Goal: Task Accomplishment & Management: Complete application form

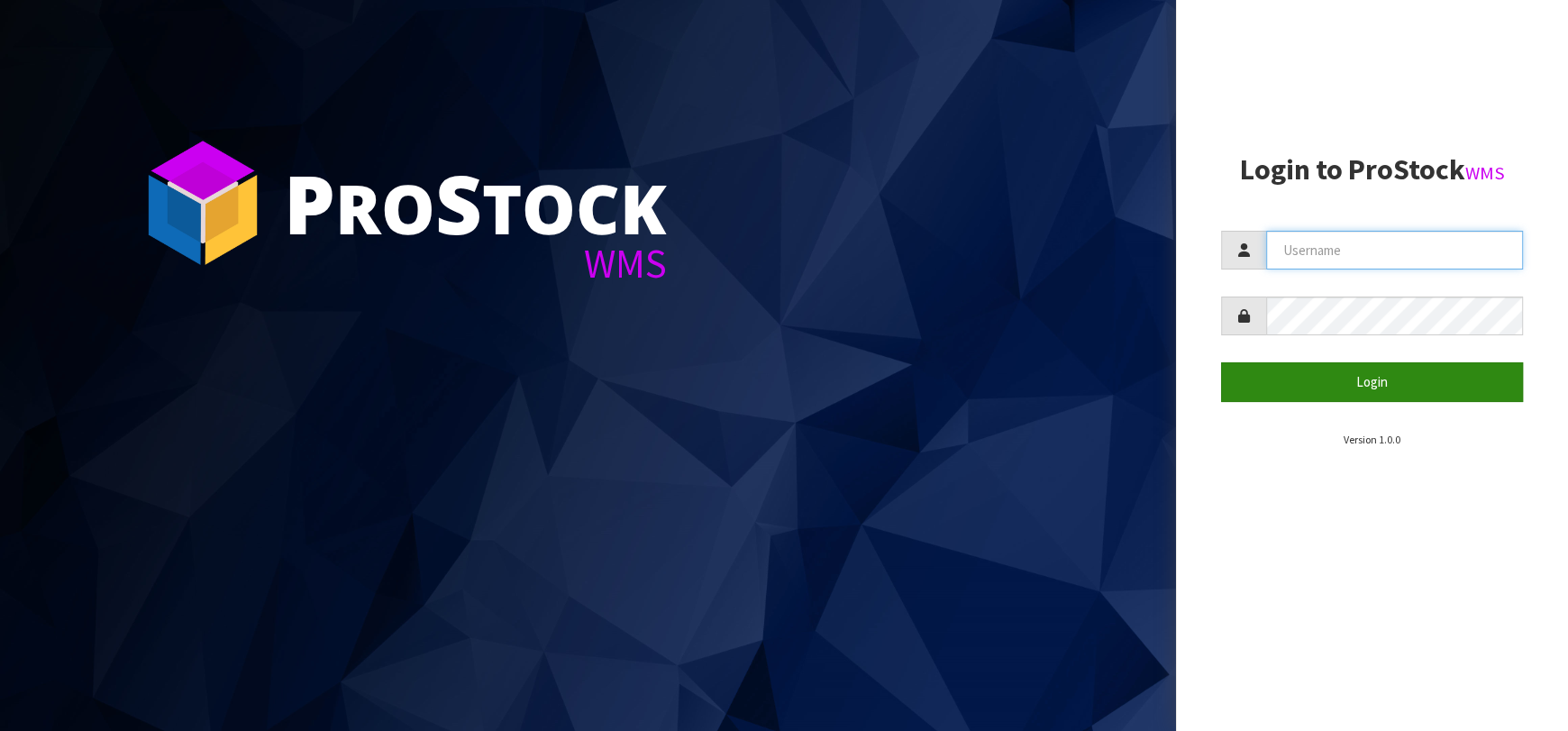
type input "dkl@saniflo.com.au"
drag, startPoint x: 1289, startPoint y: 364, endPoint x: 1307, endPoint y: 392, distance: 33.3
click at [1289, 365] on button "Login" at bounding box center [1372, 381] width 302 height 39
drag, startPoint x: 1307, startPoint y: 392, endPoint x: 218, endPoint y: 425, distance: 1089.5
click at [1307, 393] on button "Login" at bounding box center [1372, 381] width 302 height 39
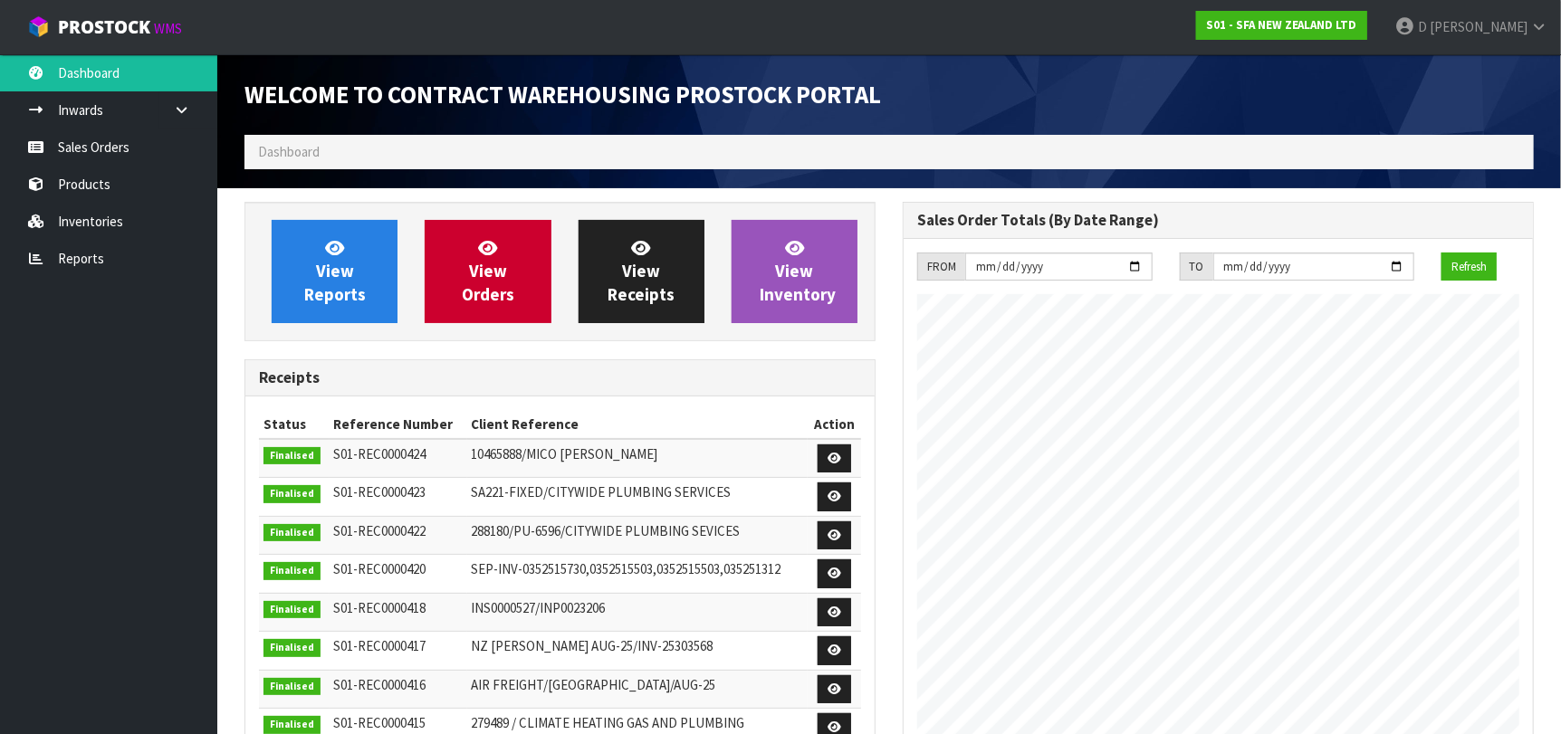
scroll to position [1002, 658]
click at [488, 265] on span "View Orders" at bounding box center [488, 271] width 53 height 68
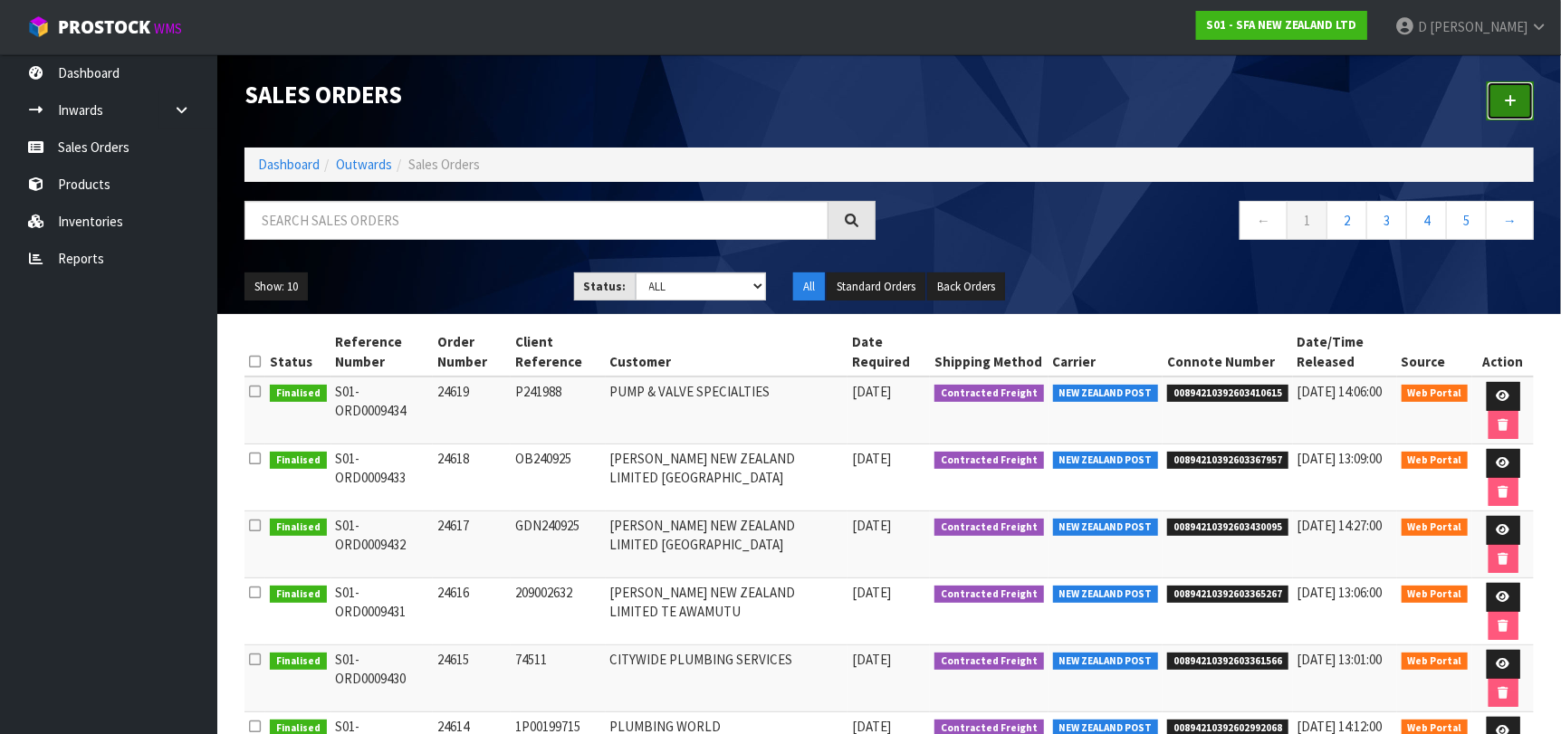
click at [1496, 117] on link at bounding box center [1509, 100] width 47 height 39
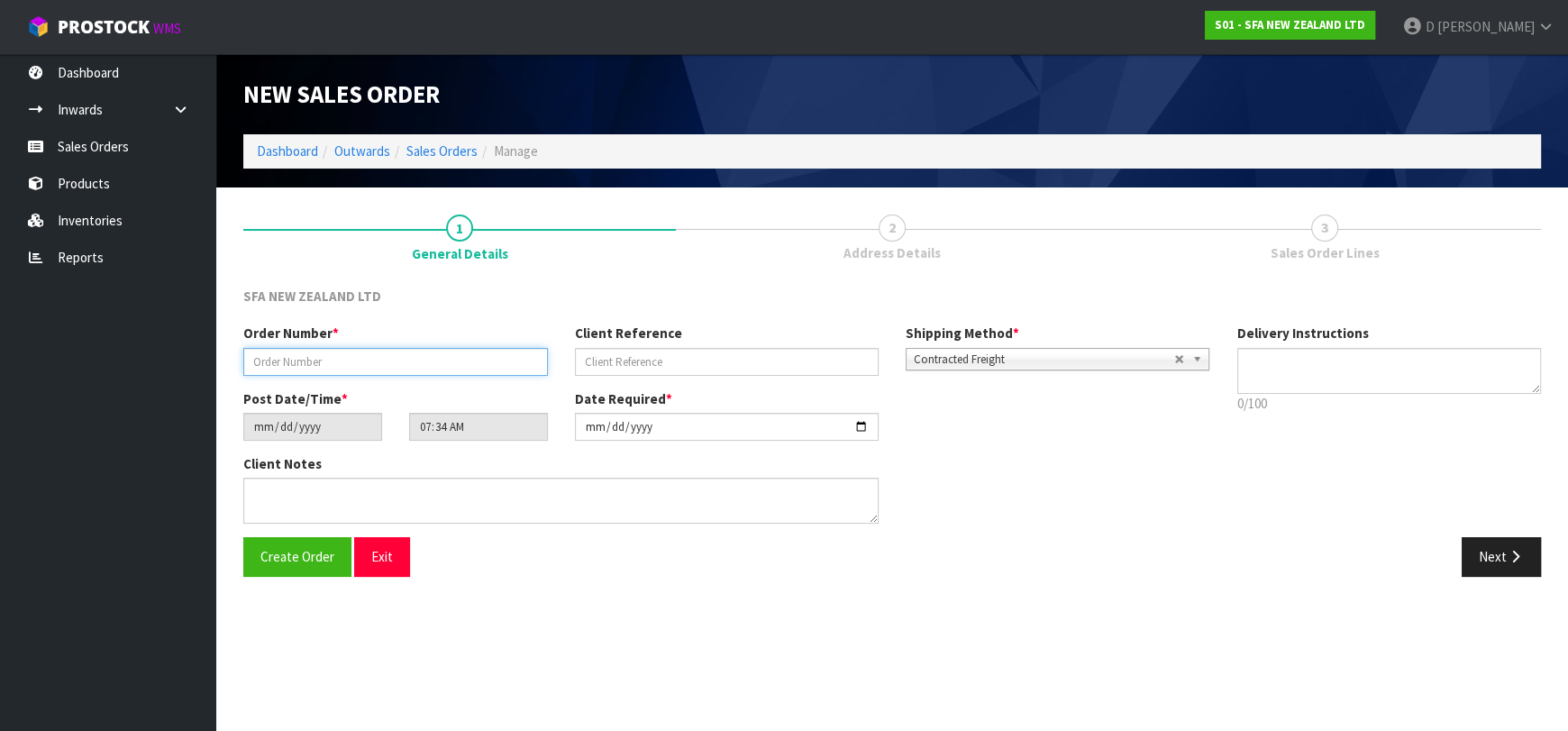
click at [329, 361] on input "text" at bounding box center [395, 362] width 305 height 28
type input "24620"
drag, startPoint x: 576, startPoint y: 351, endPoint x: 591, endPoint y: 352, distance: 15.0
click at [586, 352] on input "text" at bounding box center [728, 362] width 305 height 28
paste input "10486743"
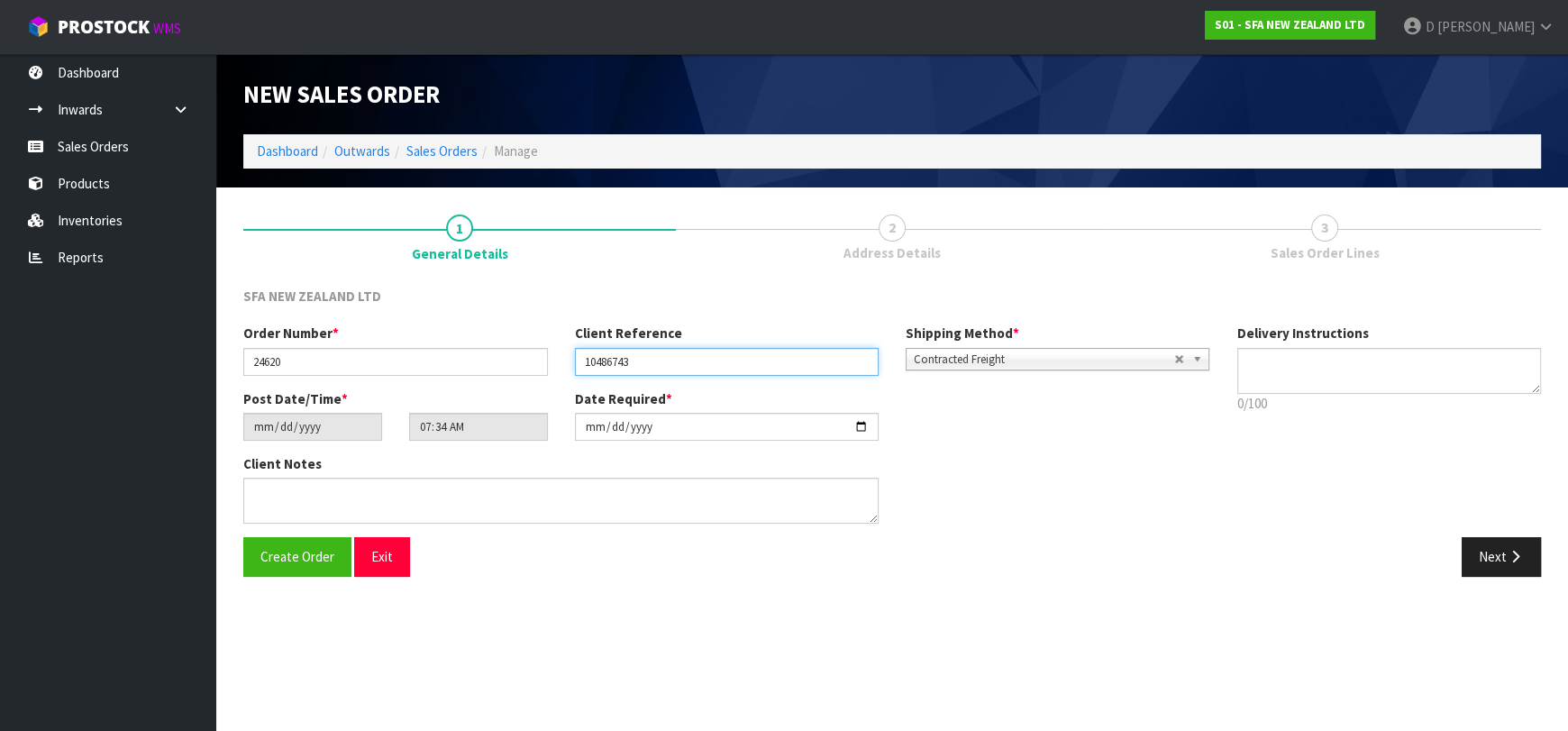
type input "10486743"
click at [472, 398] on div "Post Date/Time * 2025-09-25 07:34:00.000" at bounding box center [395, 415] width 332 height 52
click at [1512, 555] on icon "button" at bounding box center [1515, 557] width 17 height 14
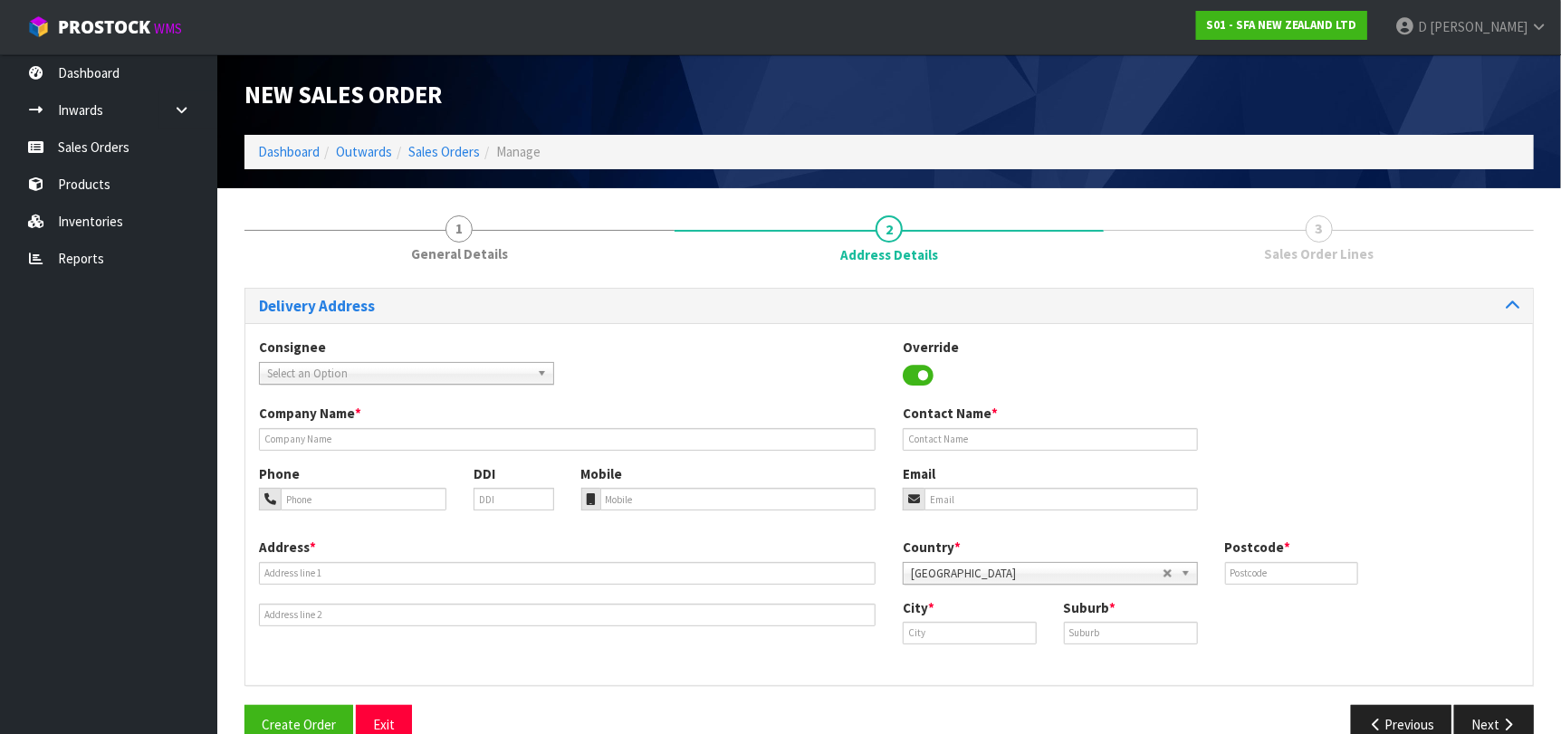
click at [440, 385] on div "Consignee 000001.BAY MECHANICS - BAY MECHANICS 000001A - BRAKE & TRANSMISSION N…" at bounding box center [888, 371] width 1287 height 66
click at [442, 377] on span "Select an Option" at bounding box center [398, 374] width 263 height 22
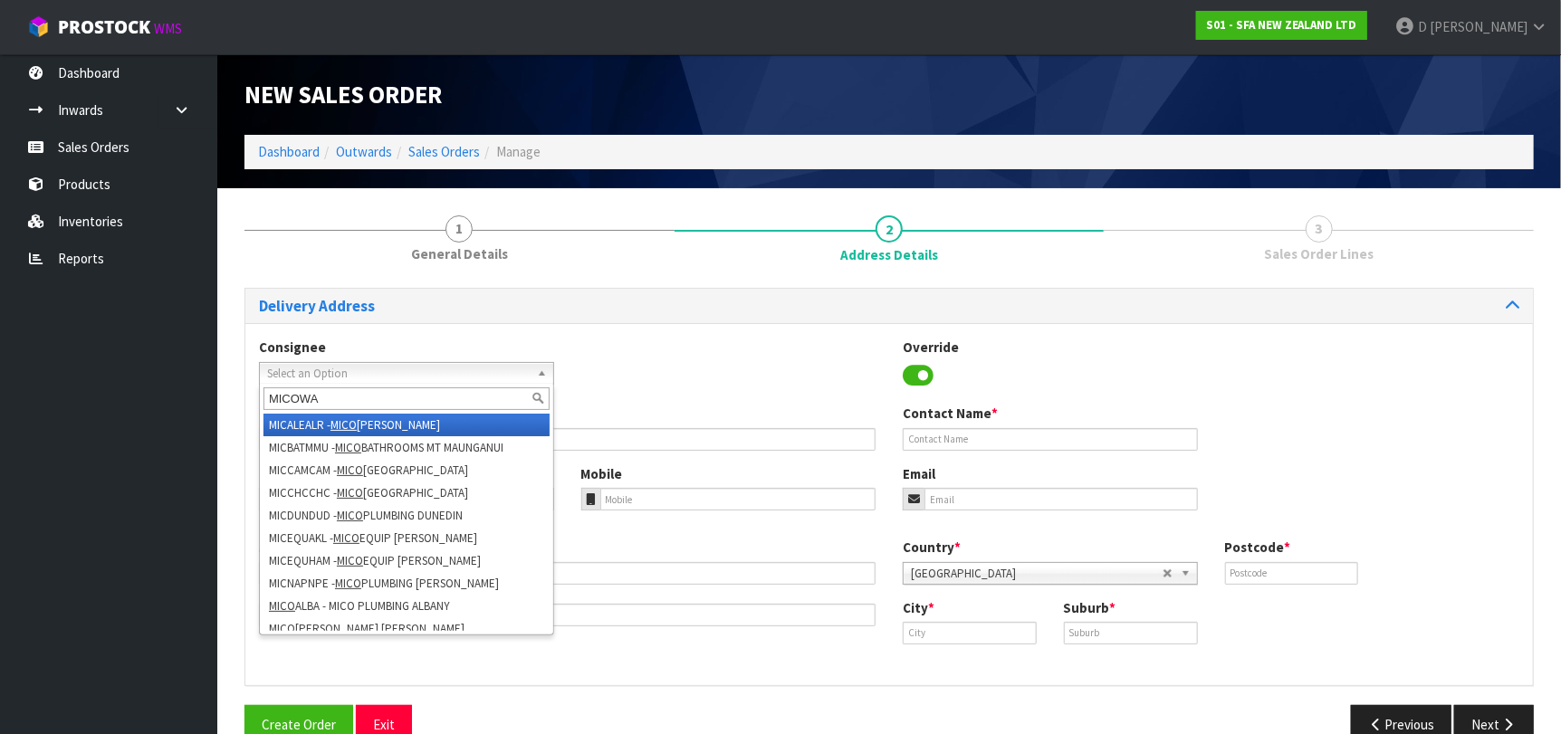
type input "MICOWAL"
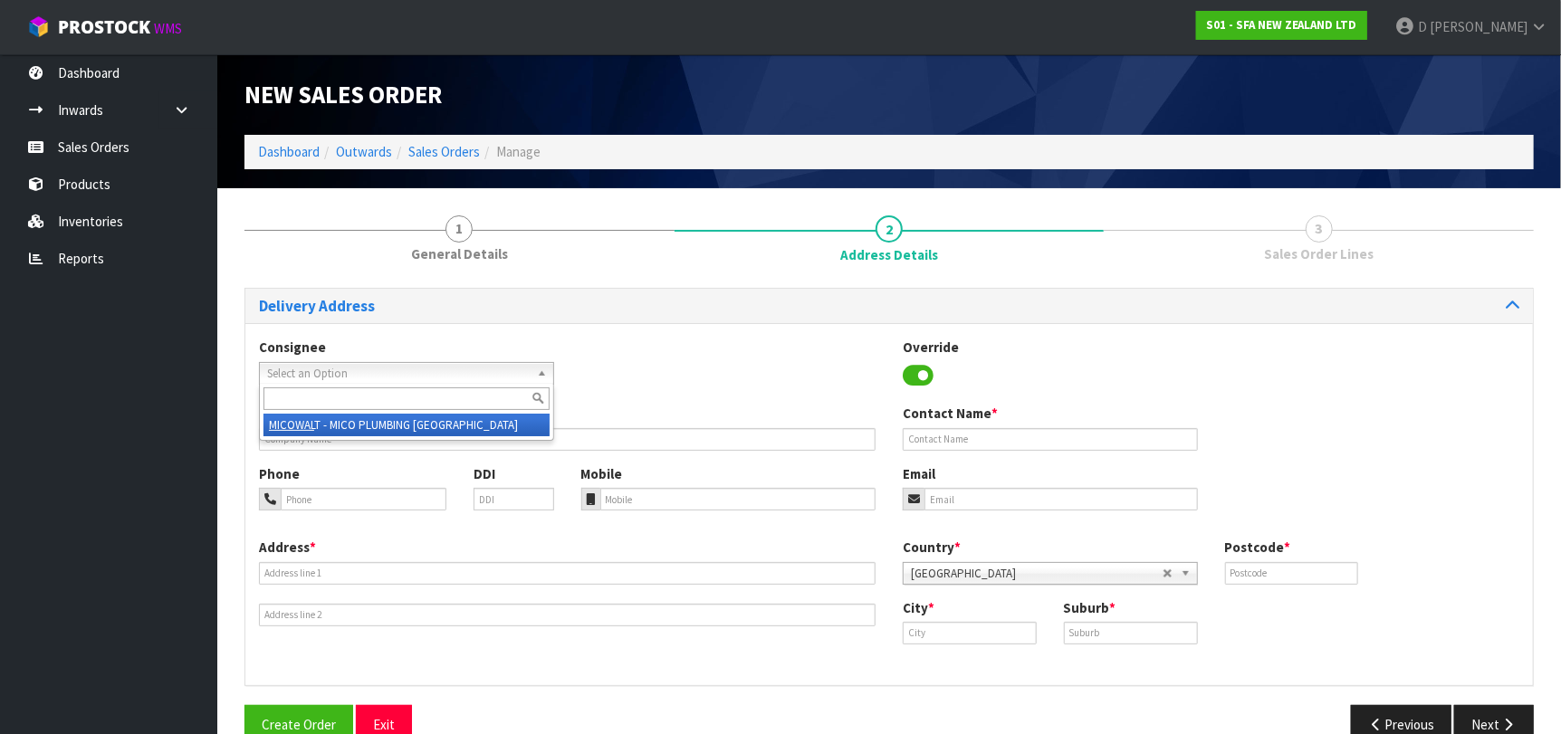
type input "MICO PLUMBING WELLINGTON"
type input "18 WALTER STREET"
type input "6011"
type input "WELLINGTON"
type input "TE ARO"
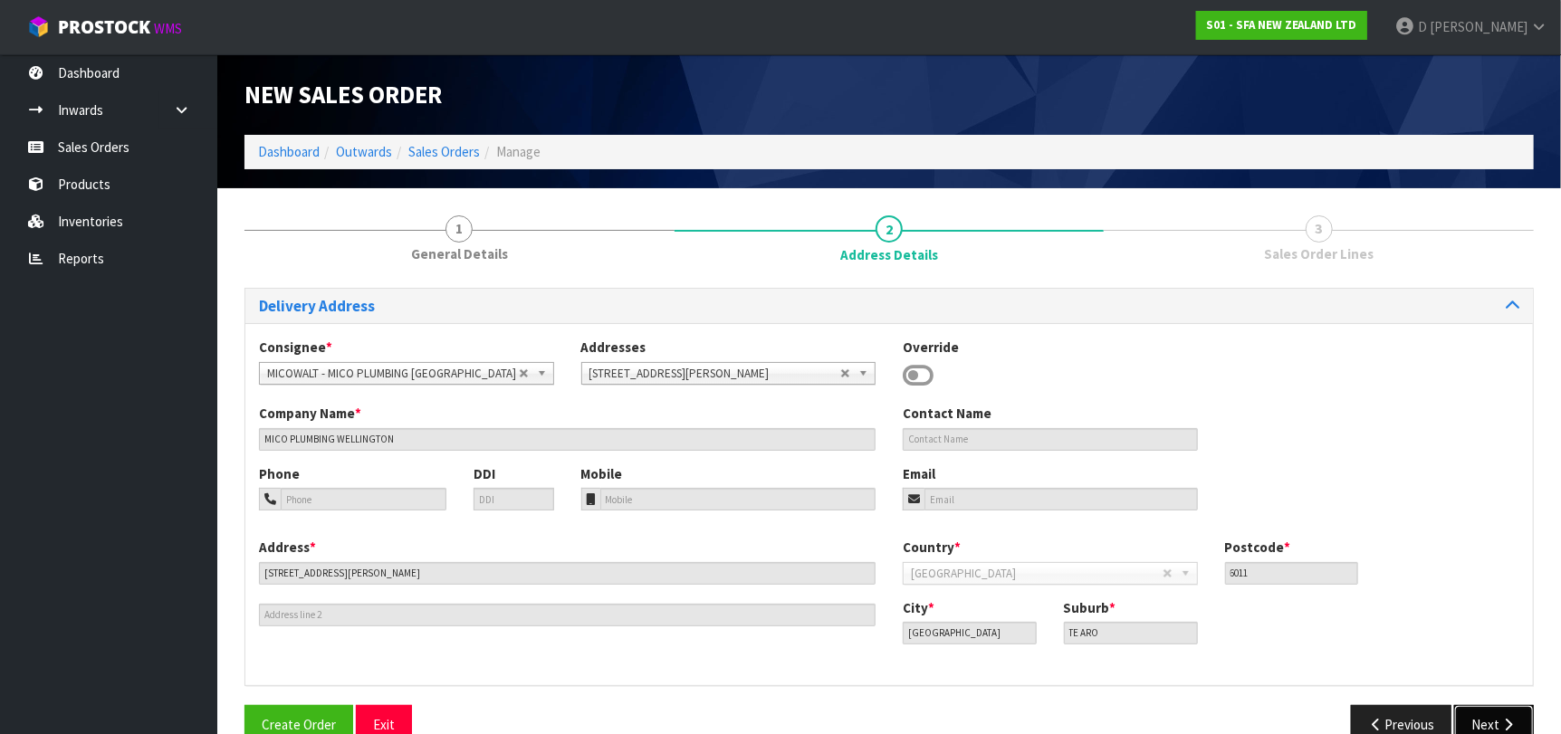
drag, startPoint x: 1482, startPoint y: 730, endPoint x: 865, endPoint y: 620, distance: 627.1
click at [1482, 729] on button "Next" at bounding box center [1494, 724] width 80 height 39
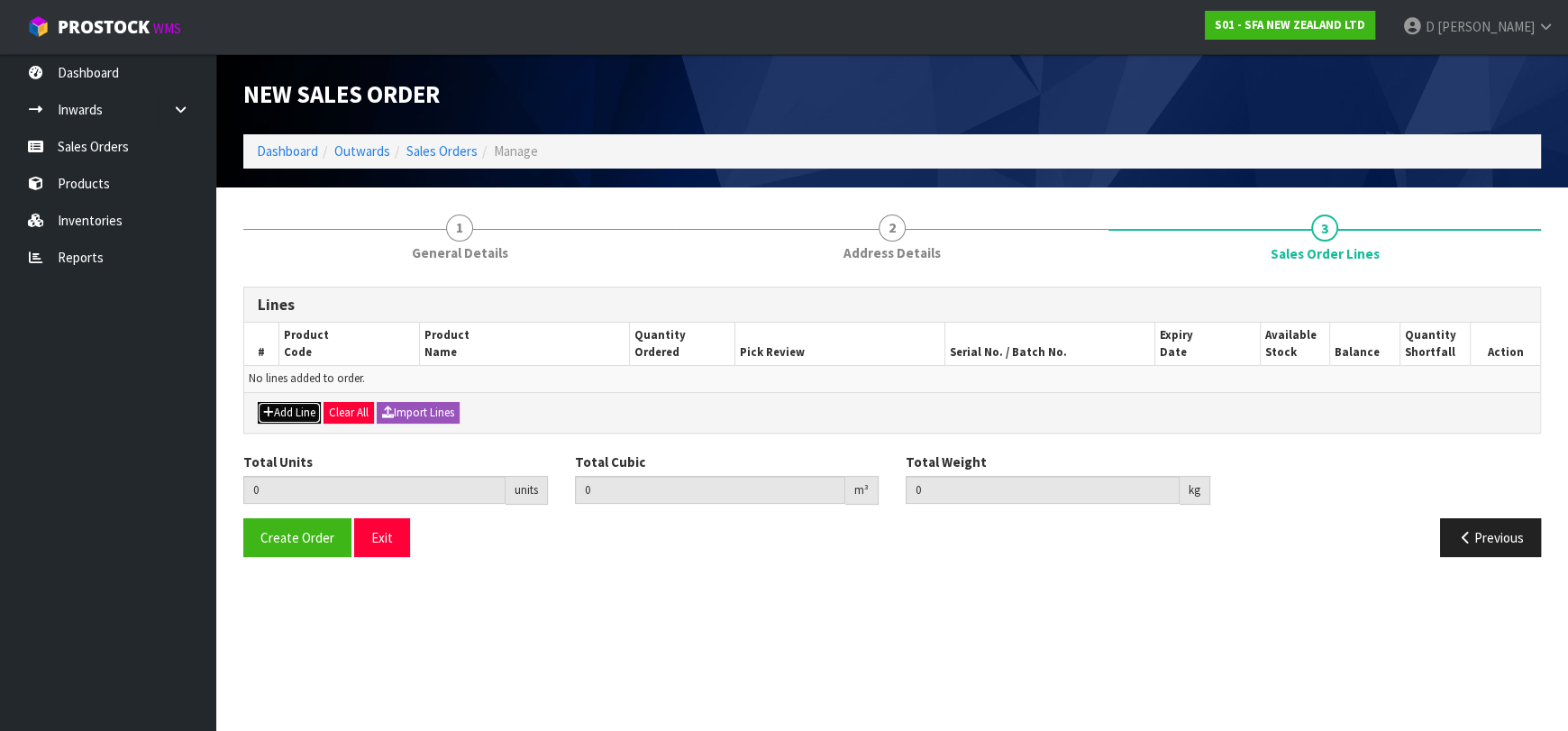
click at [269, 406] on icon "button" at bounding box center [268, 412] width 11 height 12
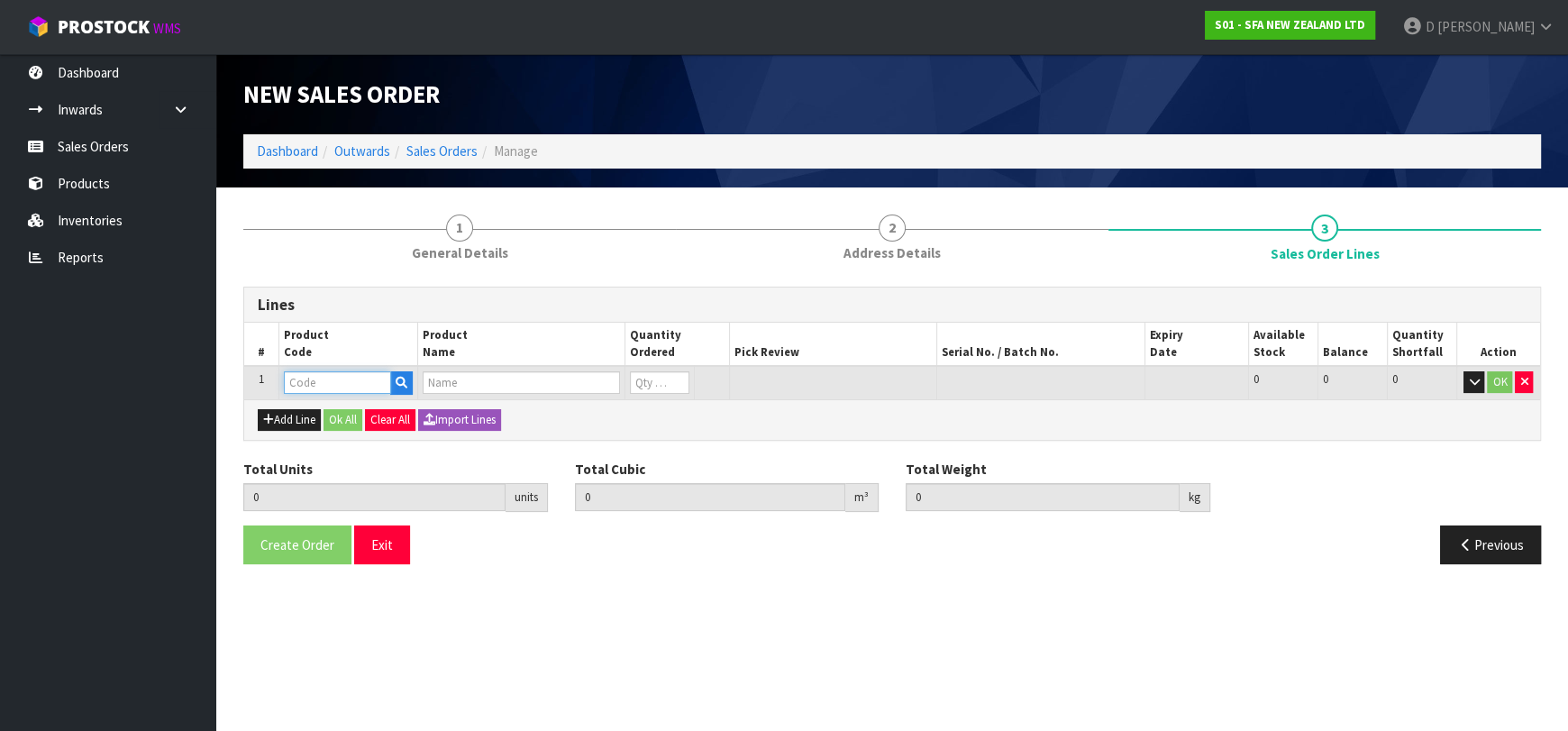
click at [303, 383] on input "text" at bounding box center [337, 382] width 108 height 23
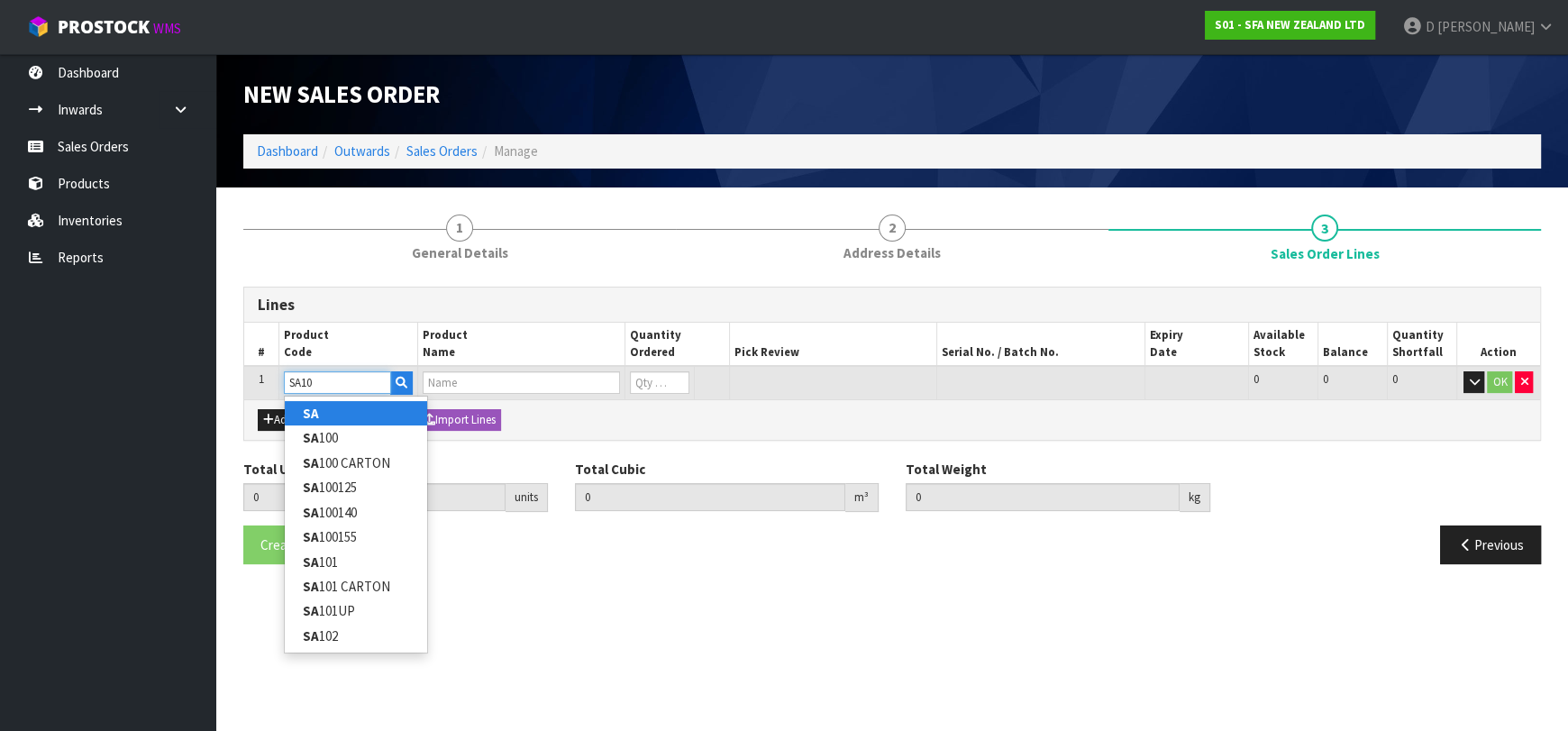
type input "SA107"
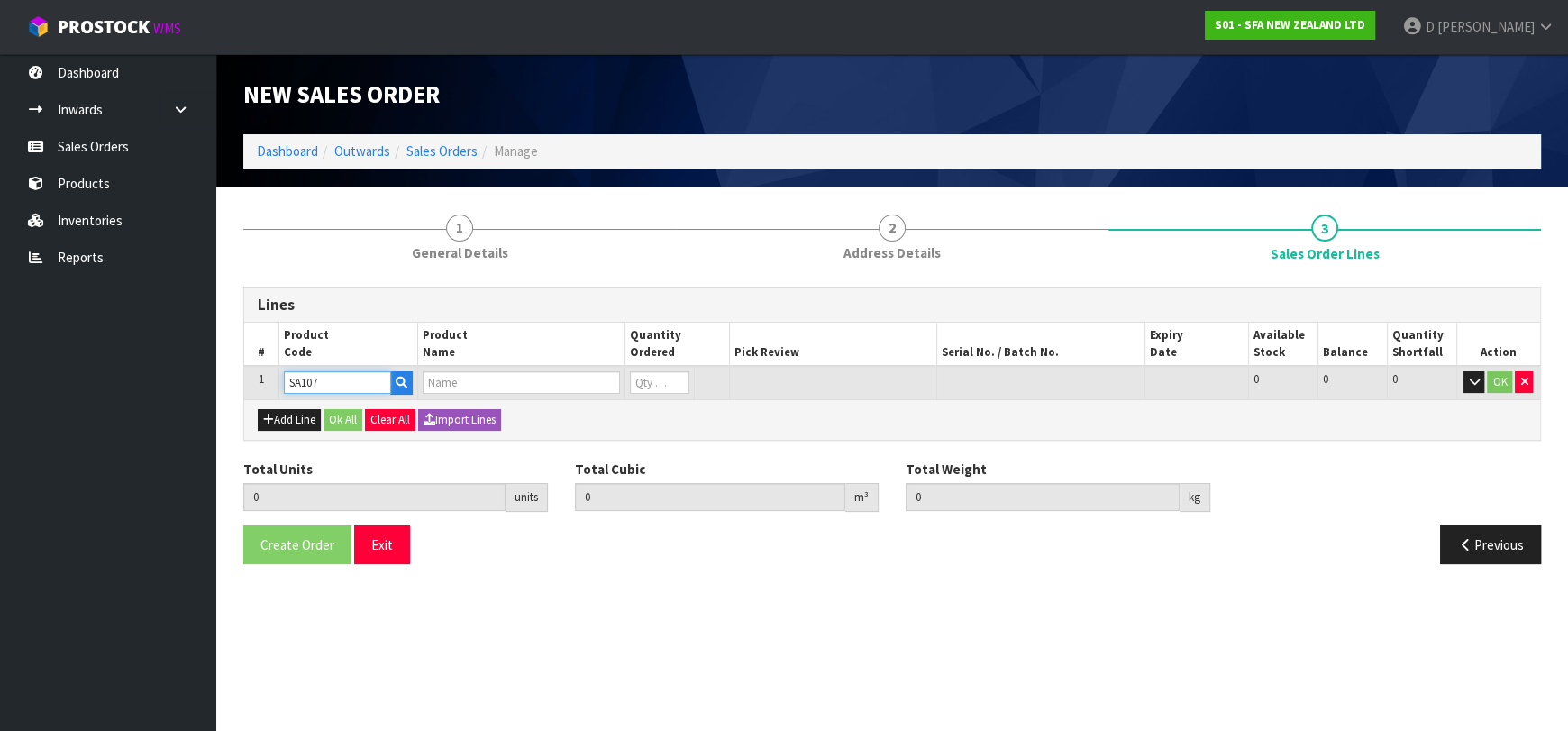
type input "0.000000"
type input "0.000"
type input "SANICUBIC 1 WP"
type input "0"
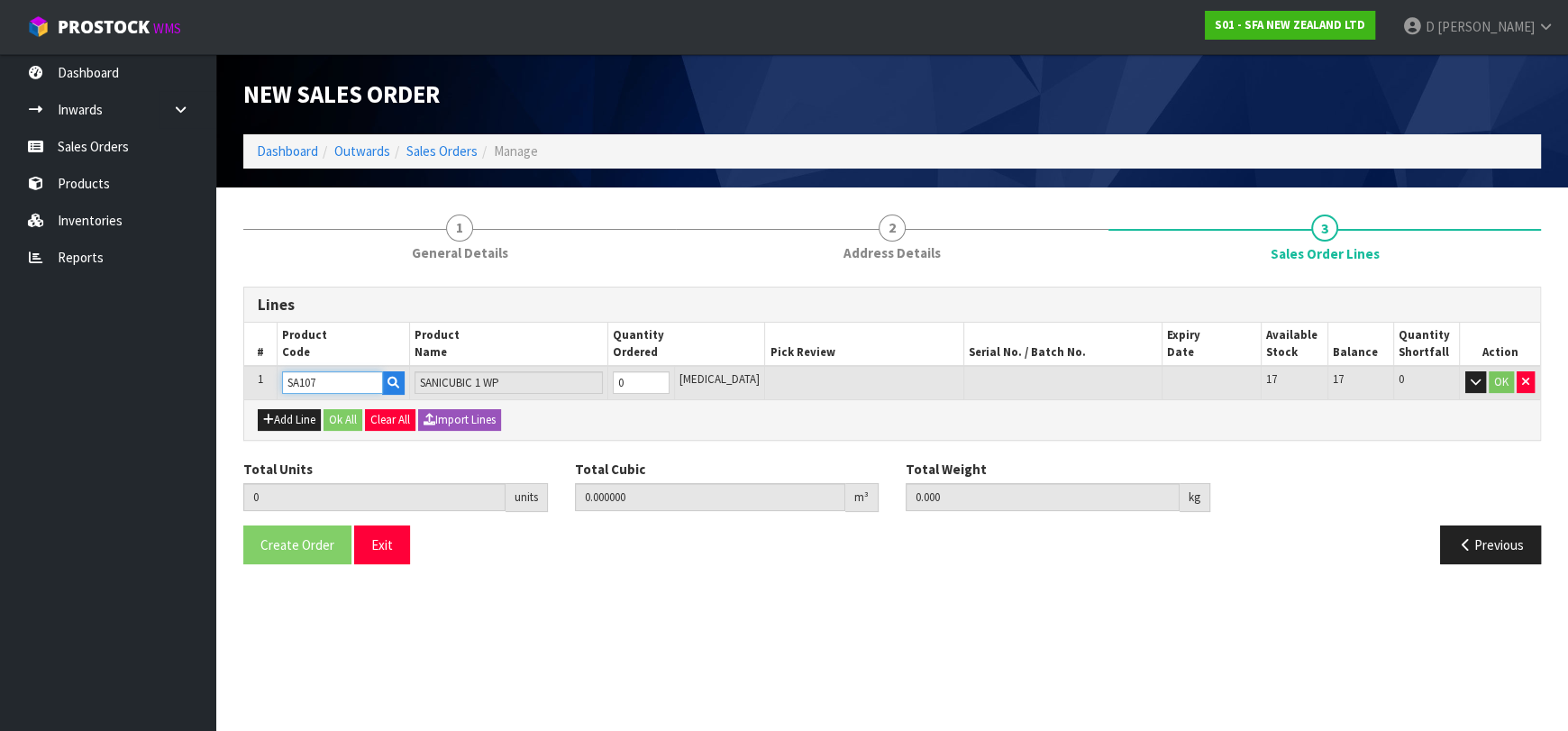
type input "SA107"
type input "2"
type input "0.214914"
type input "45.16"
type input "2"
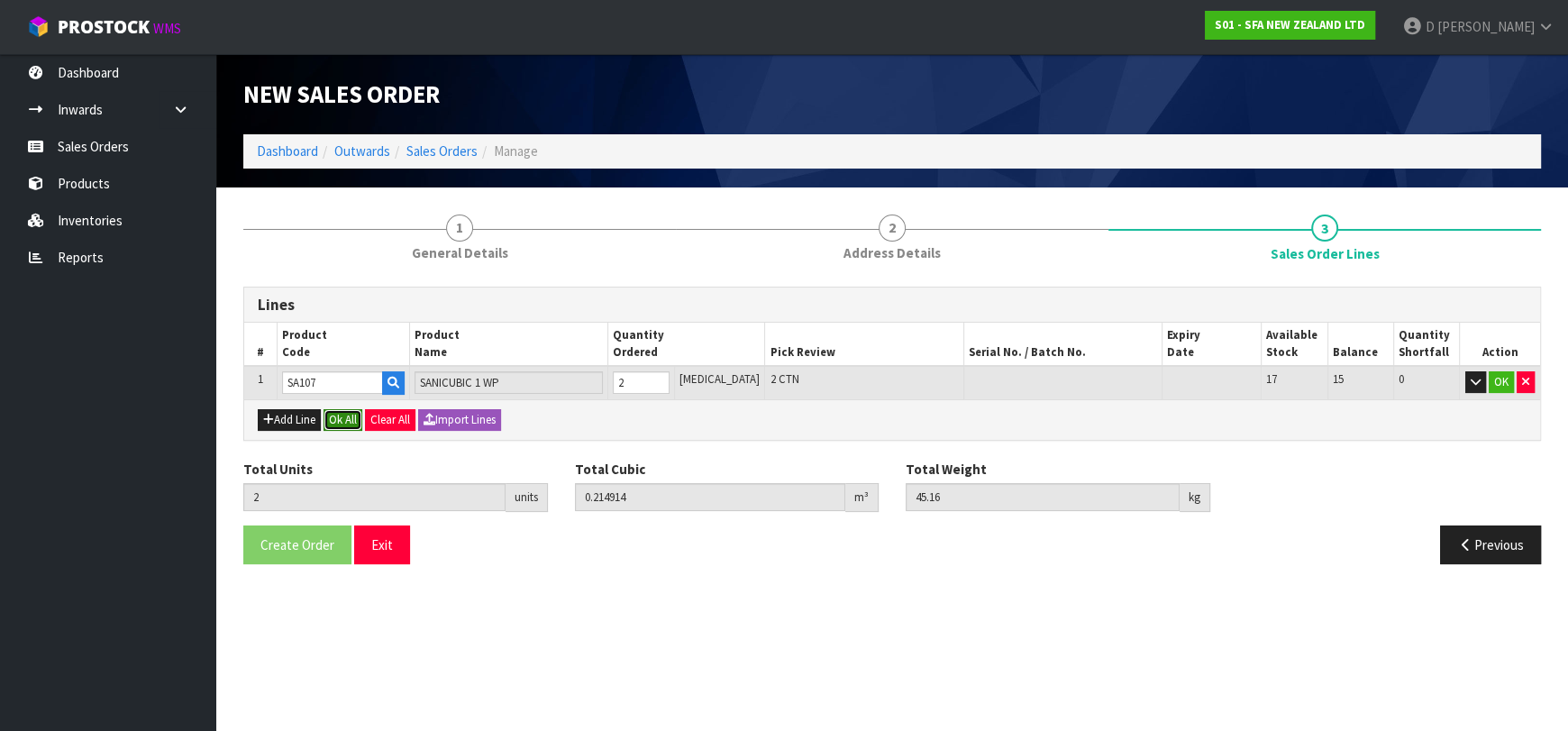
click at [353, 423] on button "Ok All" at bounding box center [342, 420] width 39 height 22
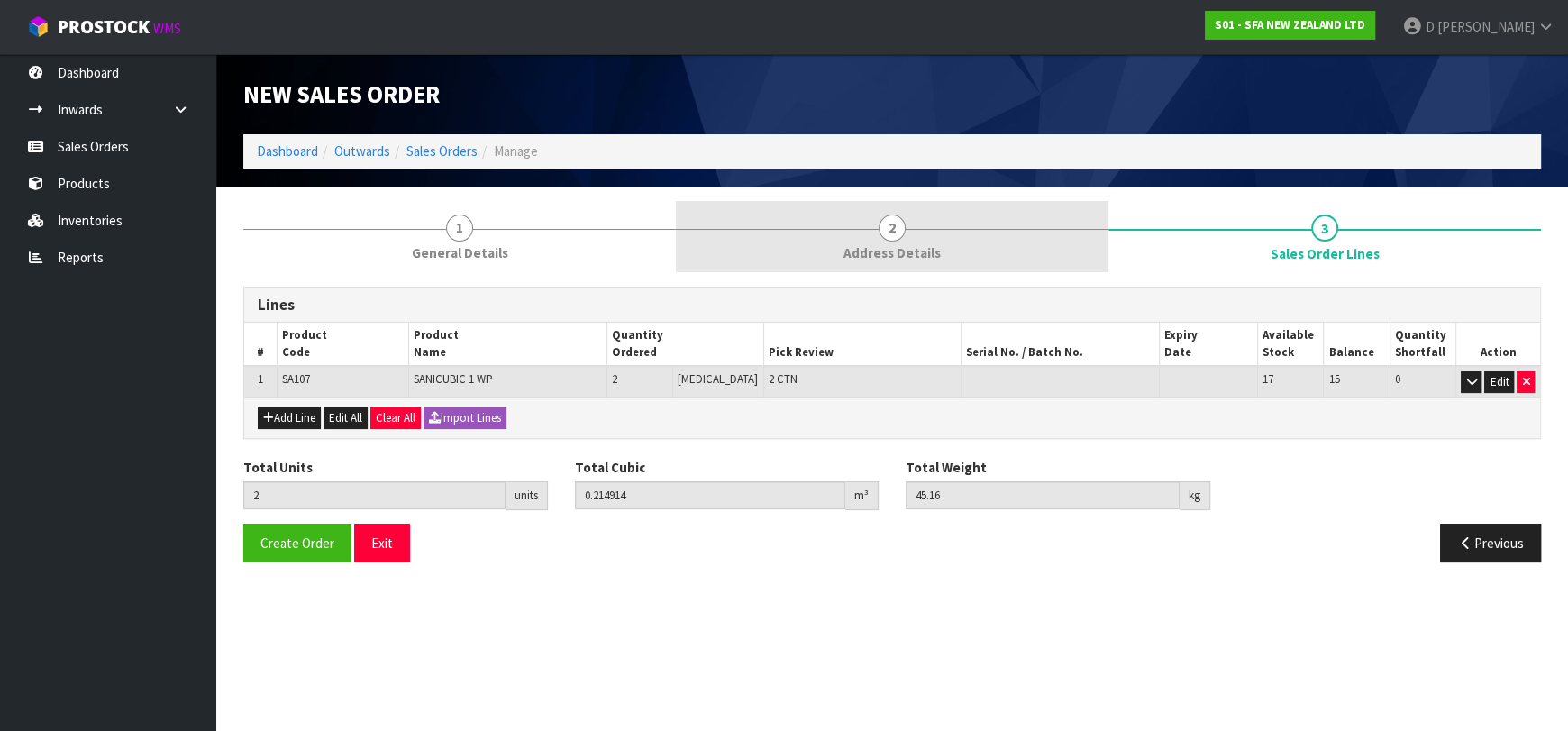
click at [693, 234] on link "2 Address Details" at bounding box center [892, 237] width 433 height 72
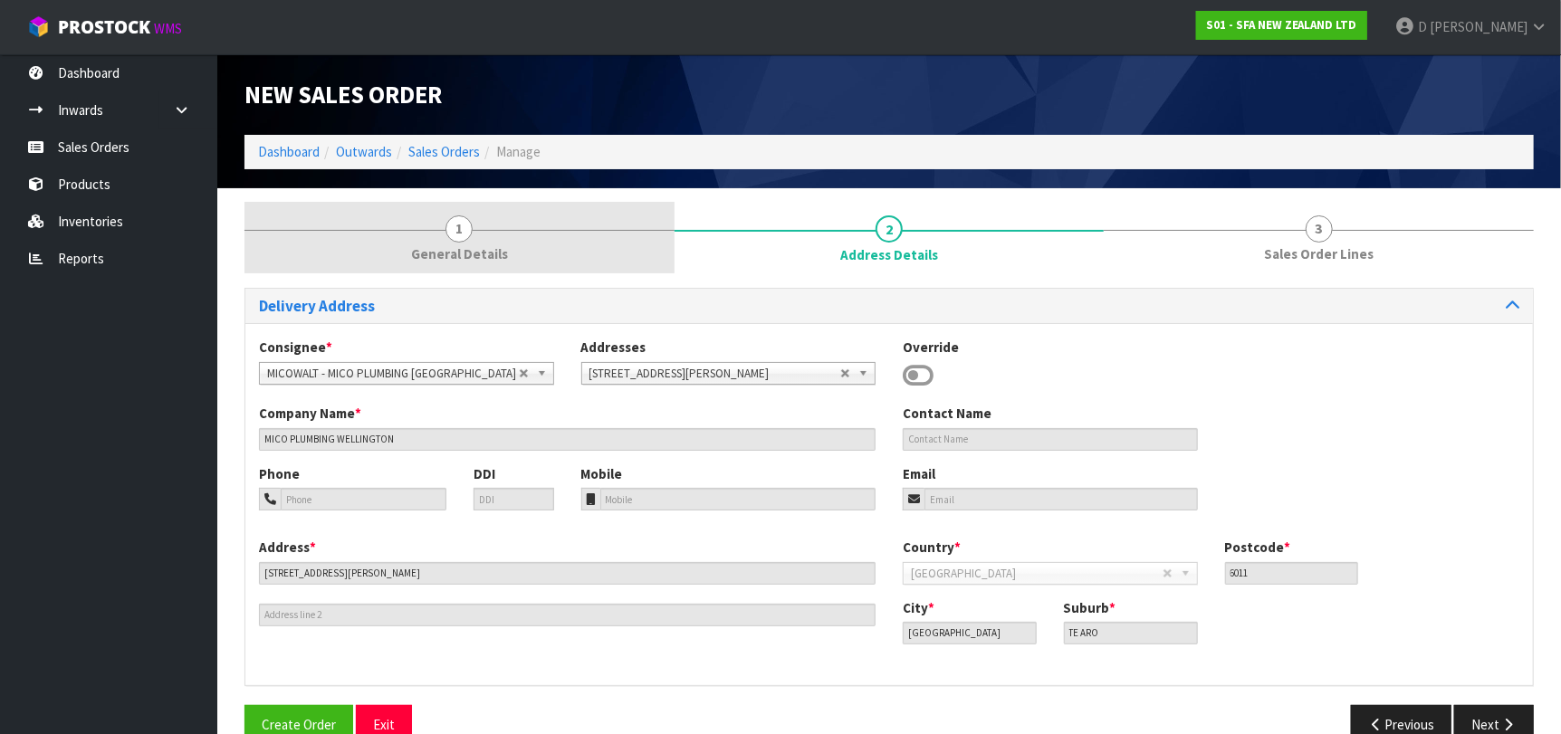
click at [555, 253] on link "1 General Details" at bounding box center [459, 238] width 430 height 72
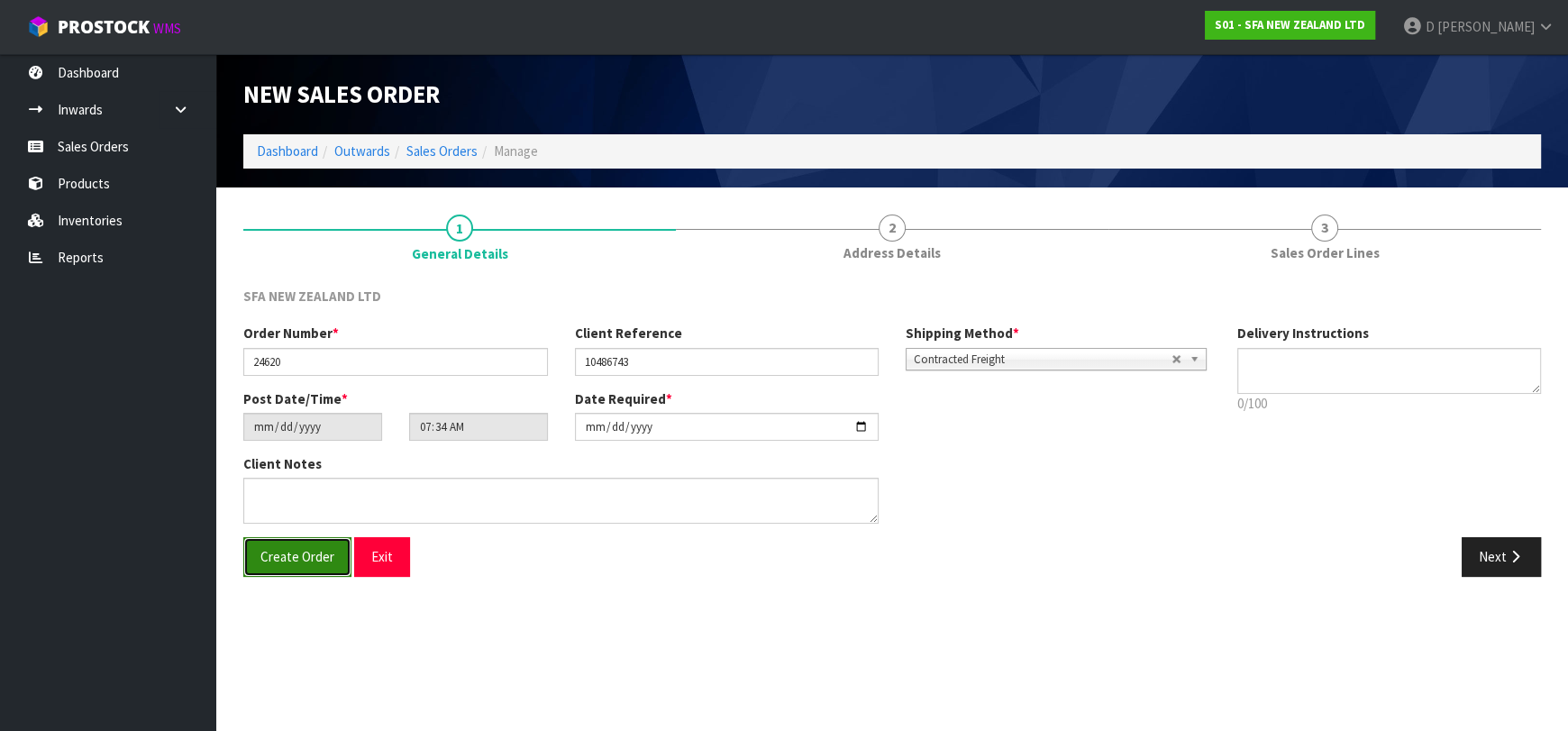
click at [334, 550] on button "Create Order" at bounding box center [297, 557] width 109 height 39
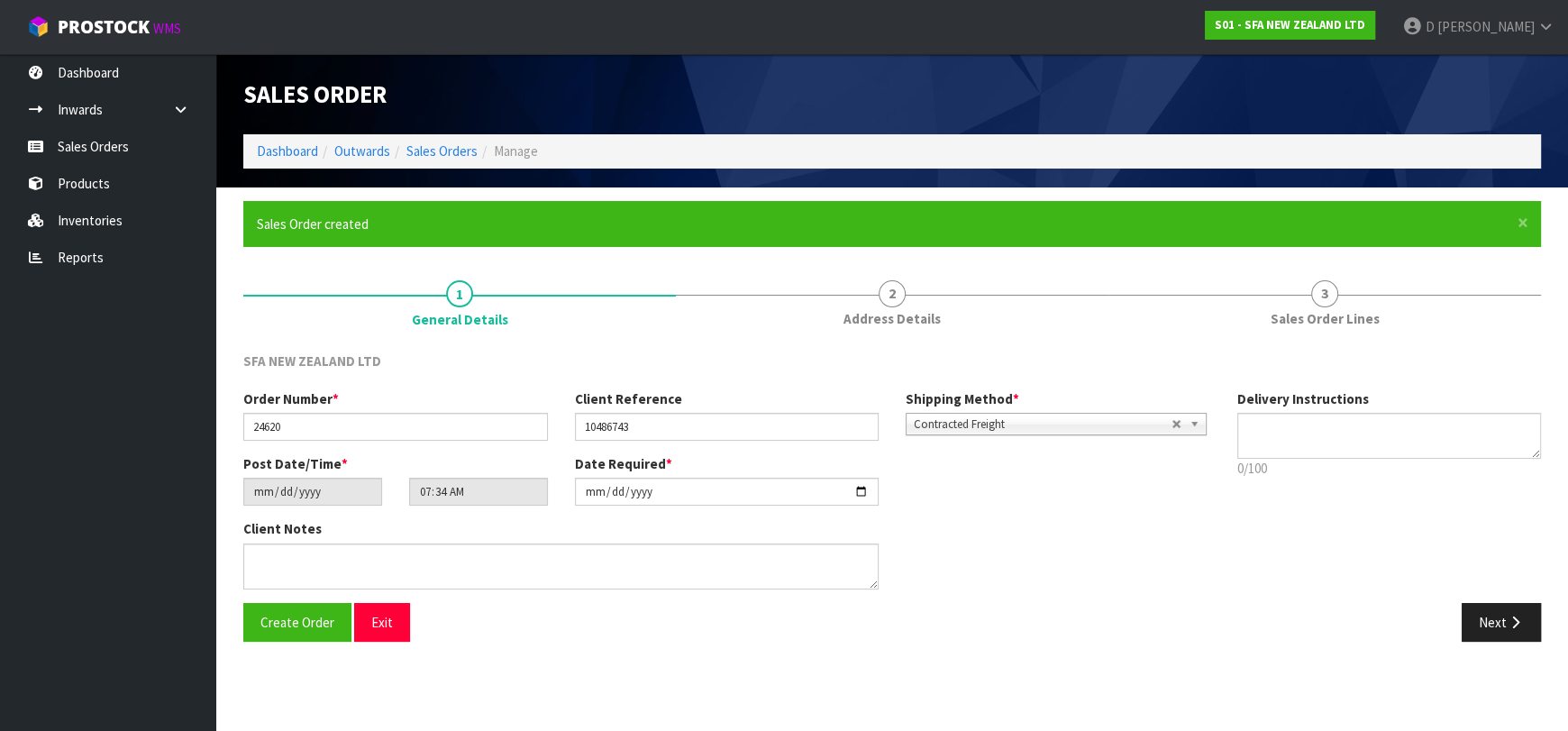
type input "09:34:00.000"
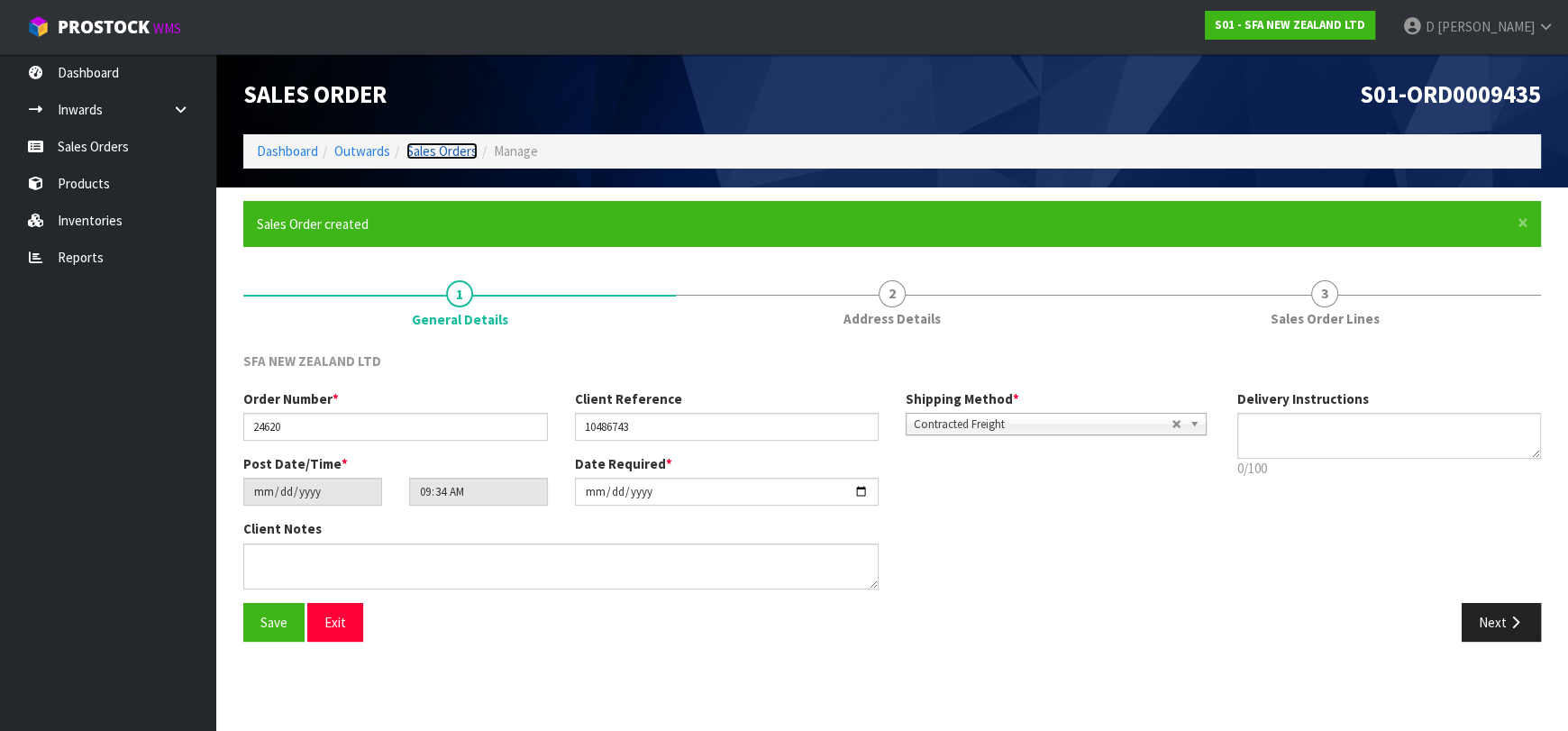
click at [464, 145] on link "Sales Orders" at bounding box center [442, 150] width 72 height 17
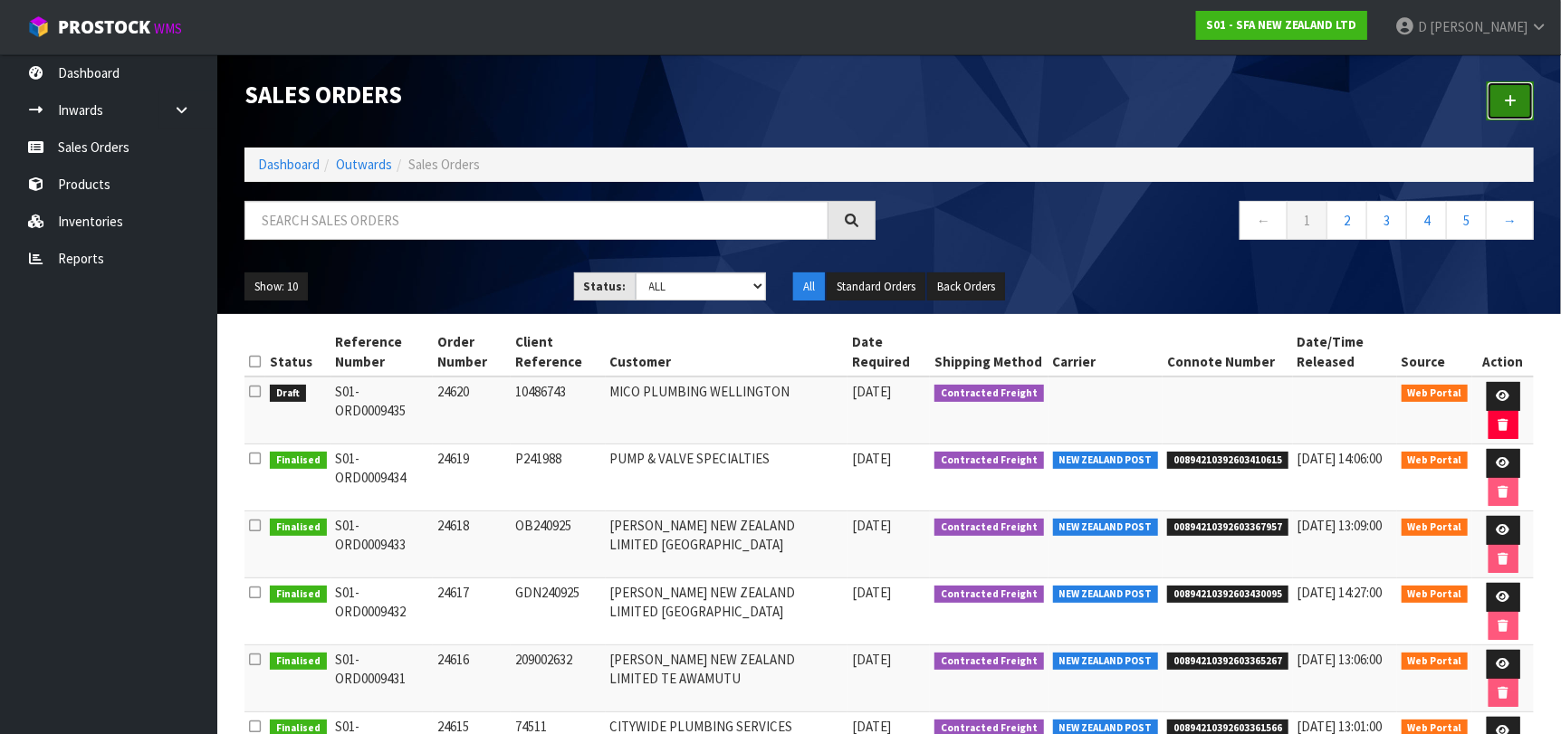
click at [1524, 113] on link at bounding box center [1509, 100] width 47 height 39
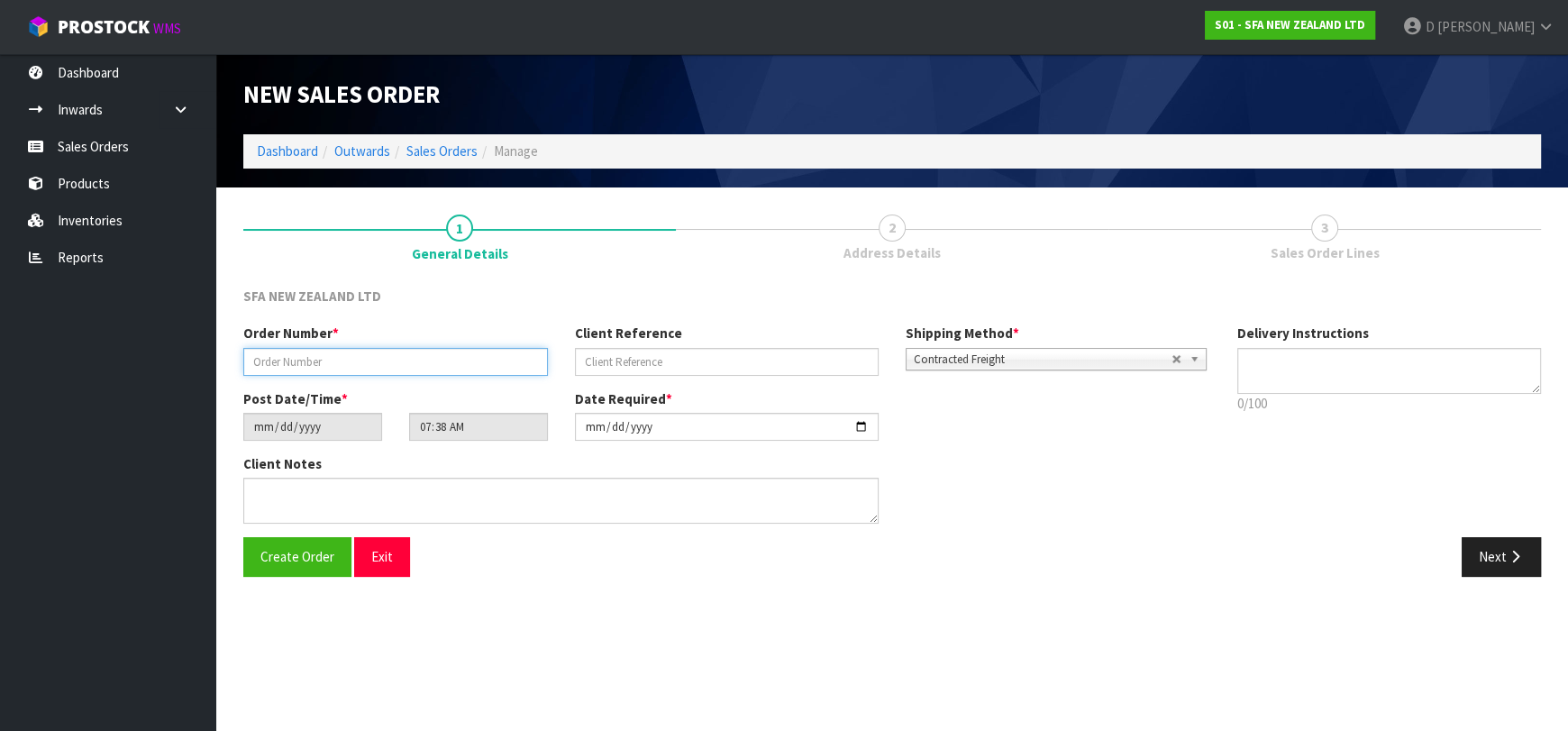
click at [353, 358] on input "text" at bounding box center [395, 362] width 305 height 28
type input "24621"
paste input "10486951"
type input "10486951"
drag, startPoint x: 1480, startPoint y: 548, endPoint x: 904, endPoint y: 497, distance: 578.3
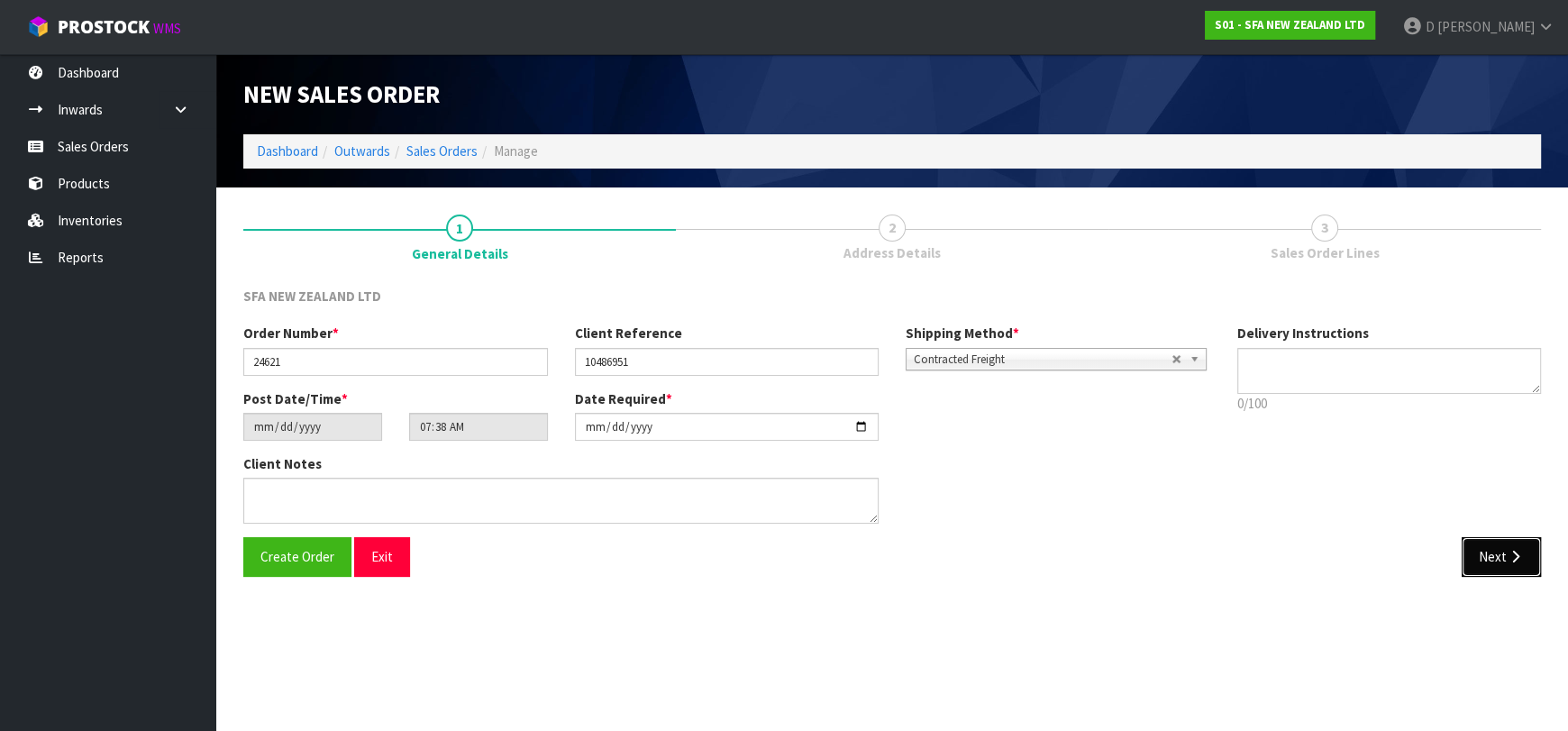
click at [1481, 548] on button "Next" at bounding box center [1501, 557] width 80 height 39
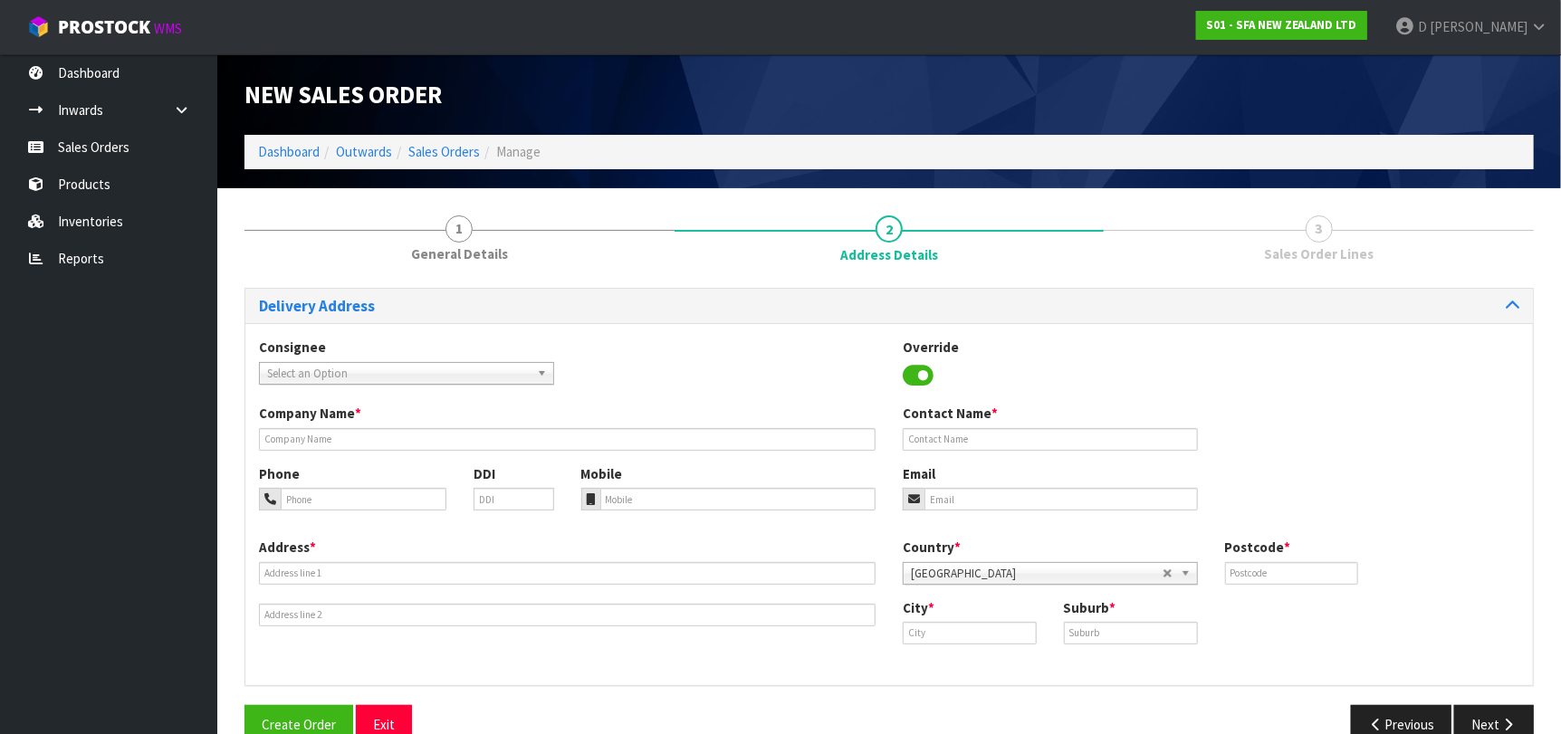
click at [430, 371] on span "Select an Option" at bounding box center [398, 374] width 263 height 22
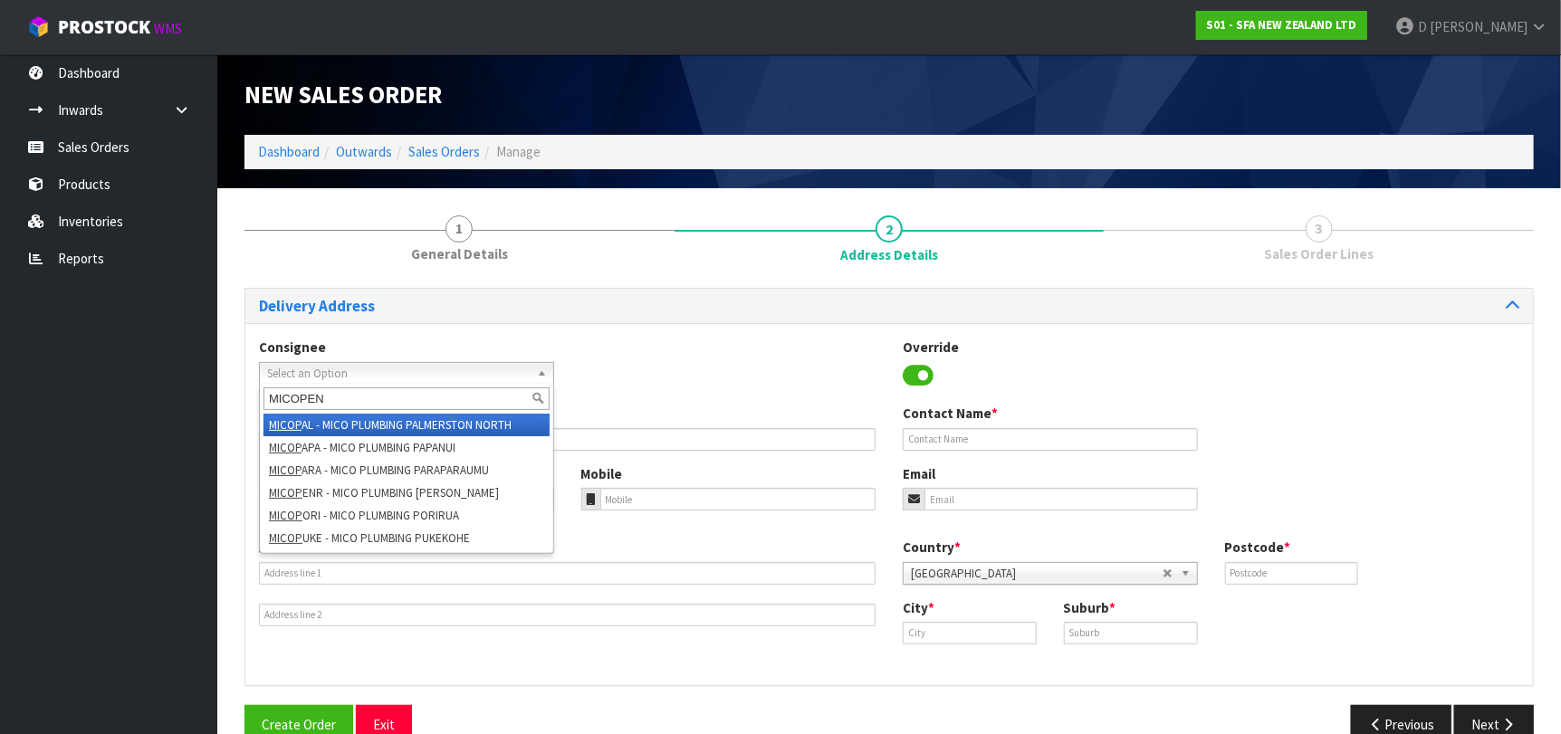
type input "MICOPENR"
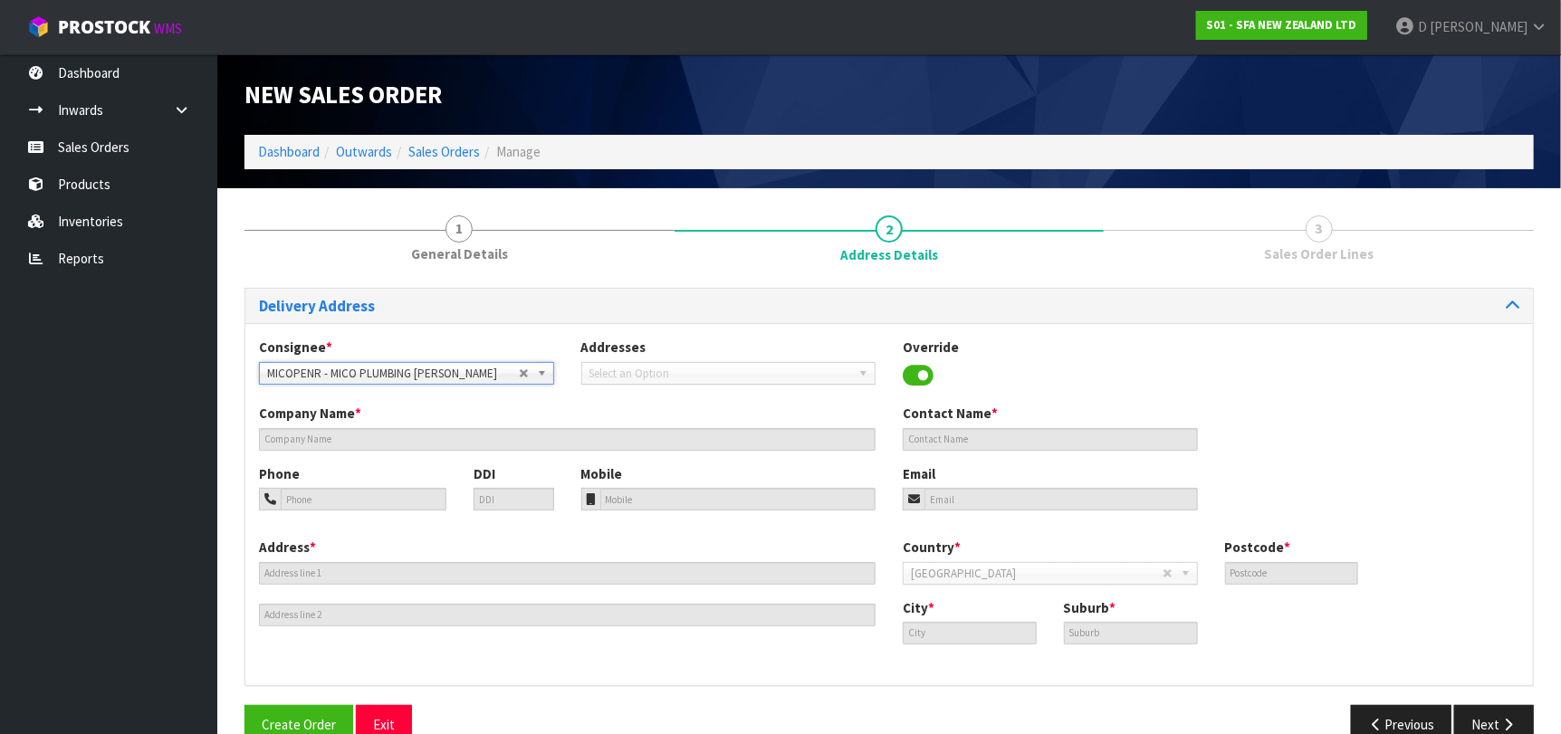
type input "MICO PLUMBING [PERSON_NAME]"
type input "368 CHURCH STREET"
type input "1061"
type input "[GEOGRAPHIC_DATA]"
type input "PENROSE"
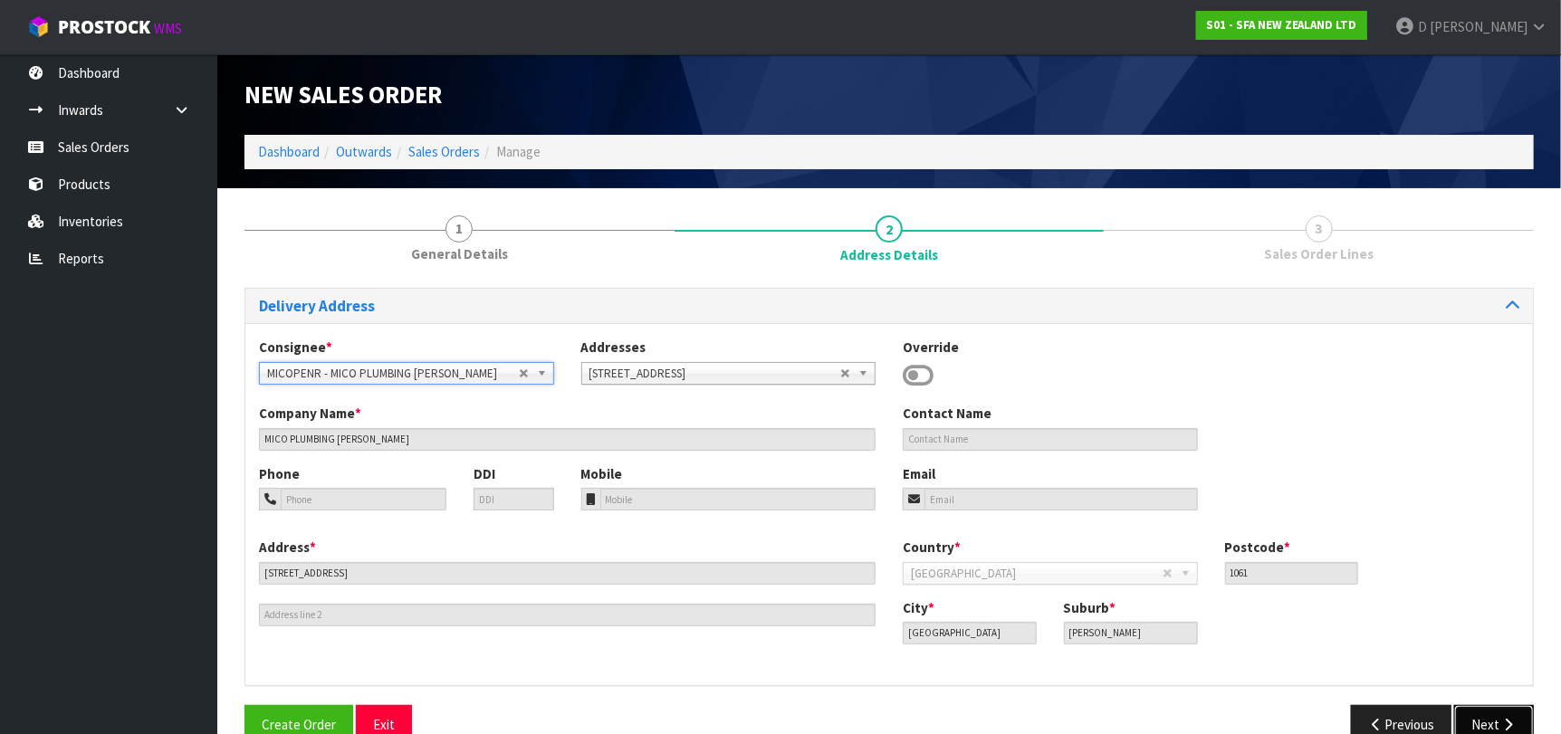
click at [1485, 712] on button "Next" at bounding box center [1494, 724] width 80 height 39
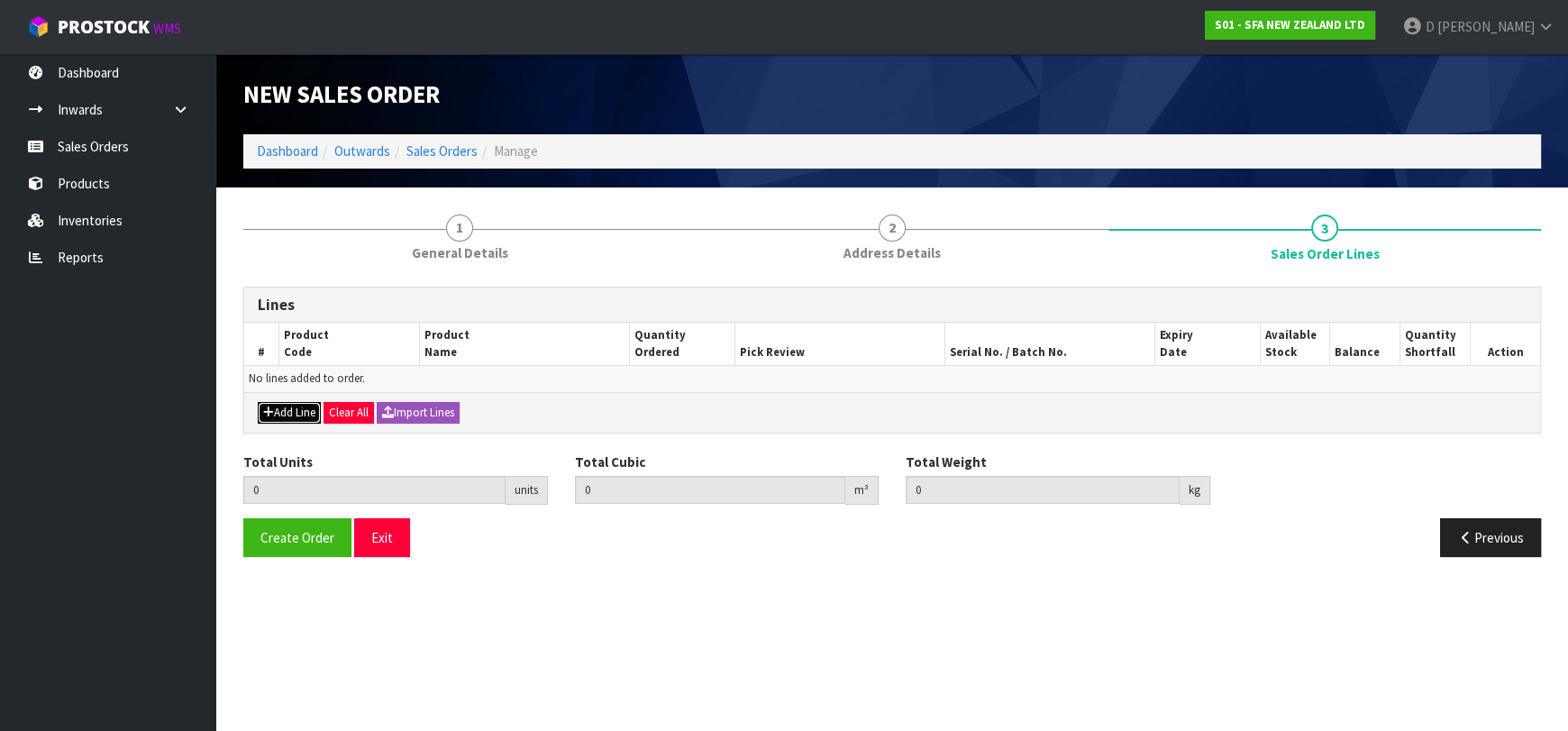
click at [301, 409] on button "Add Line" at bounding box center [289, 413] width 63 height 22
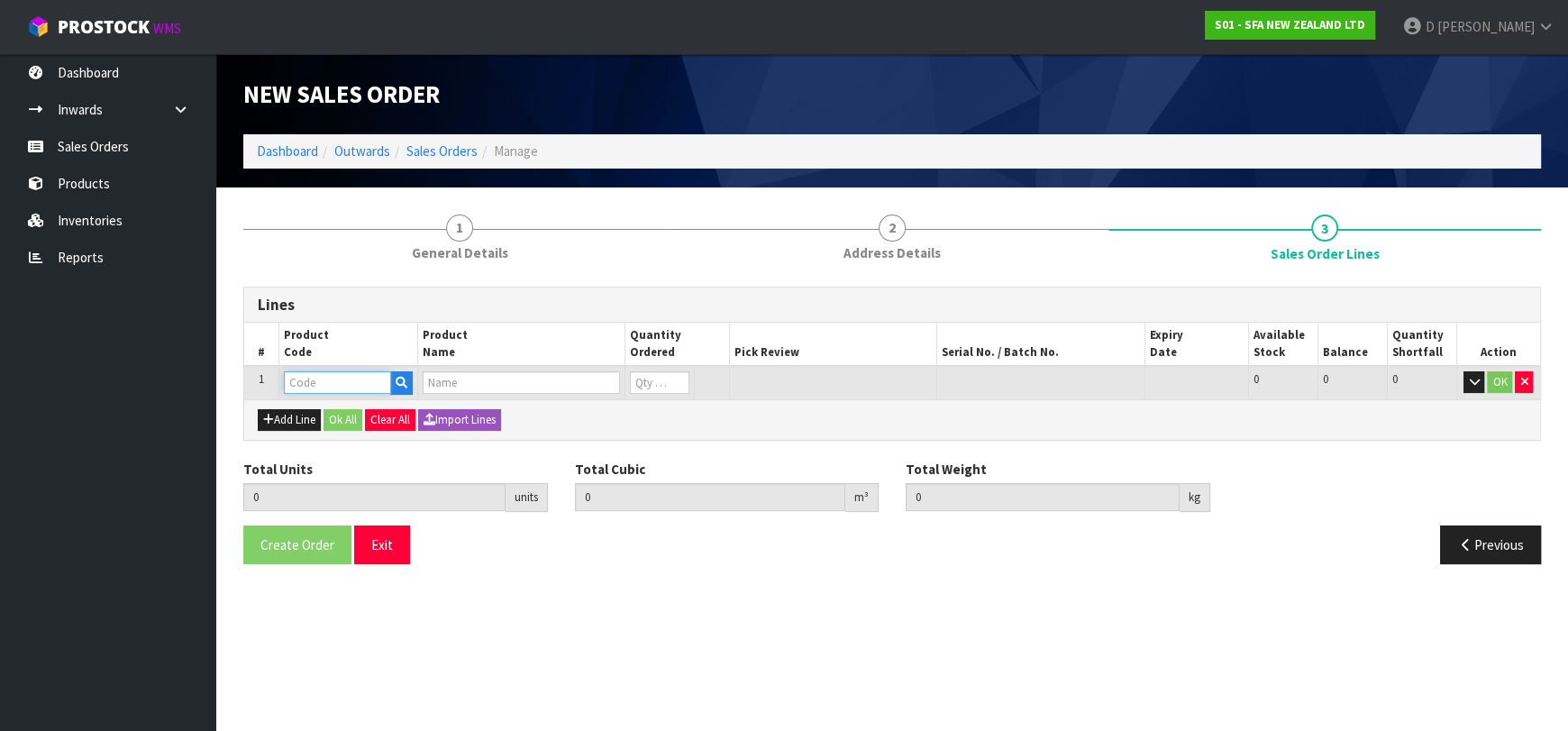
click at [318, 376] on input "text" at bounding box center [337, 382] width 108 height 23
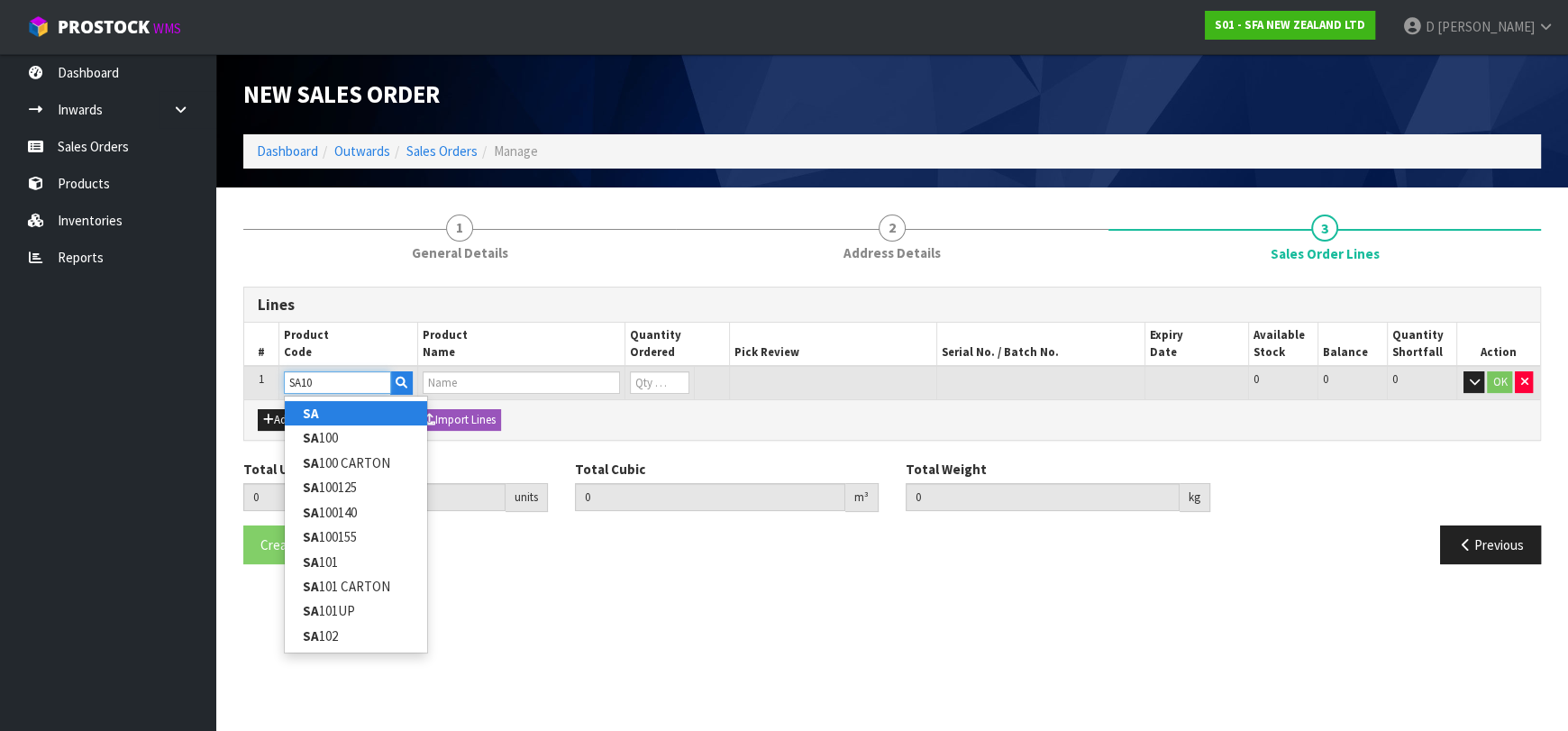
type input "SA101"
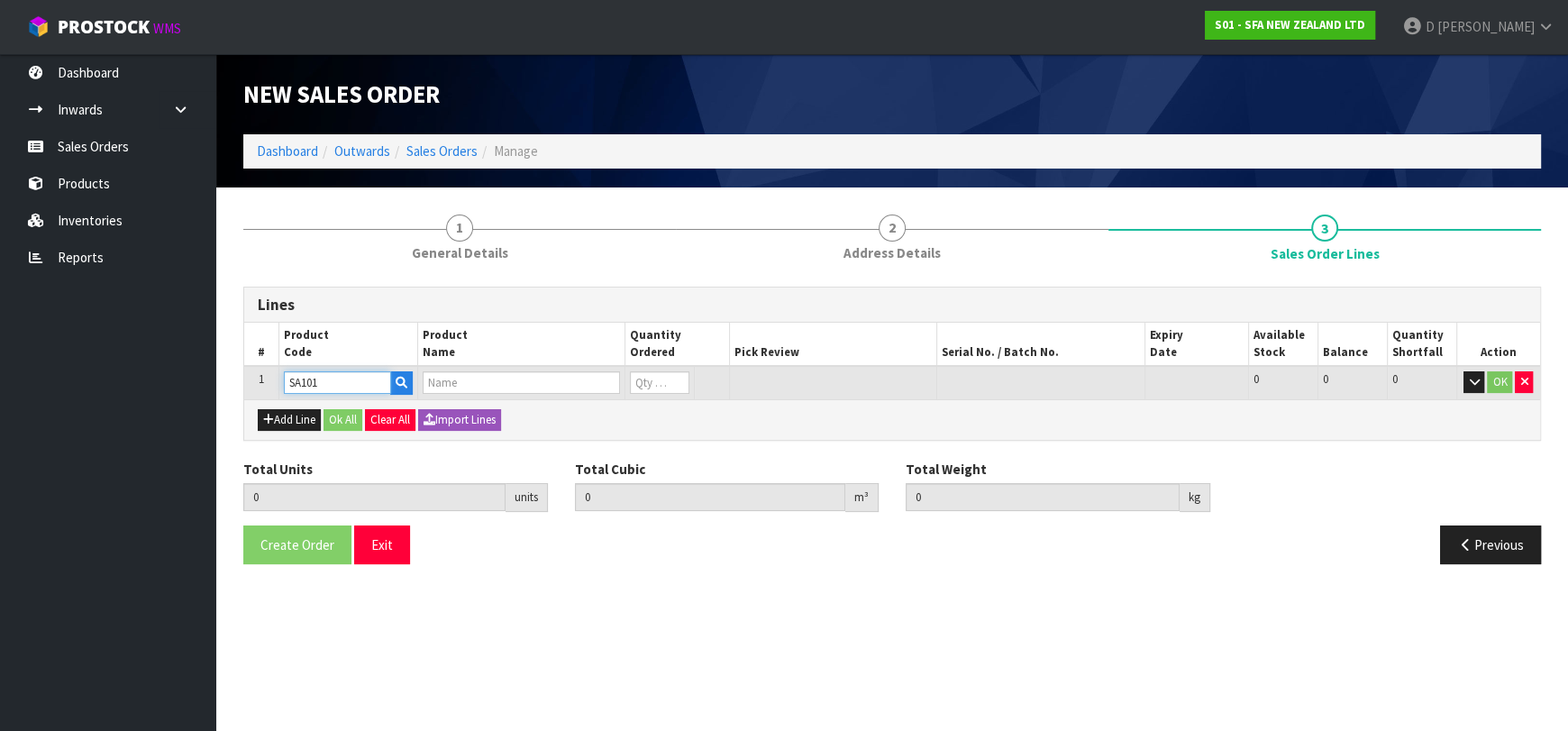
type input "0.000000"
type input "0.000"
type input "SA101 SANISPEED SMALL BORE"
type input "0"
type input "SA101"
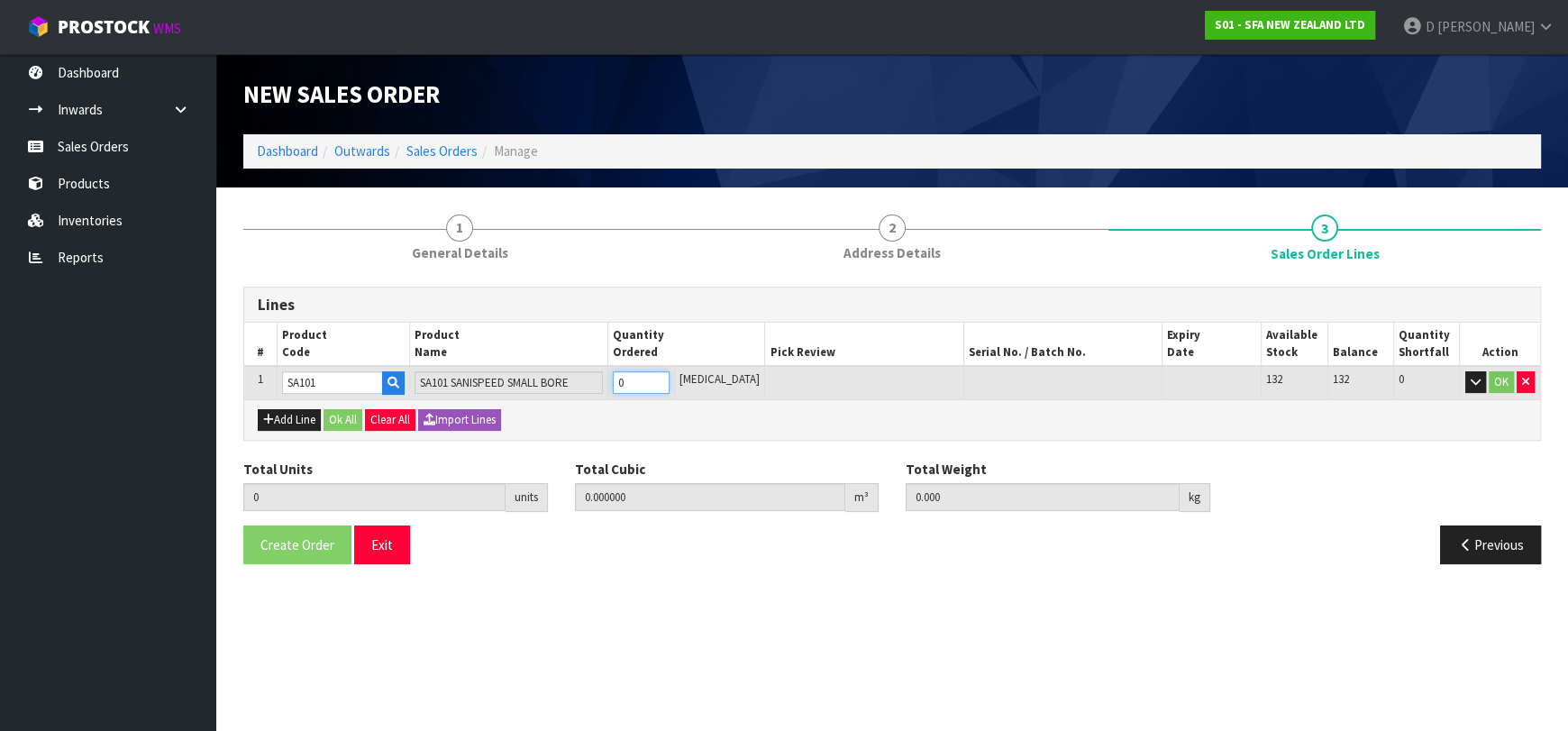
type input "1"
type input "0.031488"
type input "6.65"
type input "1"
click at [351, 411] on button "Ok All" at bounding box center [342, 420] width 39 height 22
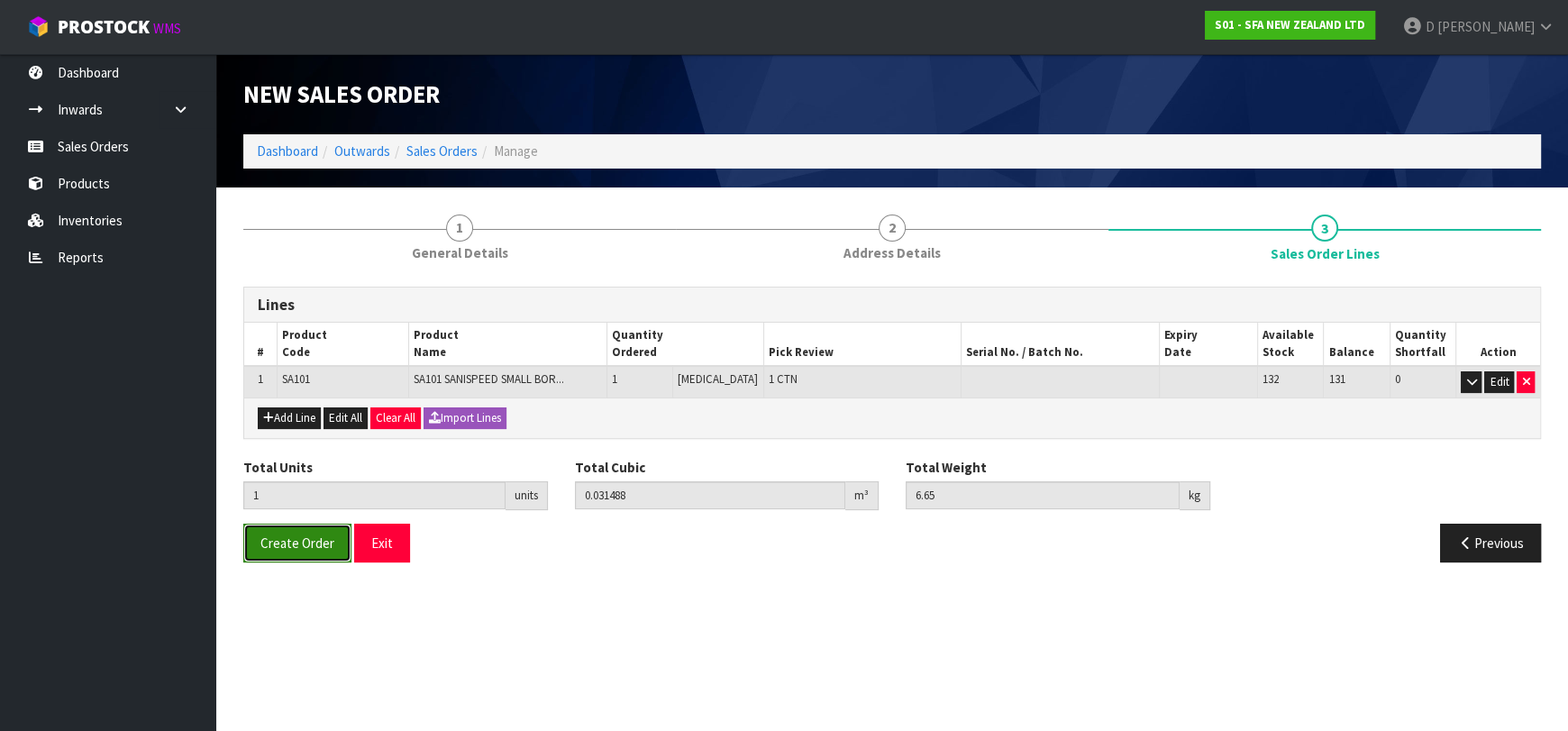
click at [280, 555] on button "Create Order" at bounding box center [297, 543] width 109 height 39
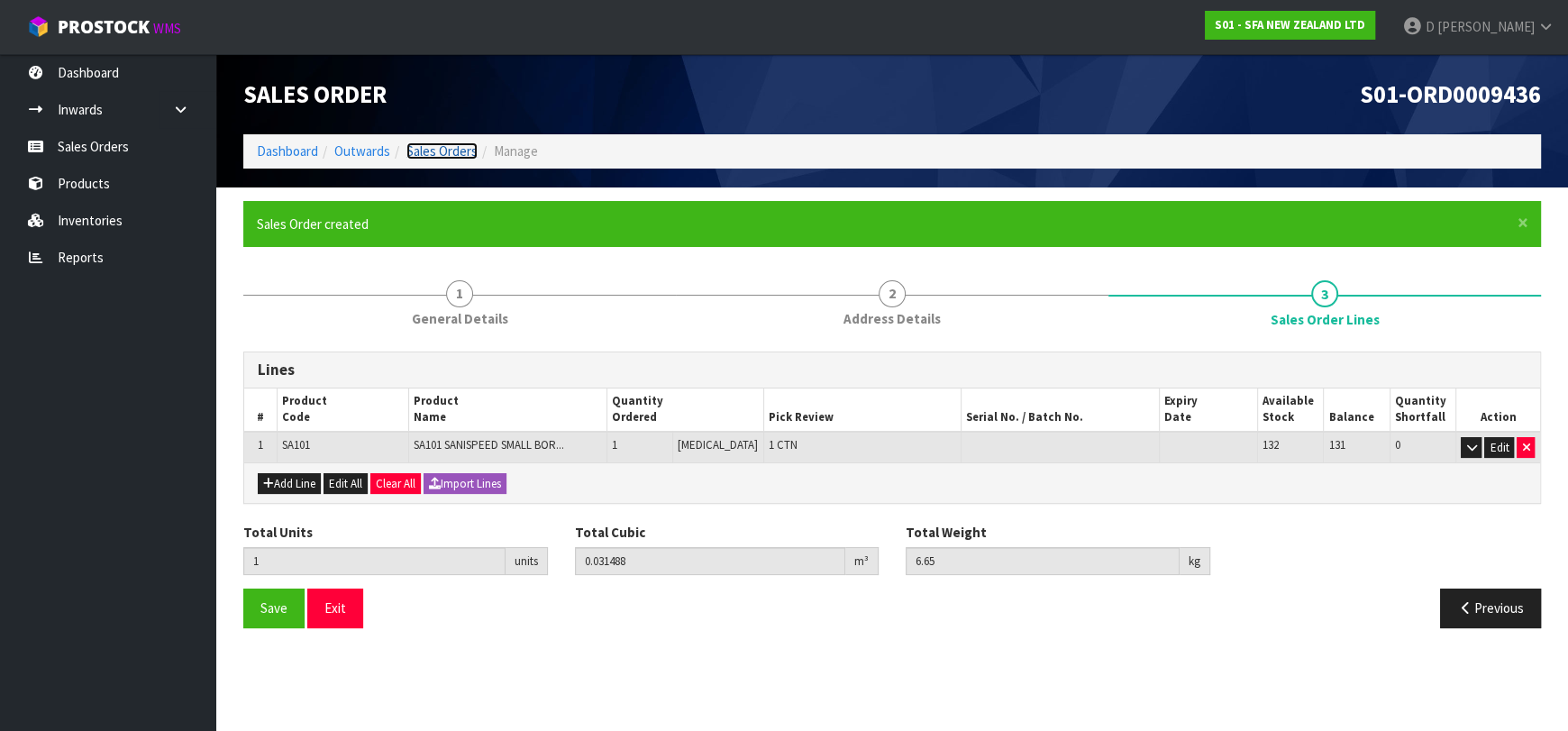
click at [452, 157] on link "Sales Orders" at bounding box center [442, 150] width 72 height 17
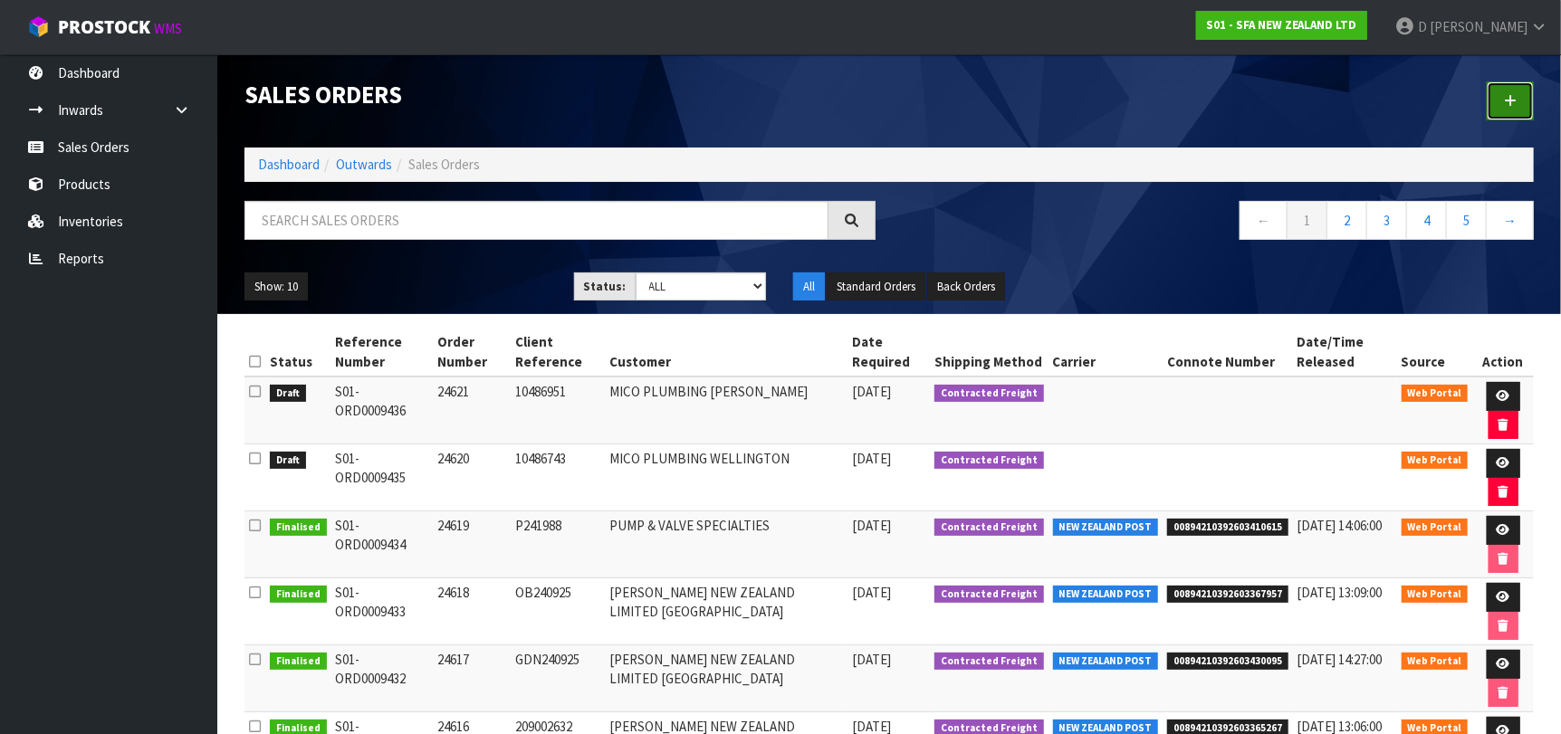
click at [1509, 99] on icon at bounding box center [1510, 101] width 13 height 14
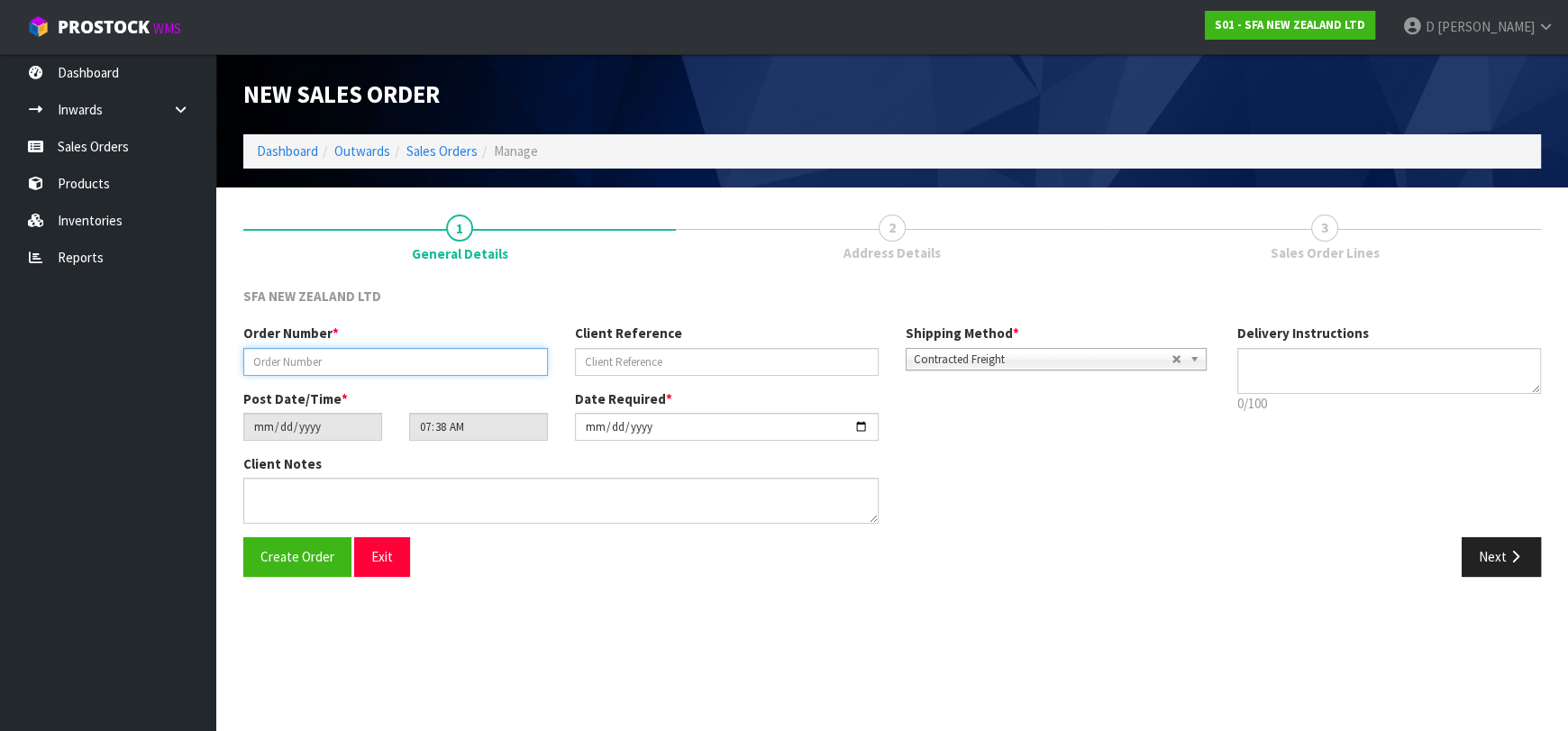
click at [363, 361] on input "text" at bounding box center [395, 362] width 305 height 28
type input "24622"
paste input "10487111"
type input "10487111"
click at [1489, 536] on div "SFA NEW ZEALAND LTD Order Number * 24622 Client Reference 10487111 Shipping Met…" at bounding box center [892, 438] width 1298 height 304
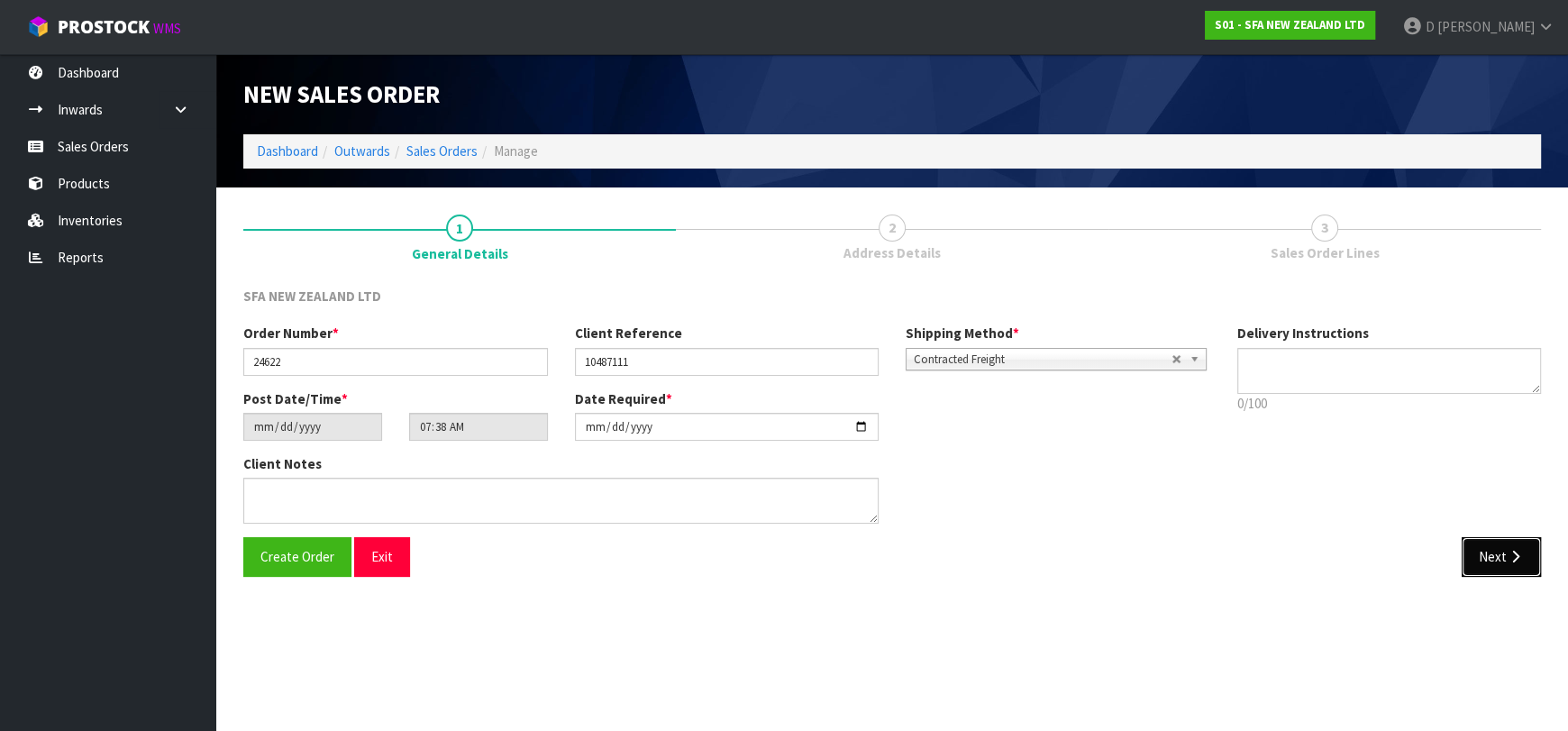
click at [1480, 544] on button "Next" at bounding box center [1501, 557] width 80 height 39
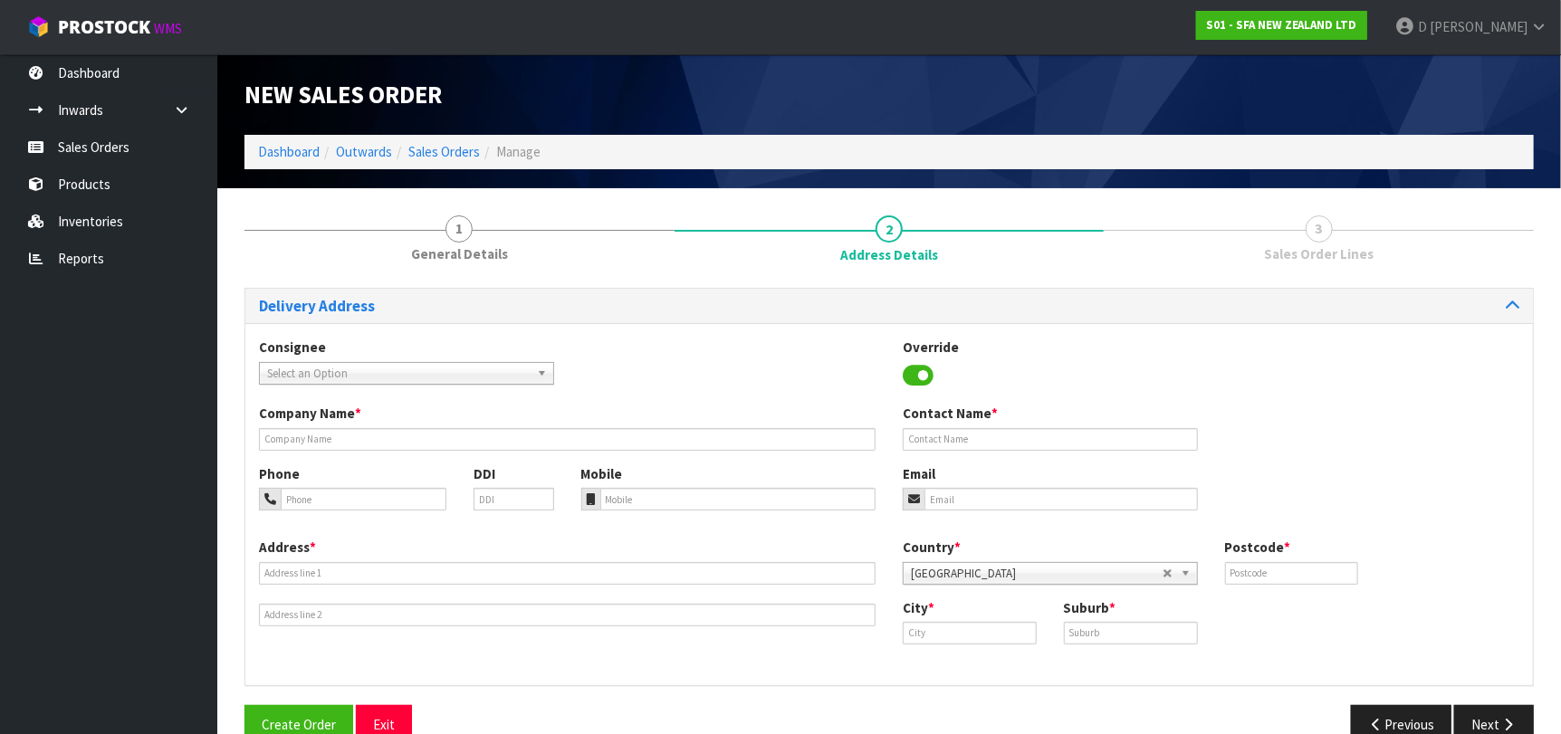
click at [402, 368] on span "Select an Option" at bounding box center [398, 374] width 263 height 22
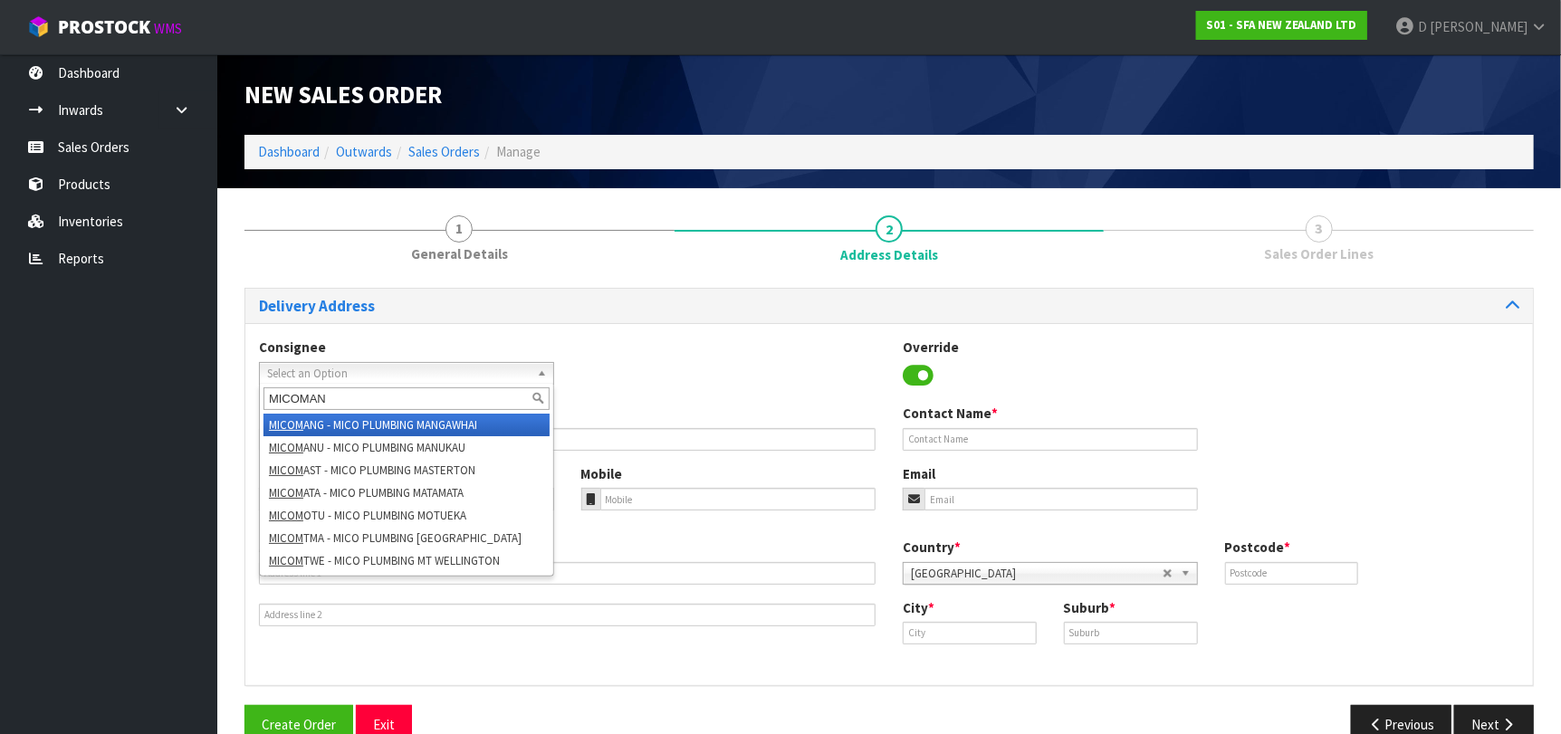
type input "MICOMANU"
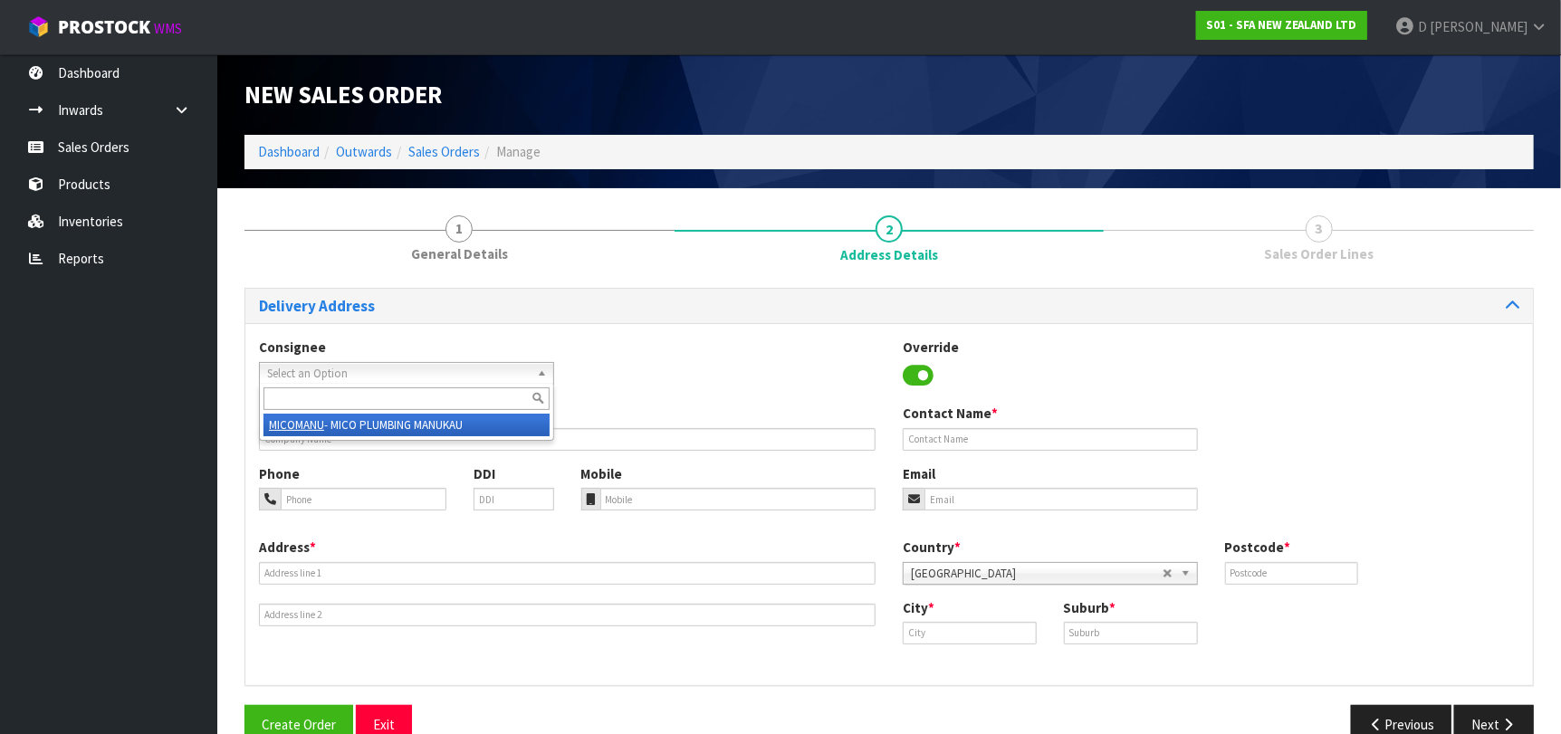
type input "MICO PLUMBING MANUKAU"
type input "5/24 LAMBIE DRIVE"
type input "2104"
type input "[GEOGRAPHIC_DATA]"
type input "MANUKAU"
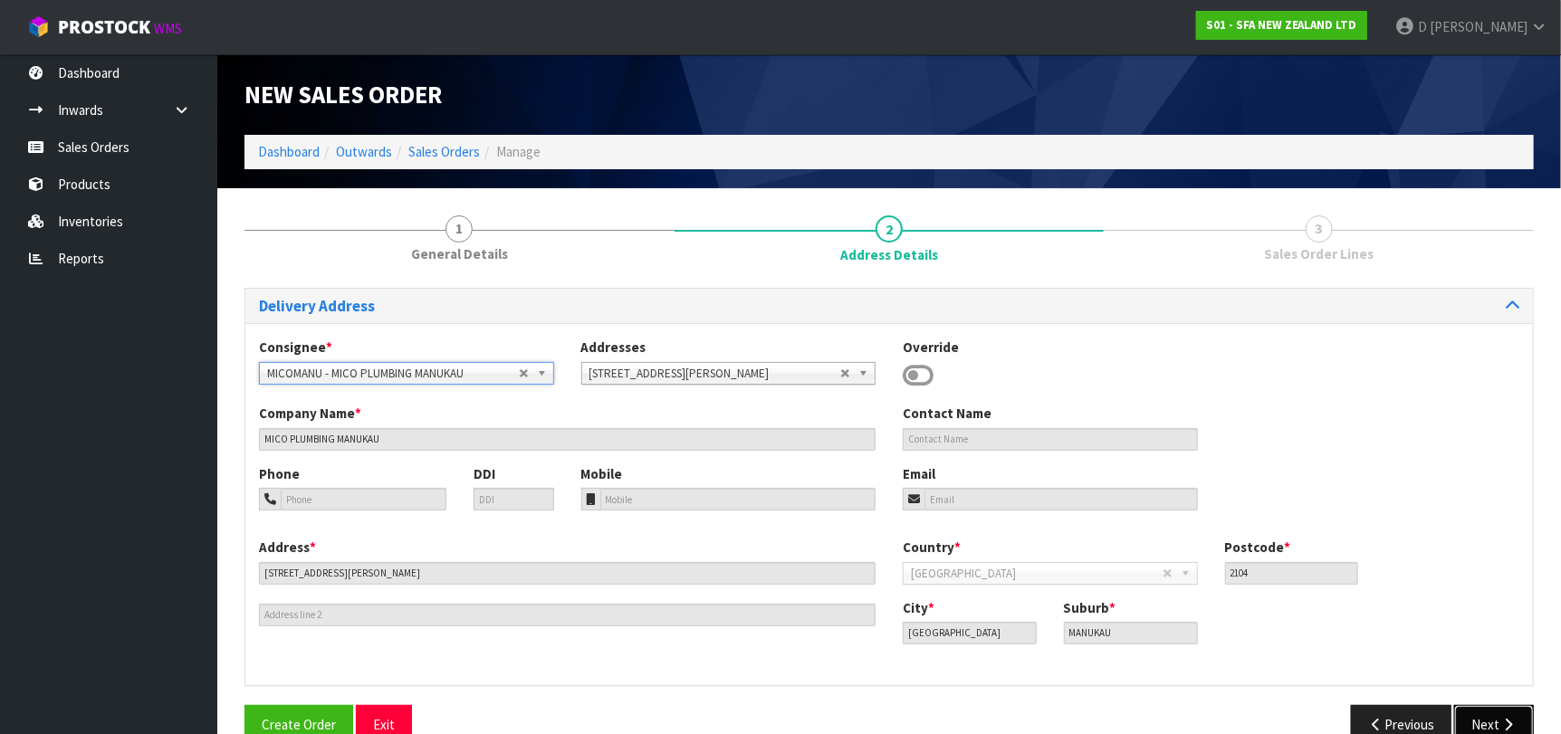
click at [1506, 712] on button "Next" at bounding box center [1494, 724] width 80 height 39
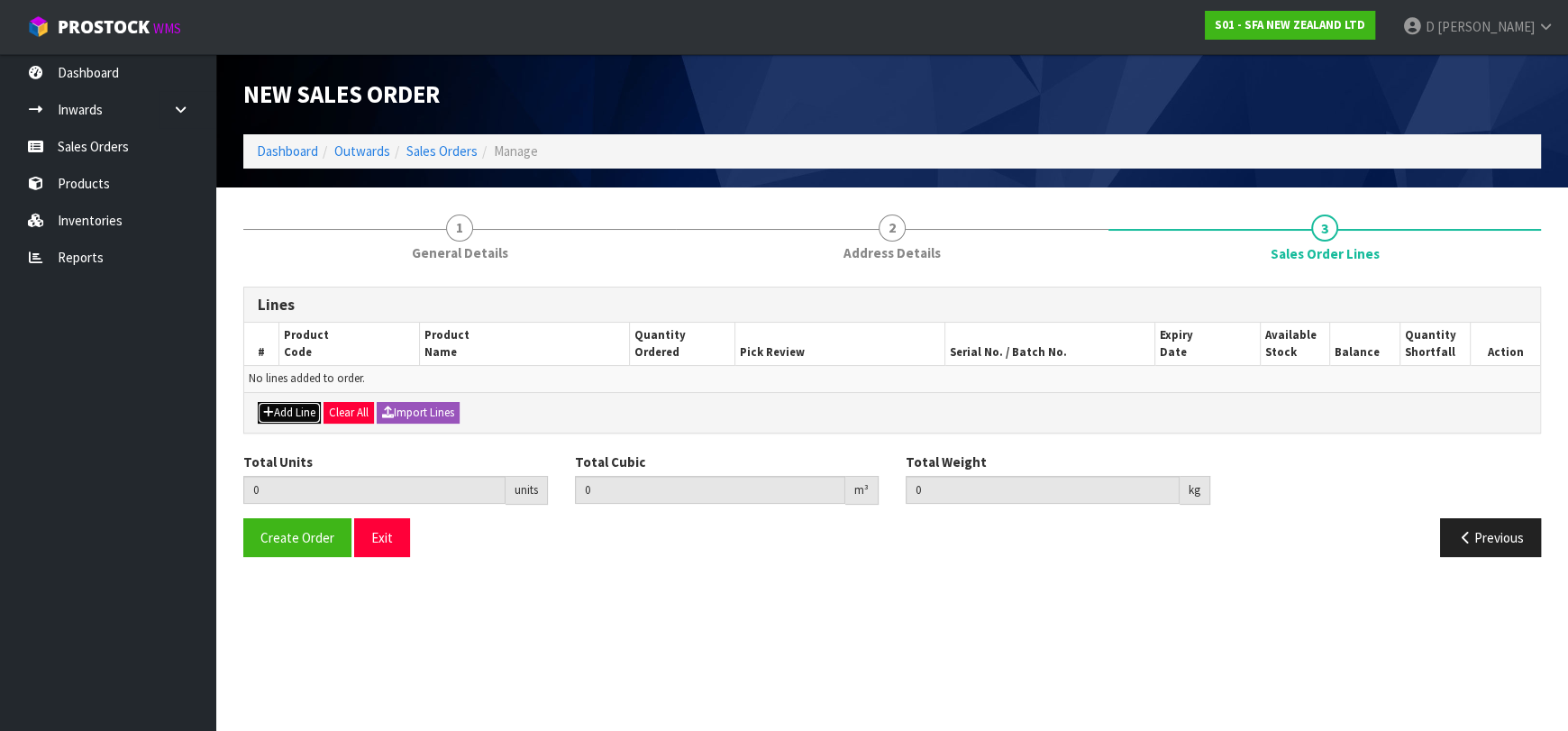
click at [300, 407] on button "Add Line" at bounding box center [289, 413] width 63 height 22
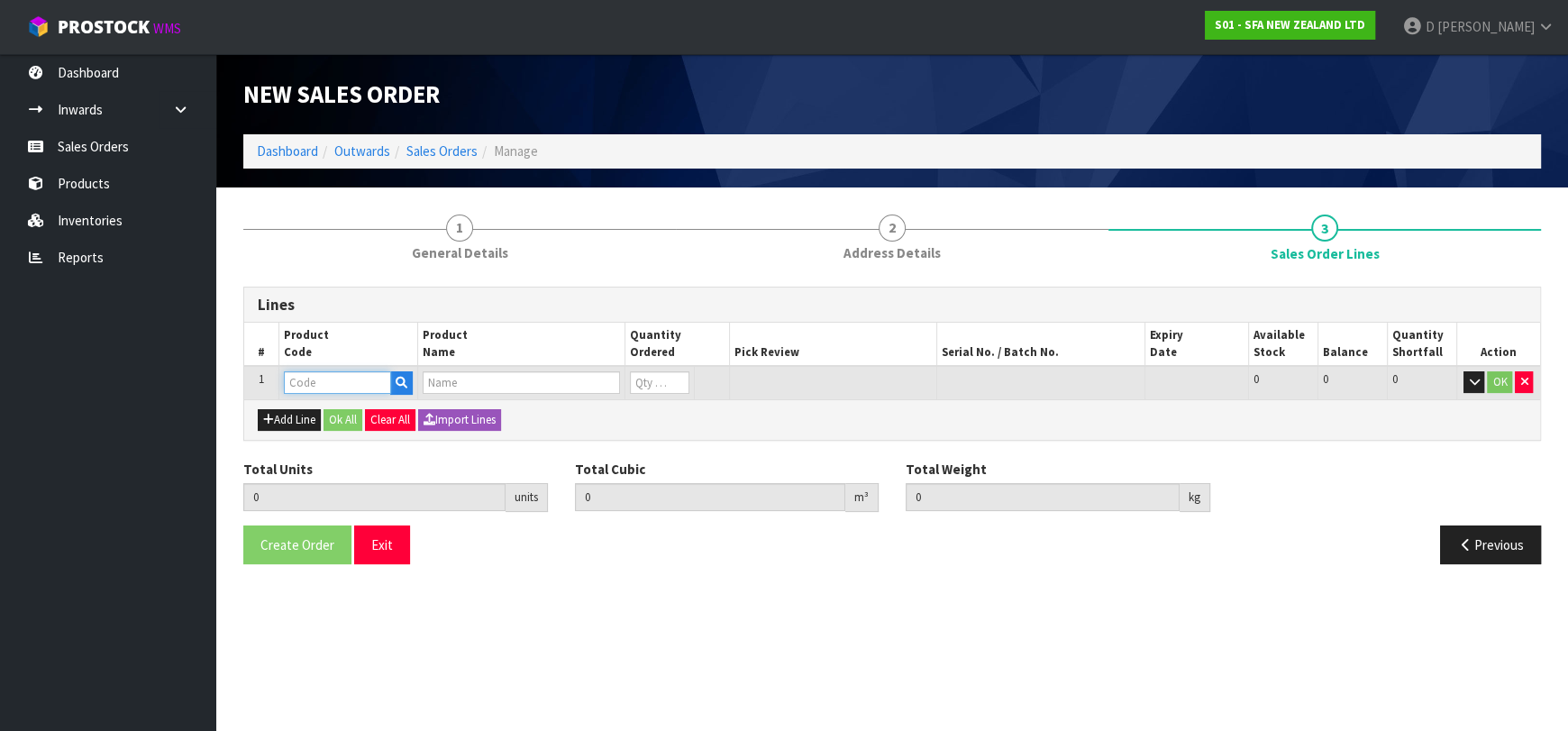
click at [339, 372] on input "text" at bounding box center [337, 382] width 108 height 23
type input "SA101"
type input "0.000000"
type input "0.000"
type input "SA101 SANISPEED SMALL BORE"
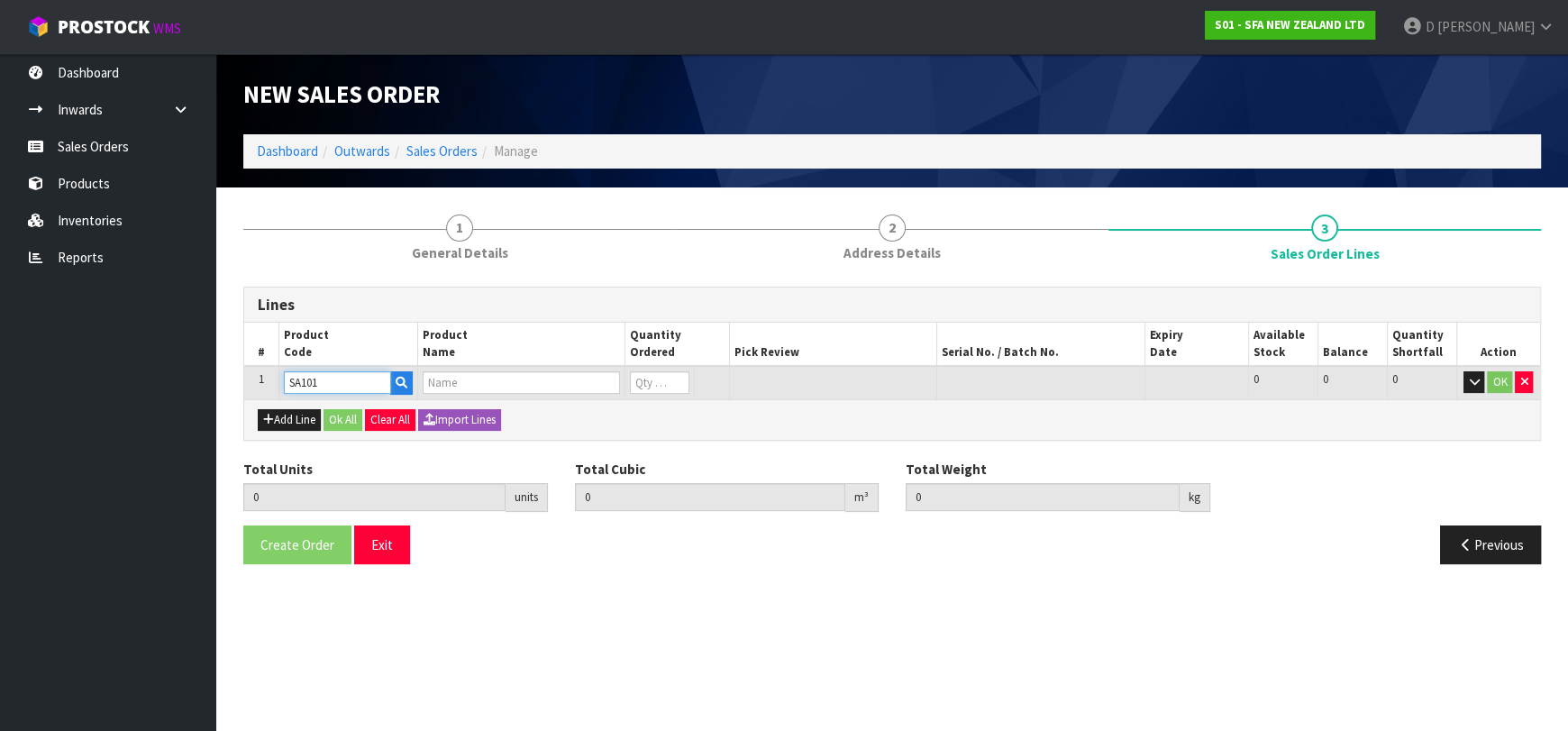
type input "0"
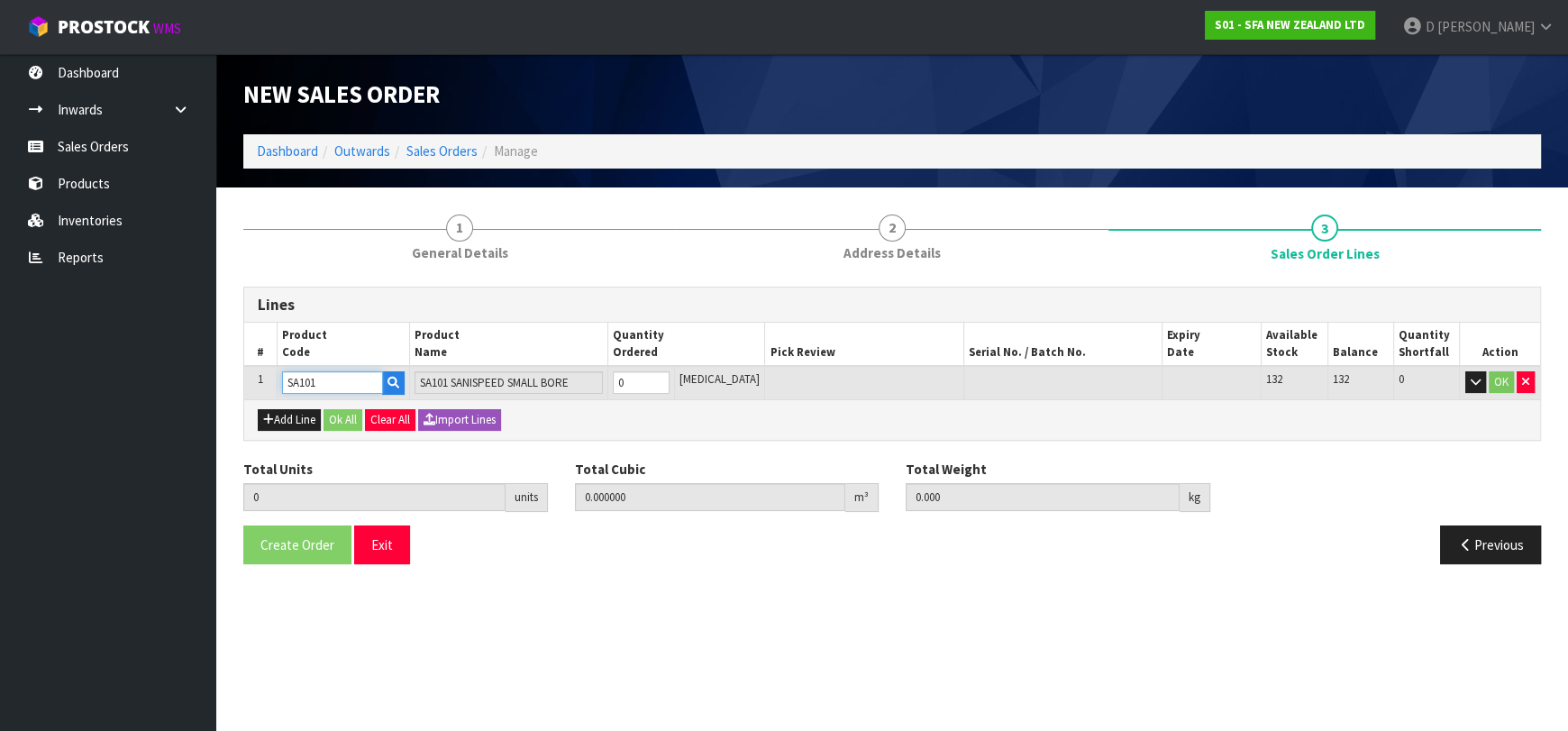
type input "SA101"
type input "1"
type input "0.031488"
type input "6.65"
type input "1"
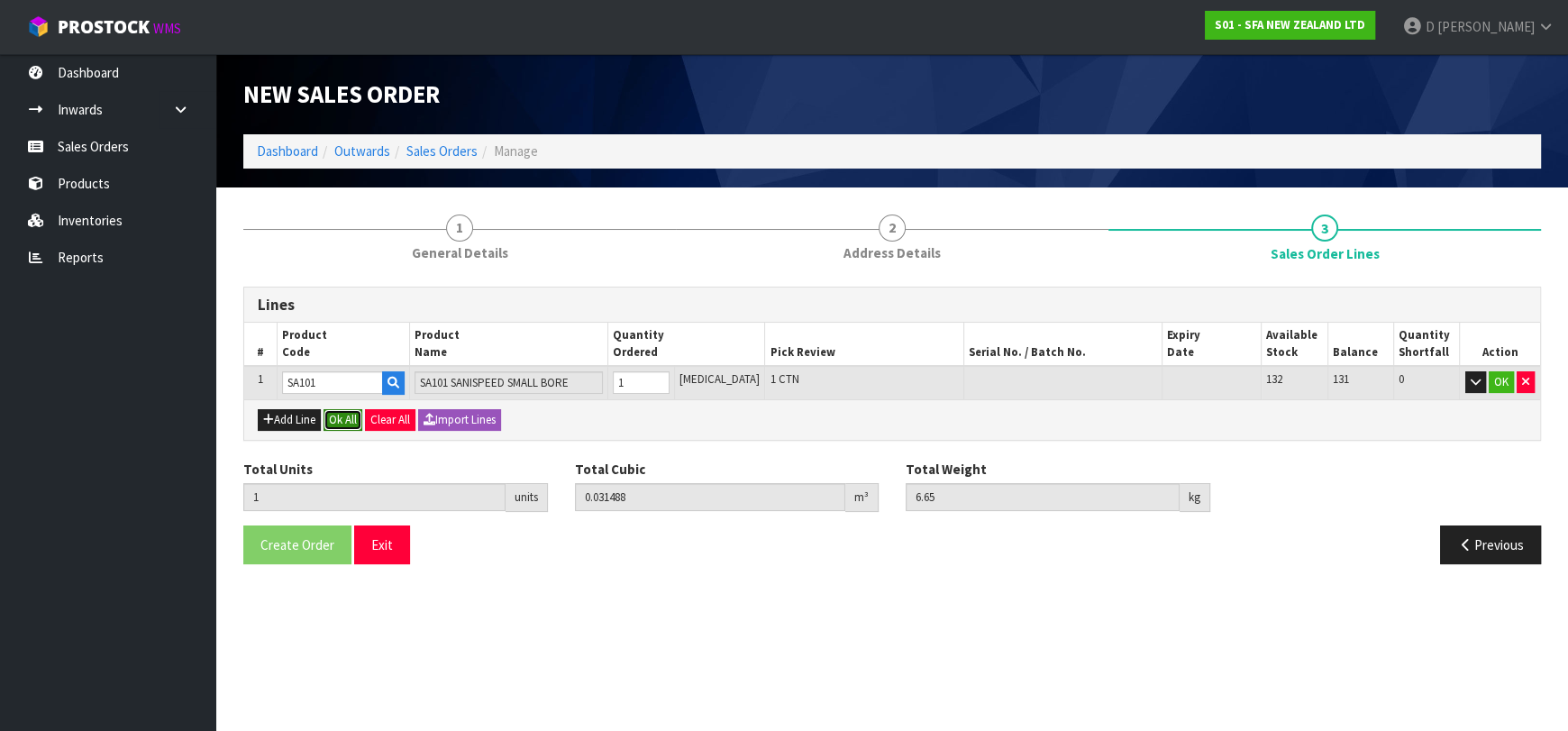
click at [336, 414] on button "Ok All" at bounding box center [342, 420] width 39 height 22
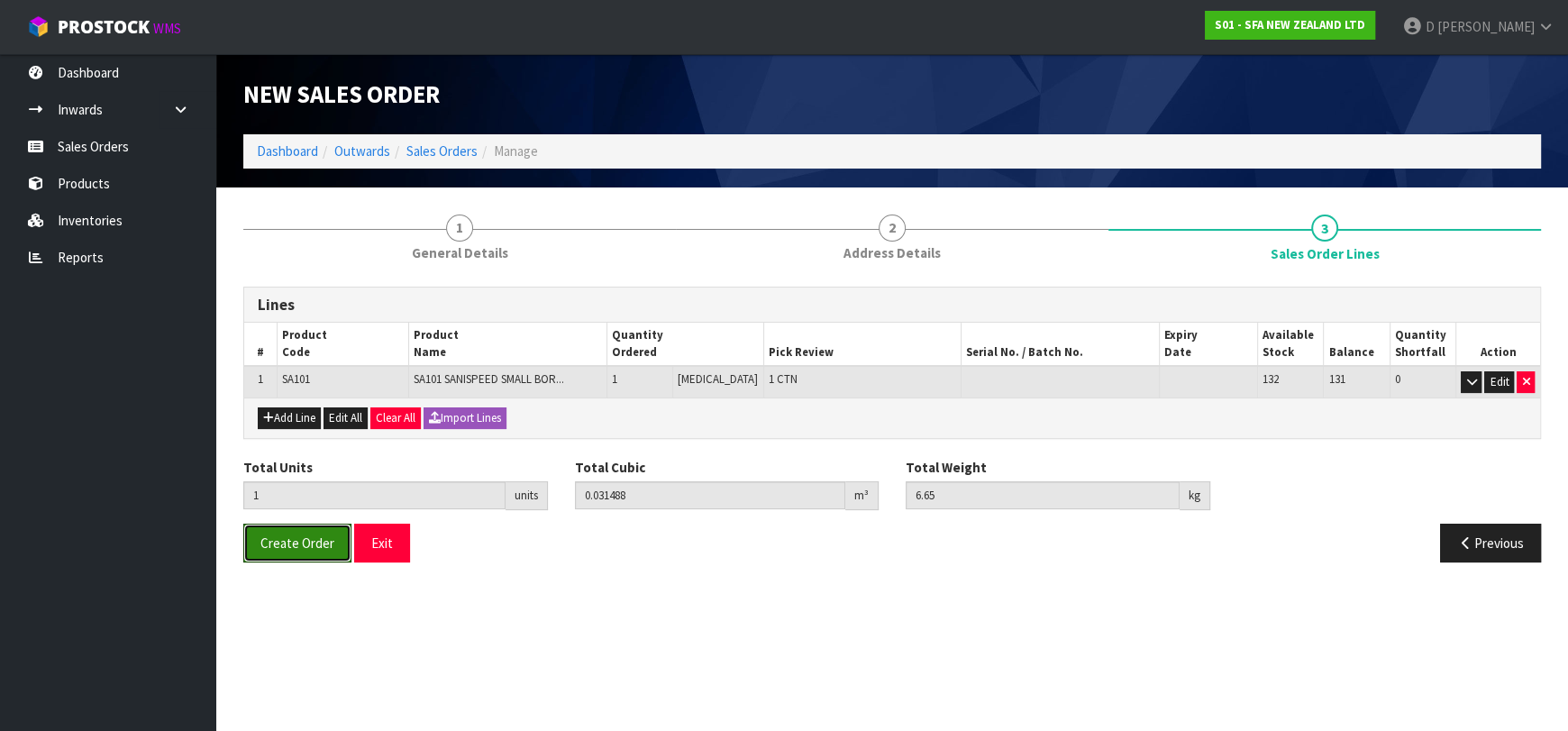
drag, startPoint x: 296, startPoint y: 557, endPoint x: 121, endPoint y: 567, distance: 175.3
click at [297, 556] on button "Create Order" at bounding box center [297, 543] width 109 height 39
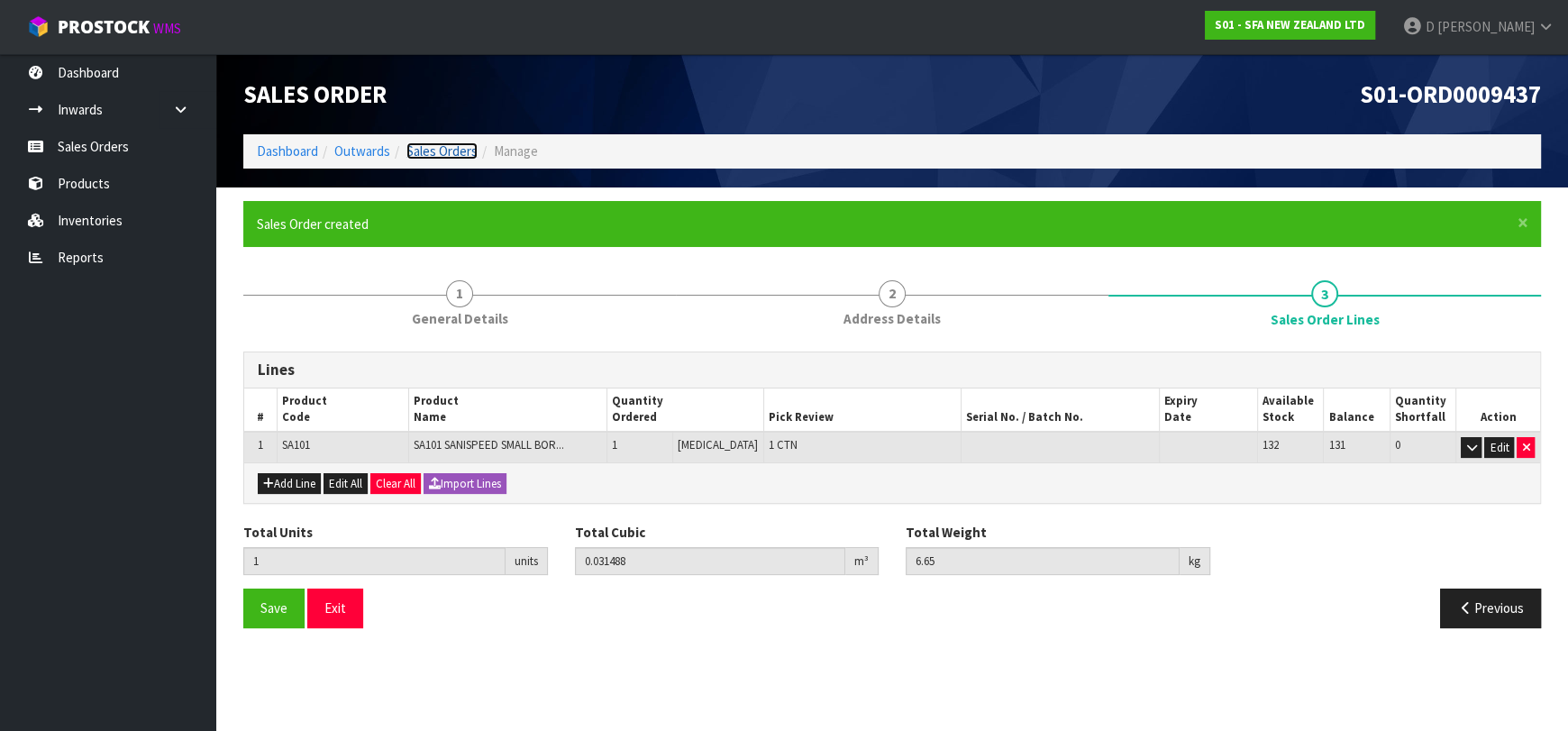
click at [431, 154] on link "Sales Orders" at bounding box center [442, 150] width 72 height 17
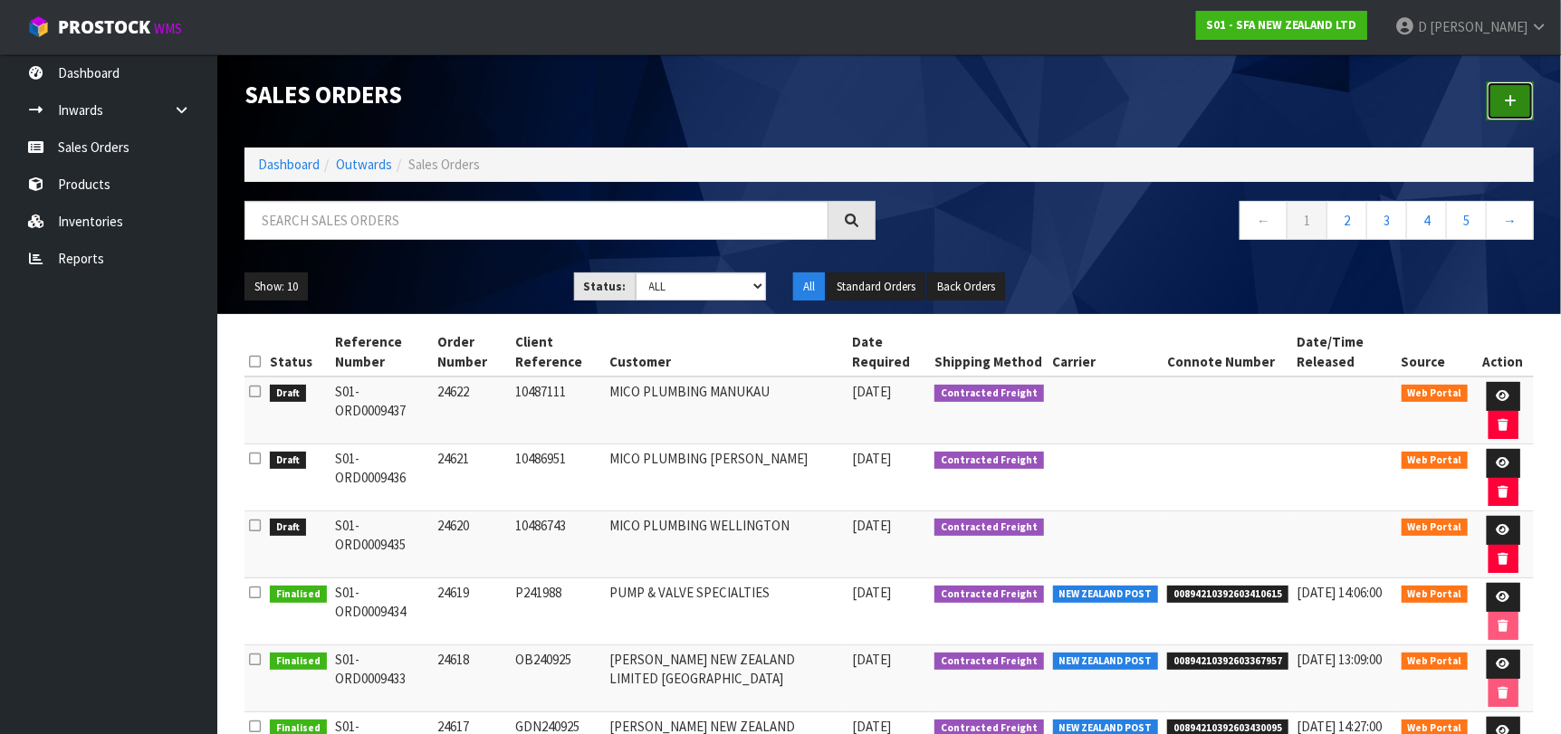
click at [1519, 95] on link at bounding box center [1509, 100] width 47 height 39
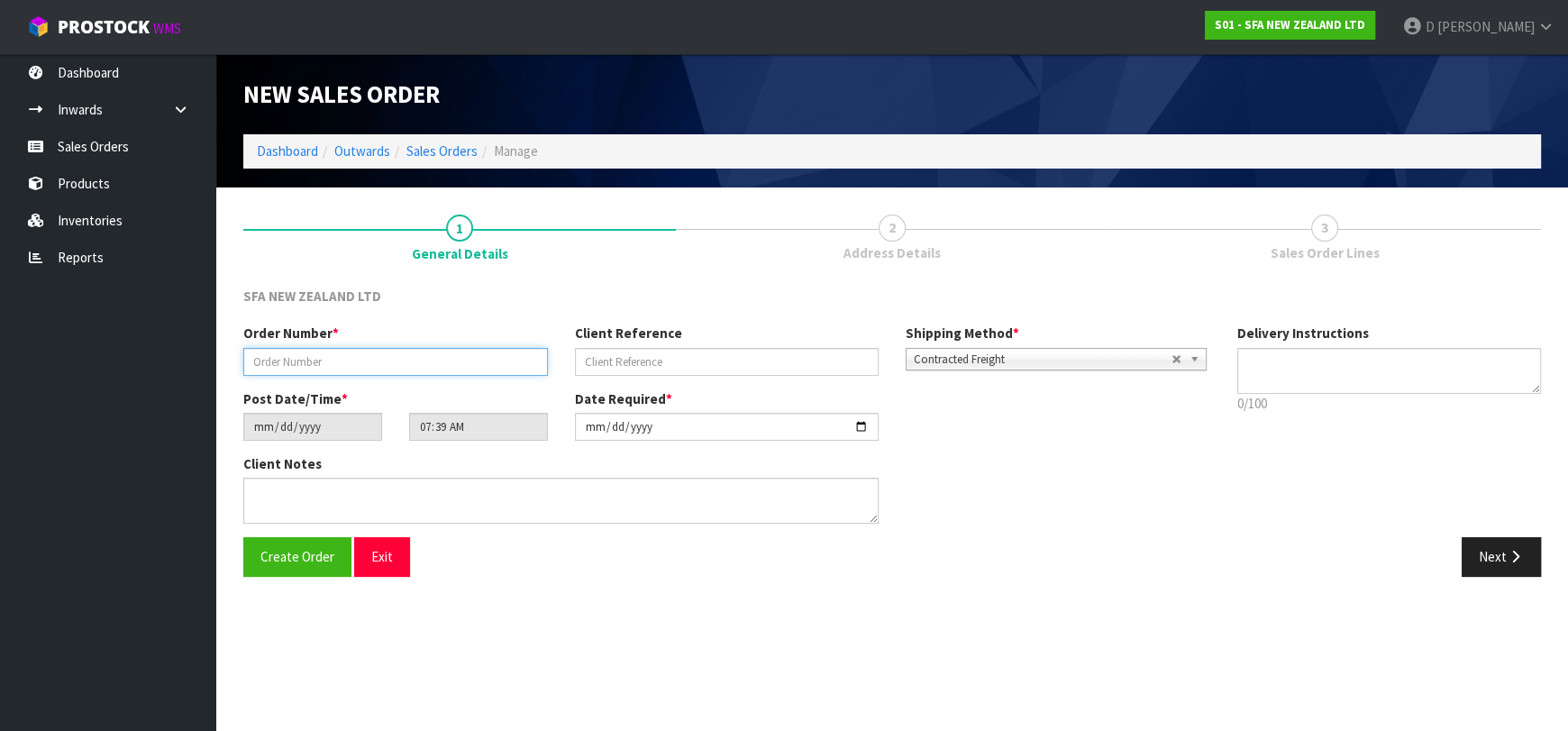
click at [497, 354] on input "text" at bounding box center [395, 362] width 305 height 28
type input "24623"
paste input "10487410"
type input "10487410"
click at [1505, 560] on button "Next" at bounding box center [1501, 557] width 80 height 39
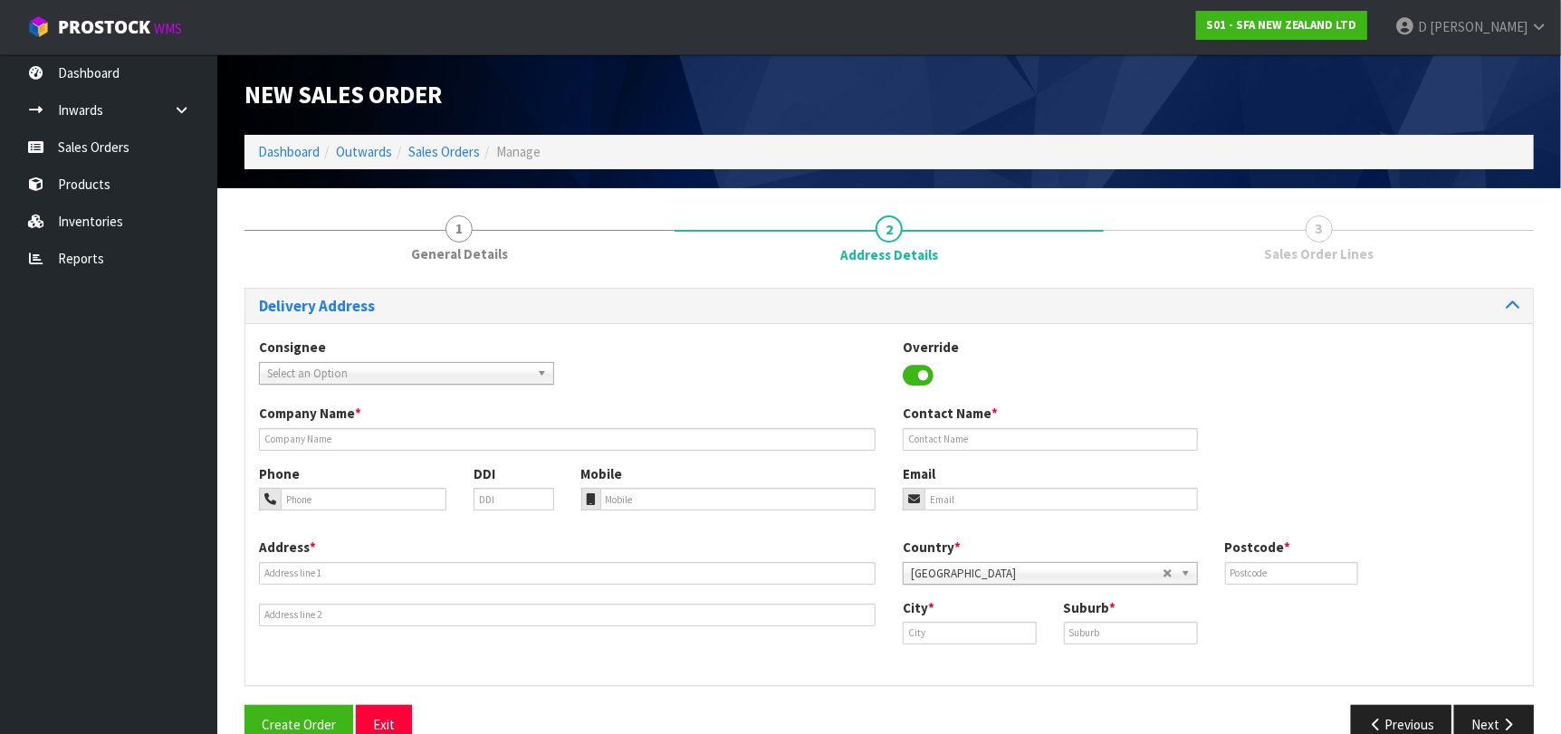
click at [334, 368] on span "Select an Option" at bounding box center [398, 374] width 263 height 22
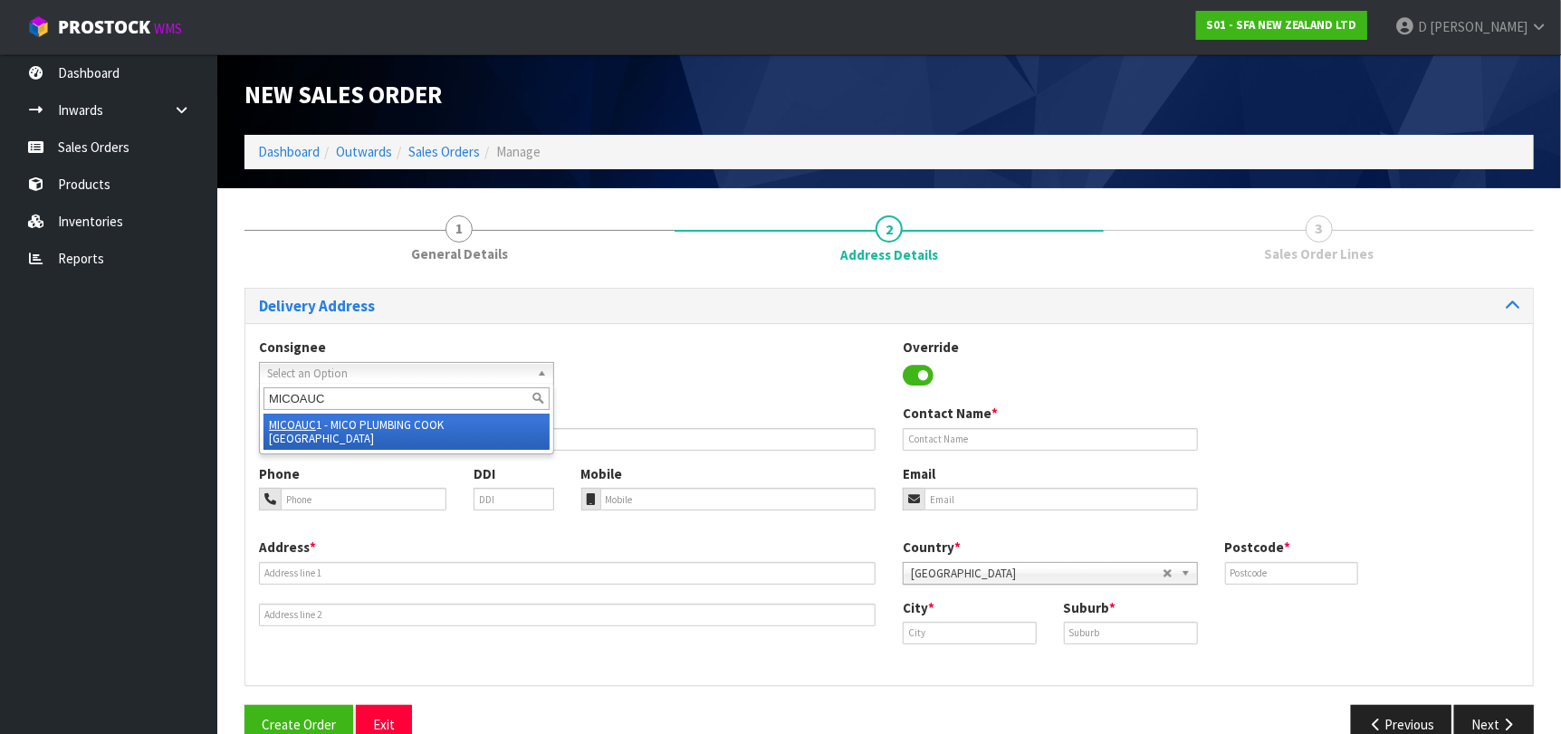
type input "MICOAUC1"
type input "MICO PLUMBING COOK [GEOGRAPHIC_DATA]"
type input "64 COOK STREET"
type input "1010"
type input "[GEOGRAPHIC_DATA]"
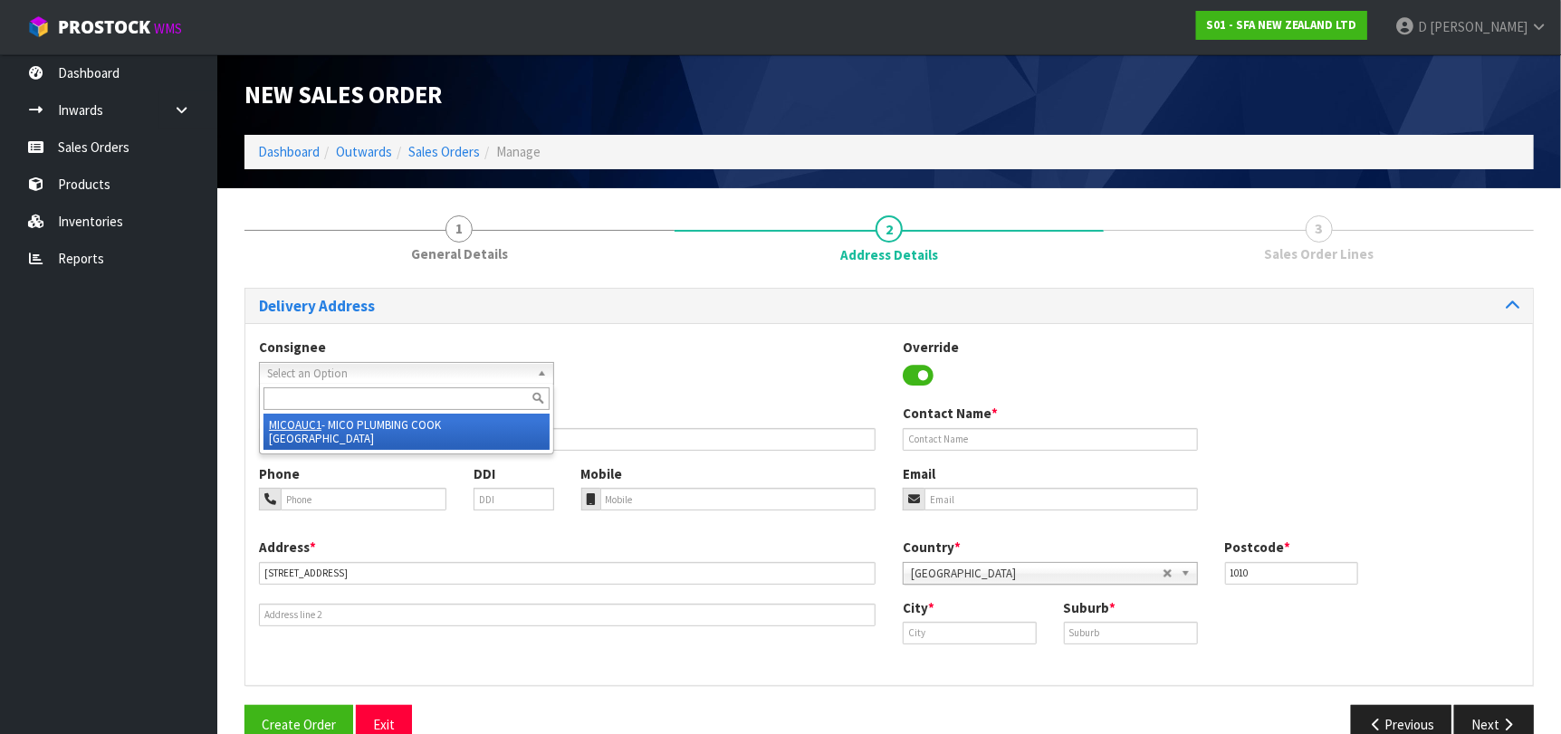
type input "AUCKLAND CENTRAL"
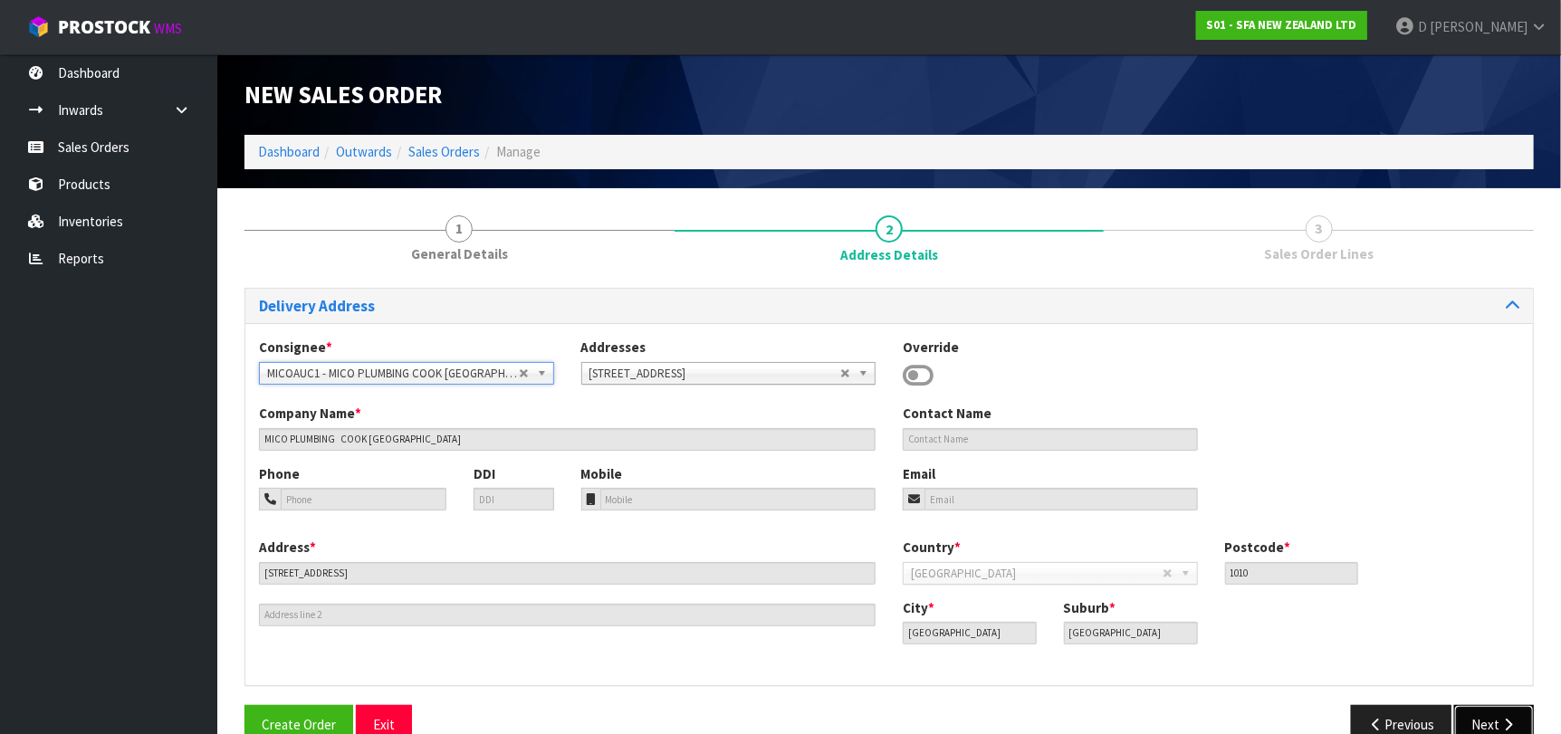
click at [1484, 710] on button "Next" at bounding box center [1494, 724] width 80 height 39
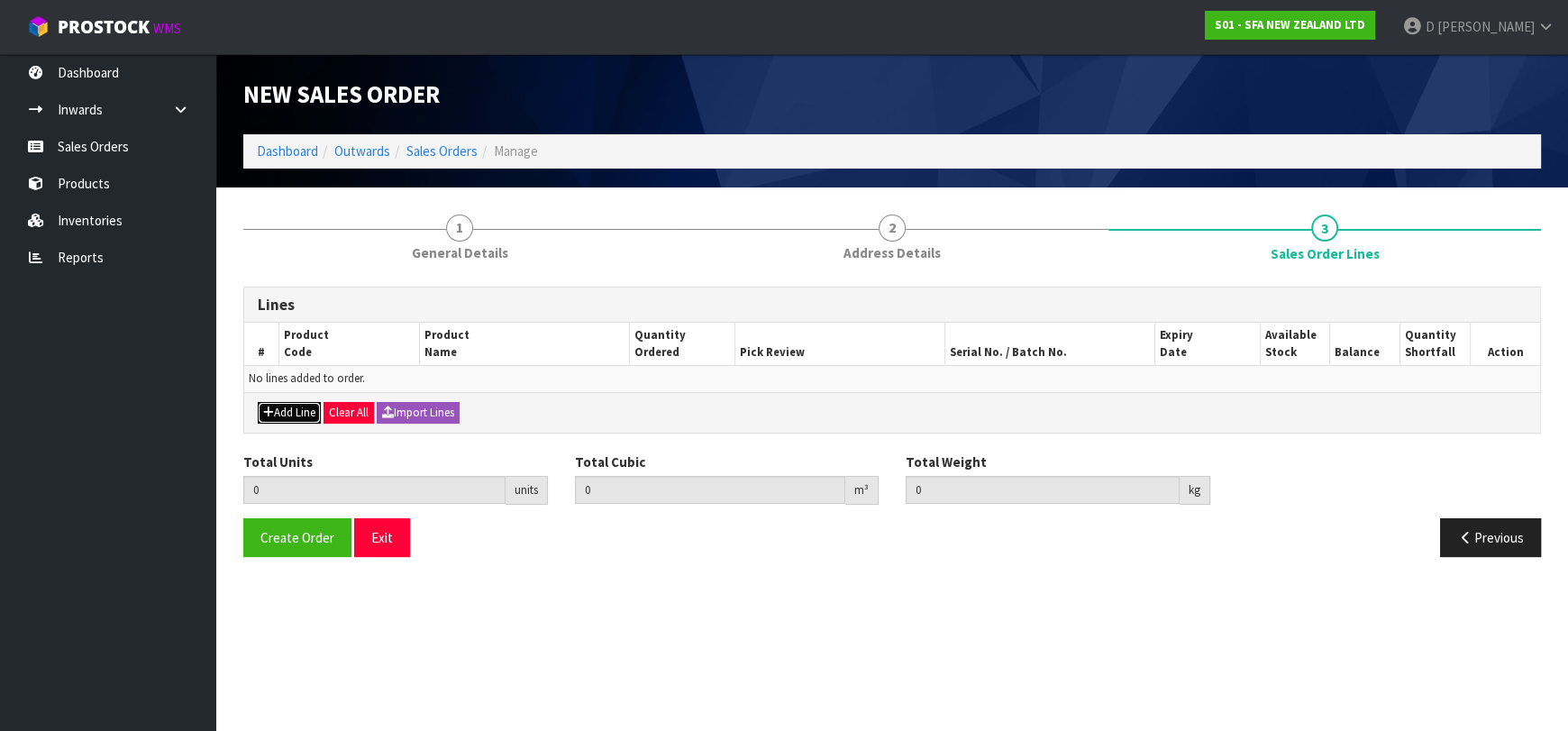
click at [277, 420] on button "Add Line" at bounding box center [289, 413] width 63 height 22
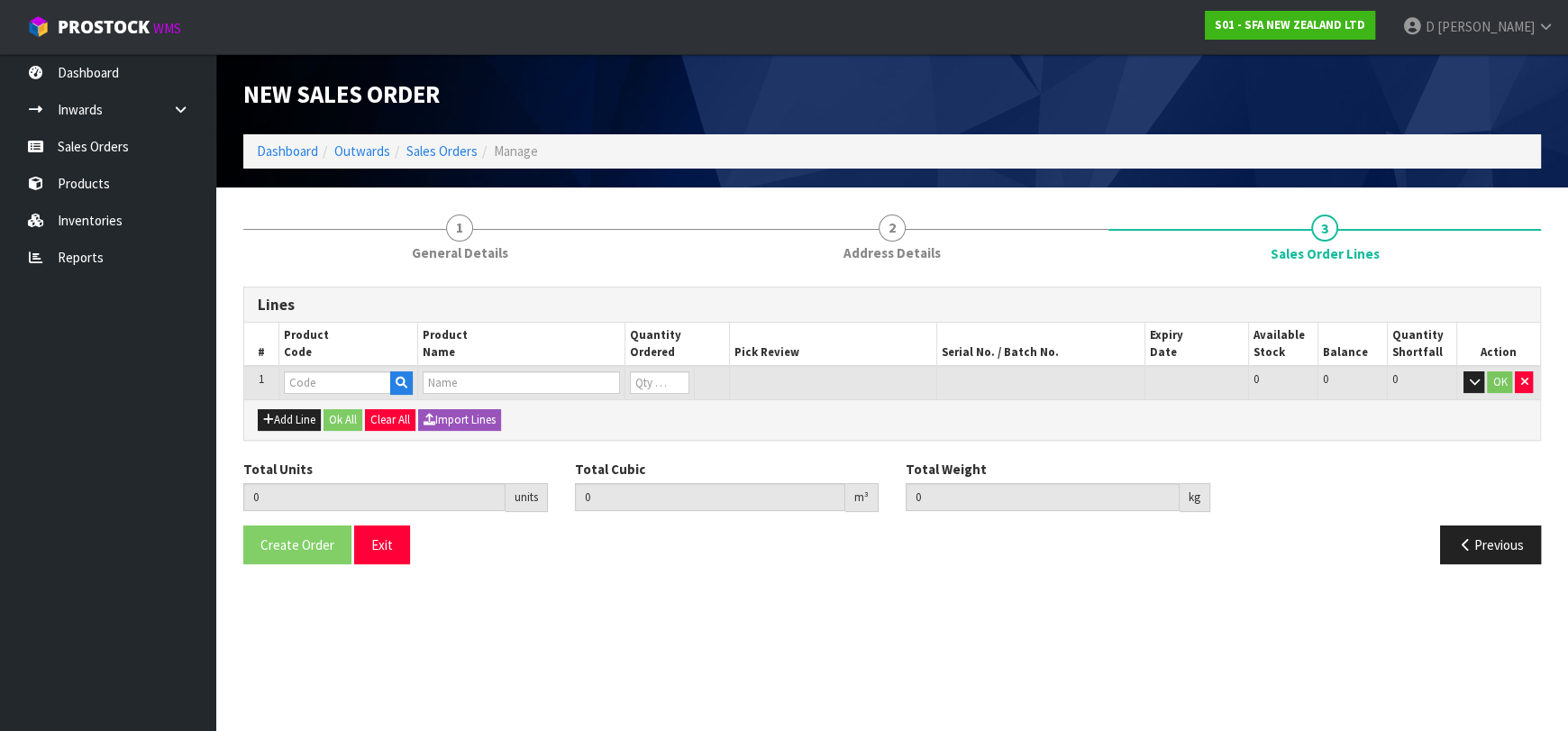
click at [297, 394] on td at bounding box center [347, 382] width 138 height 33
click at [298, 385] on input "text" at bounding box center [337, 382] width 108 height 23
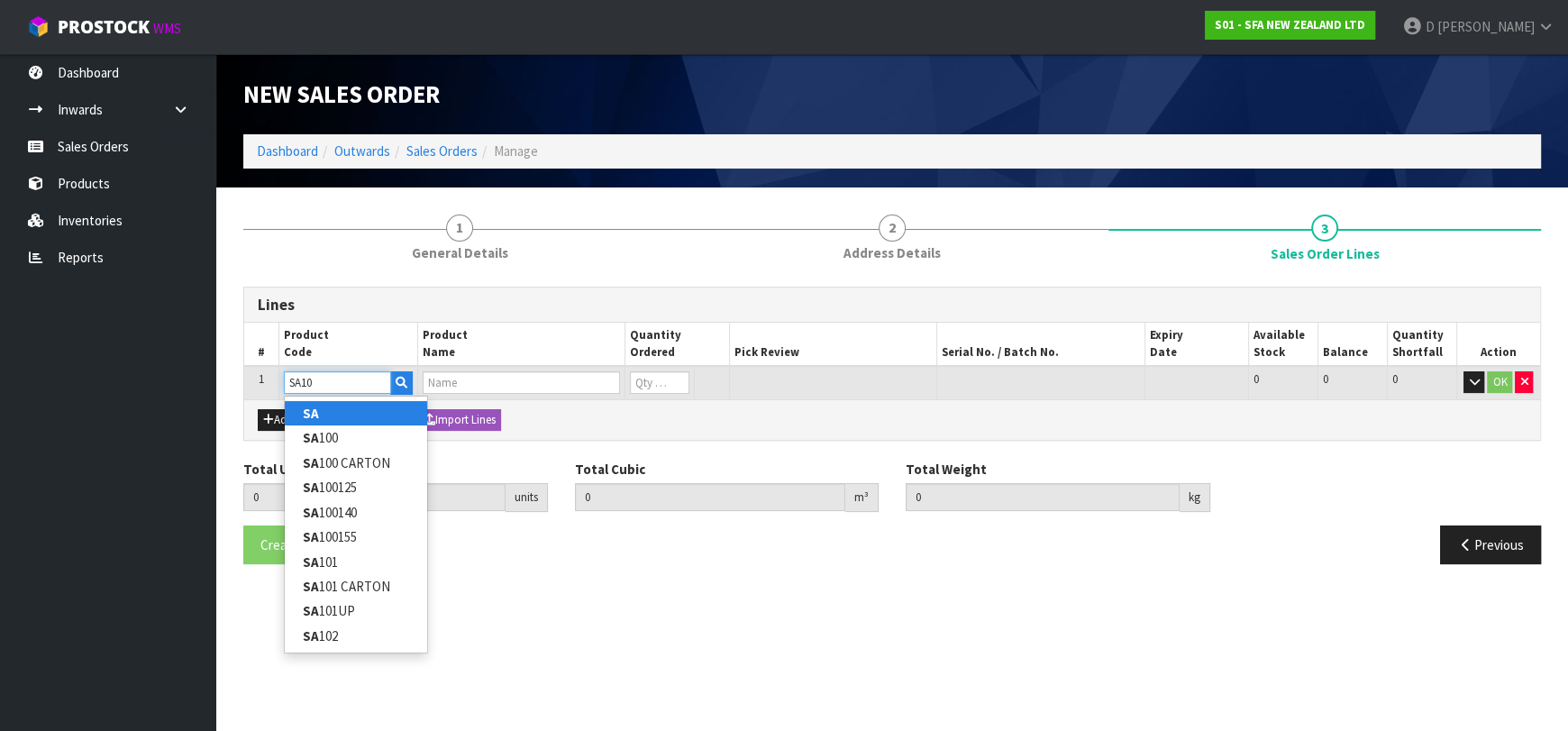
type input "SA101"
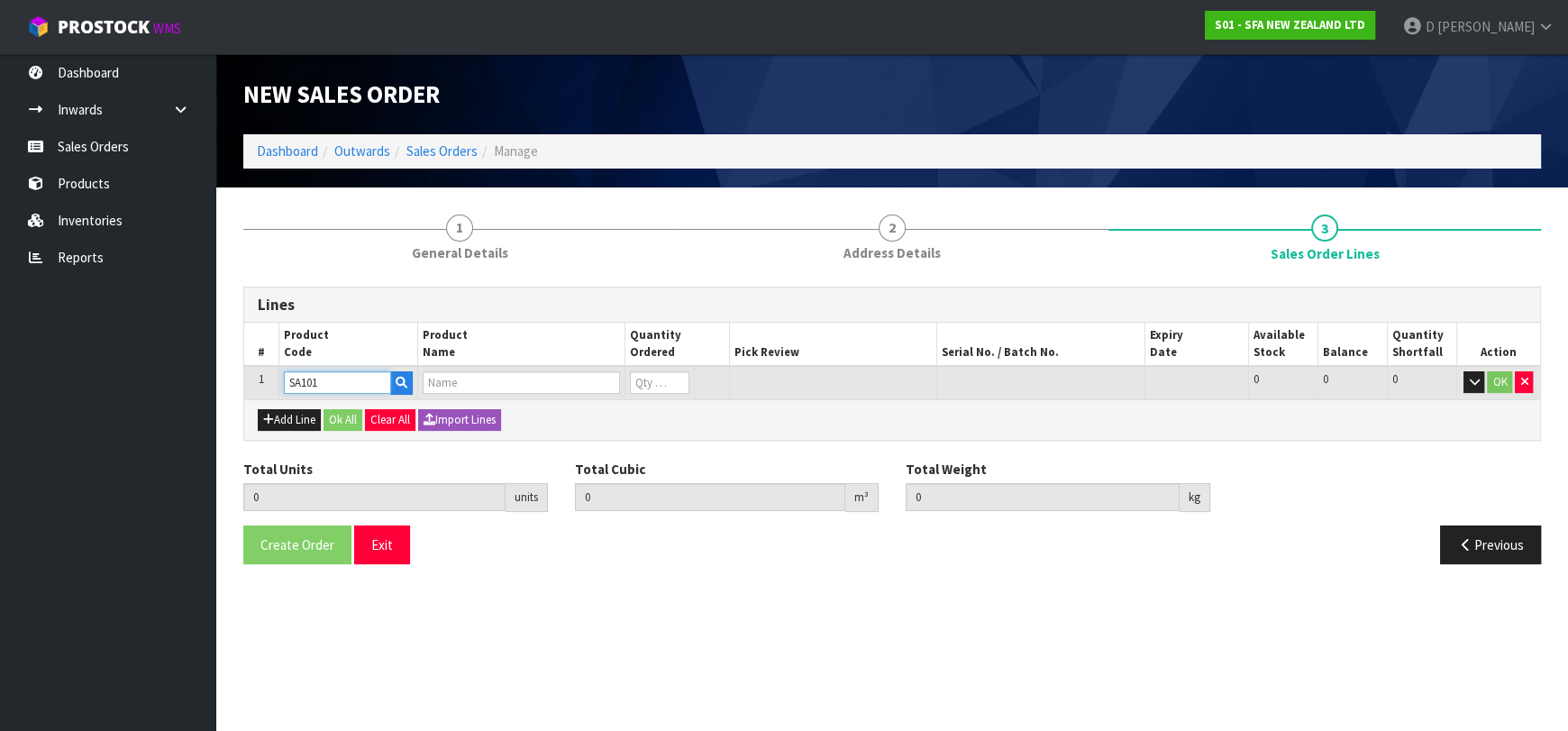
type input "0.000000"
type input "0.000"
type input "SA101 SANISPEED SMALL BORE"
type input "0"
type input "SA101"
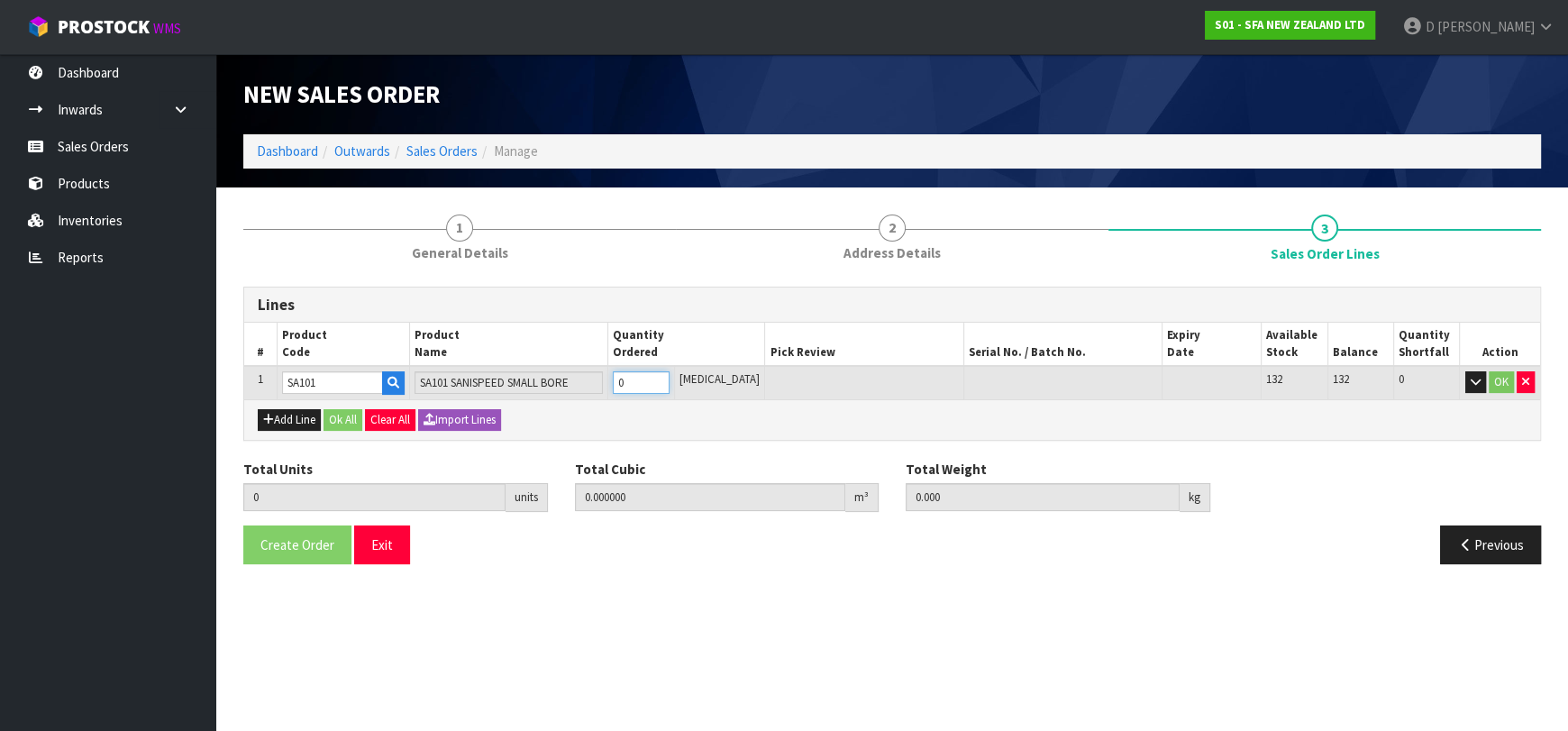
type input "2"
type input "0.062976"
type input "13.3"
type input "2"
click at [1503, 385] on button "OK" at bounding box center [1501, 382] width 25 height 22
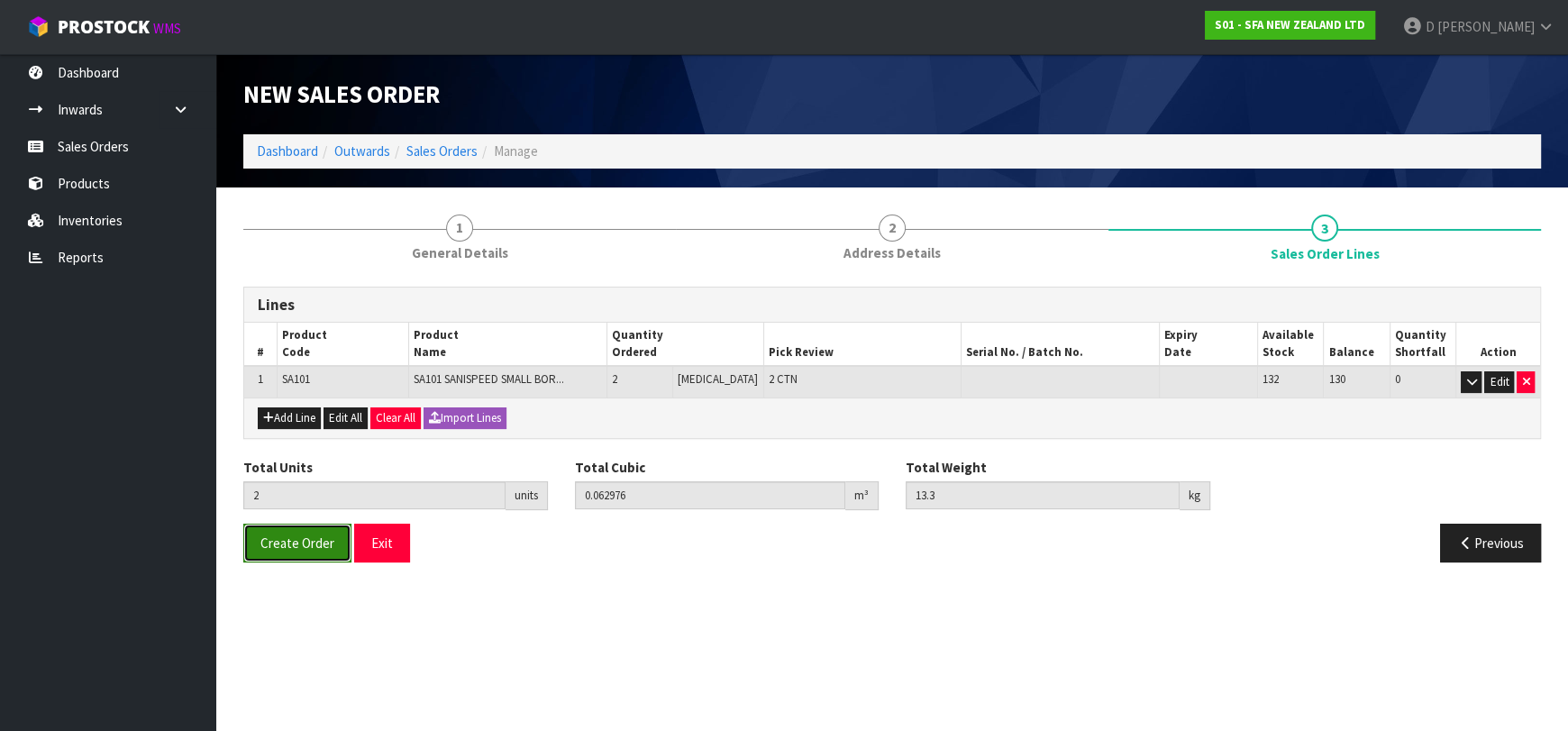
click at [281, 548] on span "Create Order" at bounding box center [298, 543] width 74 height 17
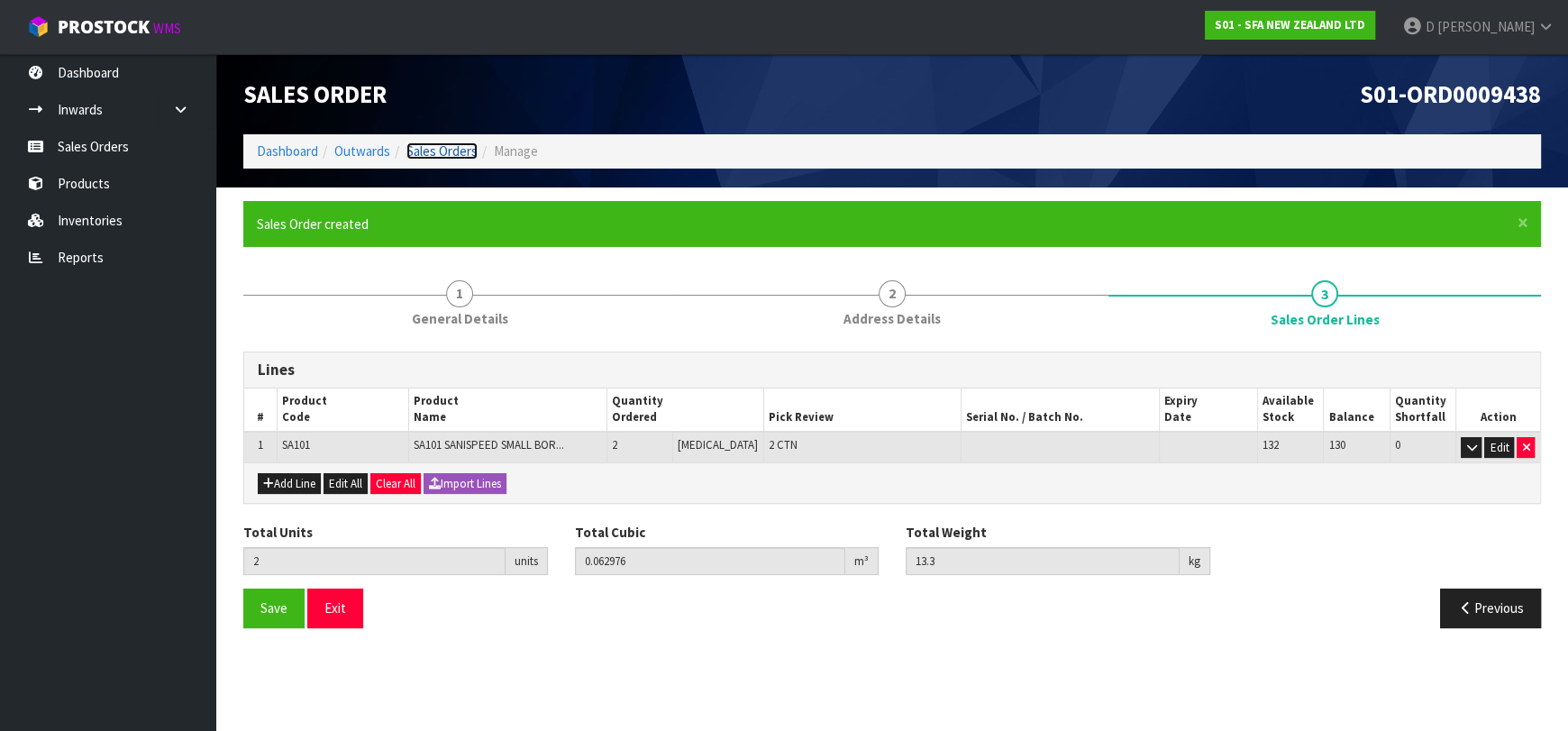
click at [440, 154] on link "Sales Orders" at bounding box center [442, 150] width 72 height 17
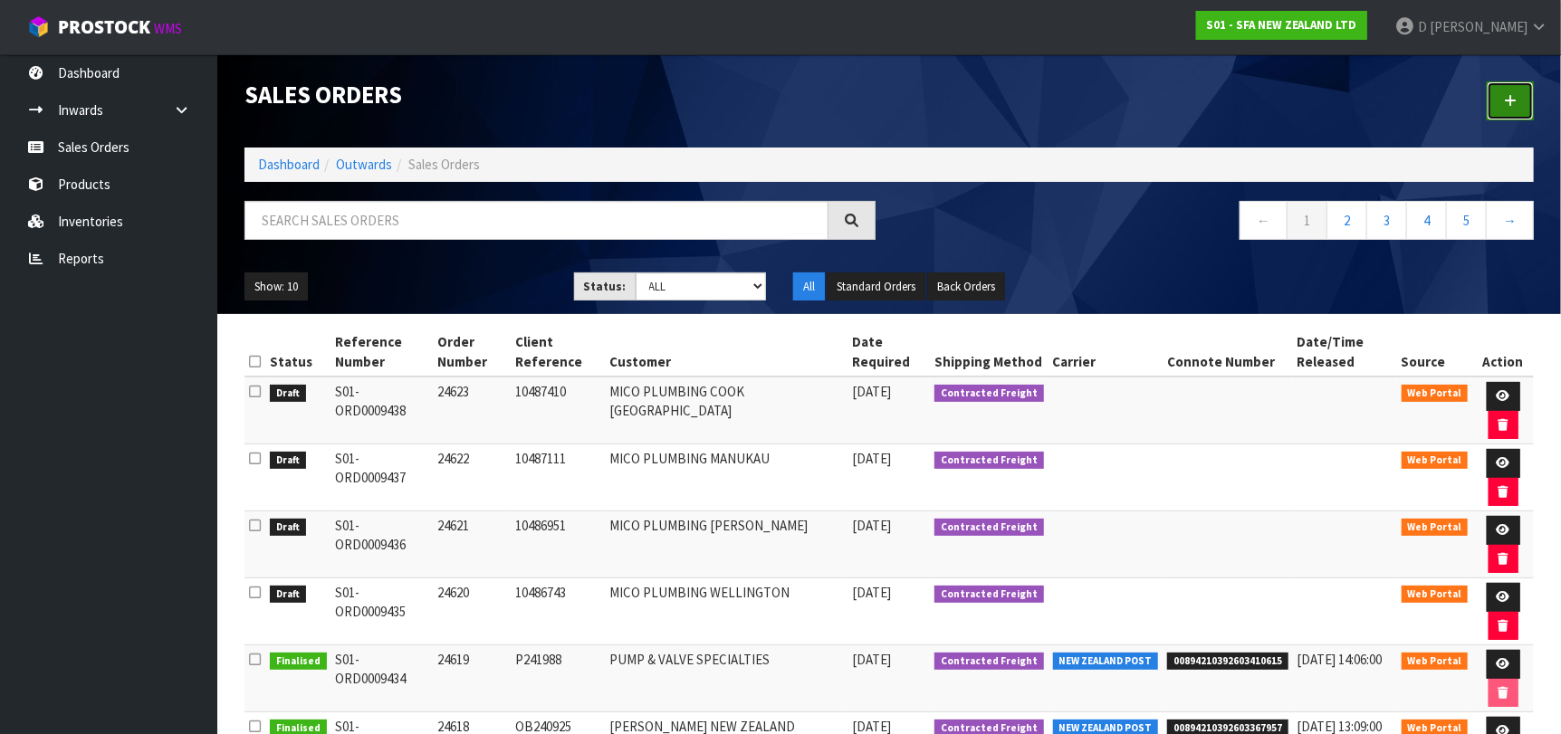
drag, startPoint x: 1529, startPoint y: 99, endPoint x: 1412, endPoint y: 133, distance: 121.7
click at [1529, 99] on link at bounding box center [1509, 100] width 47 height 39
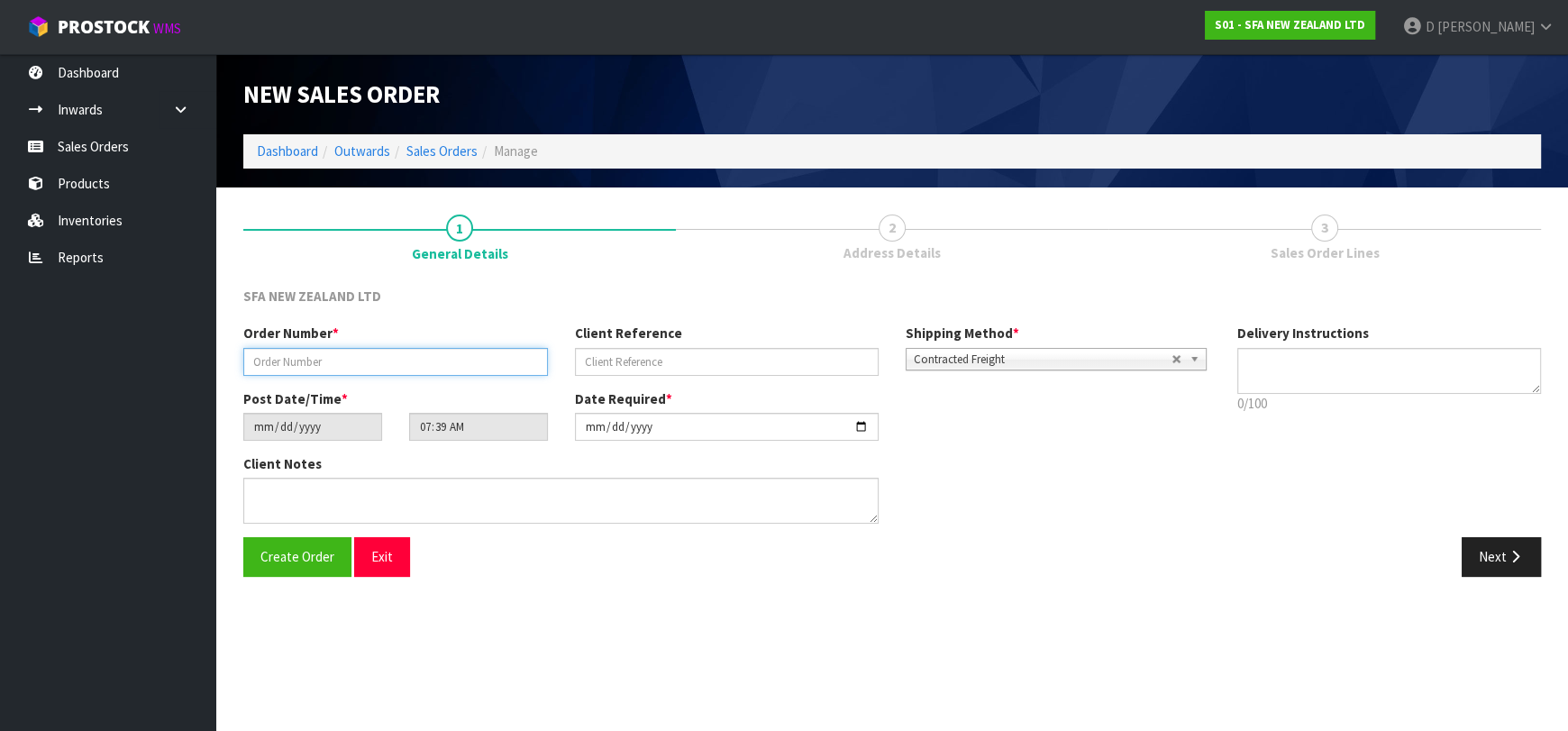
click at [414, 352] on input "text" at bounding box center [395, 362] width 305 height 28
type input "24624"
paste input "1P00200833"
type input "1P00200833"
click at [1499, 547] on button "Next" at bounding box center [1501, 557] width 80 height 39
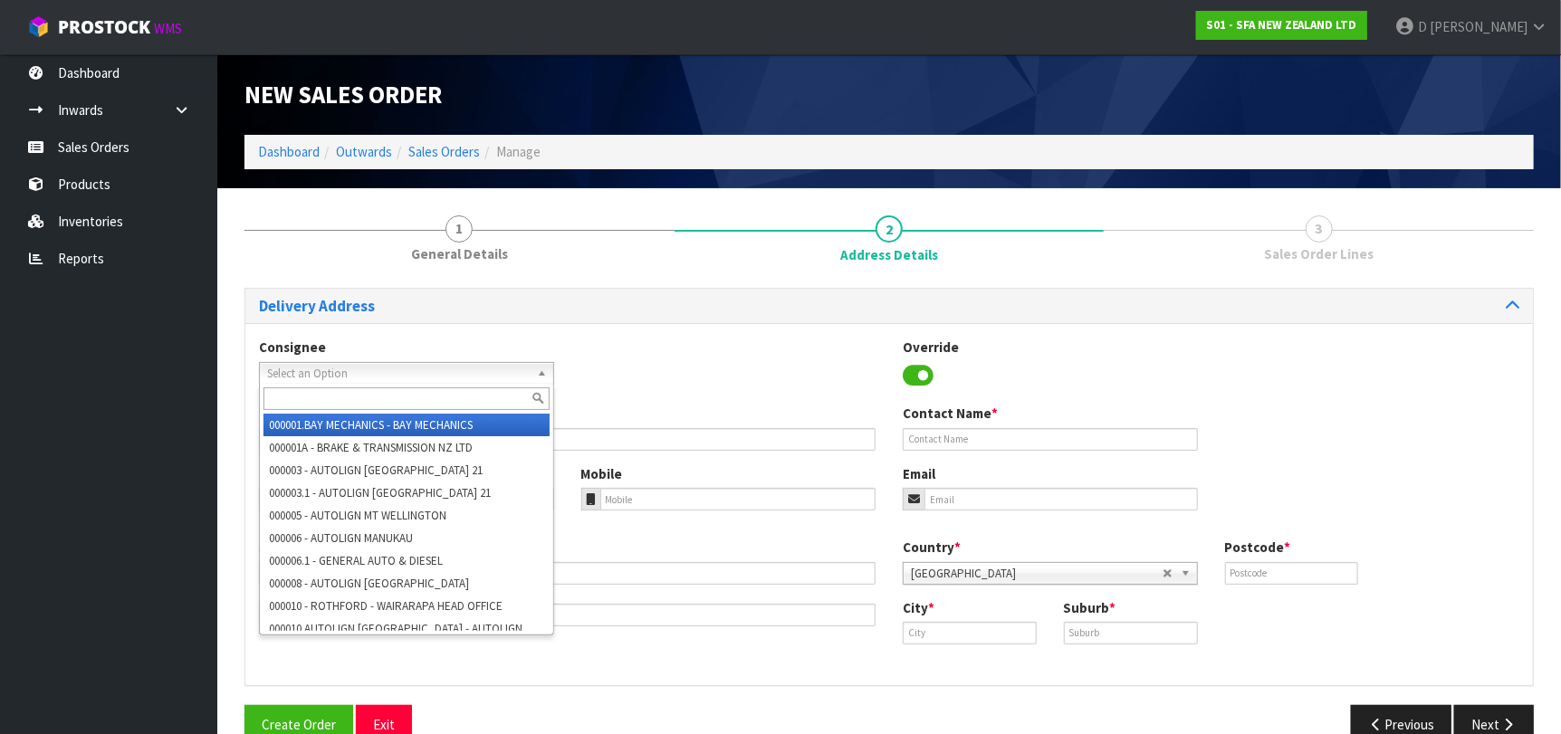
click at [498, 380] on span "Select an Option" at bounding box center [398, 374] width 263 height 22
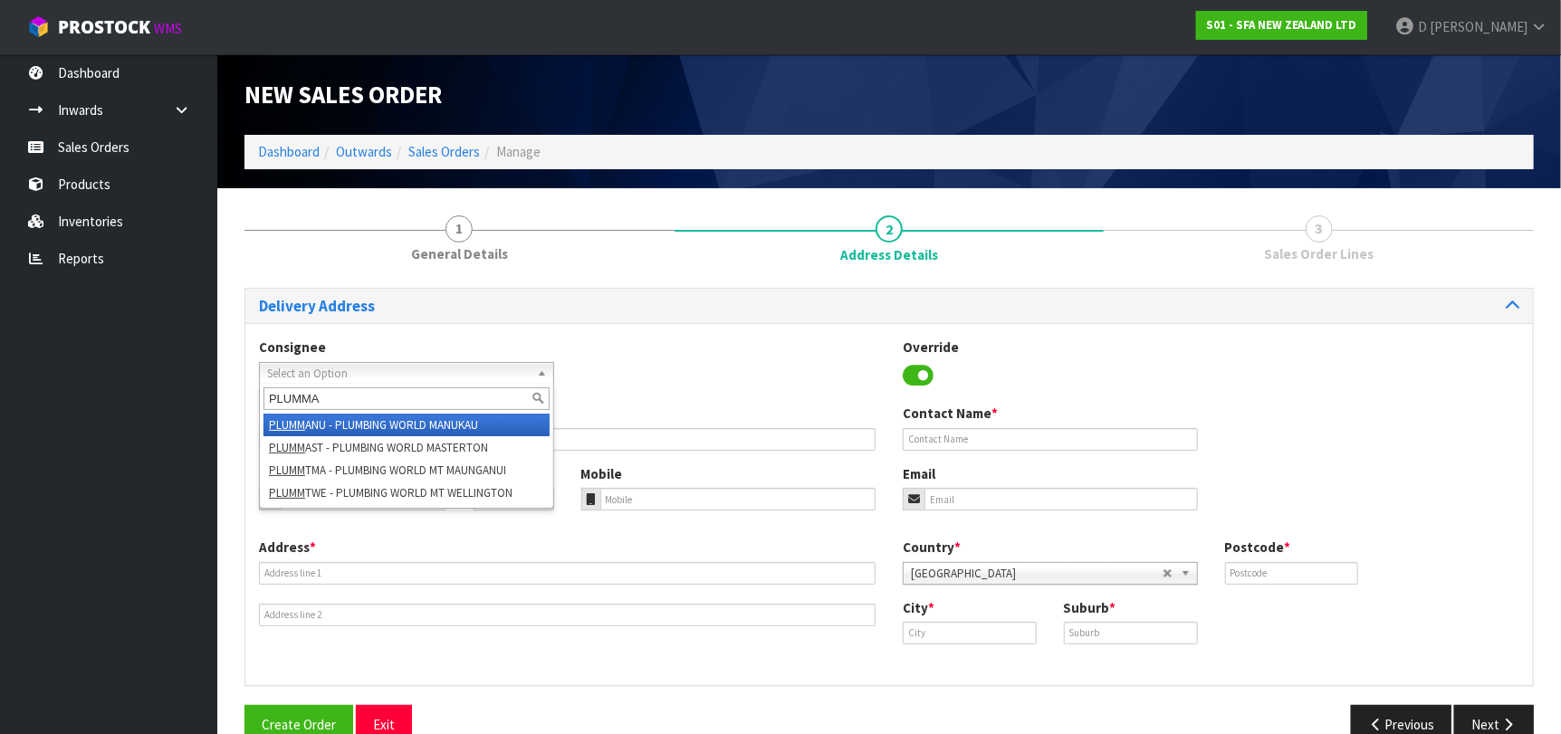
type input "PLUMMAS"
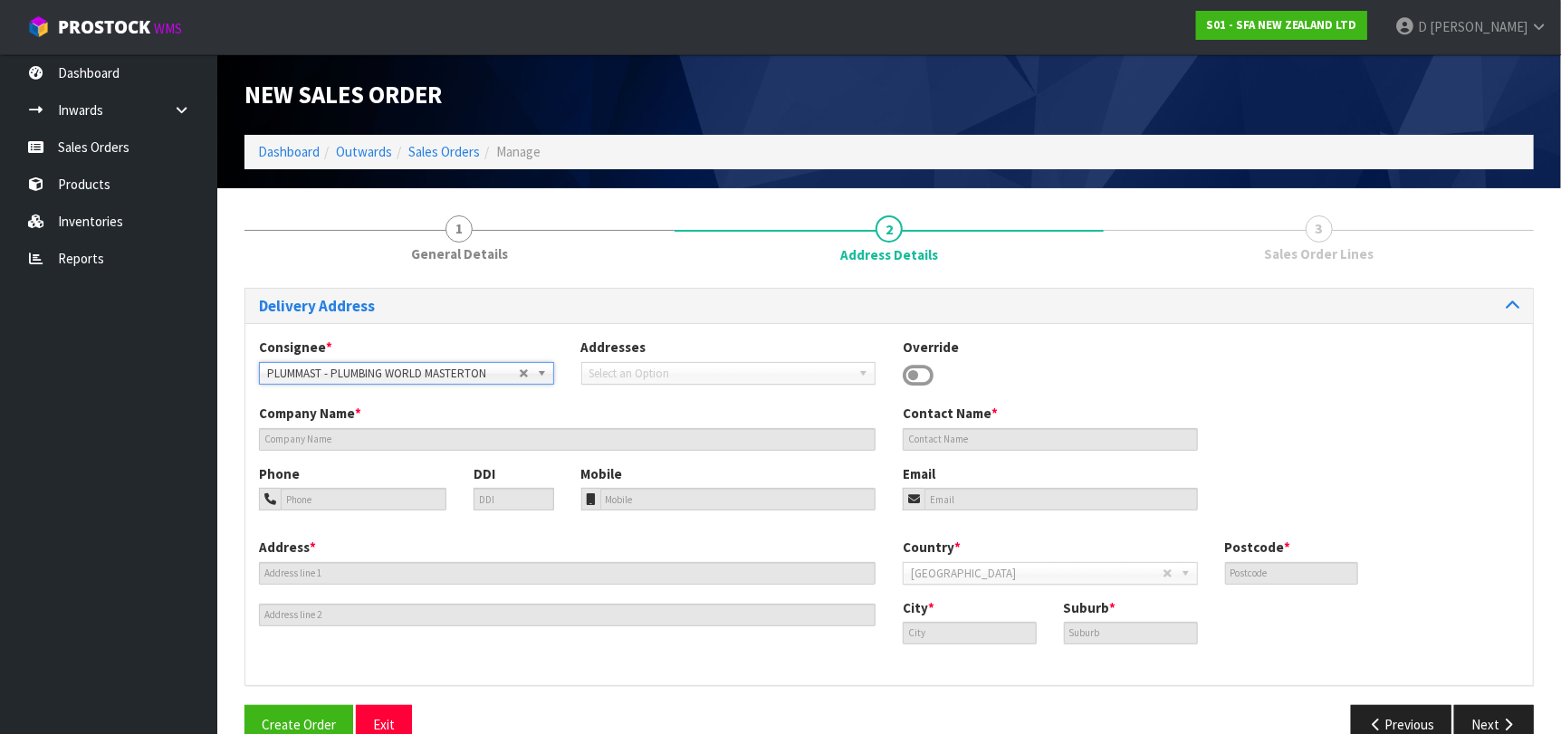
type input "PLUMBING WORLD"
type input "421 QUEEN STREET"
type input "5810"
type input "MASTERTON"
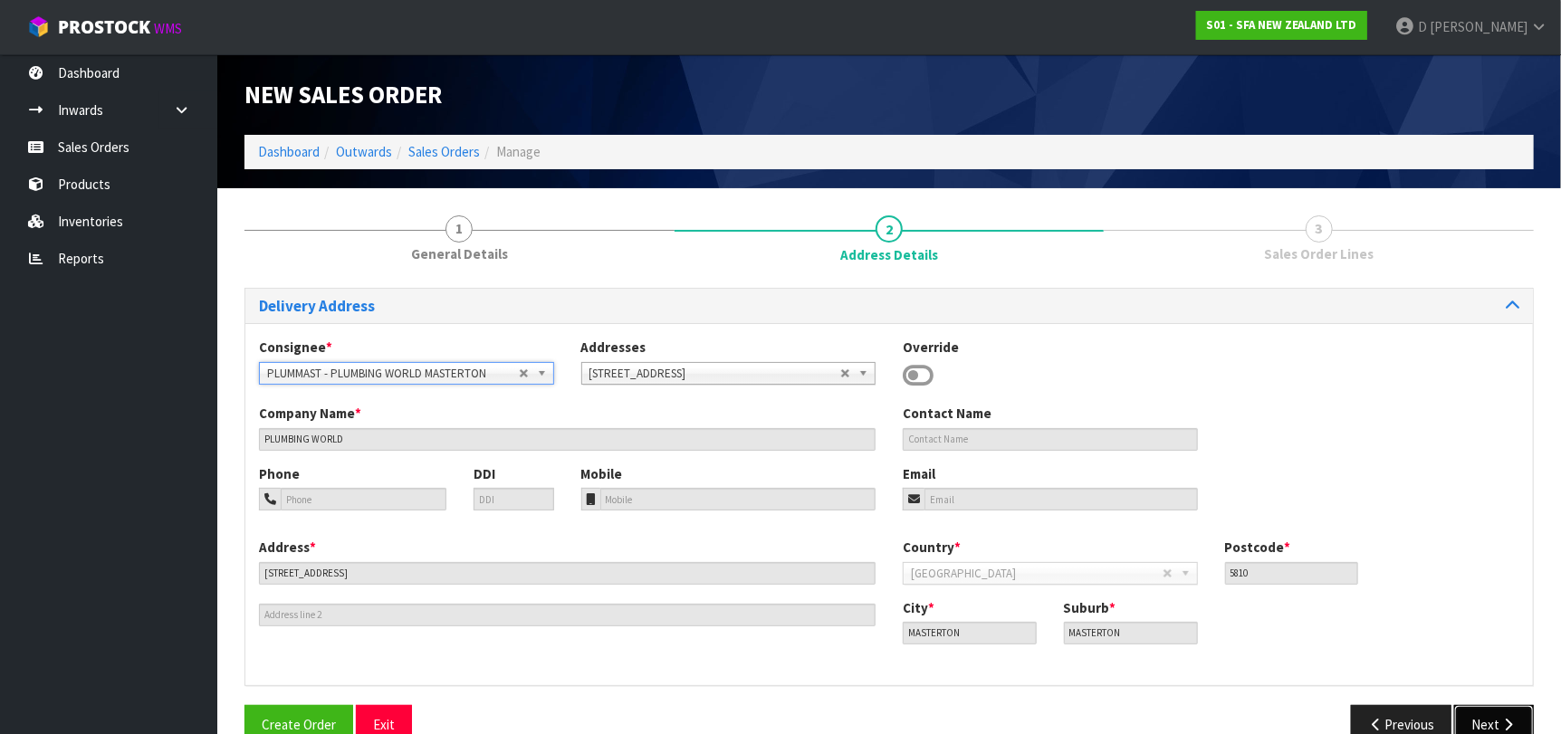
click at [1485, 716] on button "Next" at bounding box center [1494, 724] width 80 height 39
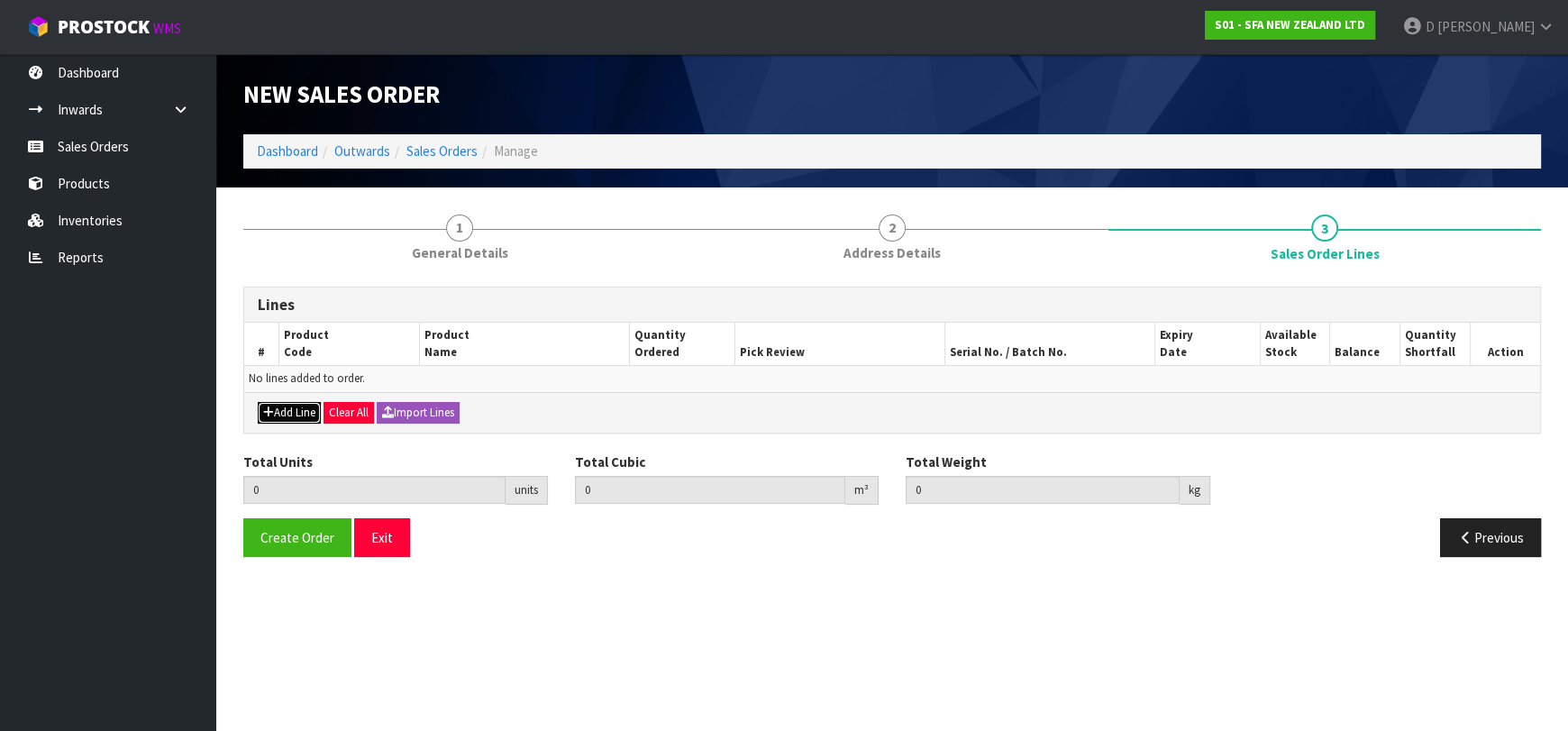
click at [282, 409] on button "Add Line" at bounding box center [289, 413] width 63 height 22
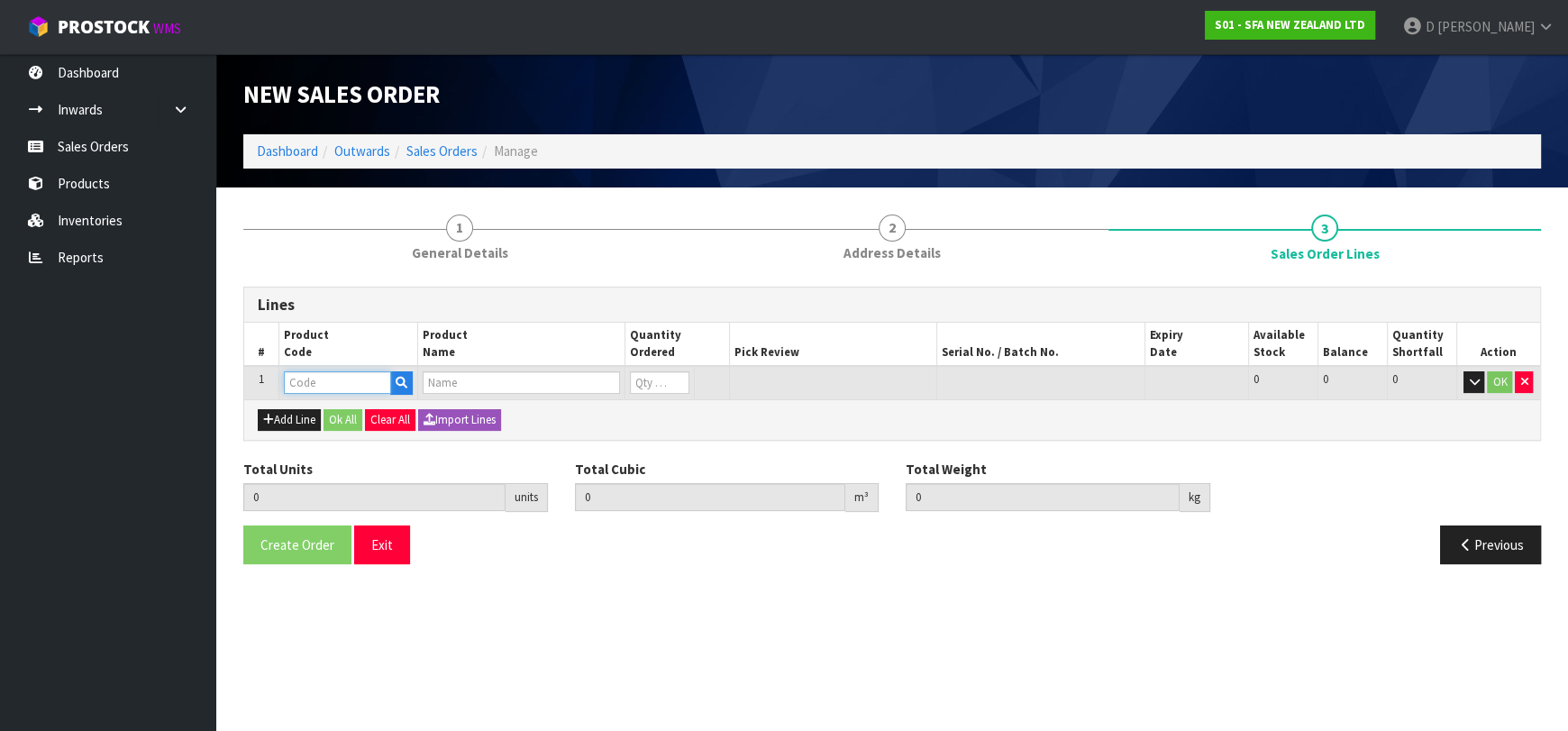
click at [306, 381] on input "text" at bounding box center [337, 382] width 108 height 23
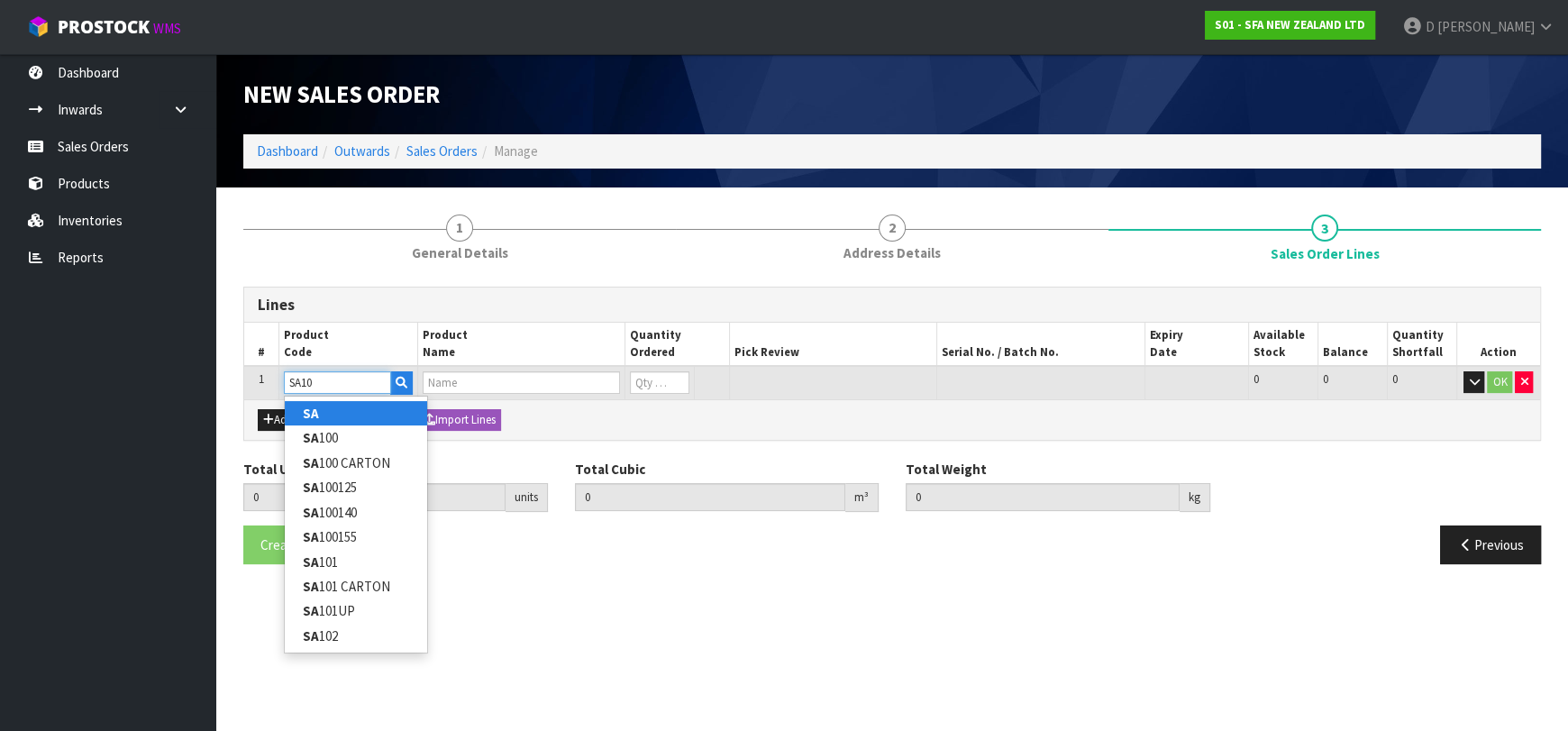
type input "SA101"
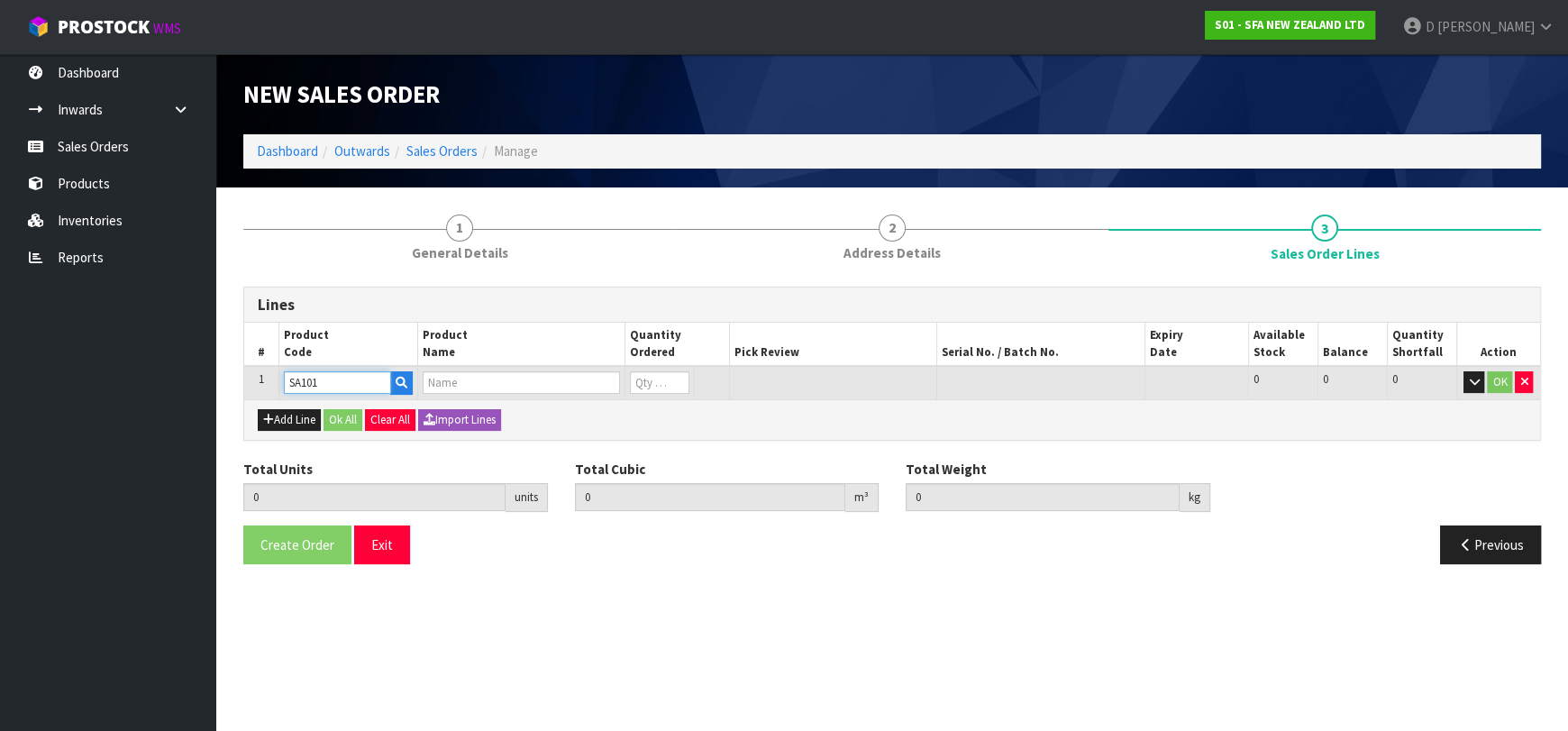
type input "0.000000"
type input "0.000"
type input "SA101 SANISPEED SMALL BORE"
type input "0"
type input "SA101"
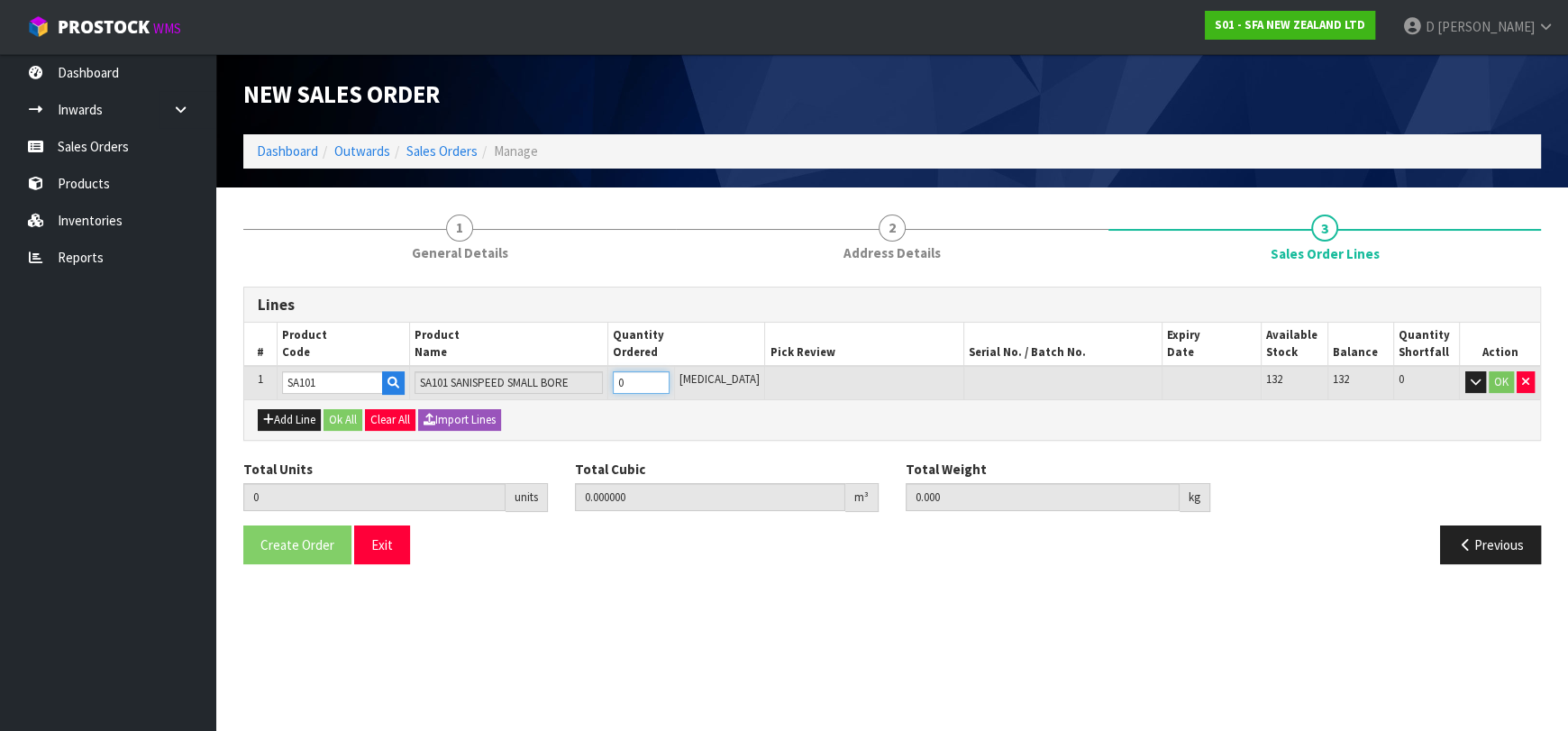
type input "1"
type input "0.031488"
type input "6.65"
type input "1"
click at [345, 414] on button "Ok All" at bounding box center [342, 420] width 39 height 22
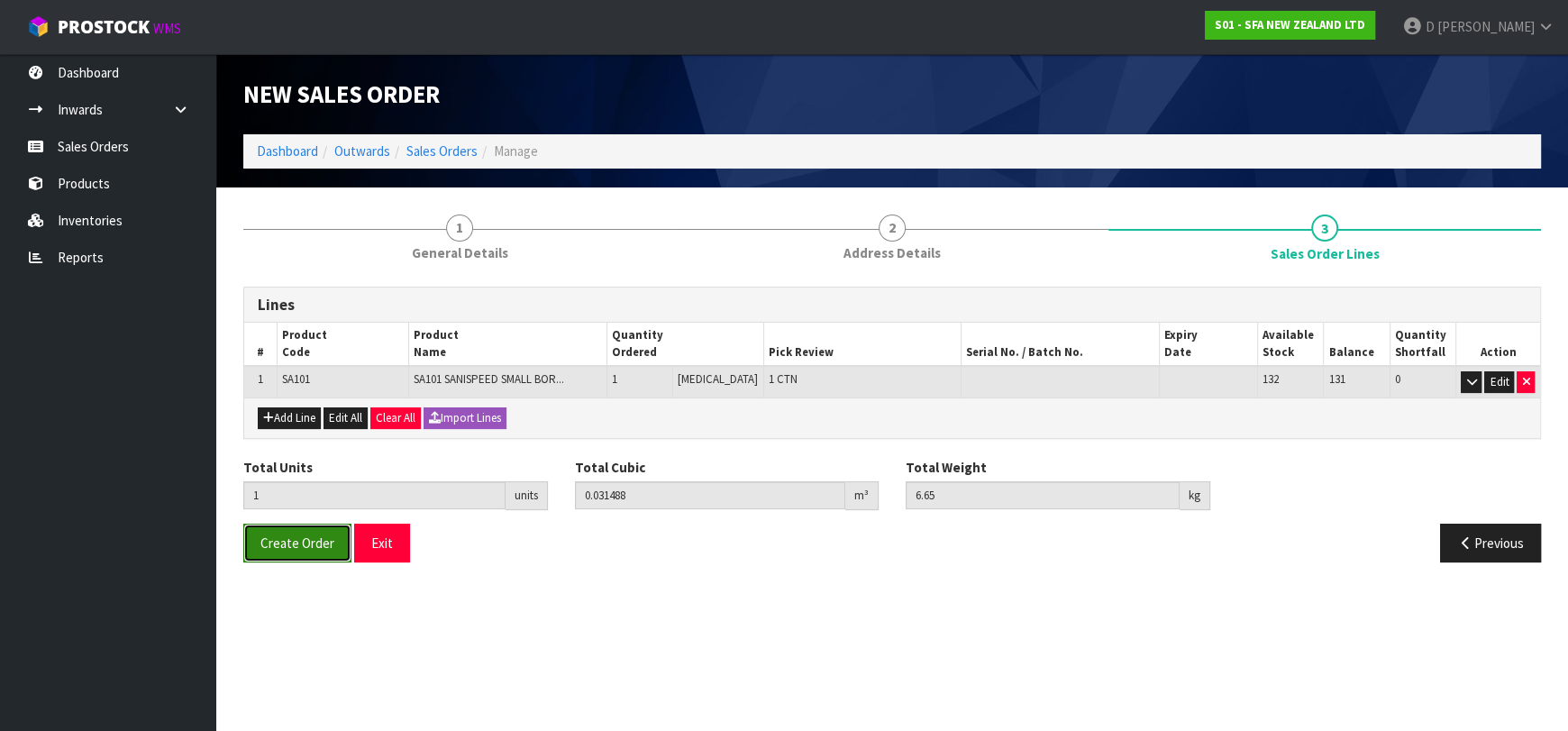
click at [285, 530] on button "Create Order" at bounding box center [297, 543] width 109 height 39
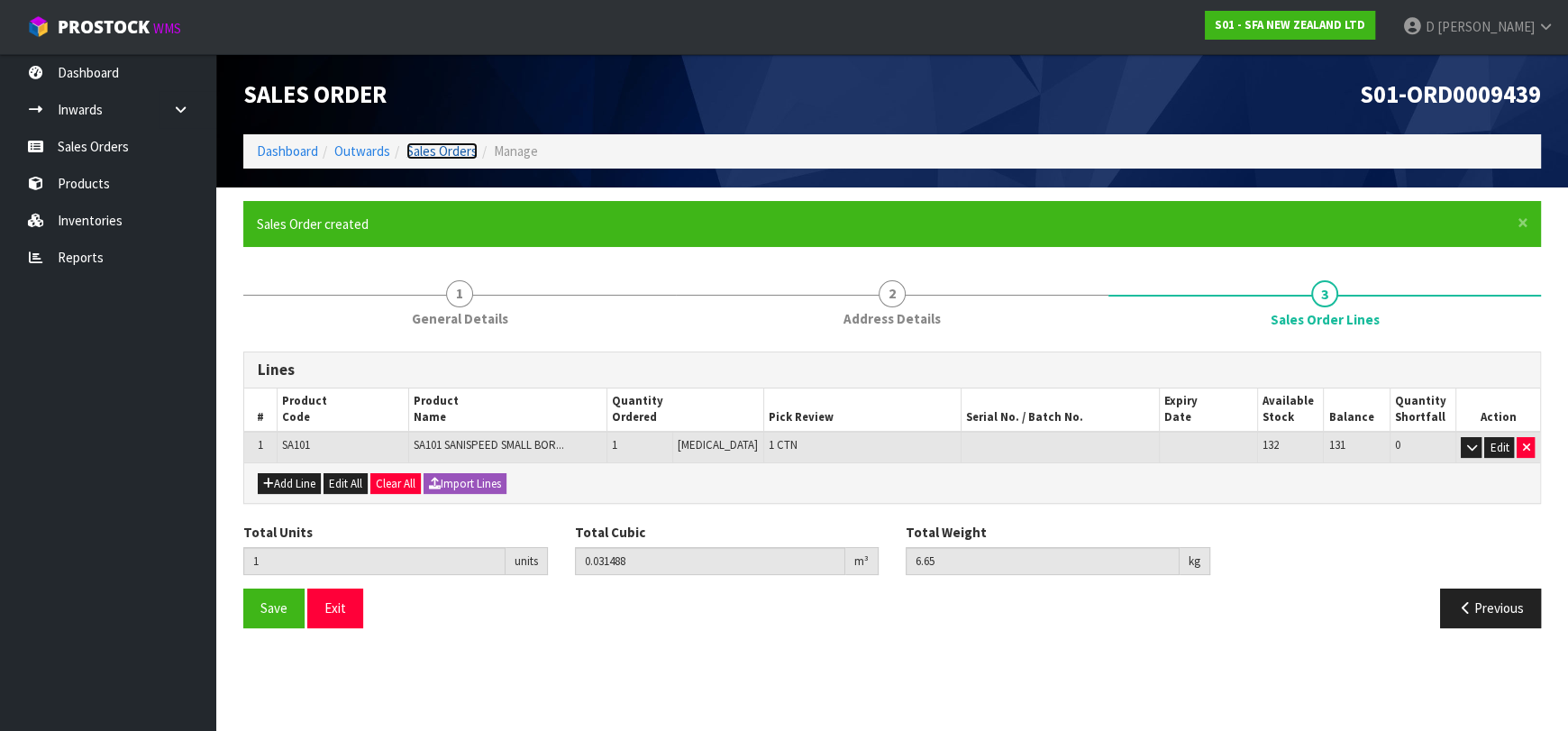
click at [419, 152] on link "Sales Orders" at bounding box center [442, 150] width 72 height 17
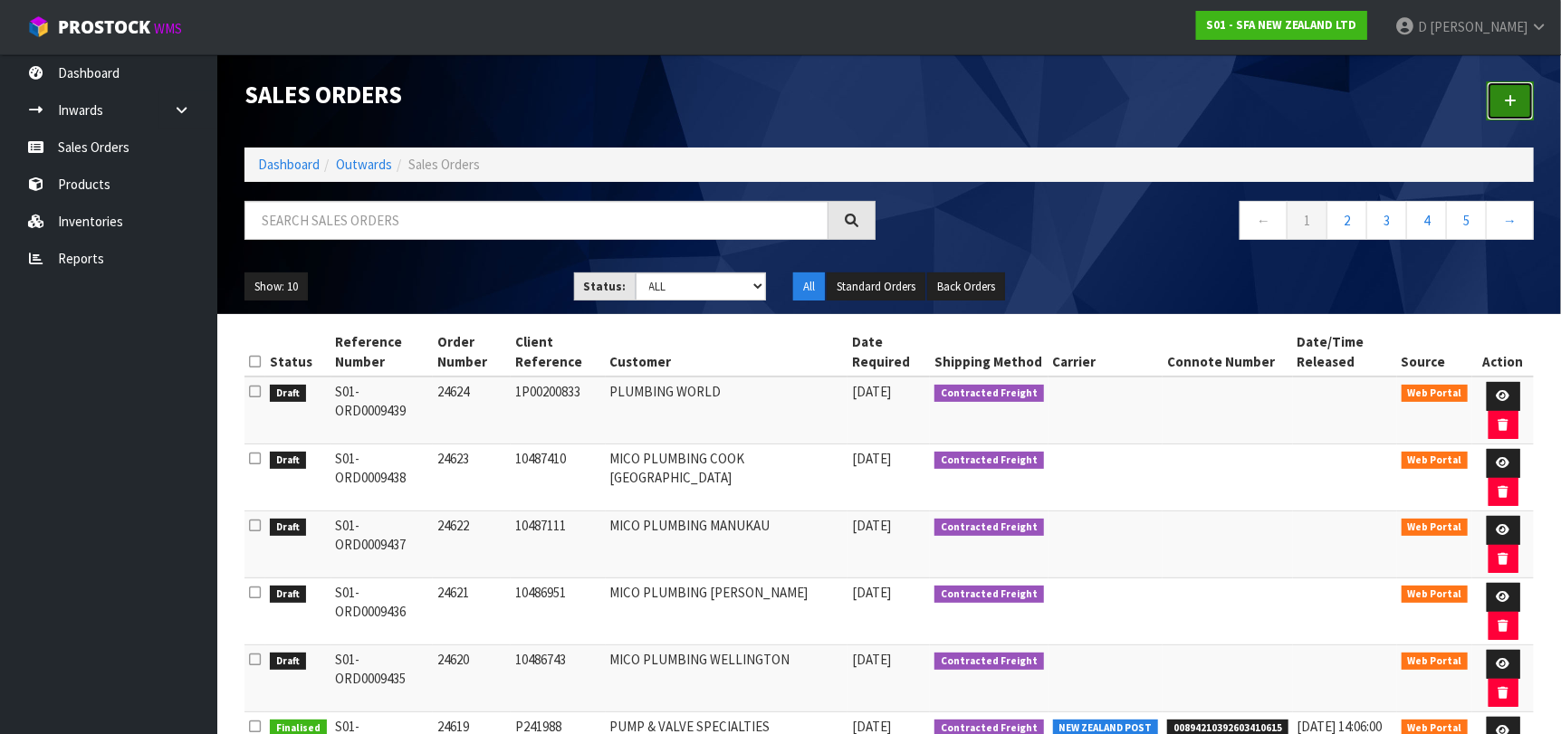
click at [1501, 92] on link at bounding box center [1509, 100] width 47 height 39
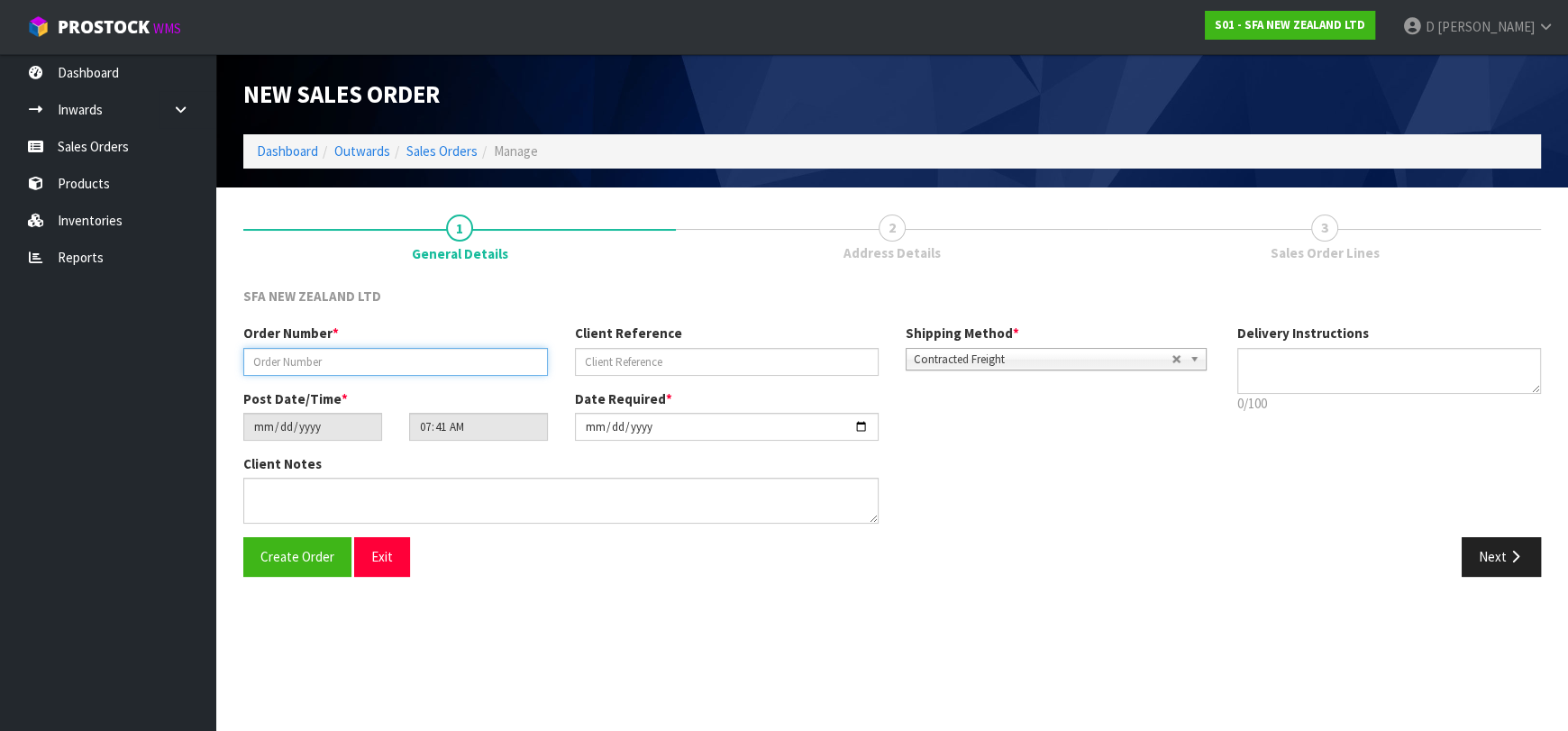
click at [353, 359] on input "text" at bounding box center [395, 362] width 305 height 28
type input "24625"
click at [717, 370] on input "text" at bounding box center [728, 362] width 305 height 28
paste input "MA226803"
type input "MA226803"
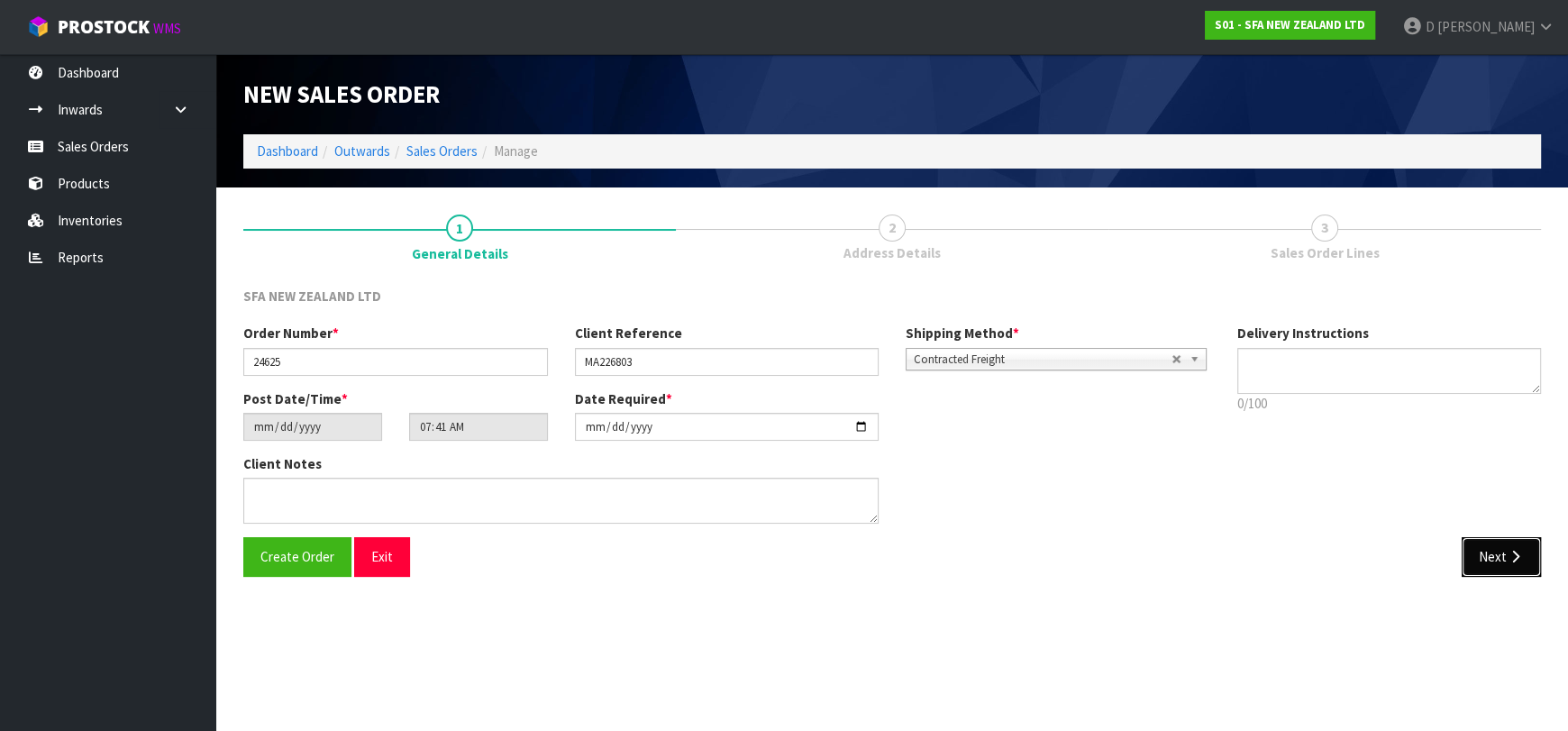
click at [1480, 567] on button "Next" at bounding box center [1501, 557] width 80 height 39
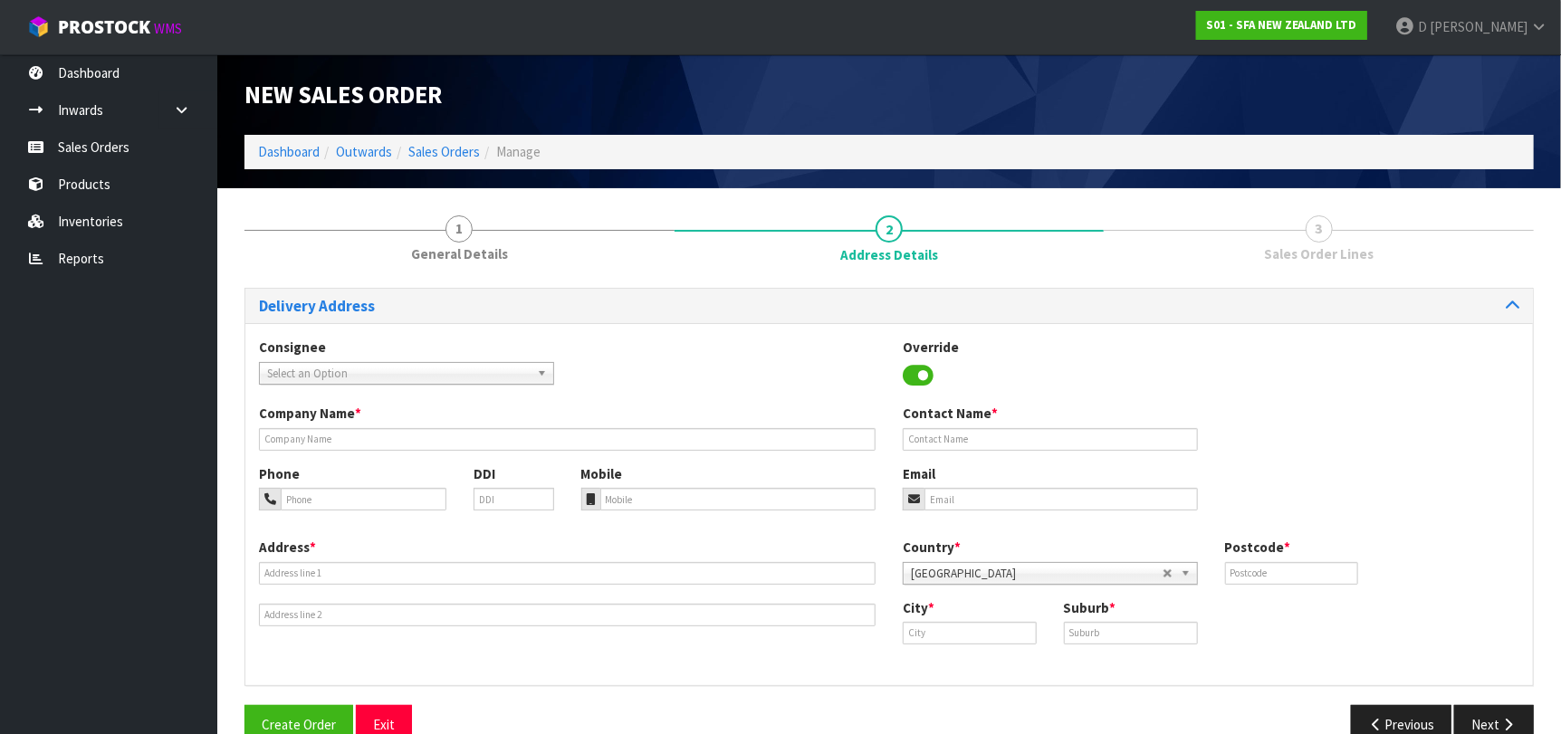
click at [321, 377] on span "Select an Option" at bounding box center [398, 374] width 263 height 22
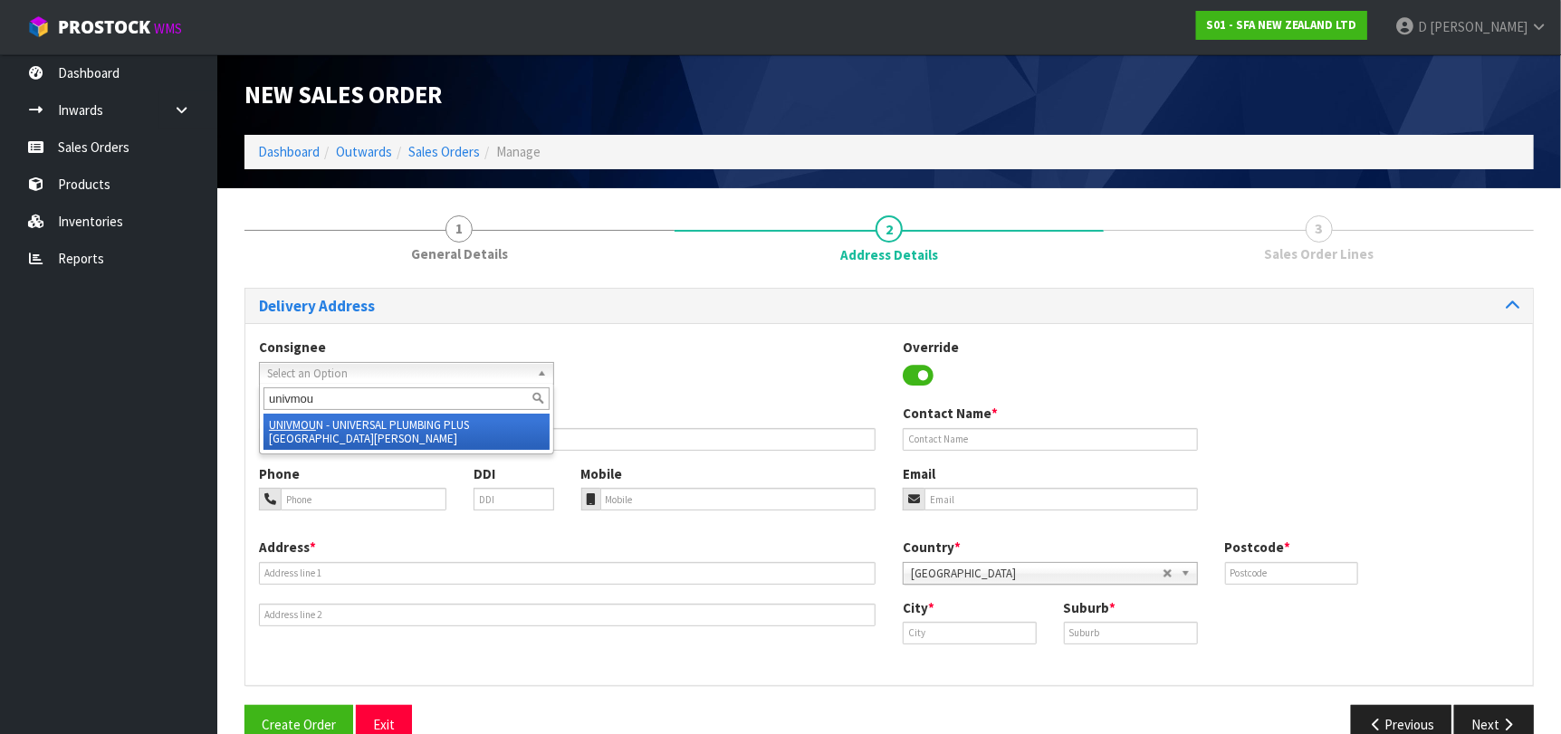
type input "univmoun"
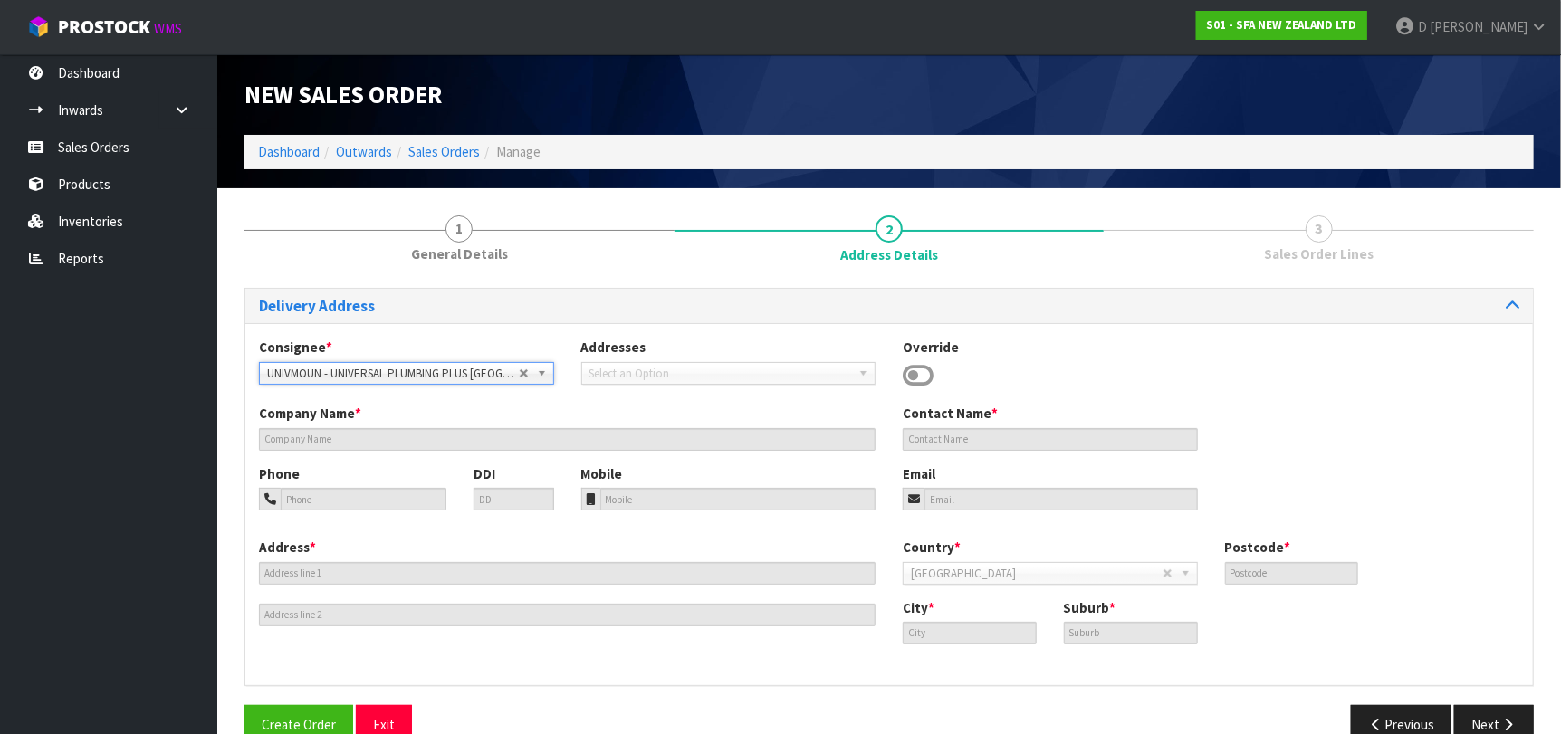
type input "UNIVERSAL PLUMBING PLUS [GEOGRAPHIC_DATA][PERSON_NAME]"
type input "25 MORNINGSIDE DRIVE"
type input "1025"
type input "[GEOGRAPHIC_DATA]"
type input "MOUNT ALBERT"
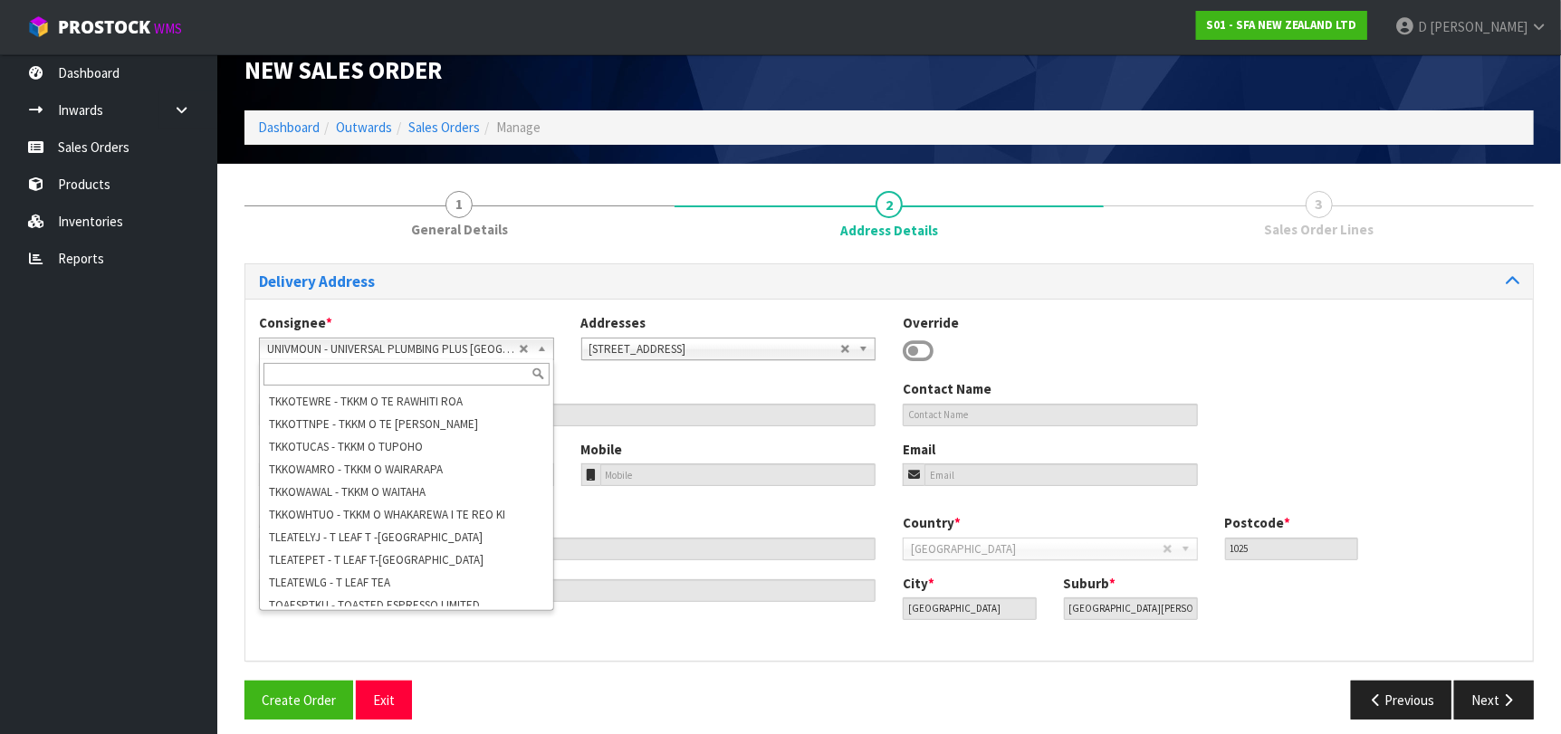
scroll to position [37, 0]
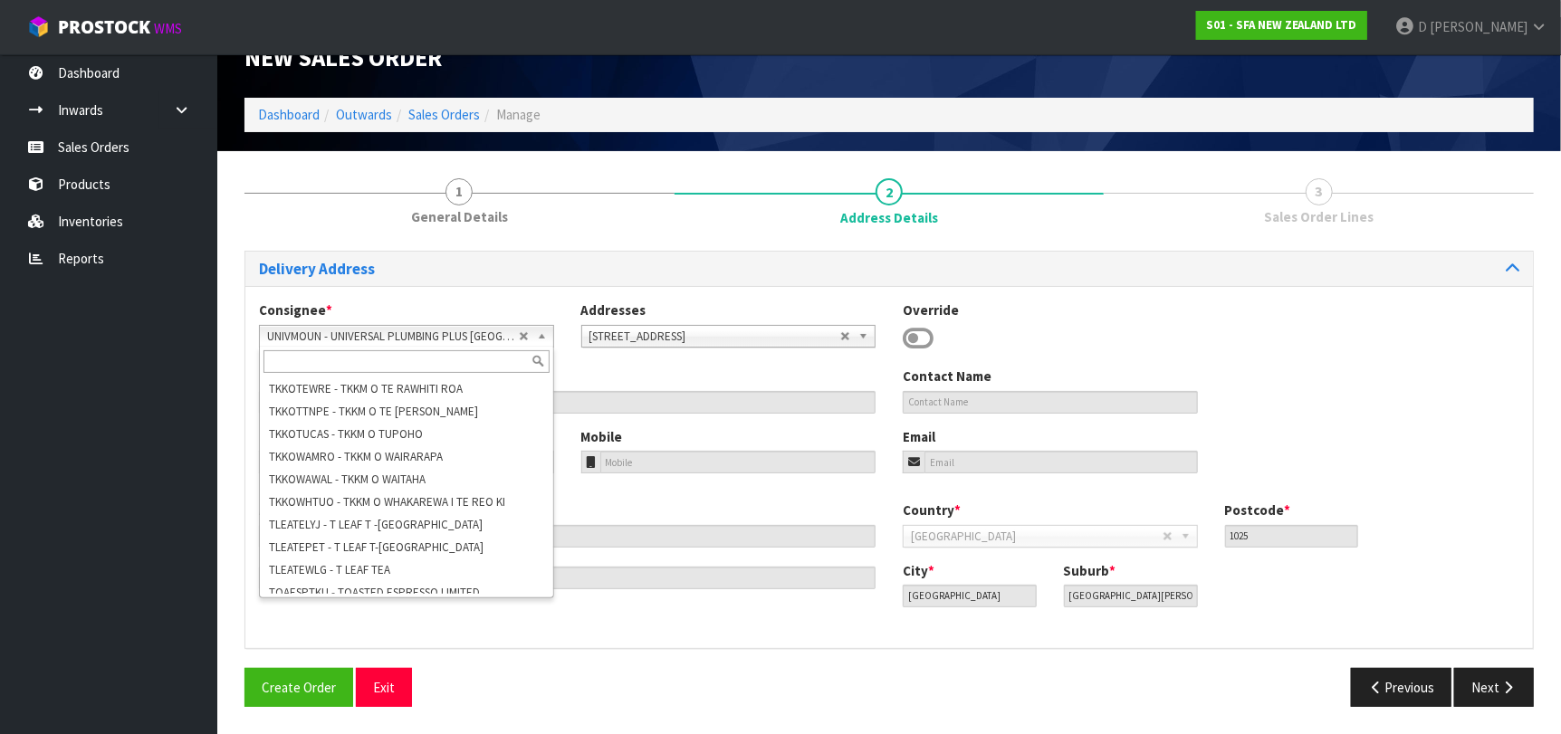
click at [1296, 656] on div "Delivery Address Consignee * 000001.BAY MECHANICS - BAY MECHANICS 000001A - BRA…" at bounding box center [888, 486] width 1289 height 471
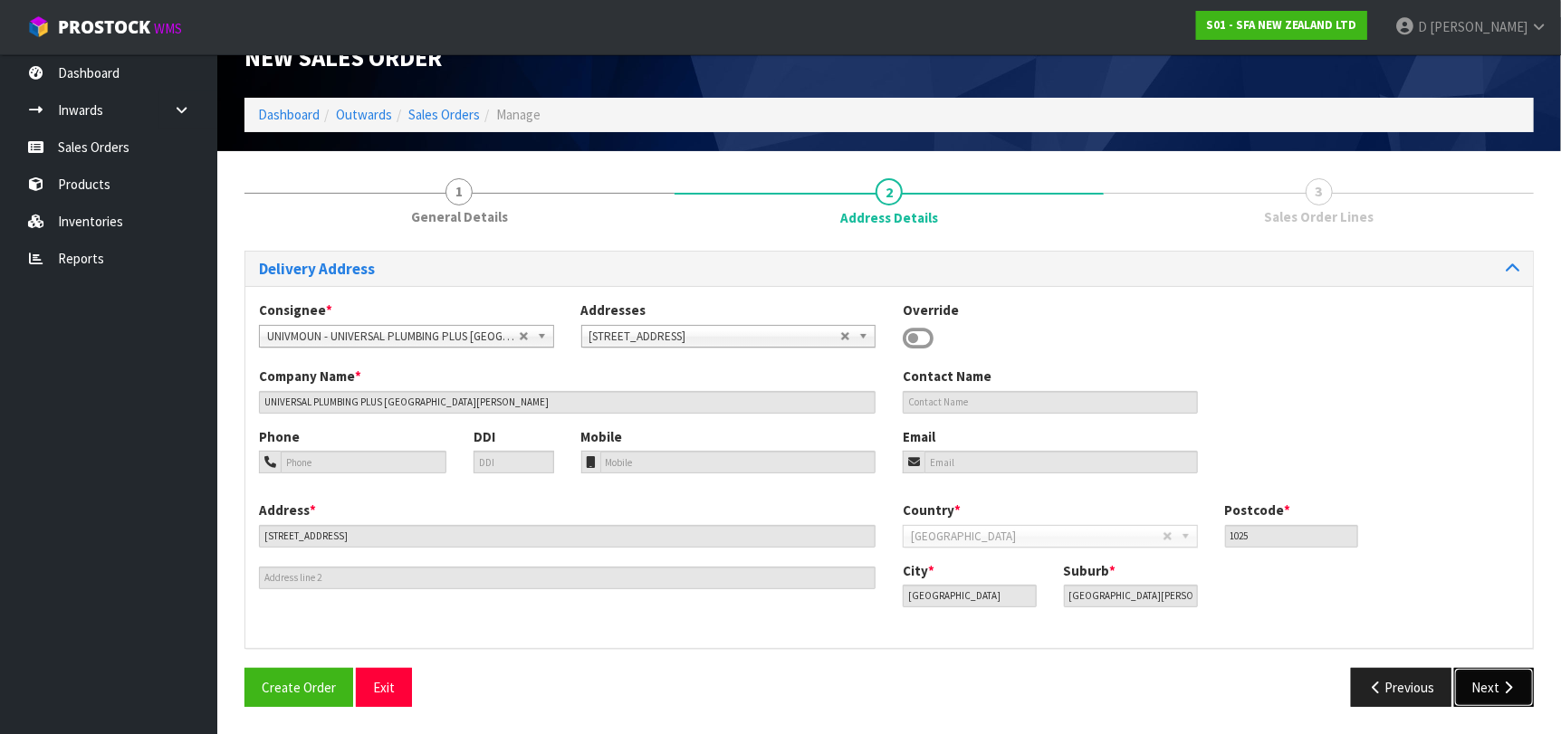
click at [1495, 678] on button "Next" at bounding box center [1494, 687] width 80 height 39
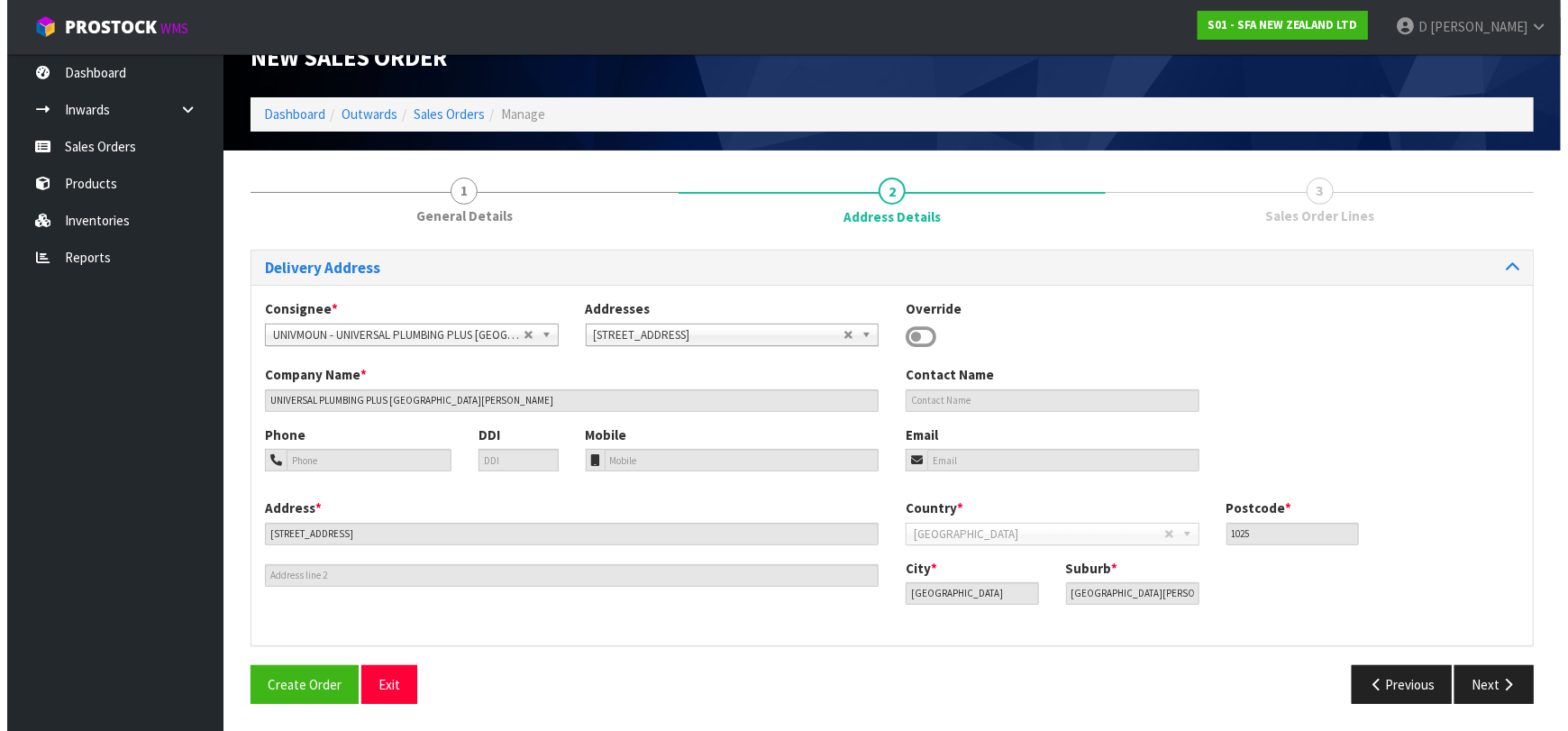
scroll to position [0, 0]
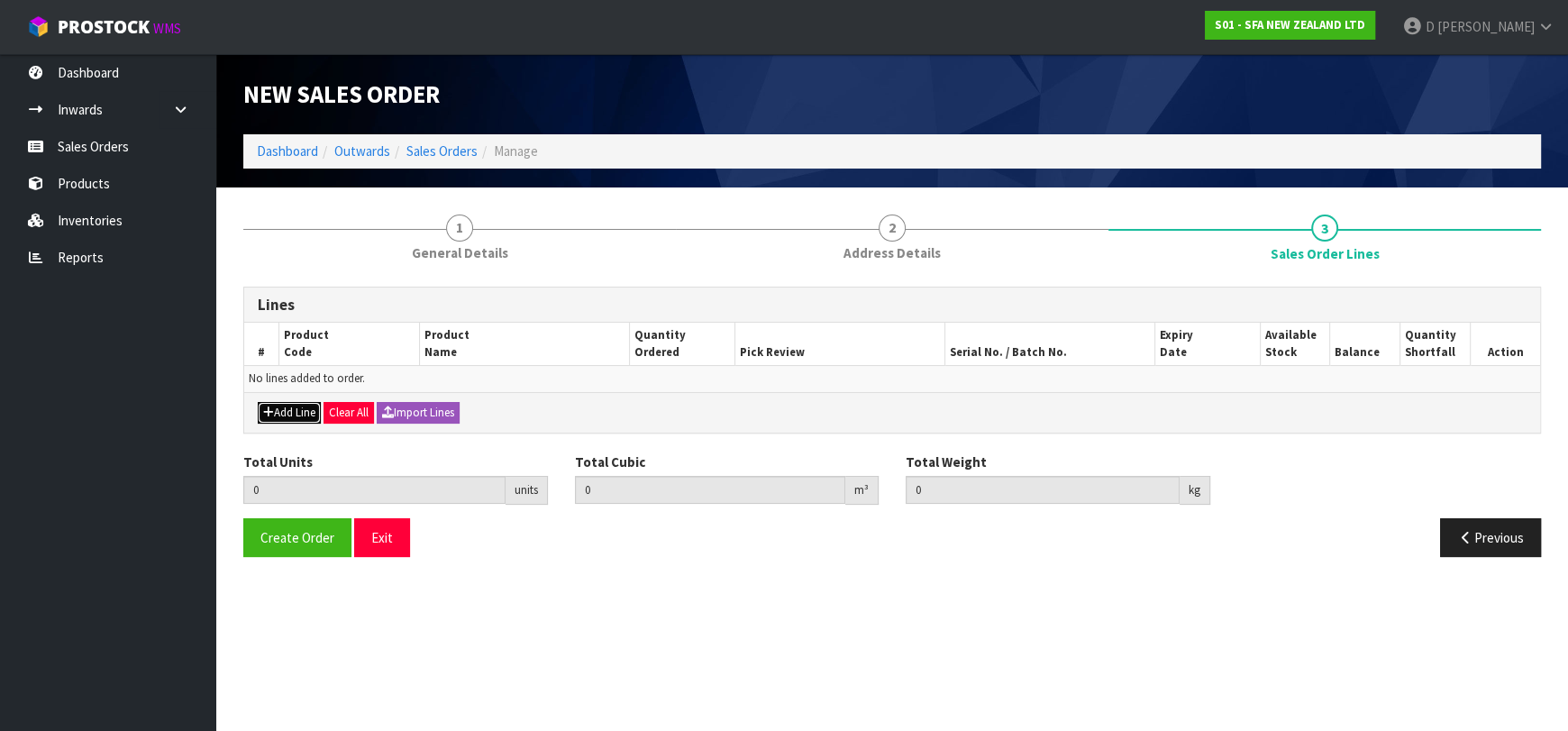
click at [291, 414] on button "Add Line" at bounding box center [289, 413] width 63 height 22
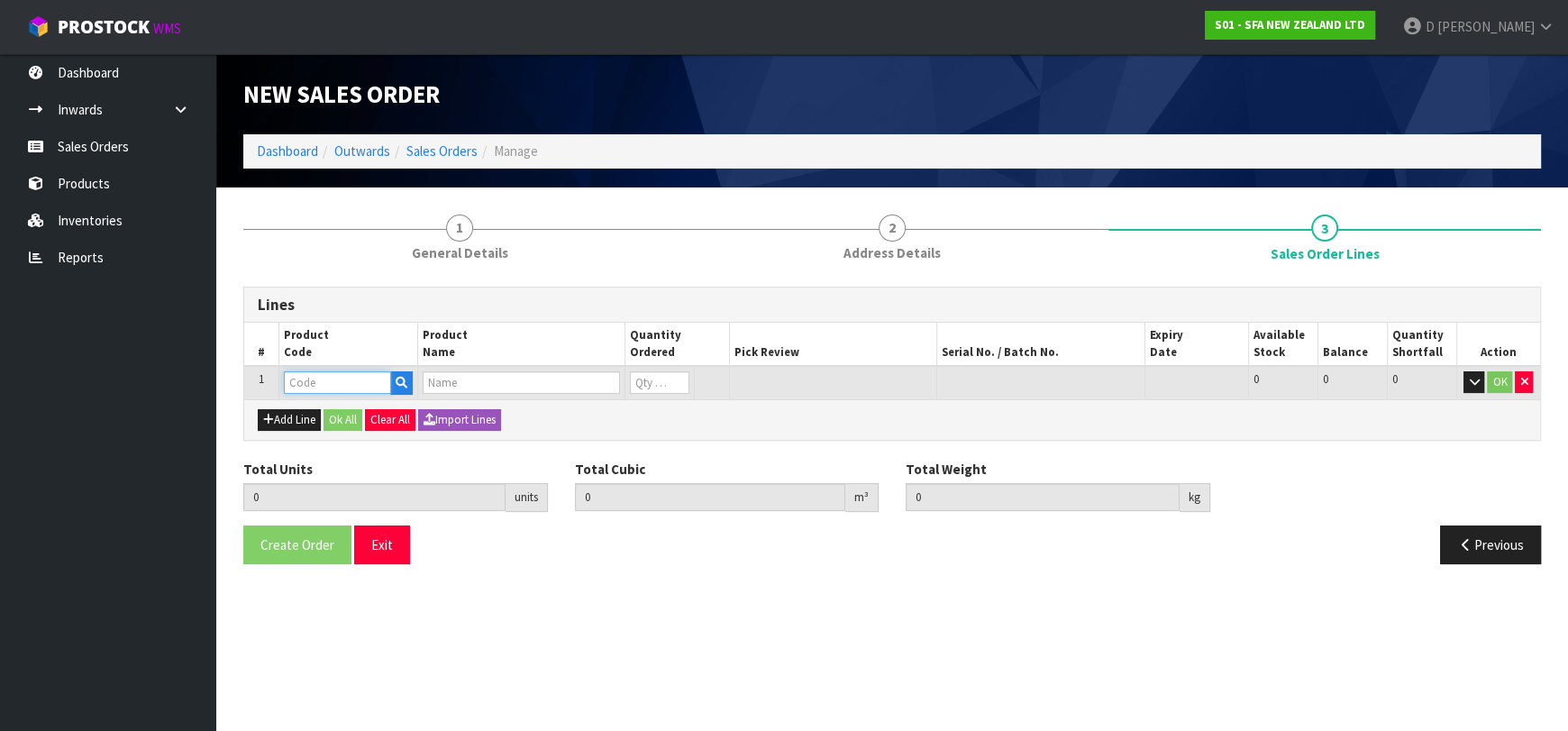
click at [313, 392] on input "text" at bounding box center [337, 382] width 108 height 23
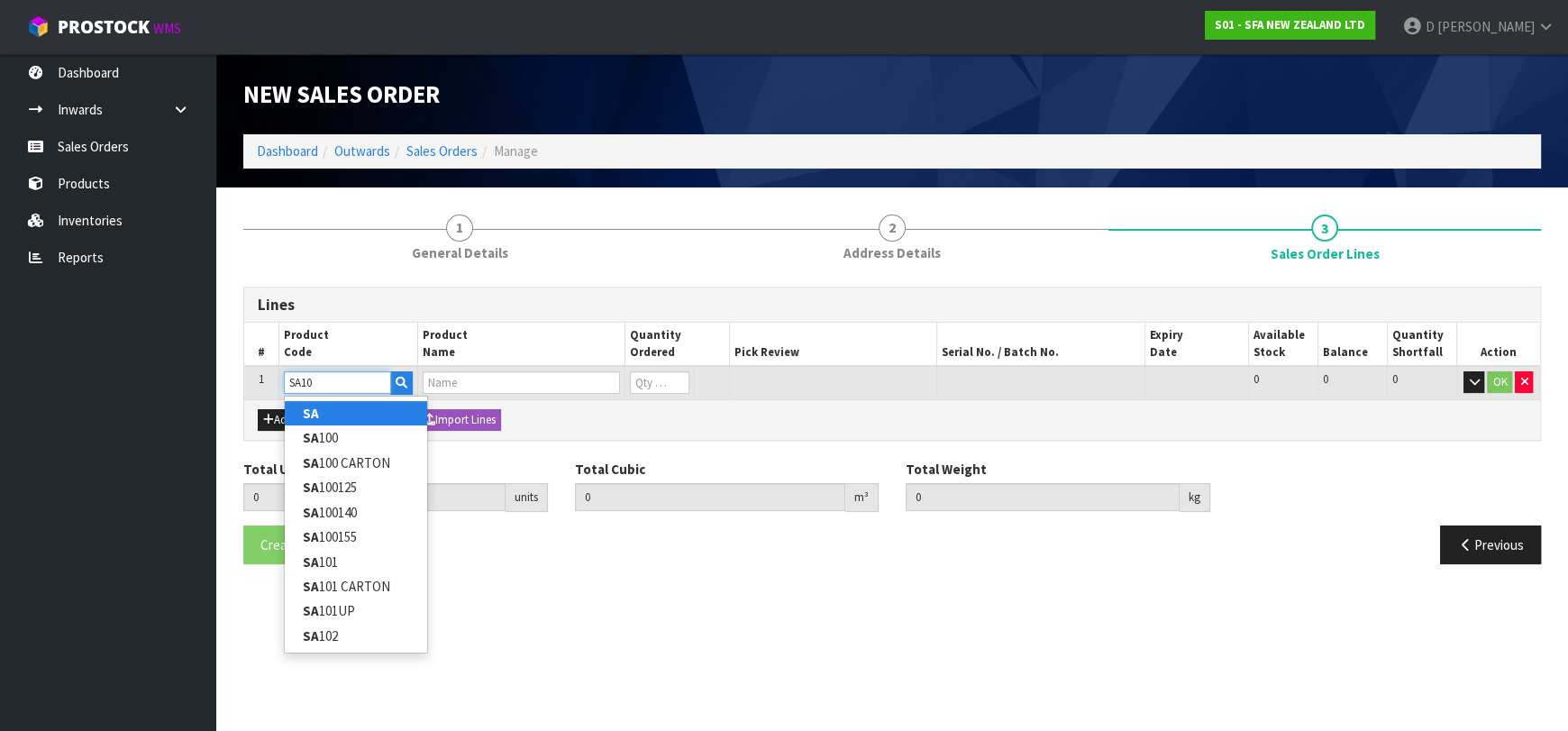
type input "SA101"
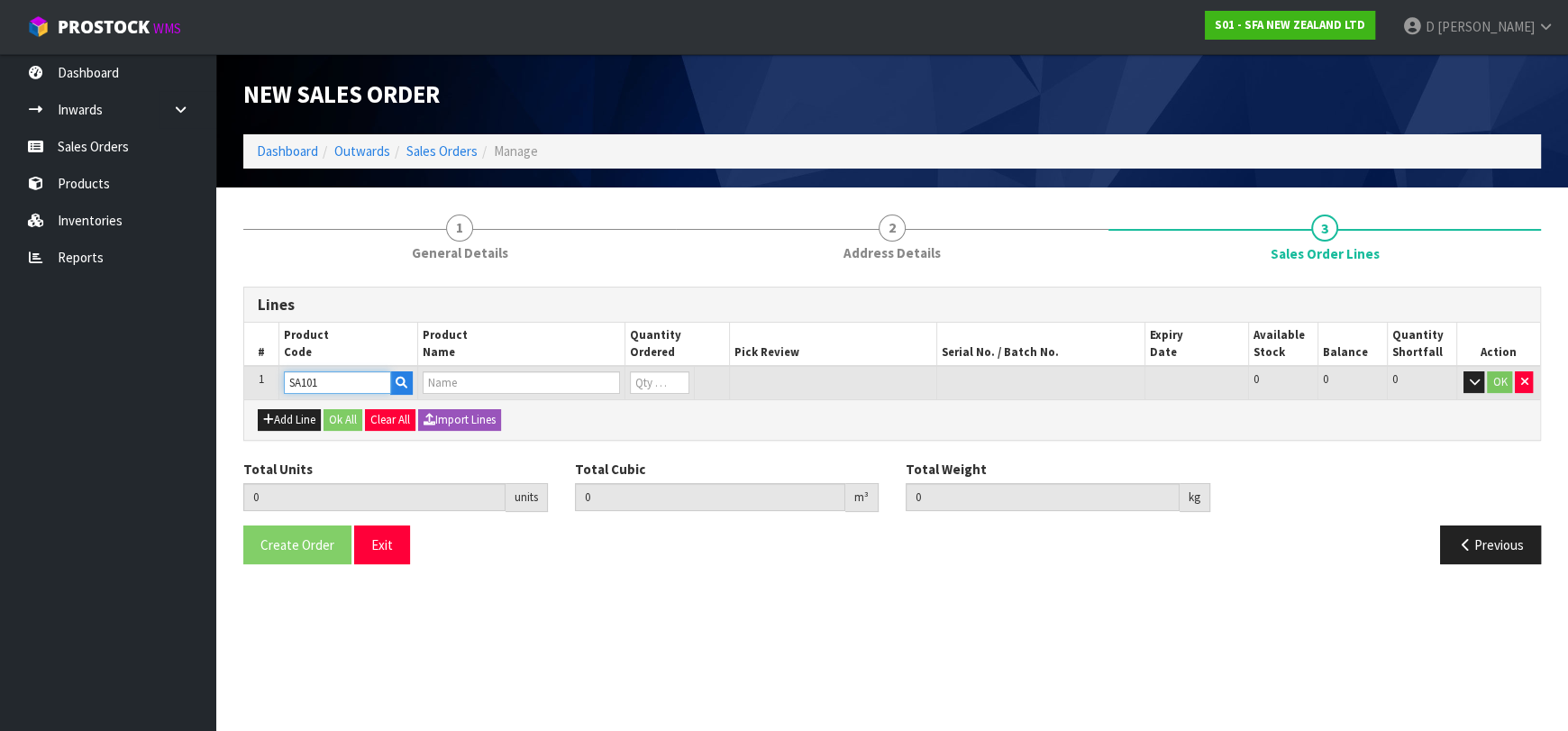
type input "0.000000"
type input "0.000"
type input "SA101 SANISPEED SMALL BORE"
type input "0"
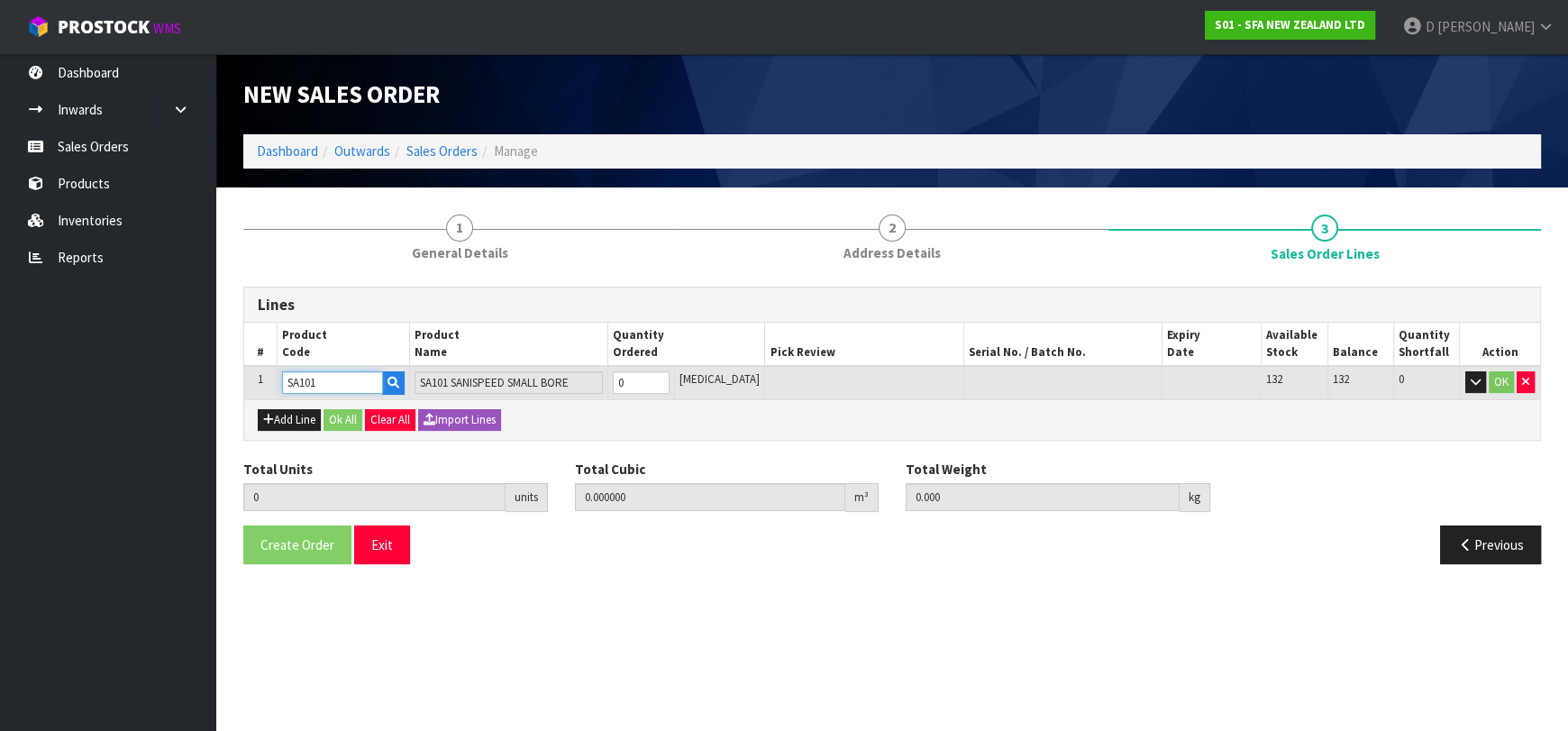
type input "SA101"
type input "2"
type input "0.062976"
type input "13.3"
type input "2"
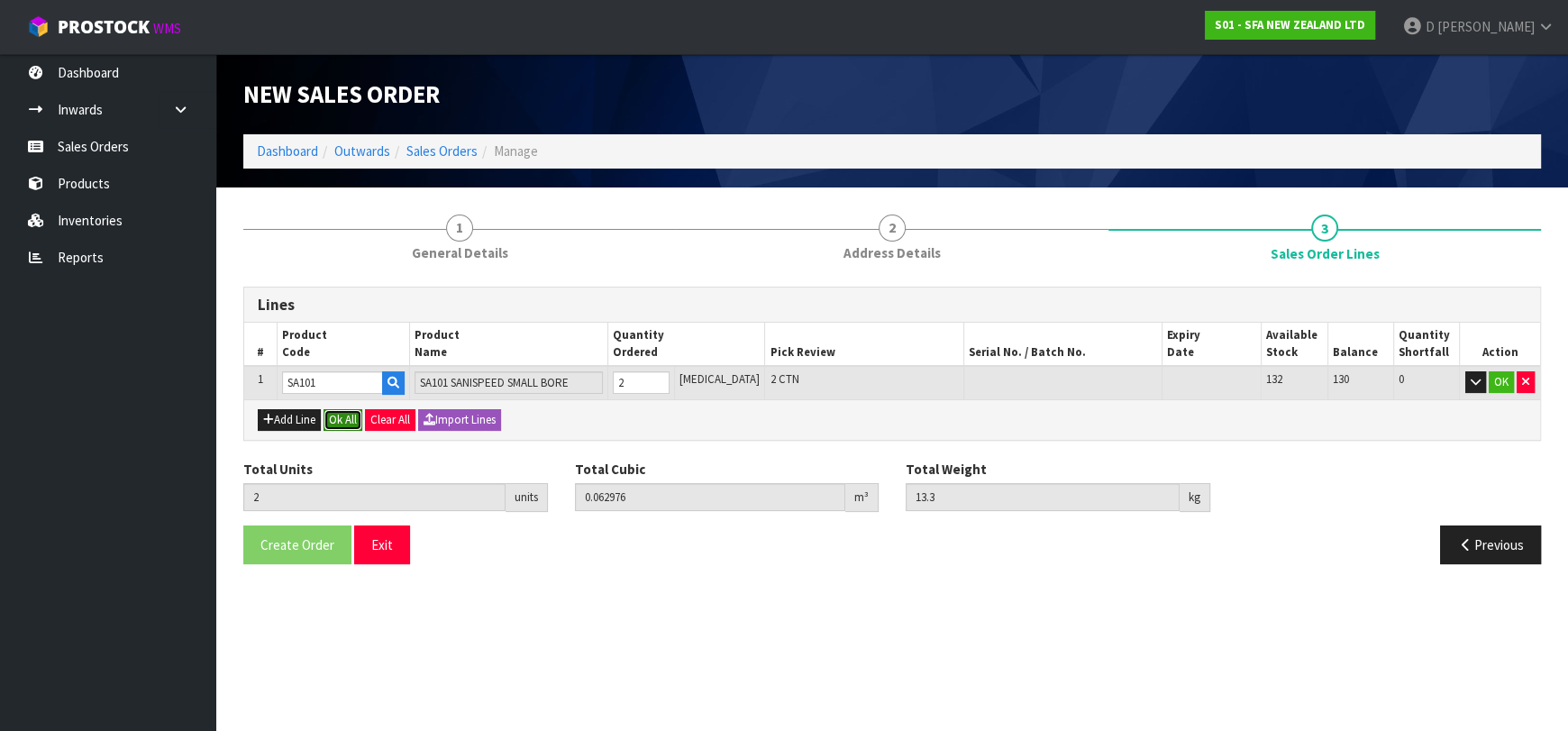
click at [337, 421] on button "Ok All" at bounding box center [342, 420] width 39 height 22
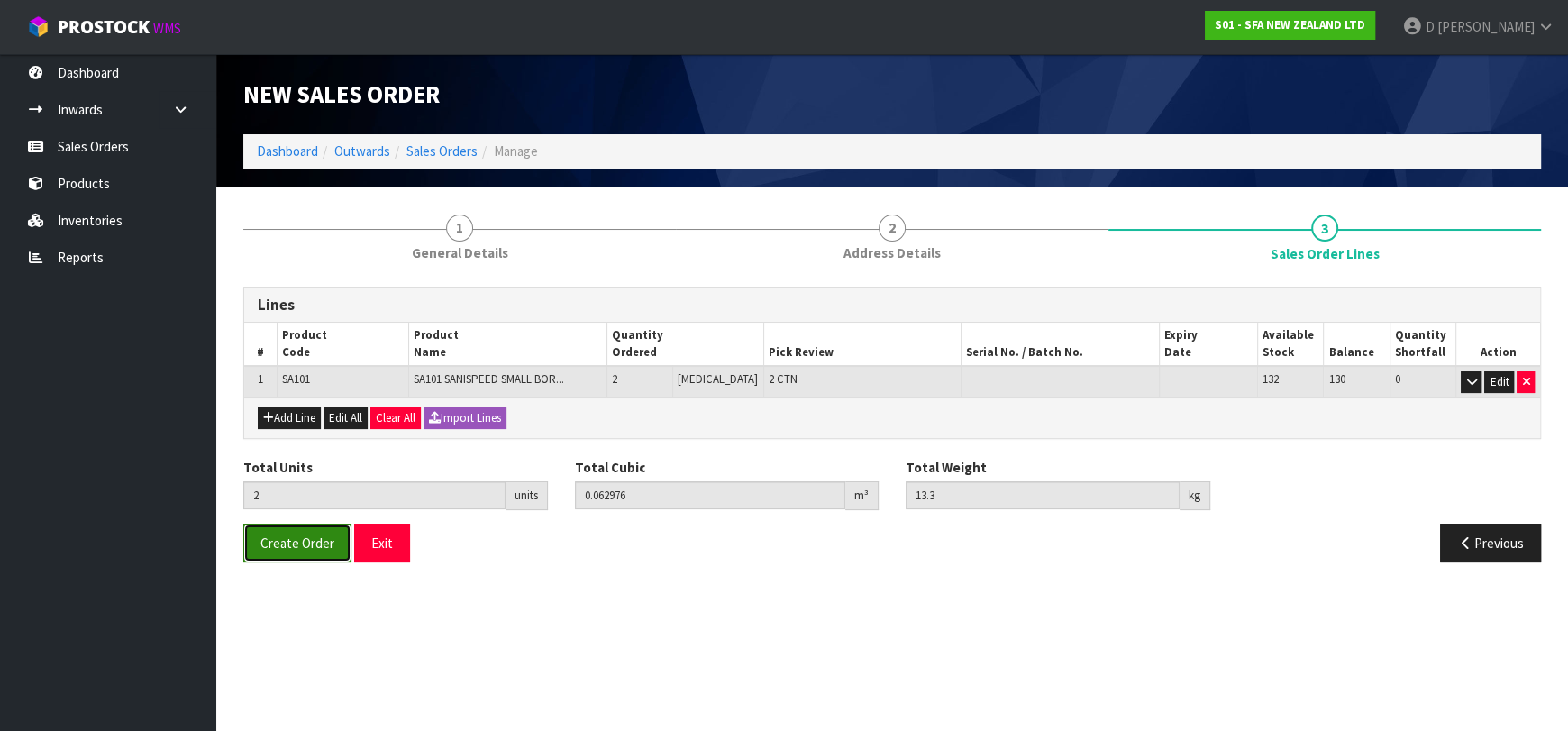
drag, startPoint x: 301, startPoint y: 558, endPoint x: 294, endPoint y: 545, distance: 14.8
click at [296, 550] on button "Create Order" at bounding box center [297, 543] width 109 height 39
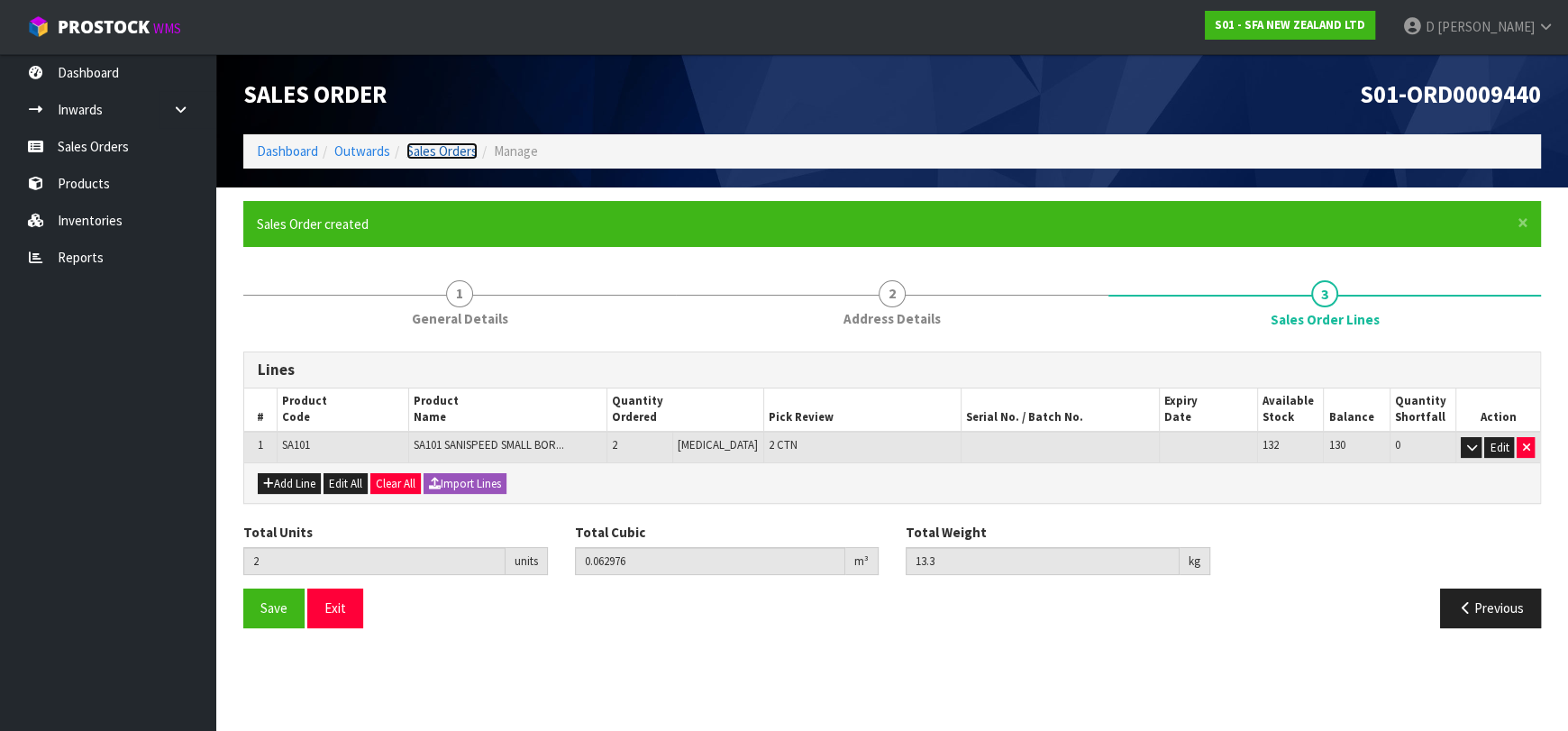
click at [433, 147] on link "Sales Orders" at bounding box center [442, 150] width 72 height 17
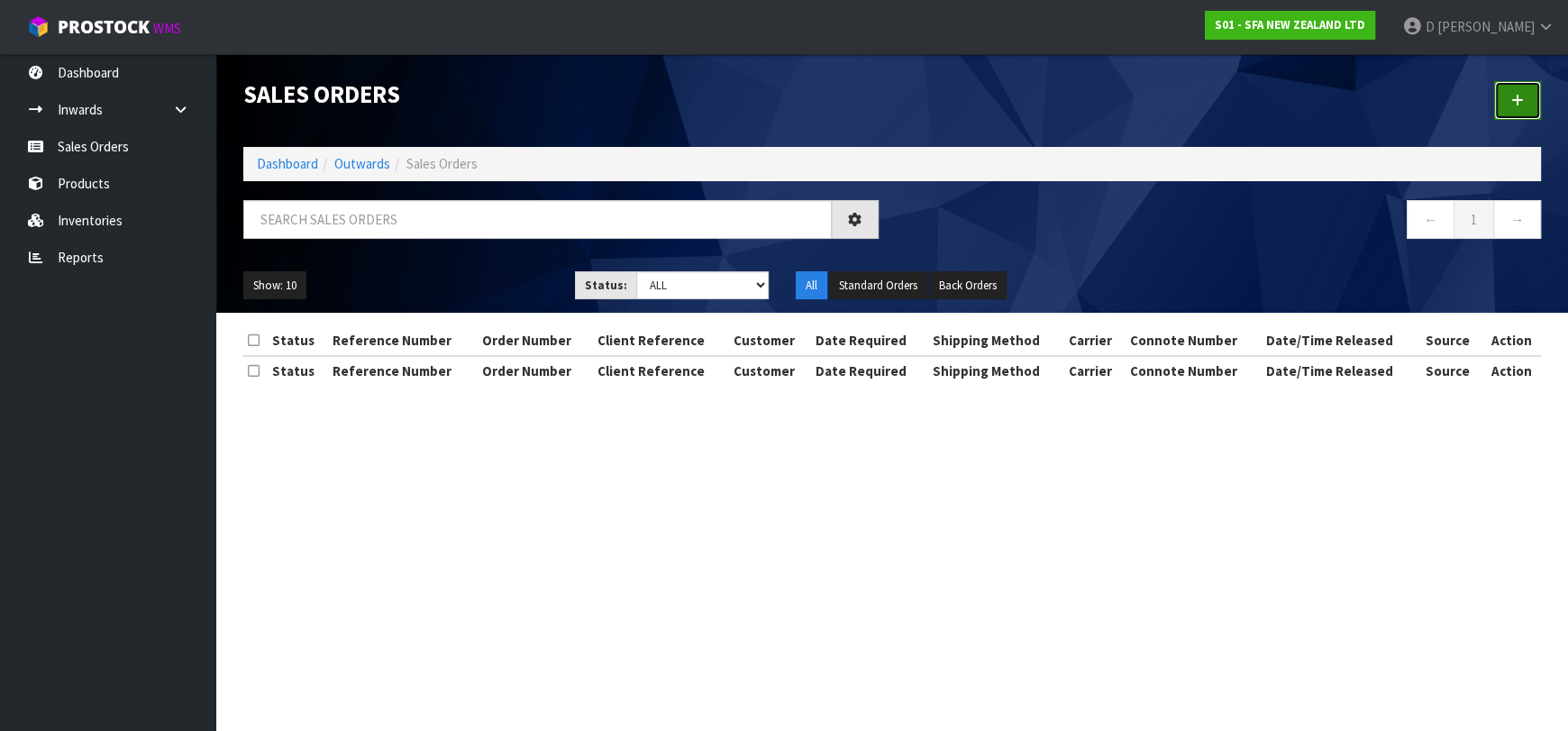
drag, startPoint x: 1512, startPoint y: 108, endPoint x: 1499, endPoint y: 109, distance: 13.0
click at [1511, 107] on link at bounding box center [1517, 100] width 47 height 39
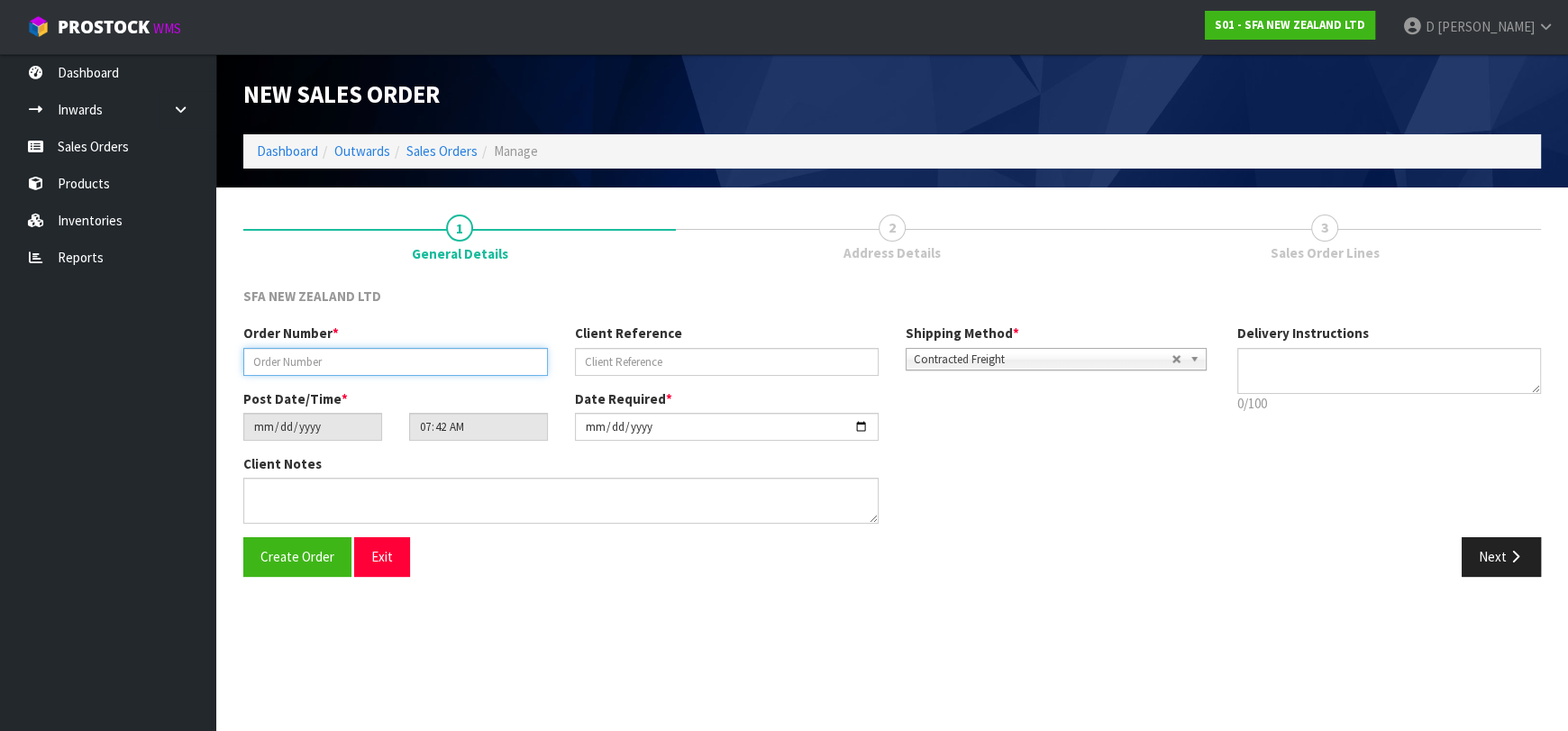
click at [405, 360] on input "text" at bounding box center [395, 362] width 305 height 28
type input "24626"
paste input "200964557"
type input "200964557"
click at [1498, 547] on button "Next" at bounding box center [1501, 557] width 80 height 39
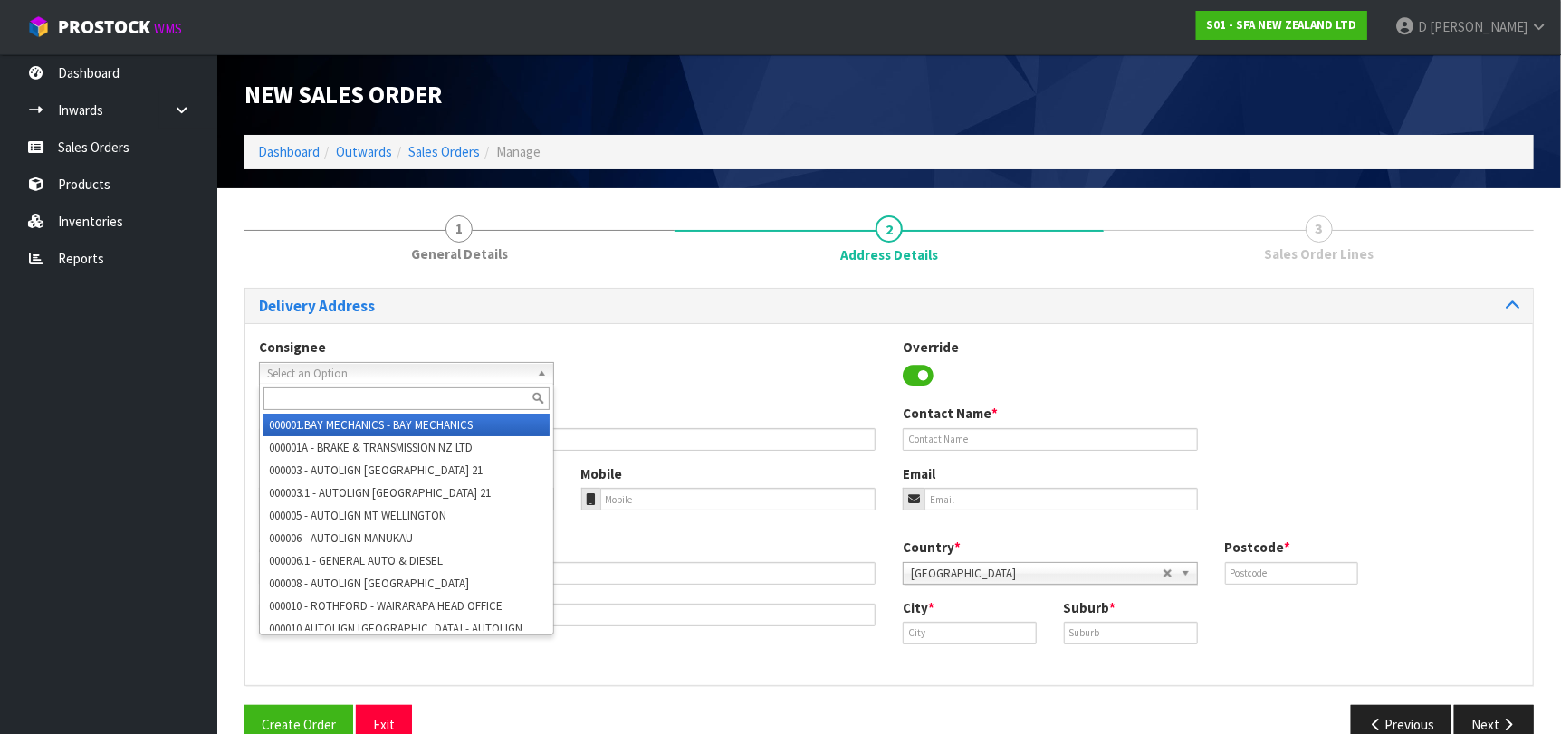
click at [371, 365] on span "Select an Option" at bounding box center [398, 374] width 263 height 22
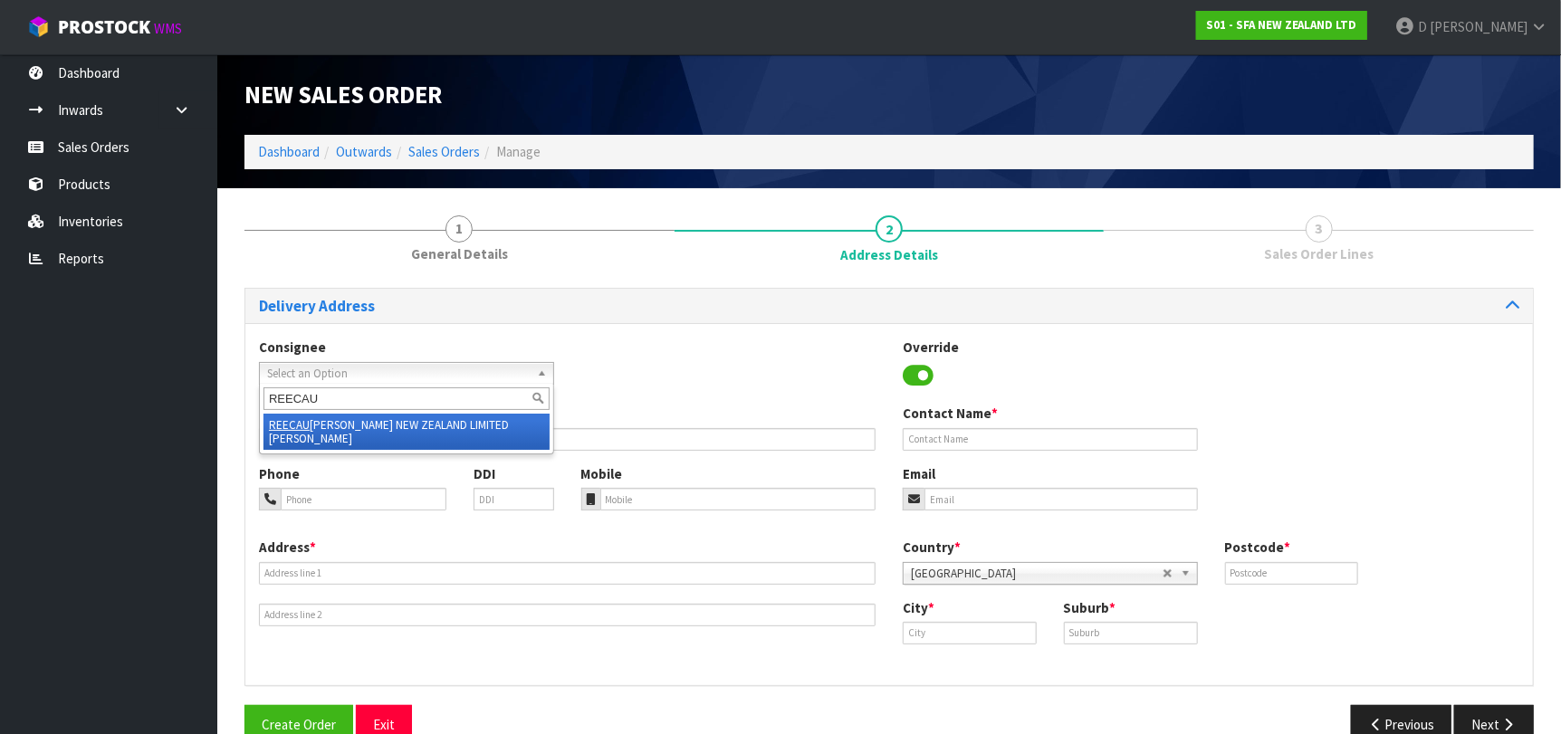
type input "REECAUC"
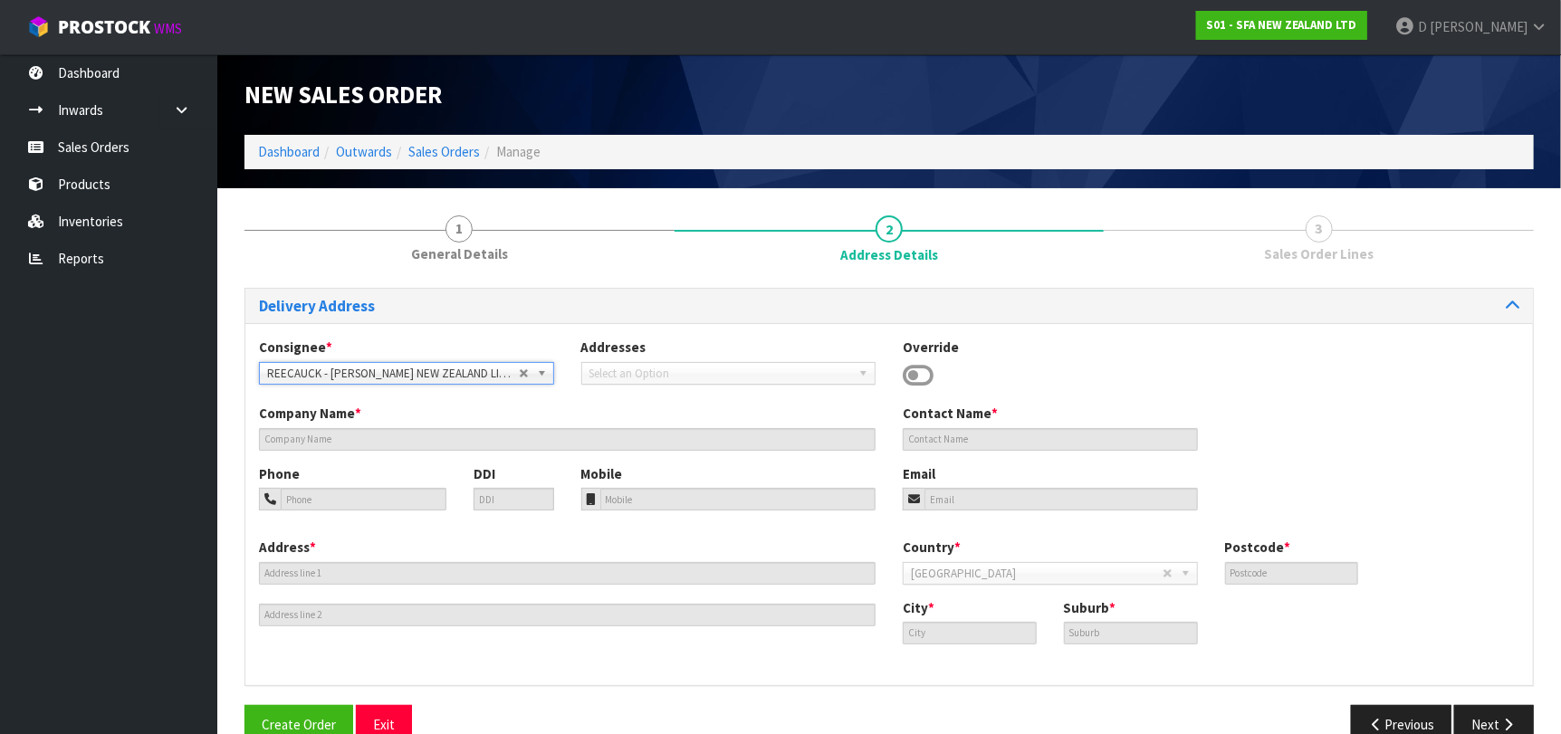
type input "[PERSON_NAME] NEW ZEALAND LIMITED [PERSON_NAME]"
type input "[STREET_ADDRESS]"
type input "1010"
type input "[GEOGRAPHIC_DATA]"
type input "[PERSON_NAME]"
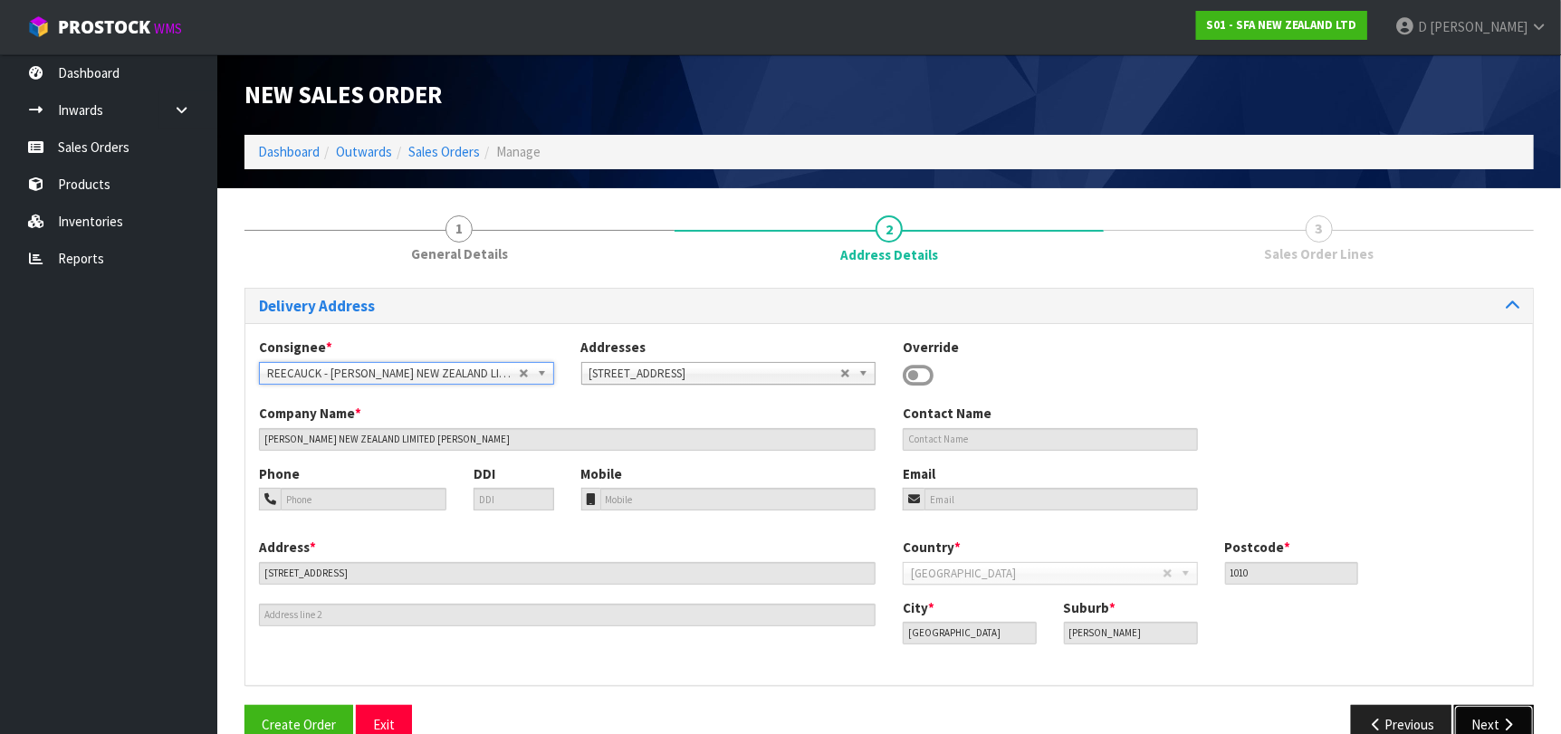
click at [1492, 729] on button "Next" at bounding box center [1494, 724] width 80 height 39
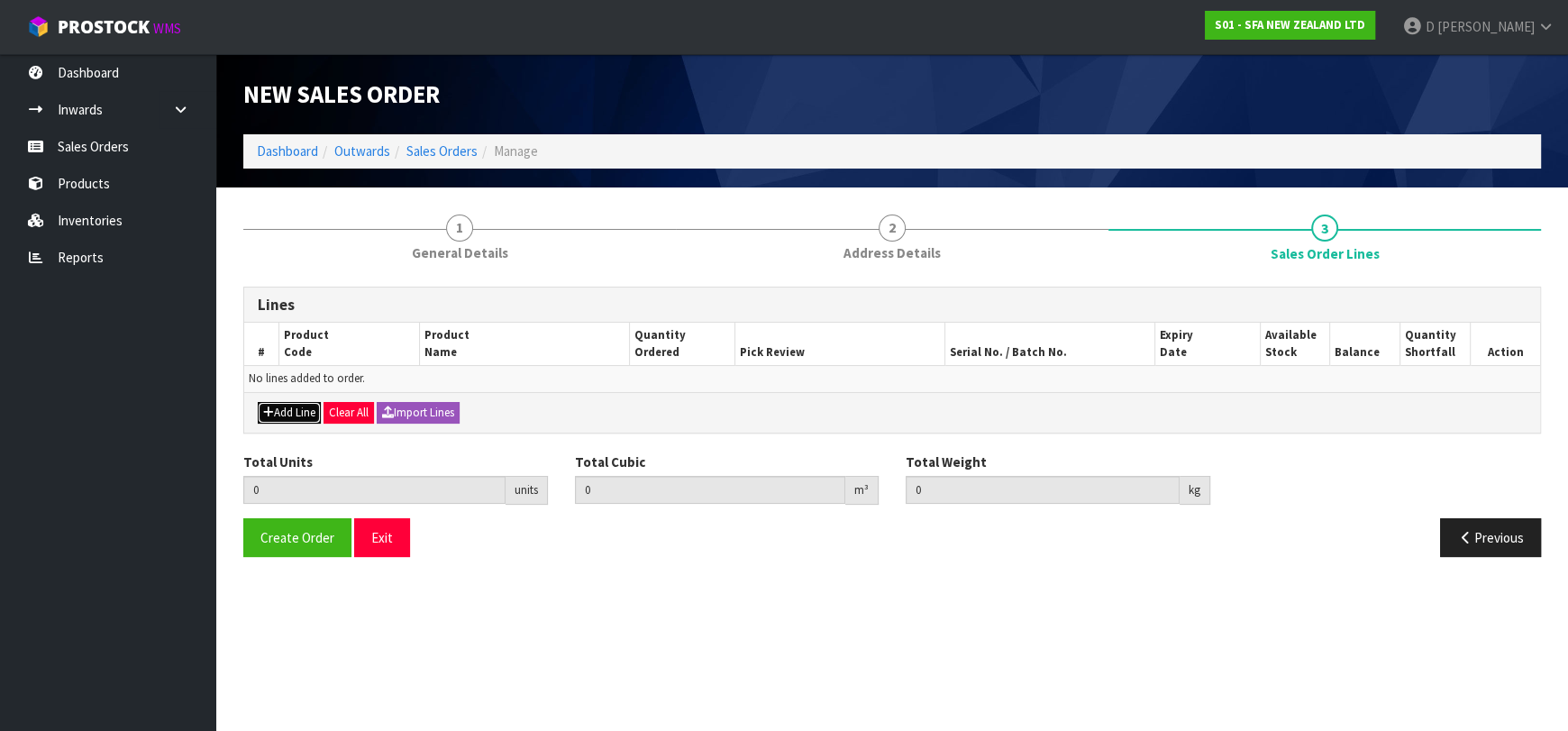
click at [280, 416] on button "Add Line" at bounding box center [289, 413] width 63 height 22
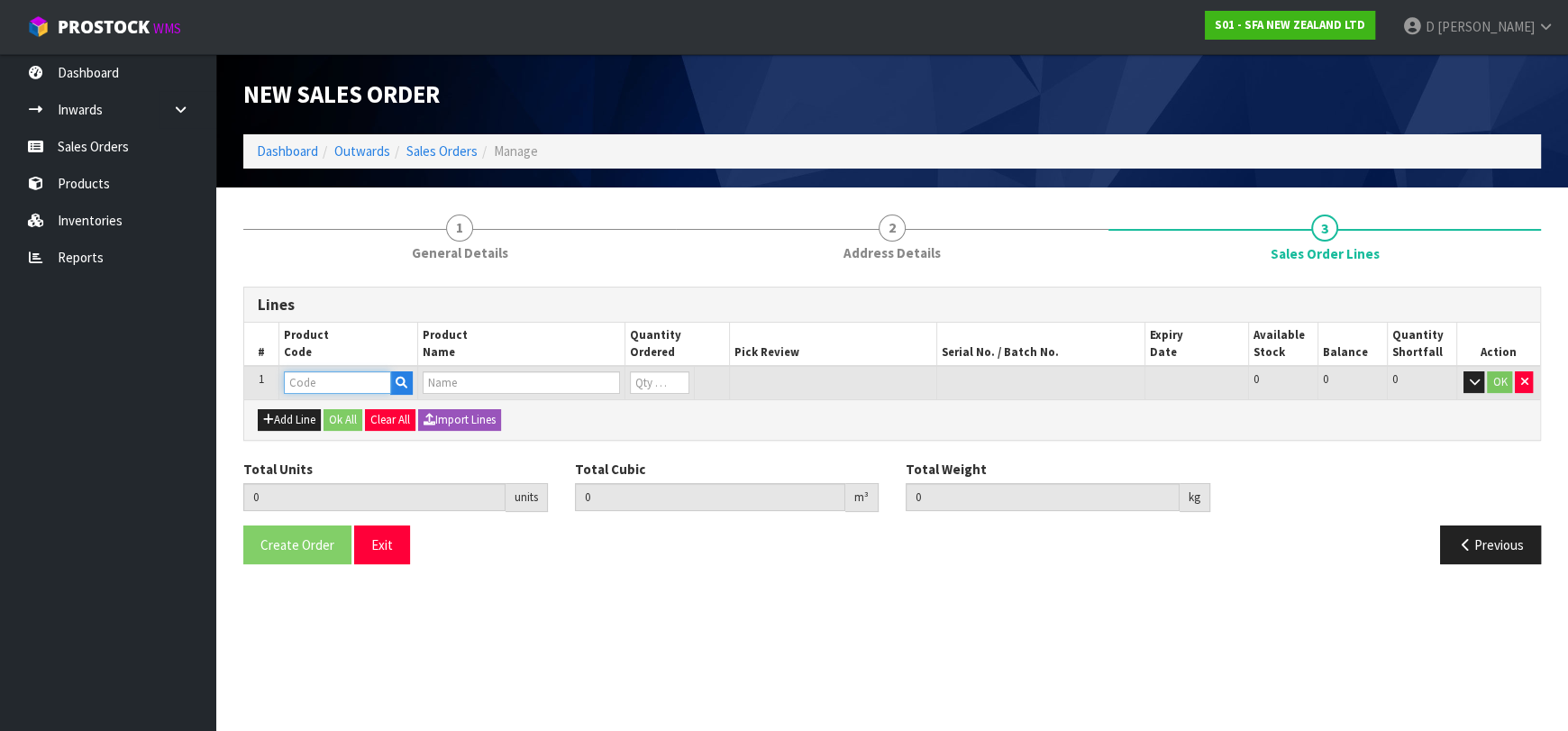
click at [309, 385] on input "text" at bounding box center [337, 382] width 108 height 23
type input "SA101"
type input "0.000000"
type input "0.000"
type input "SA101 SANISPEED SMALL BORE"
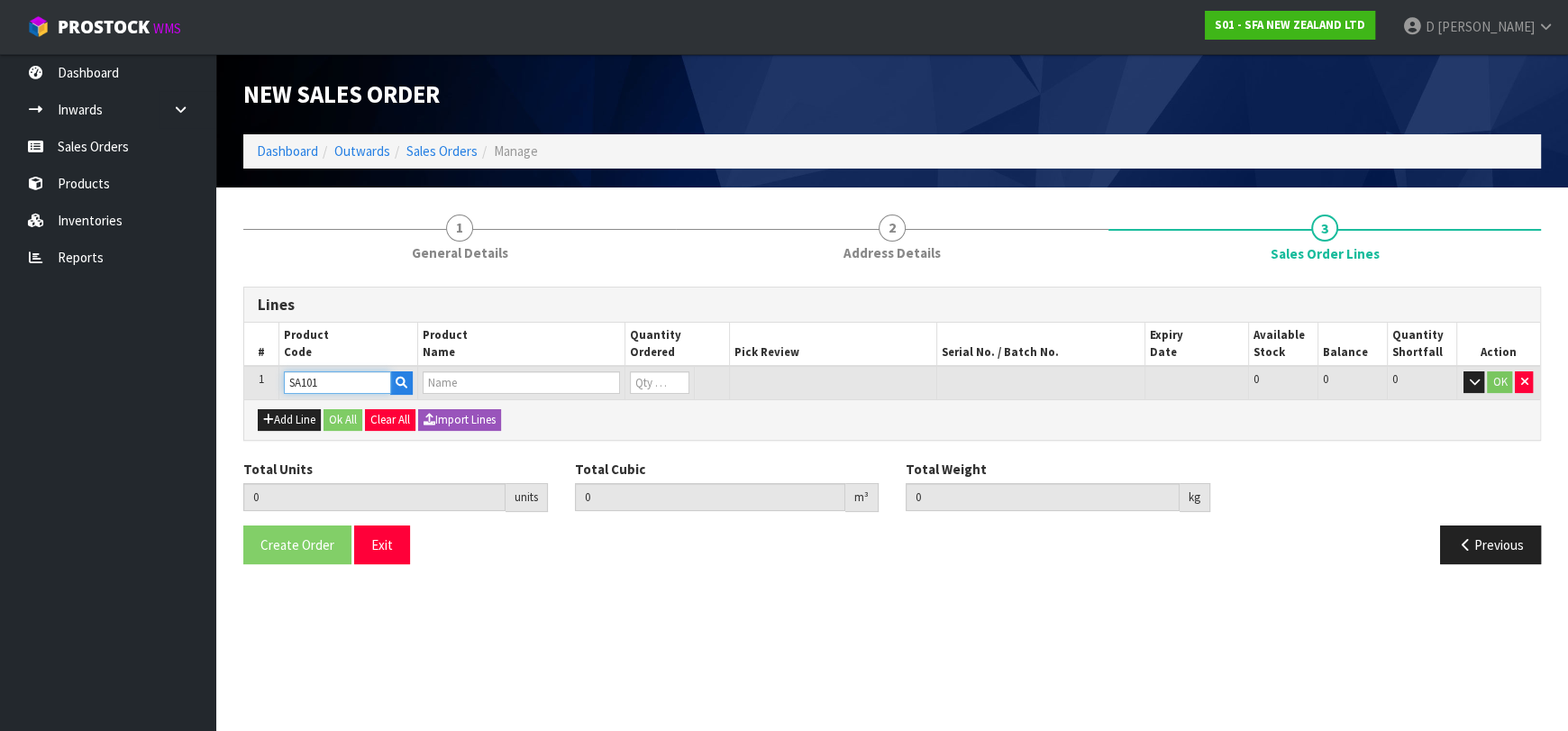
type input "0"
type input "SA101"
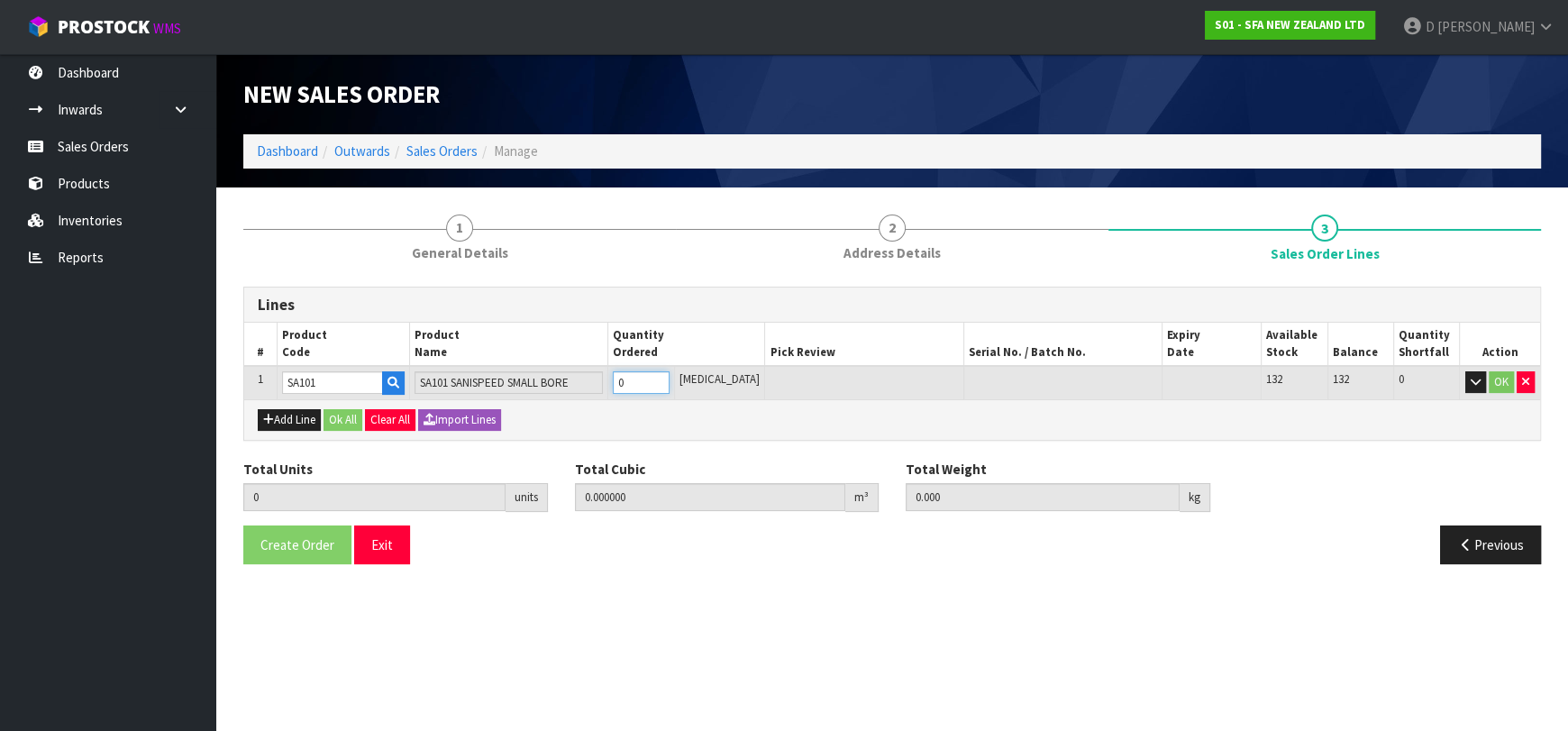
type input "1"
type input "0.031488"
type input "6.65"
type input "1"
click at [310, 413] on button "Add Line" at bounding box center [289, 420] width 63 height 22
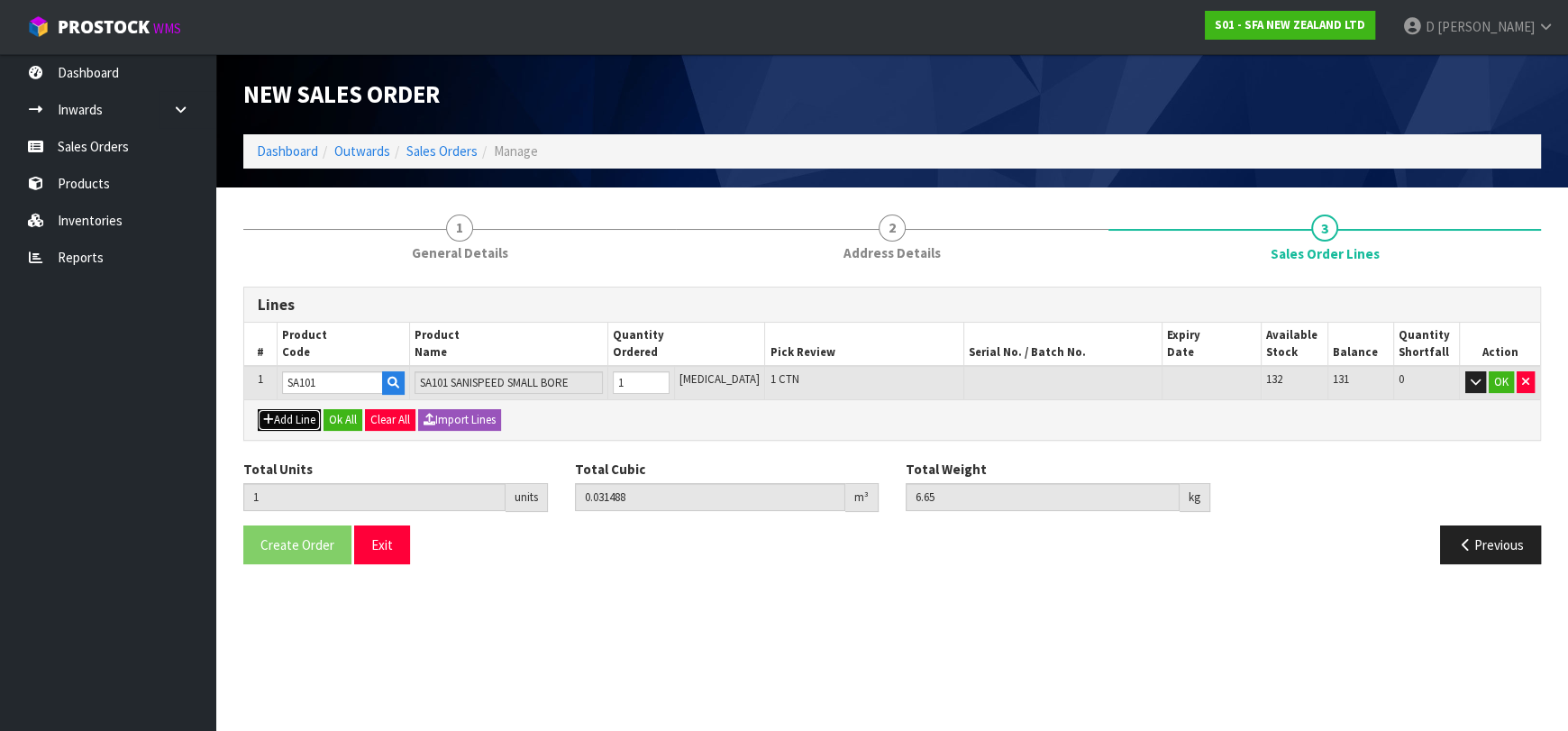
type input "0"
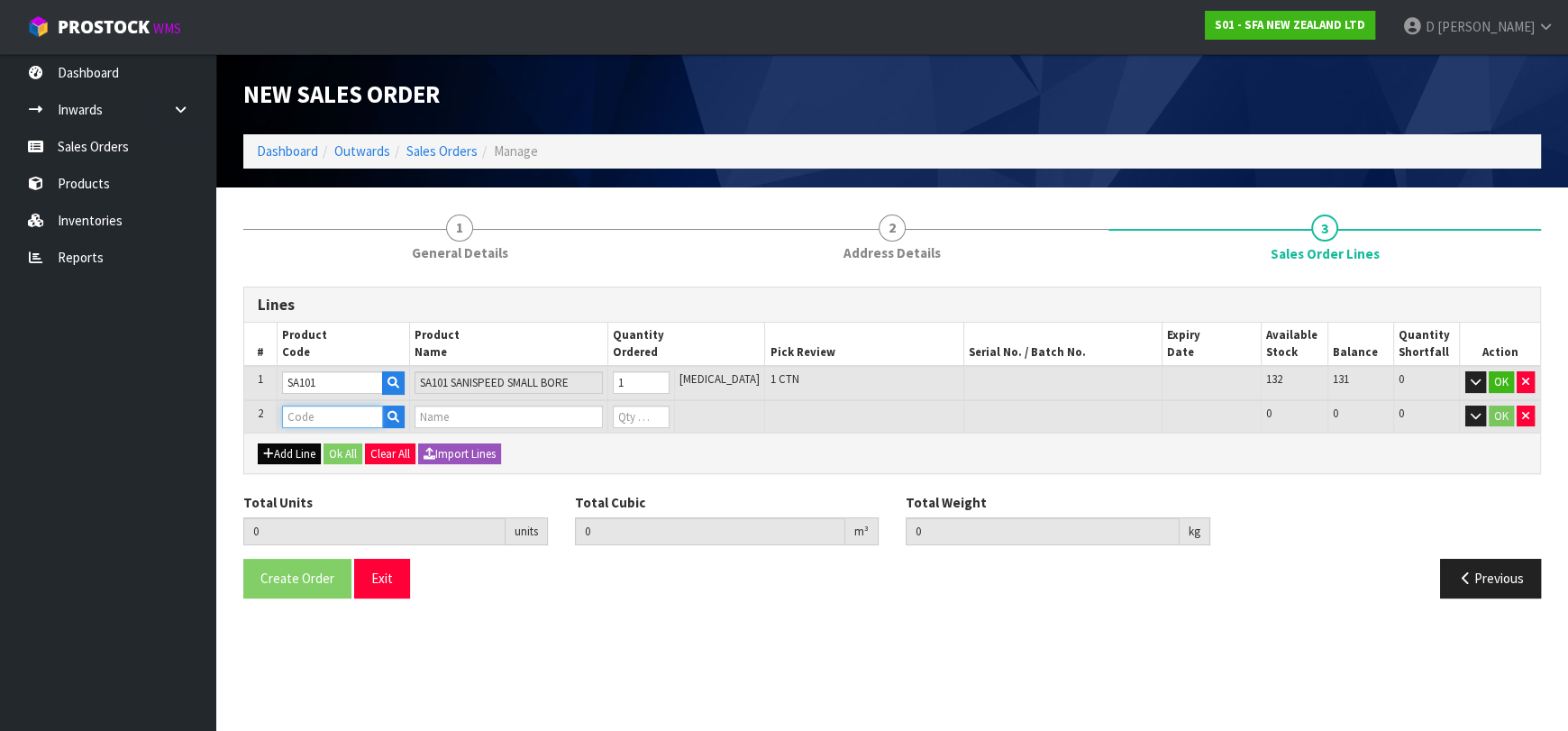
click at [315, 405] on input "text" at bounding box center [332, 416] width 101 height 23
click at [323, 416] on input "text" at bounding box center [332, 416] width 101 height 23
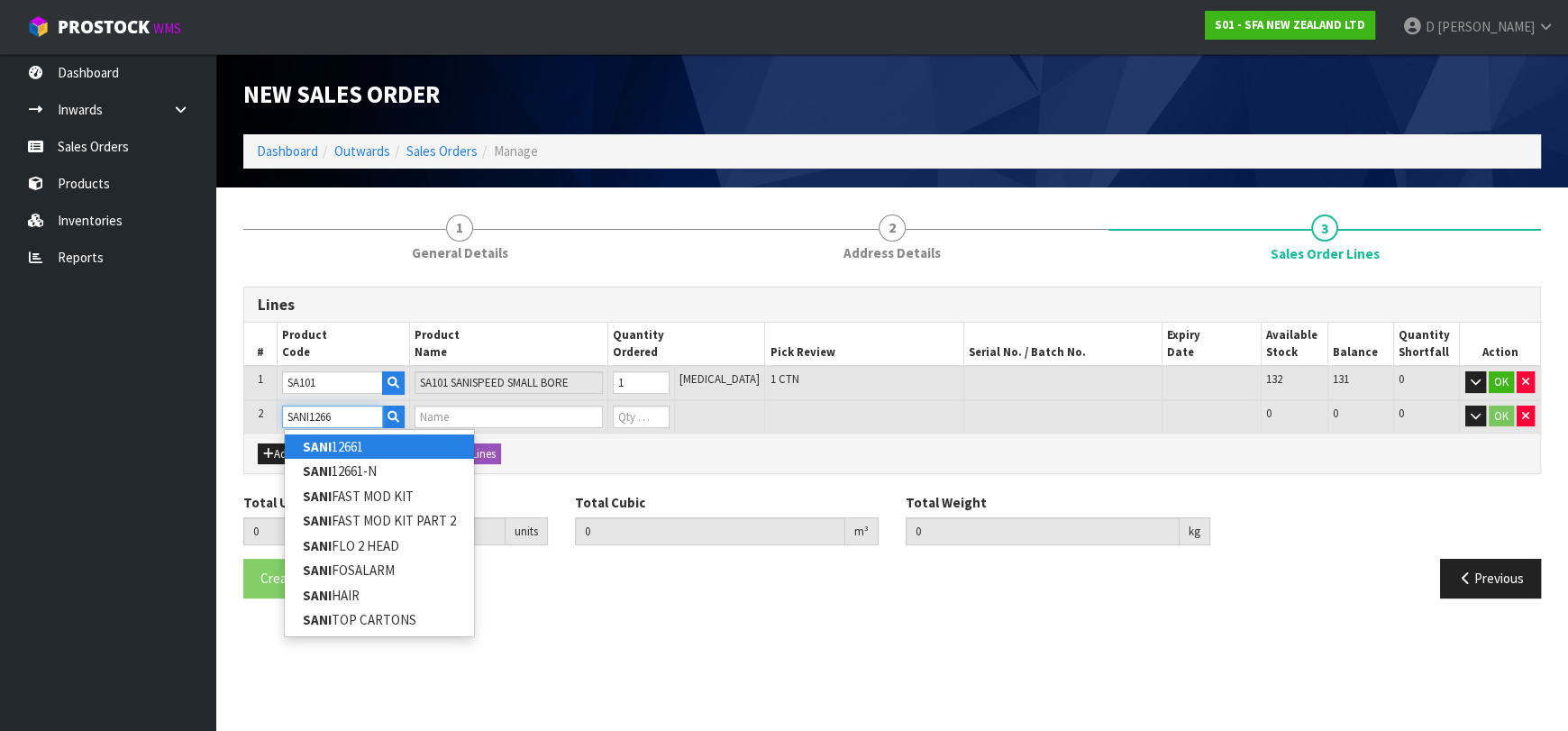
type input "SANI12661"
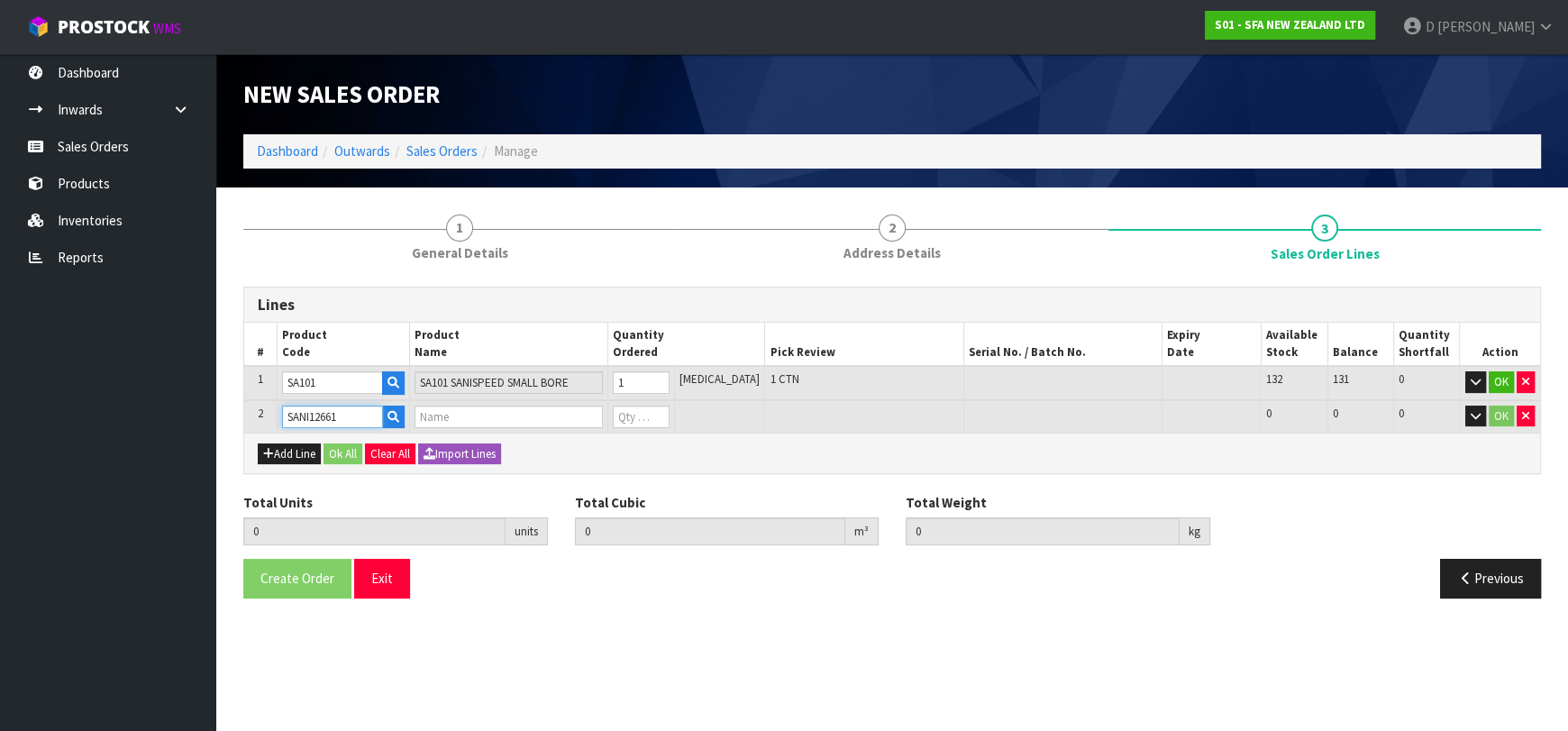
type input "1"
type input "0.031488"
type input "6.65"
type input "SANI ALARM INTERLOCK"
type input "0"
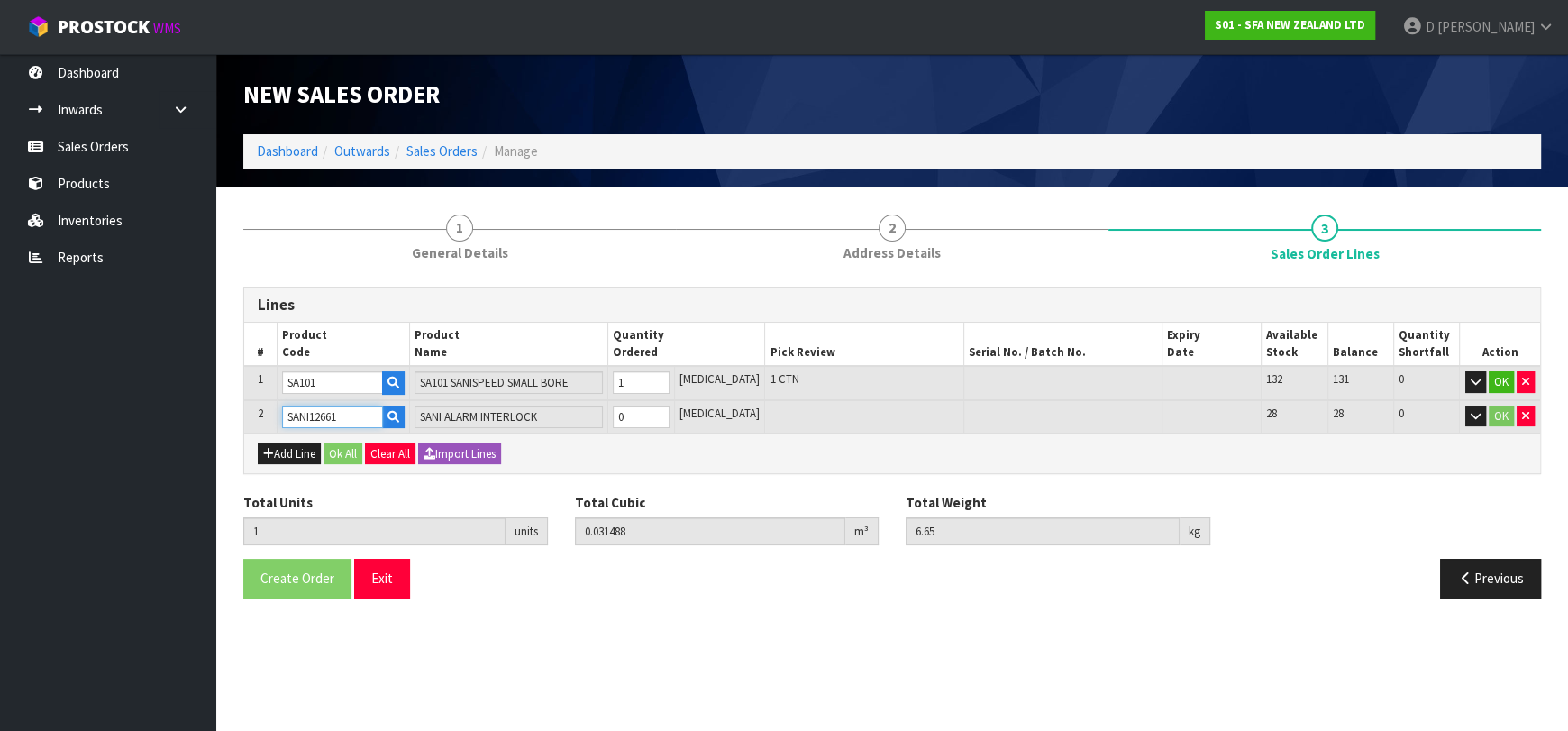
type input "SANI12661"
type input "2"
type input "0.039768"
type input "8.25"
type input "1"
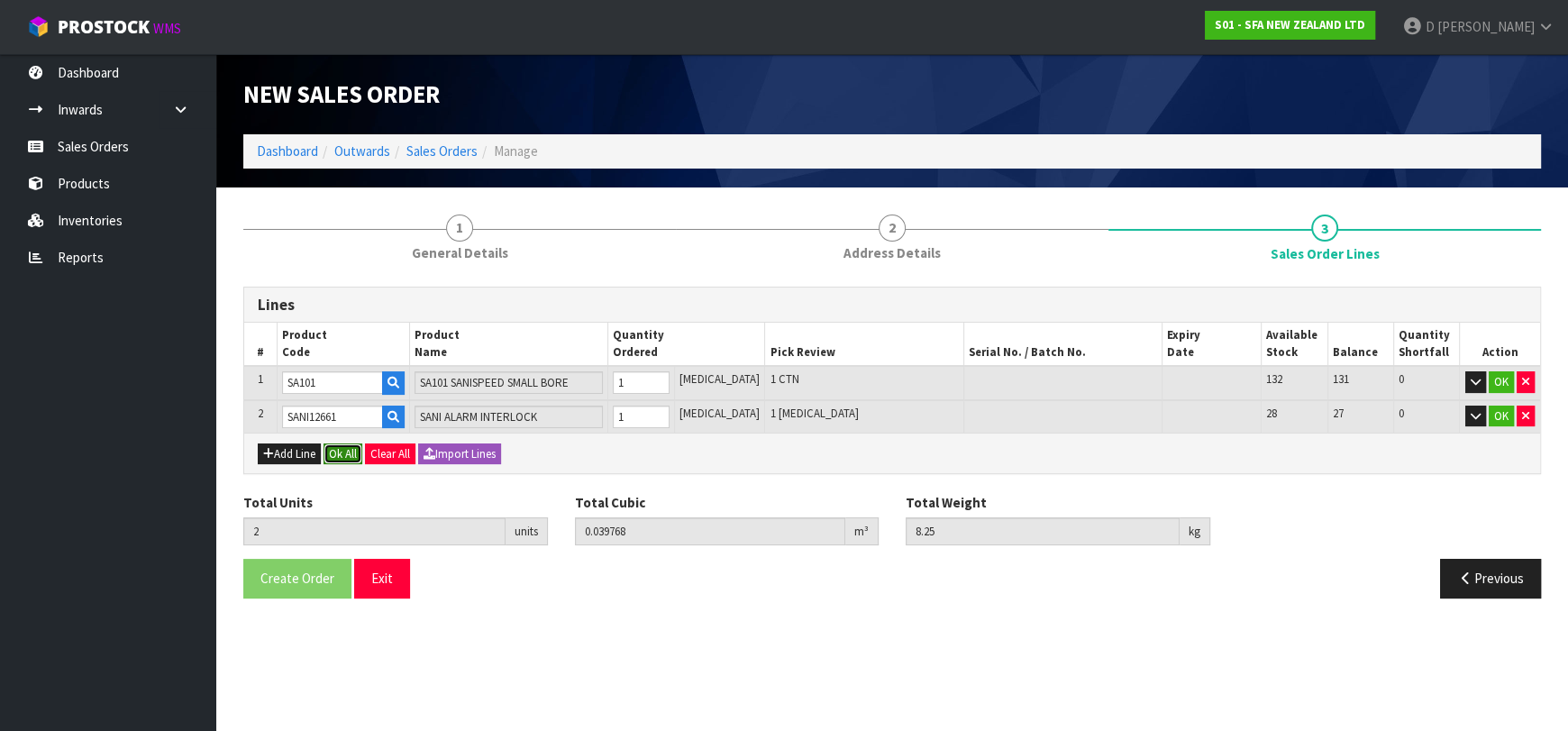
click at [348, 455] on button "Ok All" at bounding box center [342, 454] width 39 height 22
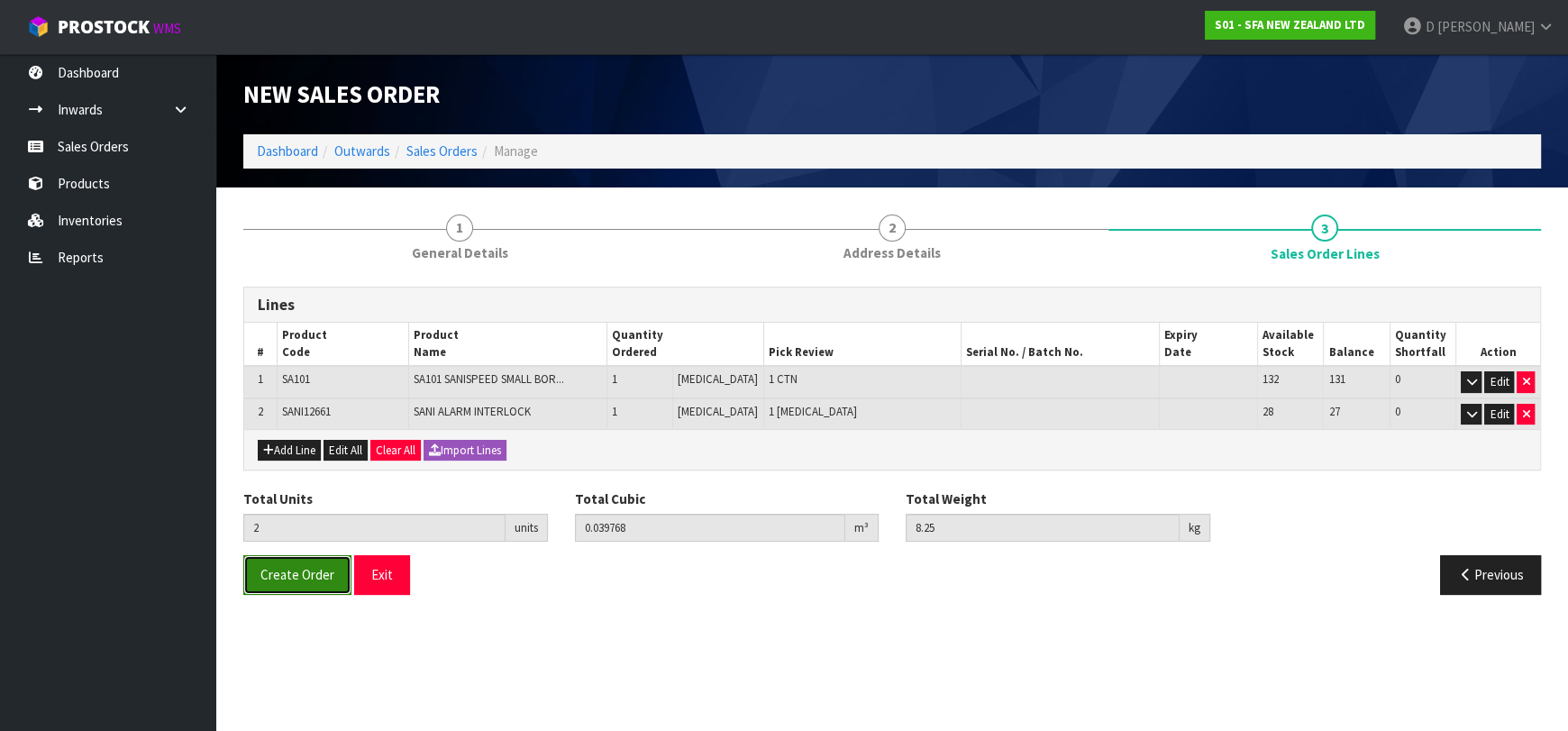
click at [310, 572] on span "Create Order" at bounding box center [298, 575] width 74 height 17
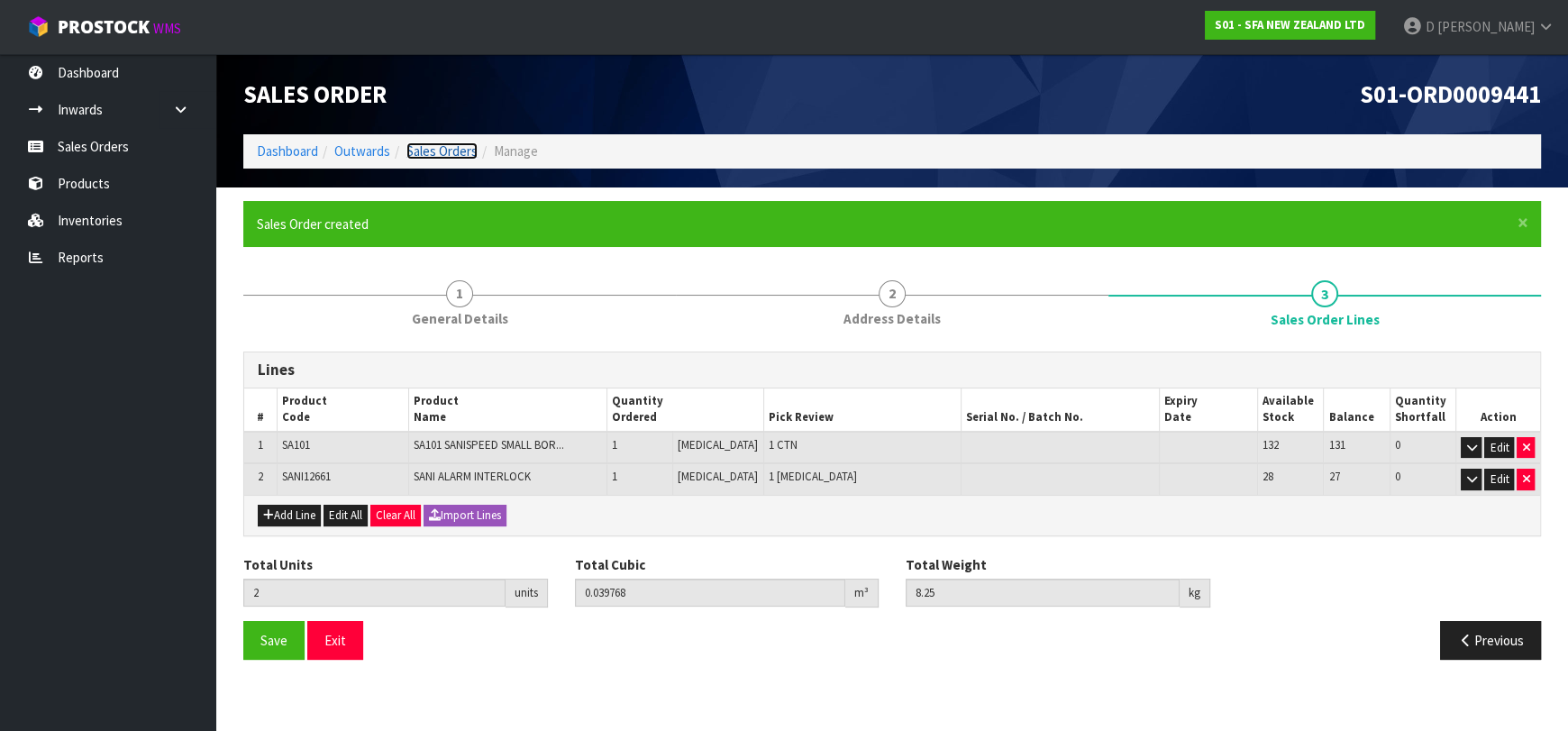
click at [442, 154] on link "Sales Orders" at bounding box center [442, 150] width 72 height 17
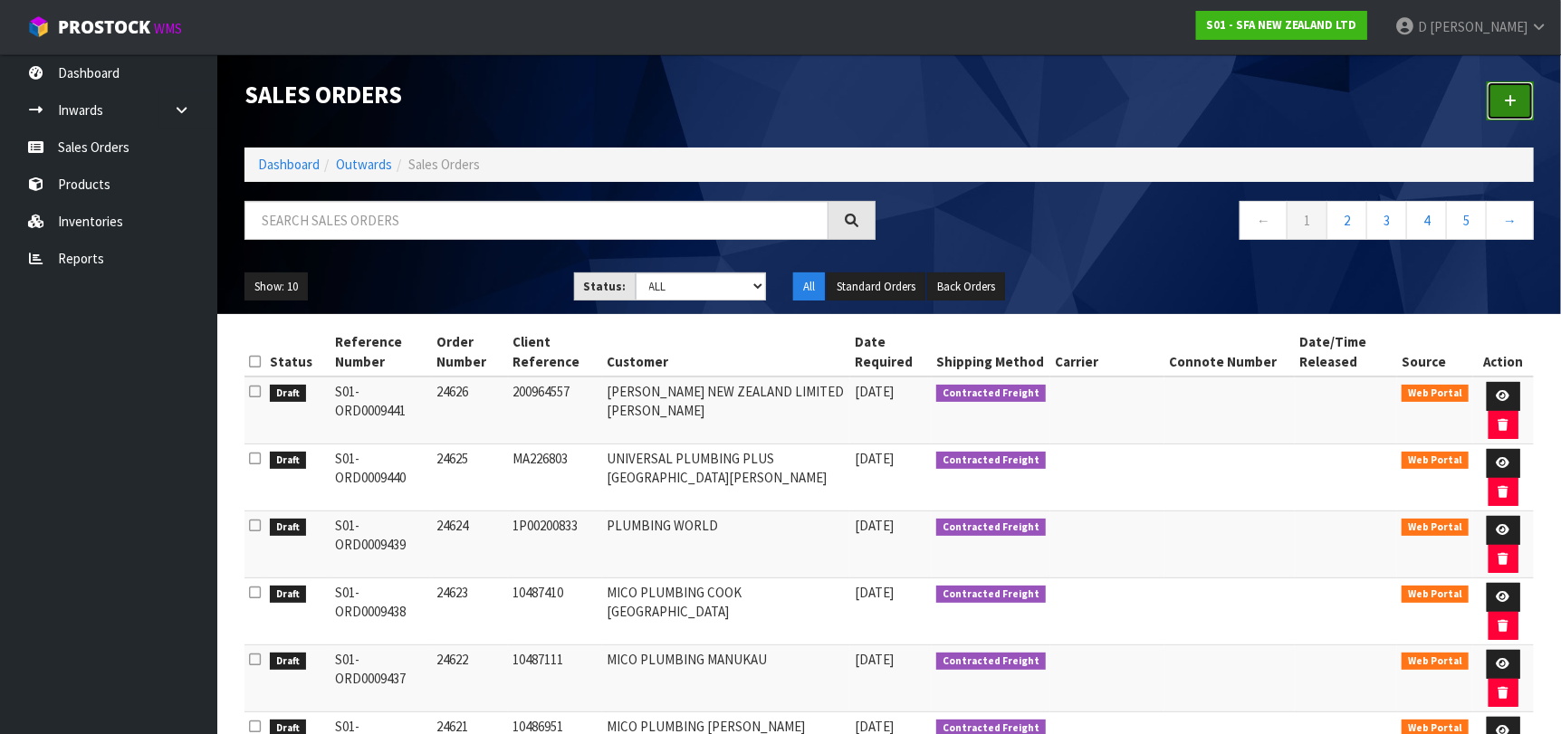
click at [1510, 91] on link at bounding box center [1509, 100] width 47 height 39
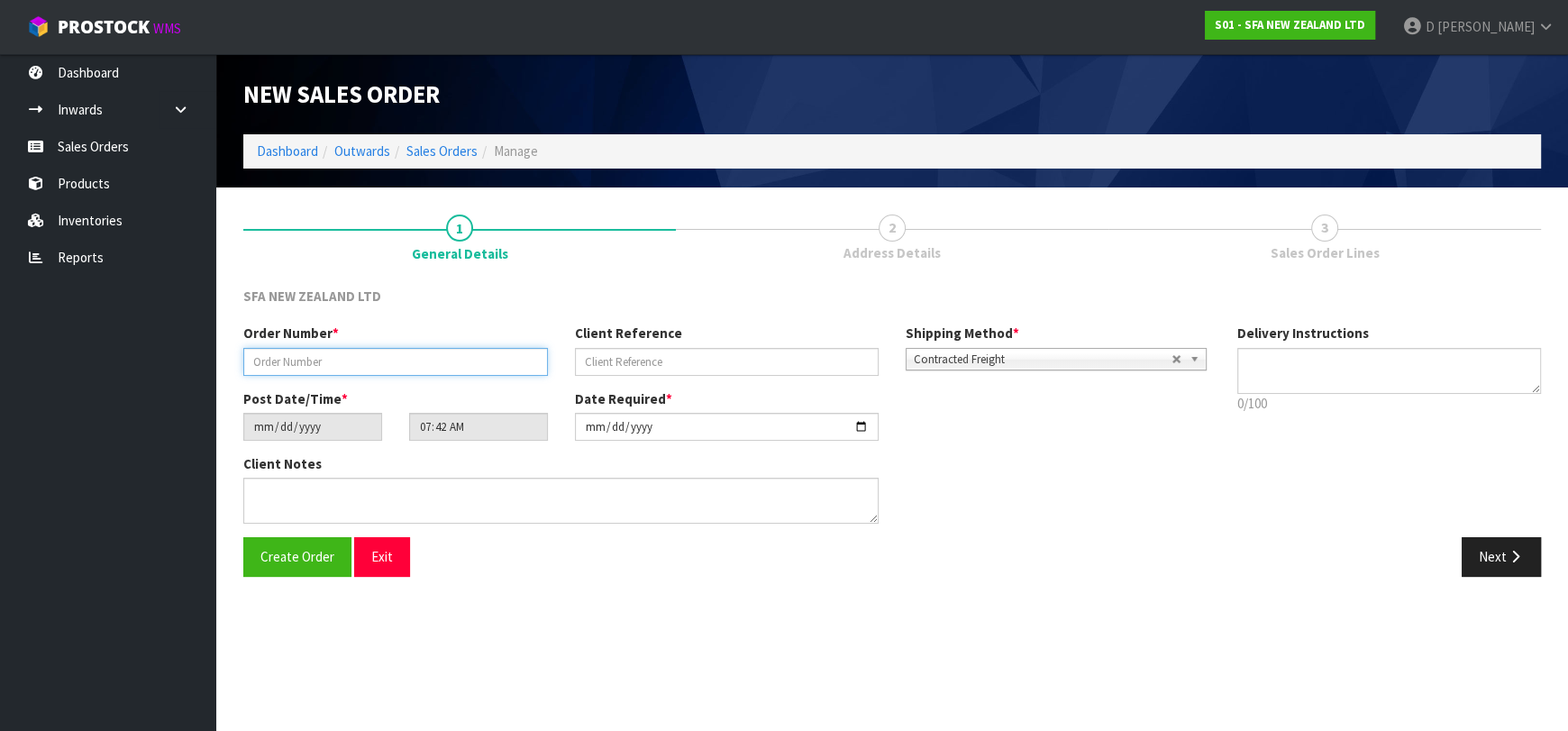
click at [413, 352] on input "text" at bounding box center [395, 362] width 305 height 28
type input "0"
type input "24627"
paste input "201161091"
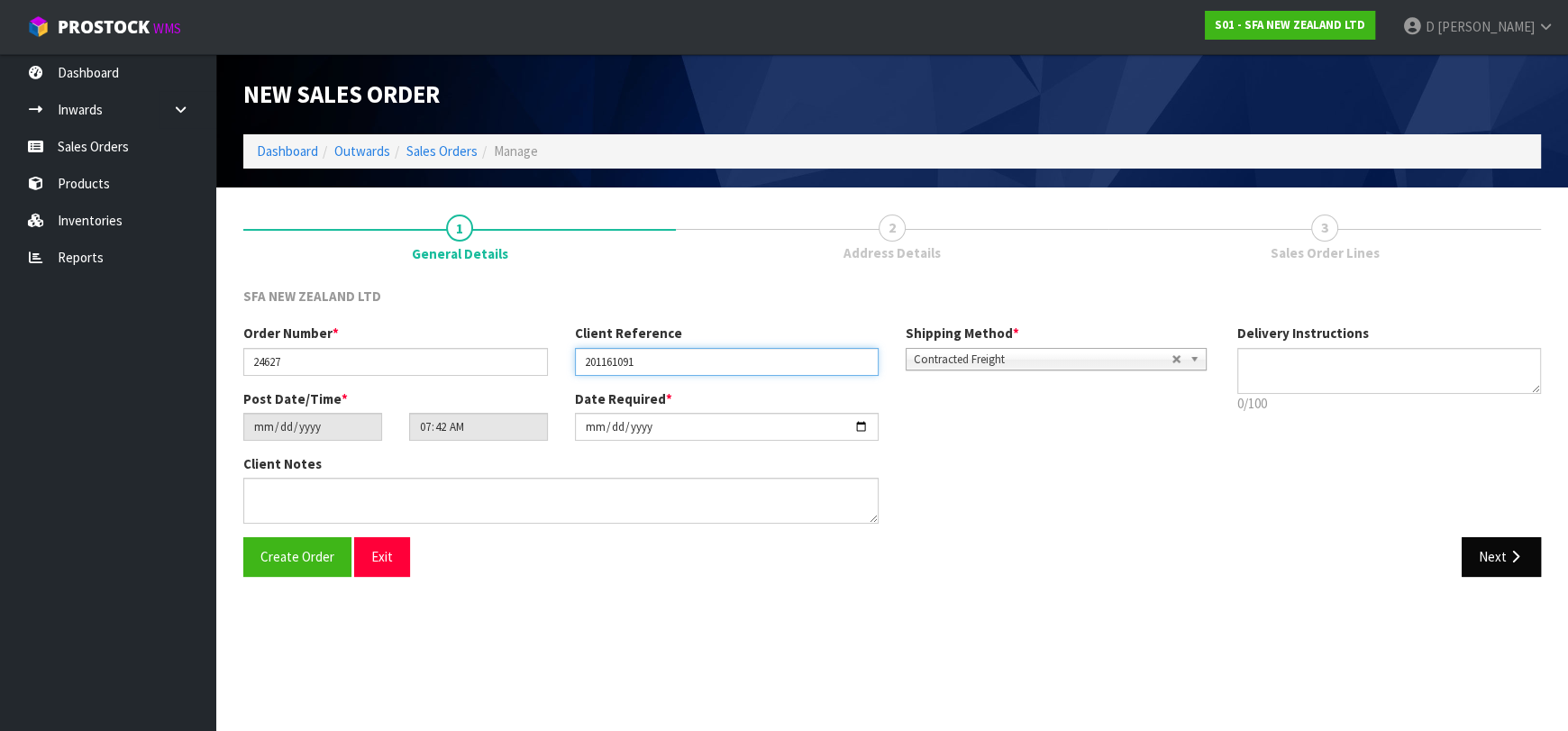
type input "201161091"
drag, startPoint x: 1497, startPoint y: 557, endPoint x: 205, endPoint y: 394, distance: 1302.2
click at [1496, 557] on button "Next" at bounding box center [1501, 557] width 80 height 39
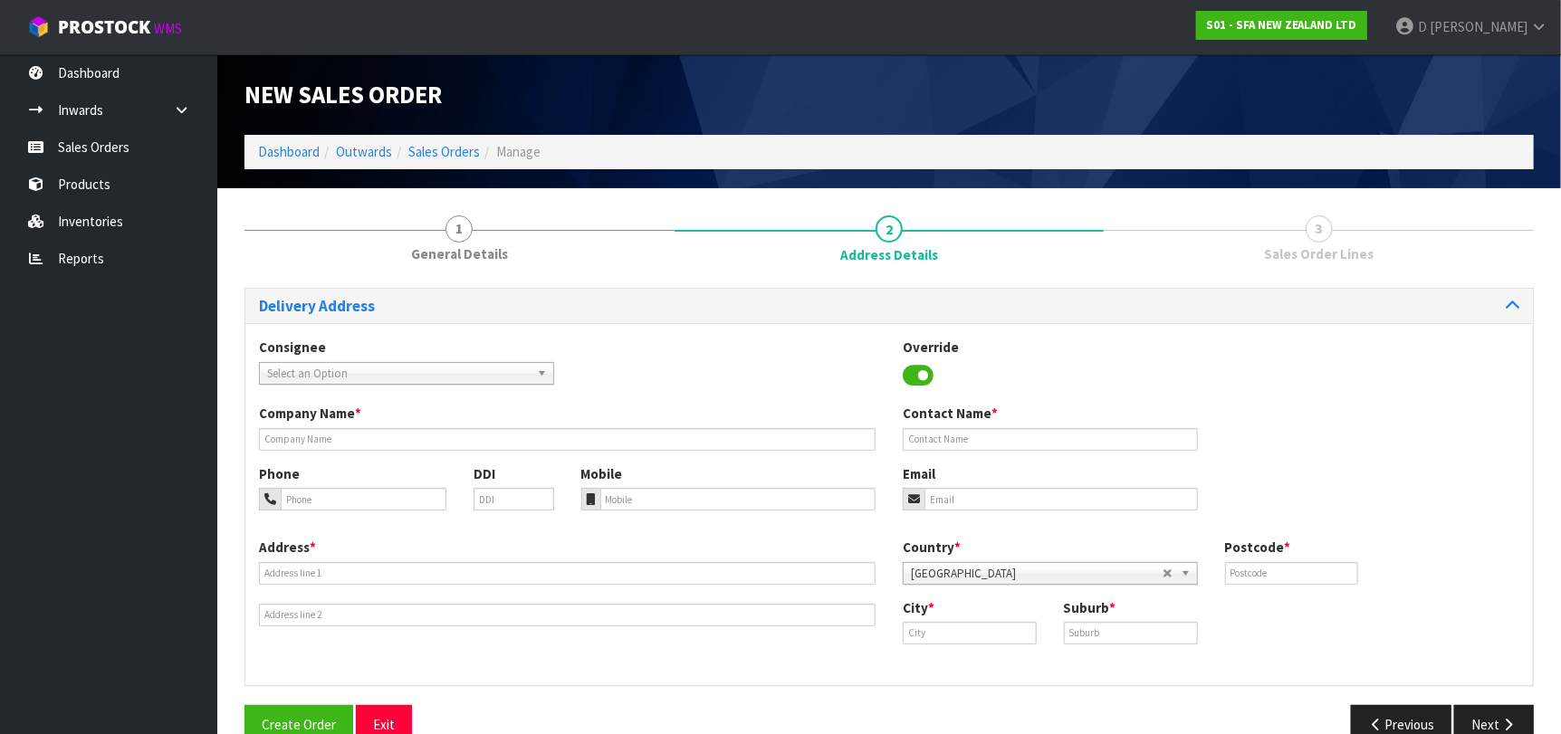
click at [315, 381] on span "Select an Option" at bounding box center [398, 374] width 263 height 22
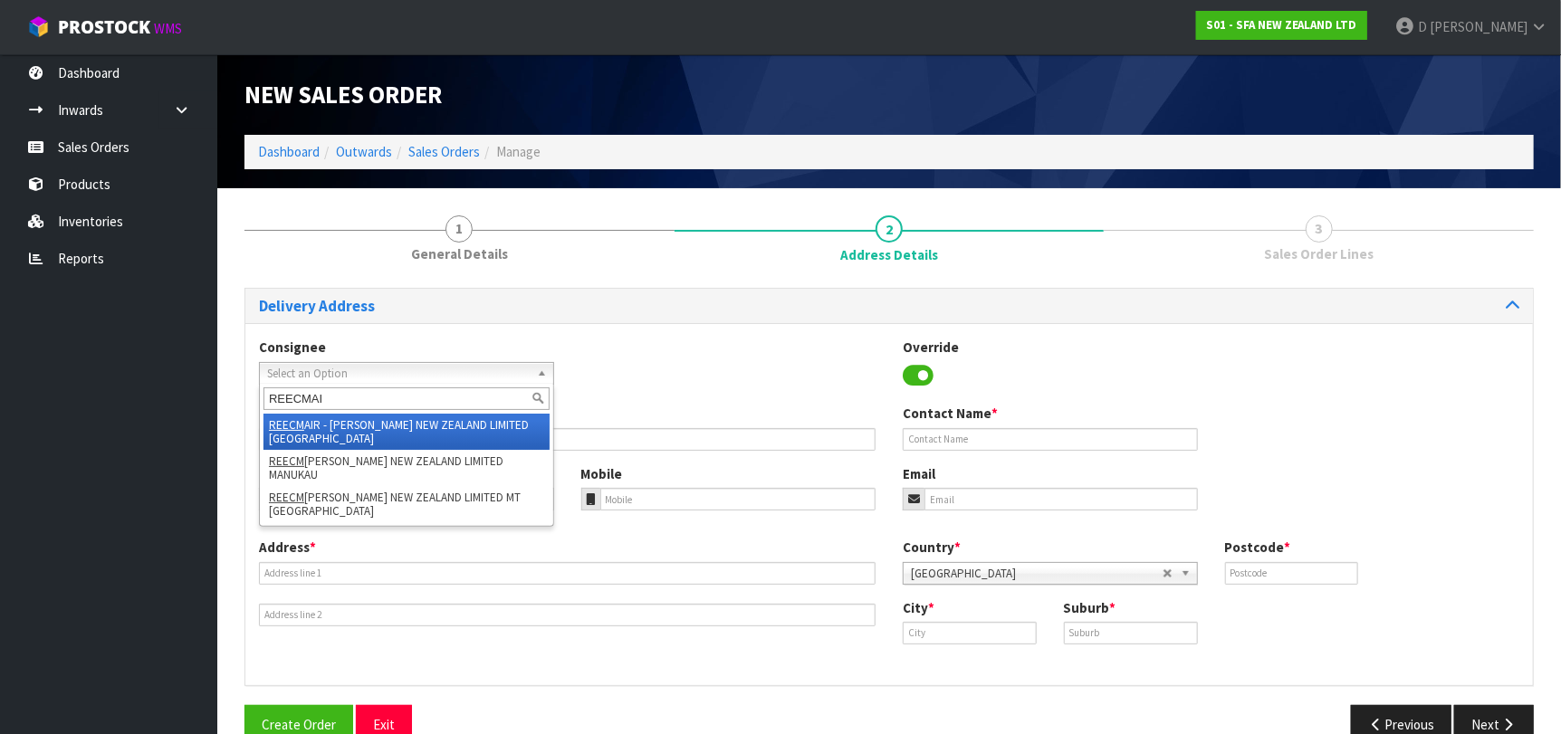
type input "REECMAIR"
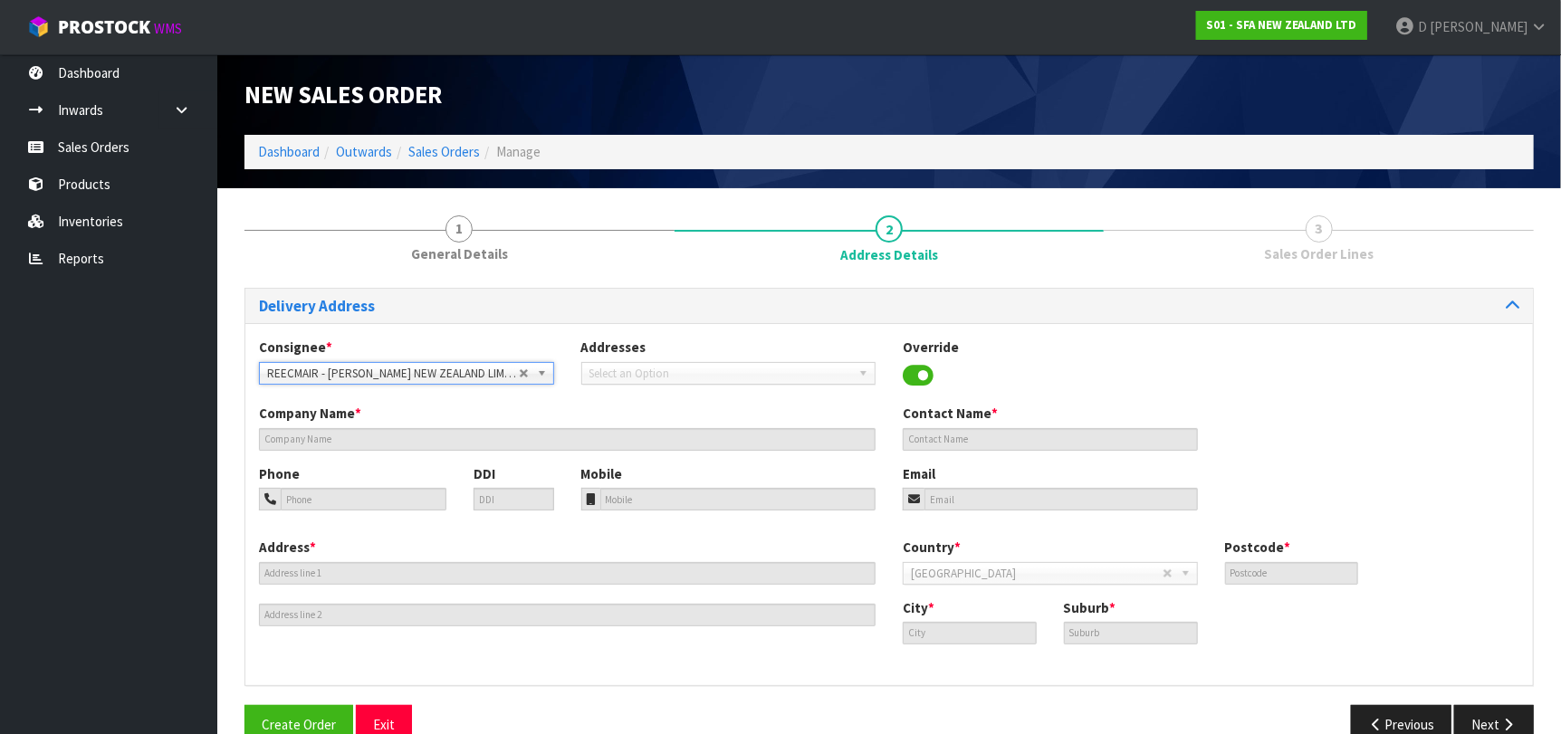
type input "[PERSON_NAME] NEW ZEALAND LIMITED [GEOGRAPHIC_DATA]"
type input "[PHONE_NUMBER]"
type input "[STREET_ADDRESS]"
type input "0632"
type input "[GEOGRAPHIC_DATA]"
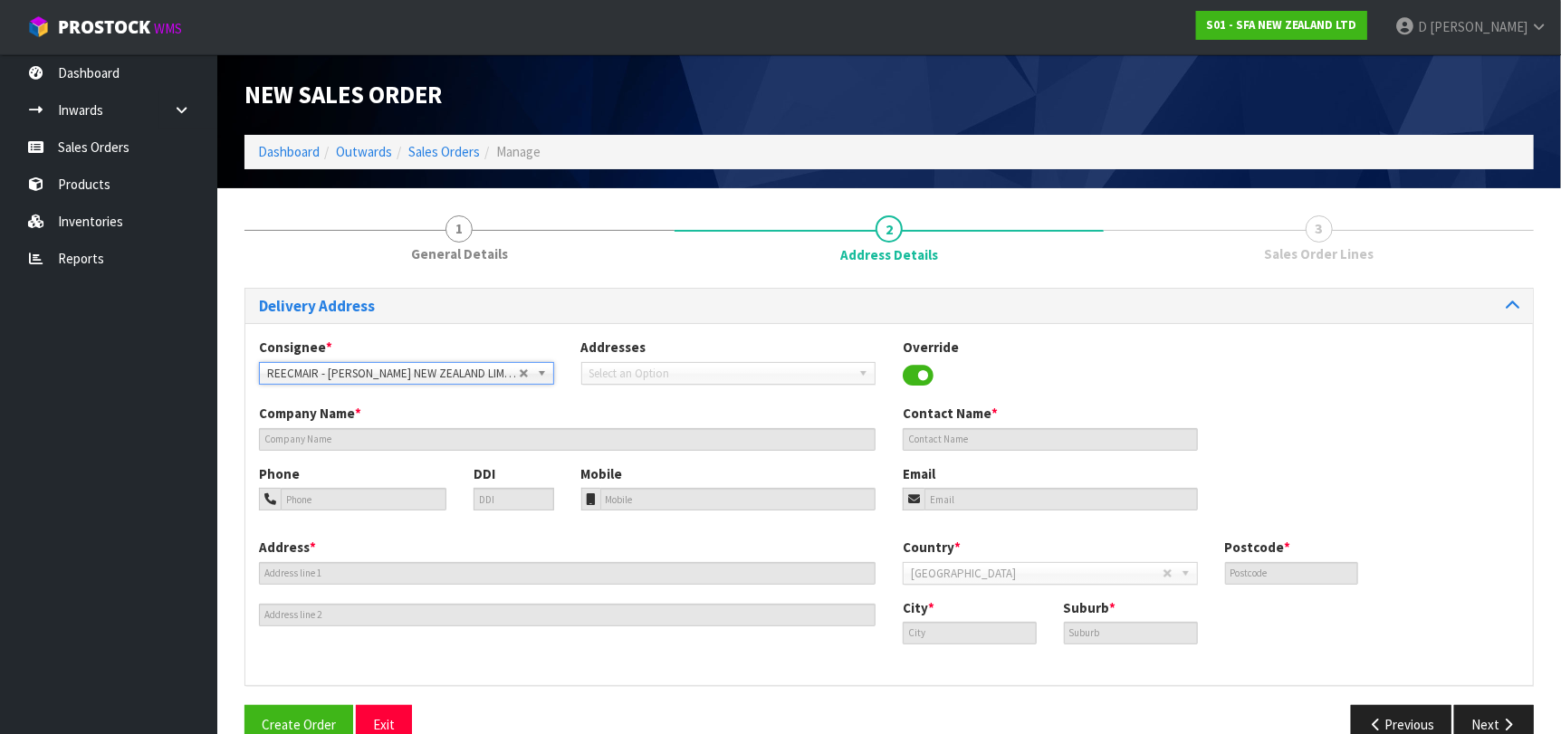
type input "ROSEDALE"
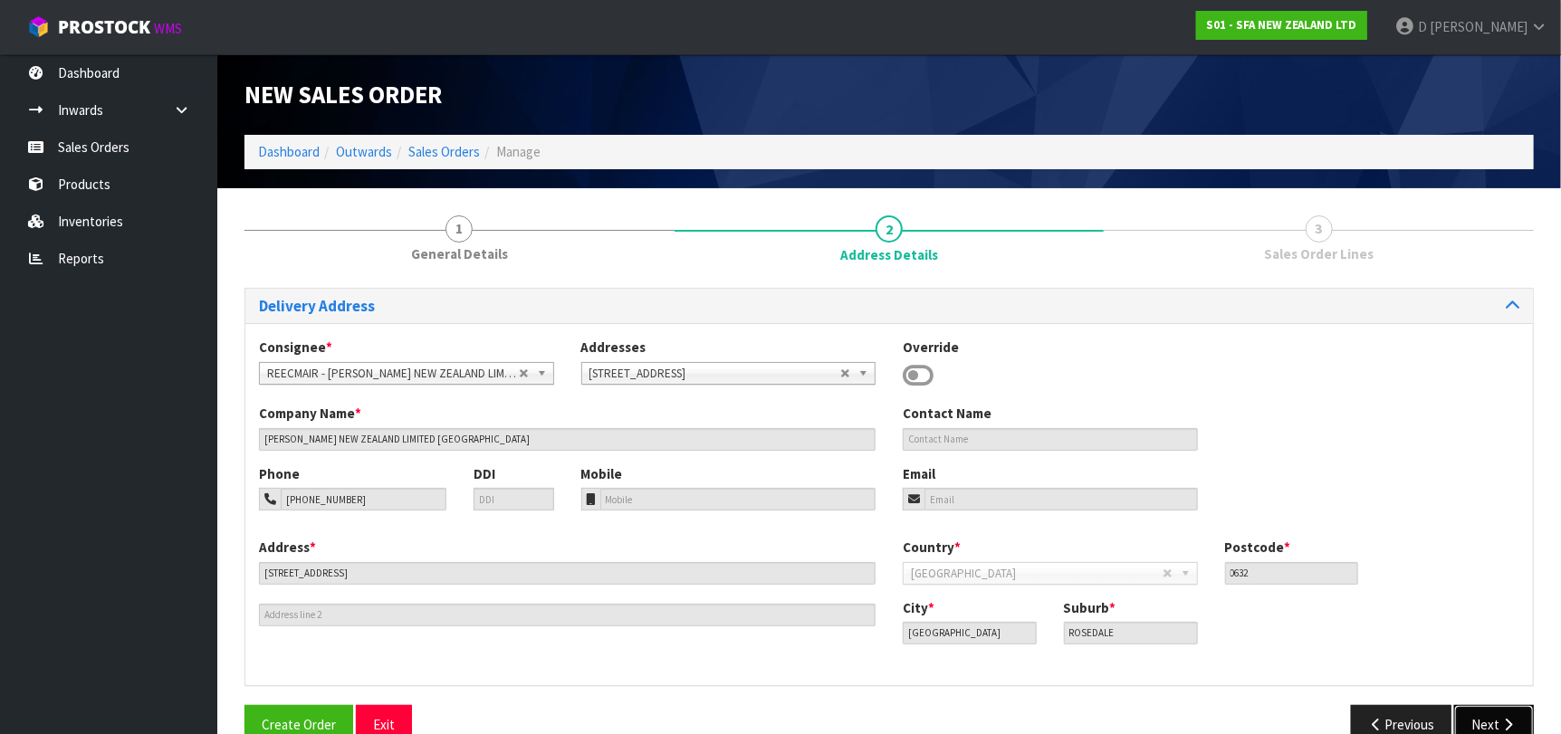
click at [1515, 718] on icon "button" at bounding box center [1507, 725] width 17 height 14
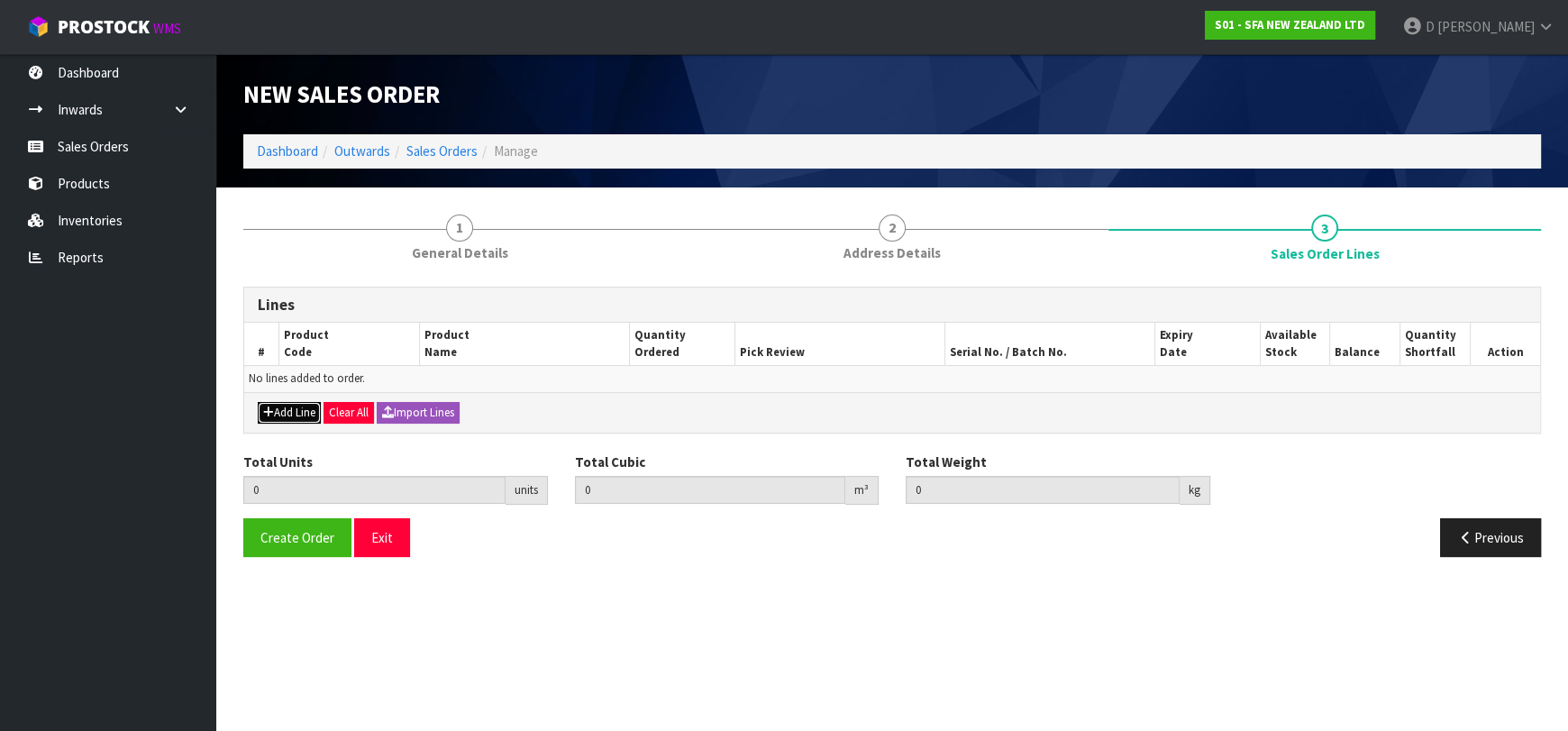
click at [276, 408] on button "Add Line" at bounding box center [289, 413] width 63 height 22
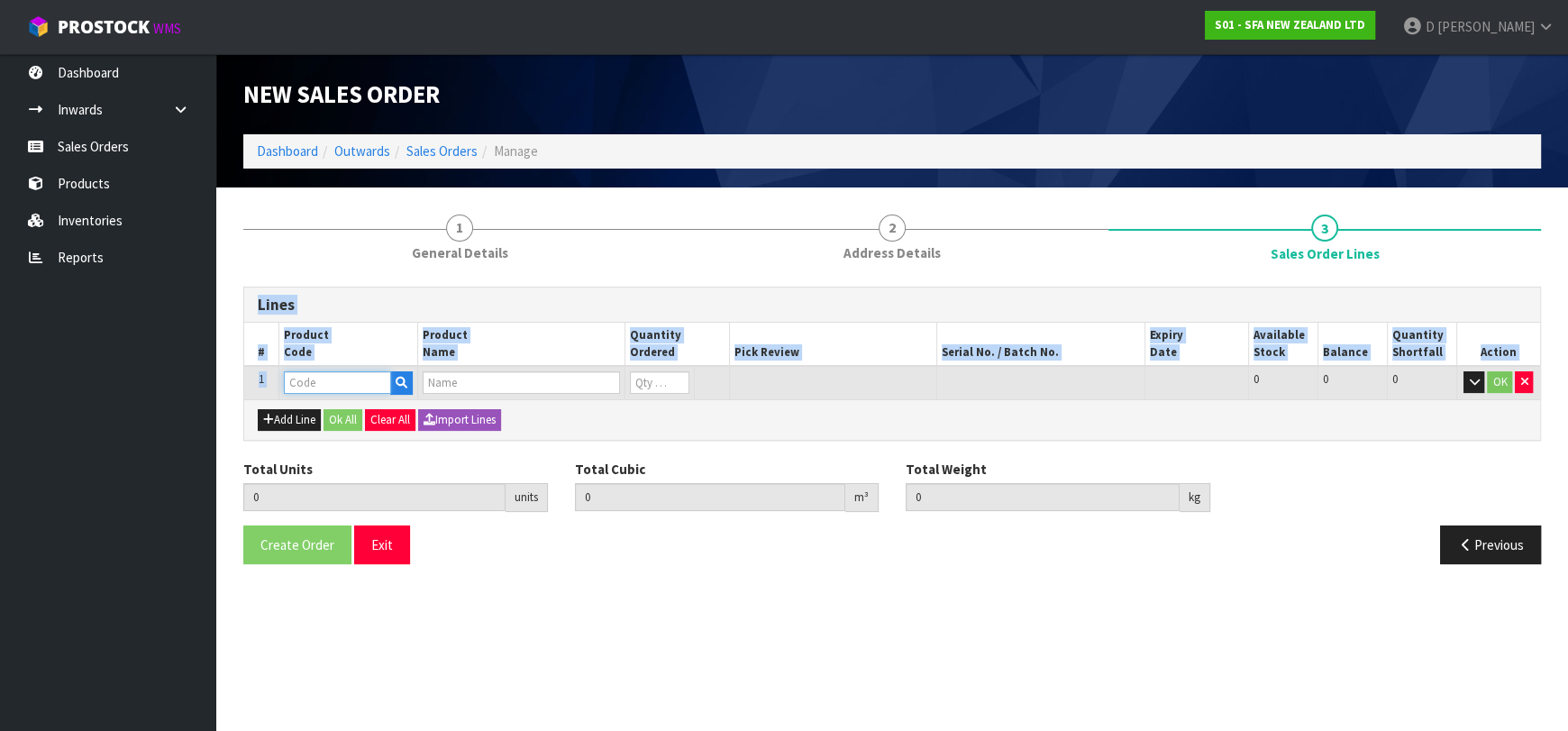
drag, startPoint x: 291, startPoint y: 398, endPoint x: 299, endPoint y: 390, distance: 11.3
click at [299, 390] on input "text" at bounding box center [337, 382] width 108 height 23
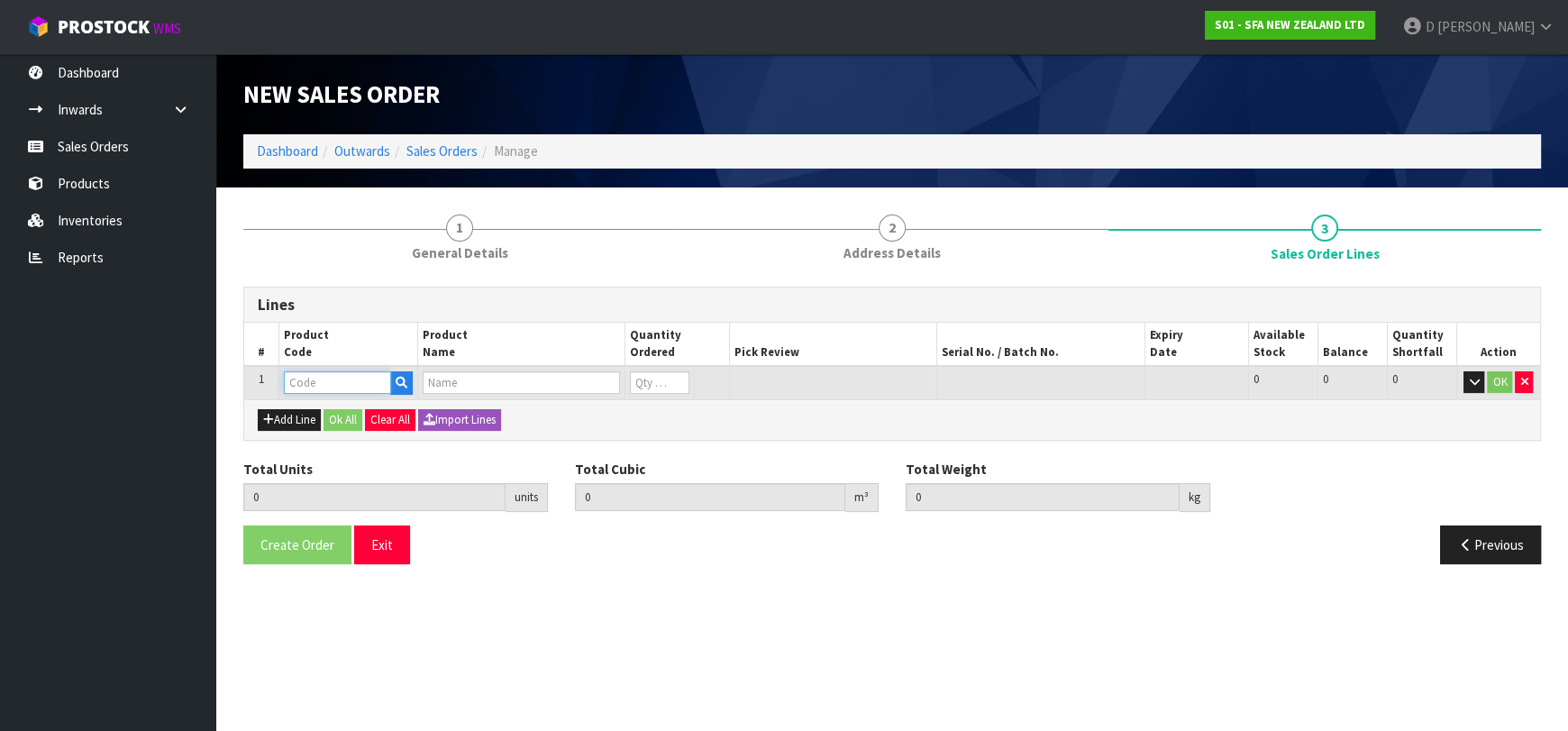
click at [300, 390] on input "text" at bounding box center [337, 382] width 108 height 23
type input "SA200"
type input "0.000000"
type input "0.000"
type input "[PERSON_NAME] COMMERCIAL MACERATOR"
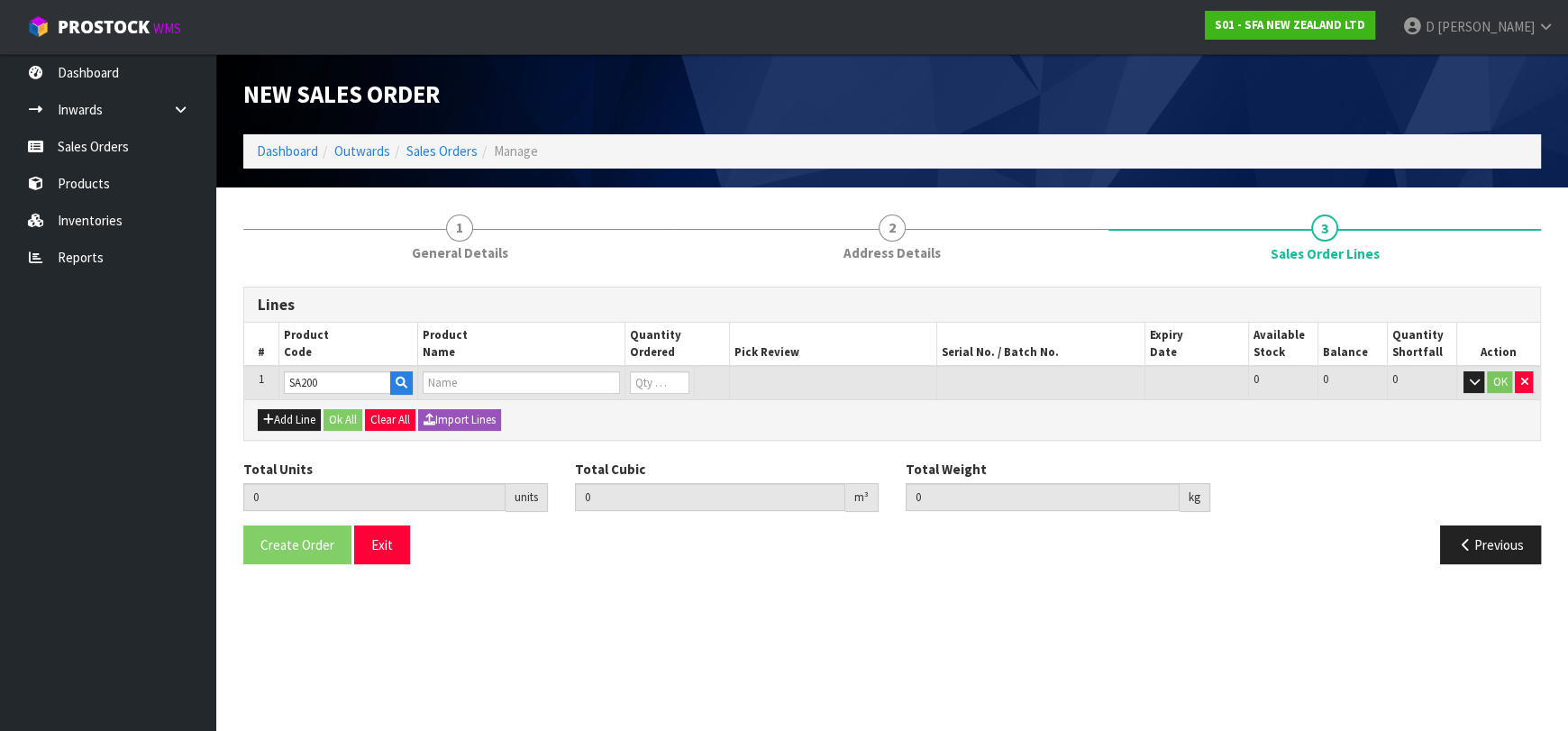
type input "0"
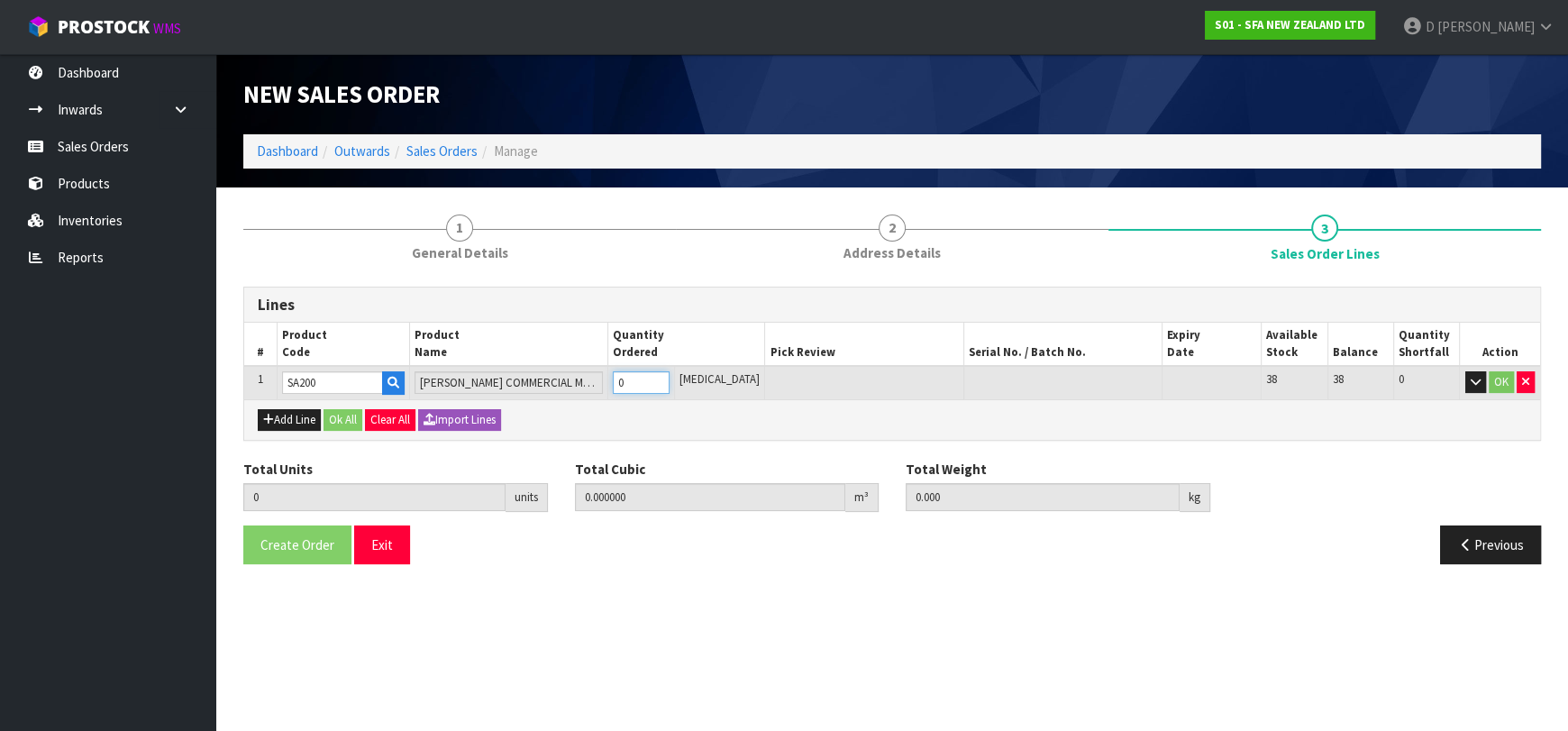
type input "1"
type input "0.021692"
type input "6.05"
type input "1"
click at [329, 429] on div "Add Line Ok All Clear All Import Lines" at bounding box center [892, 419] width 1296 height 41
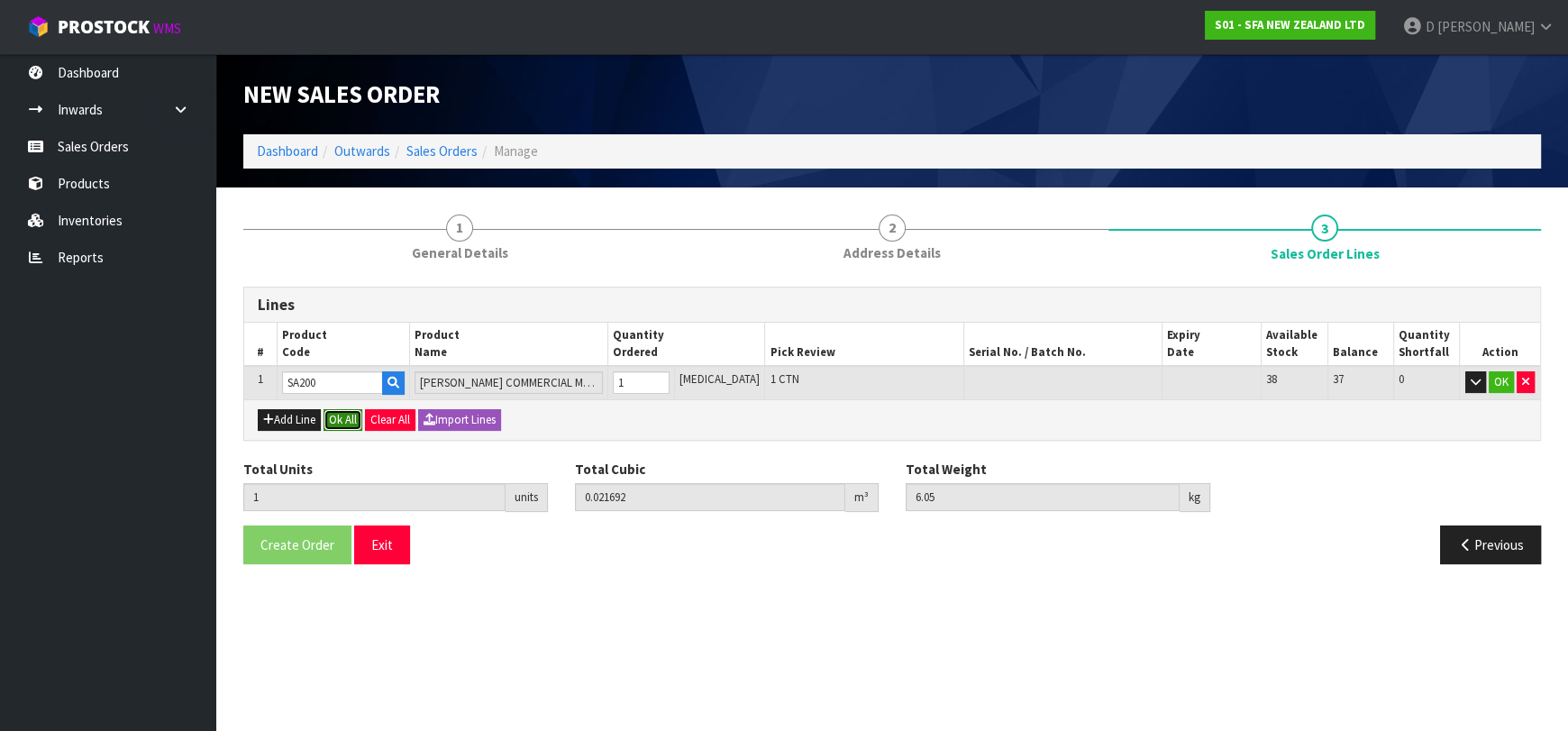
click at [337, 423] on button "Ok All" at bounding box center [342, 420] width 39 height 22
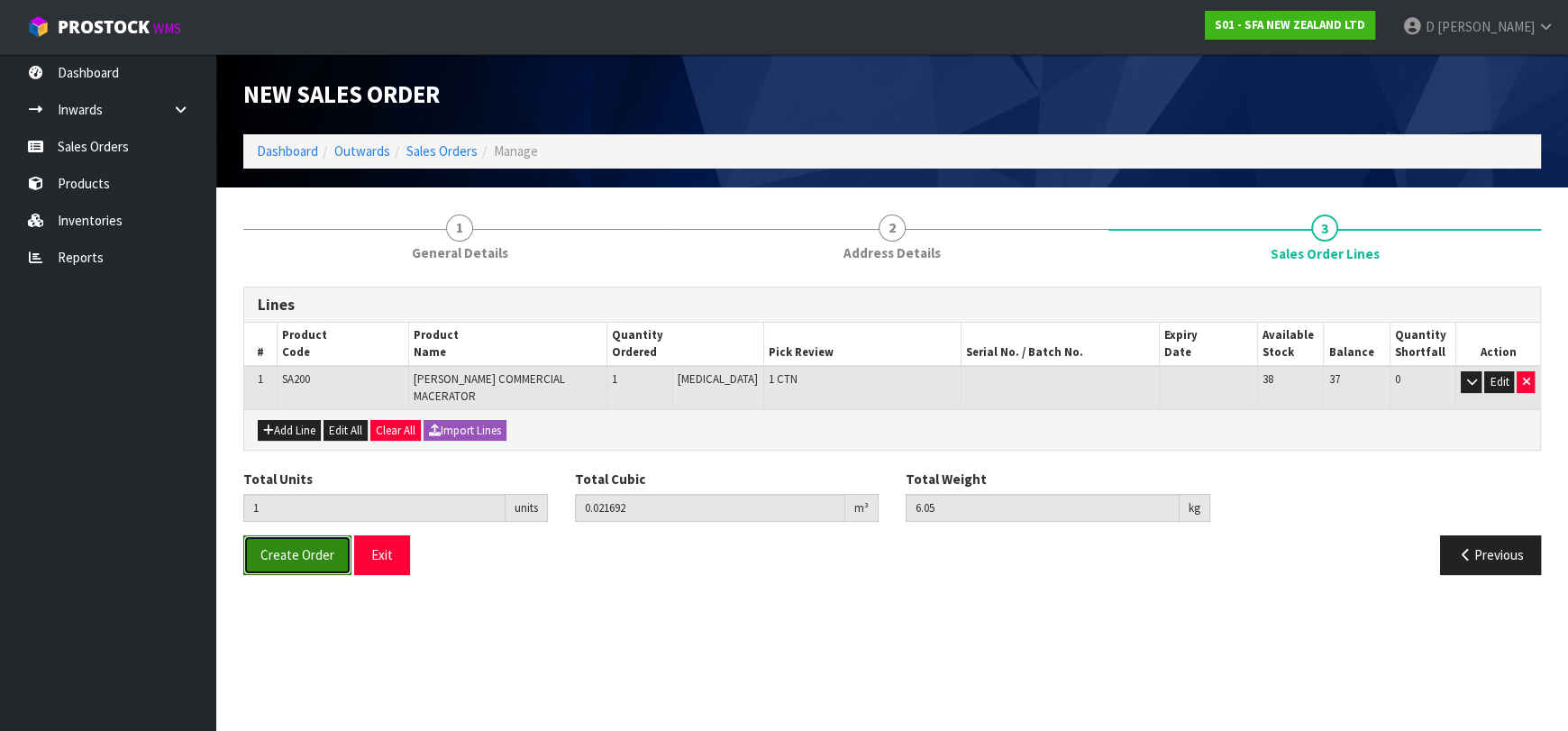
click at [296, 547] on span "Create Order" at bounding box center [298, 555] width 74 height 17
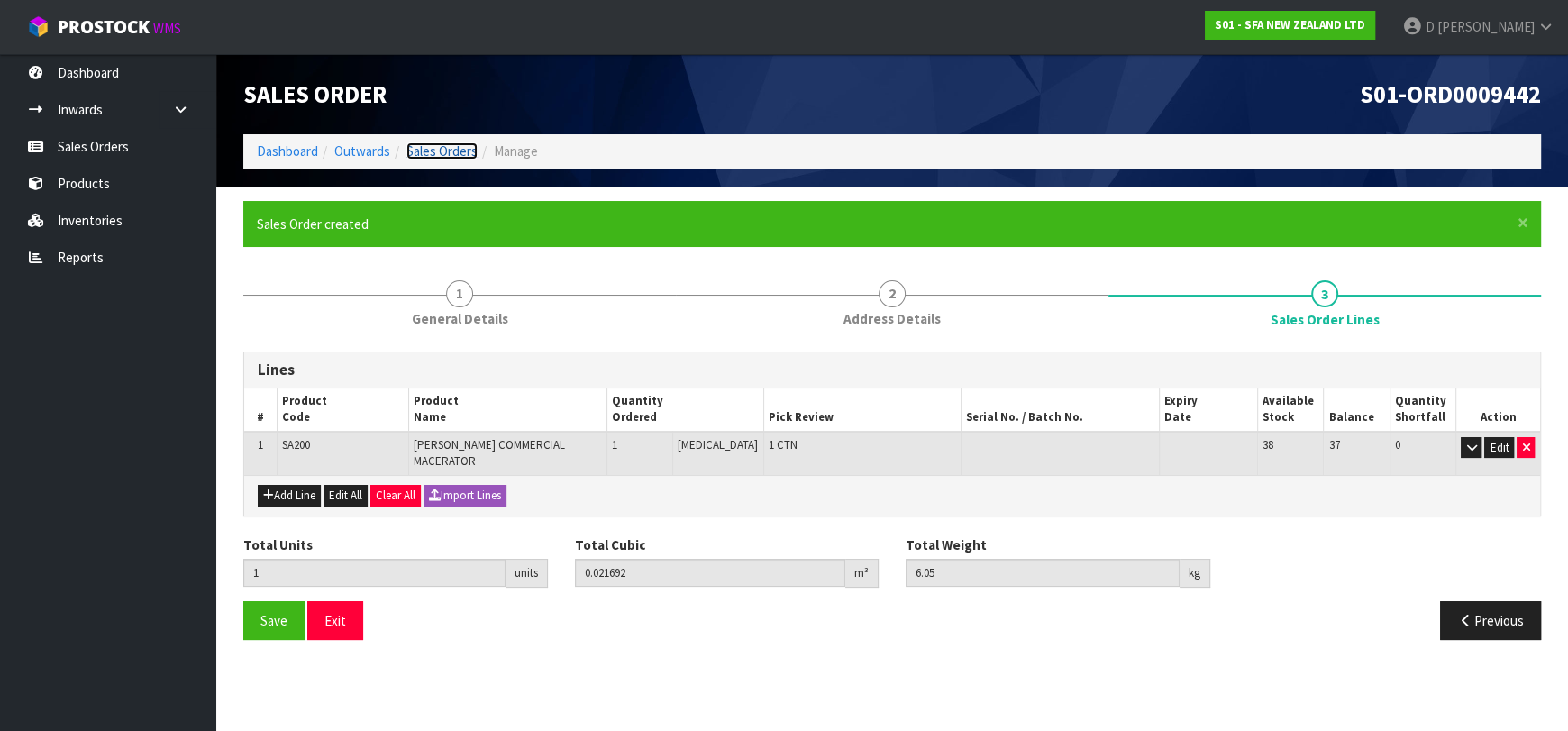
click at [462, 150] on link "Sales Orders" at bounding box center [442, 150] width 72 height 17
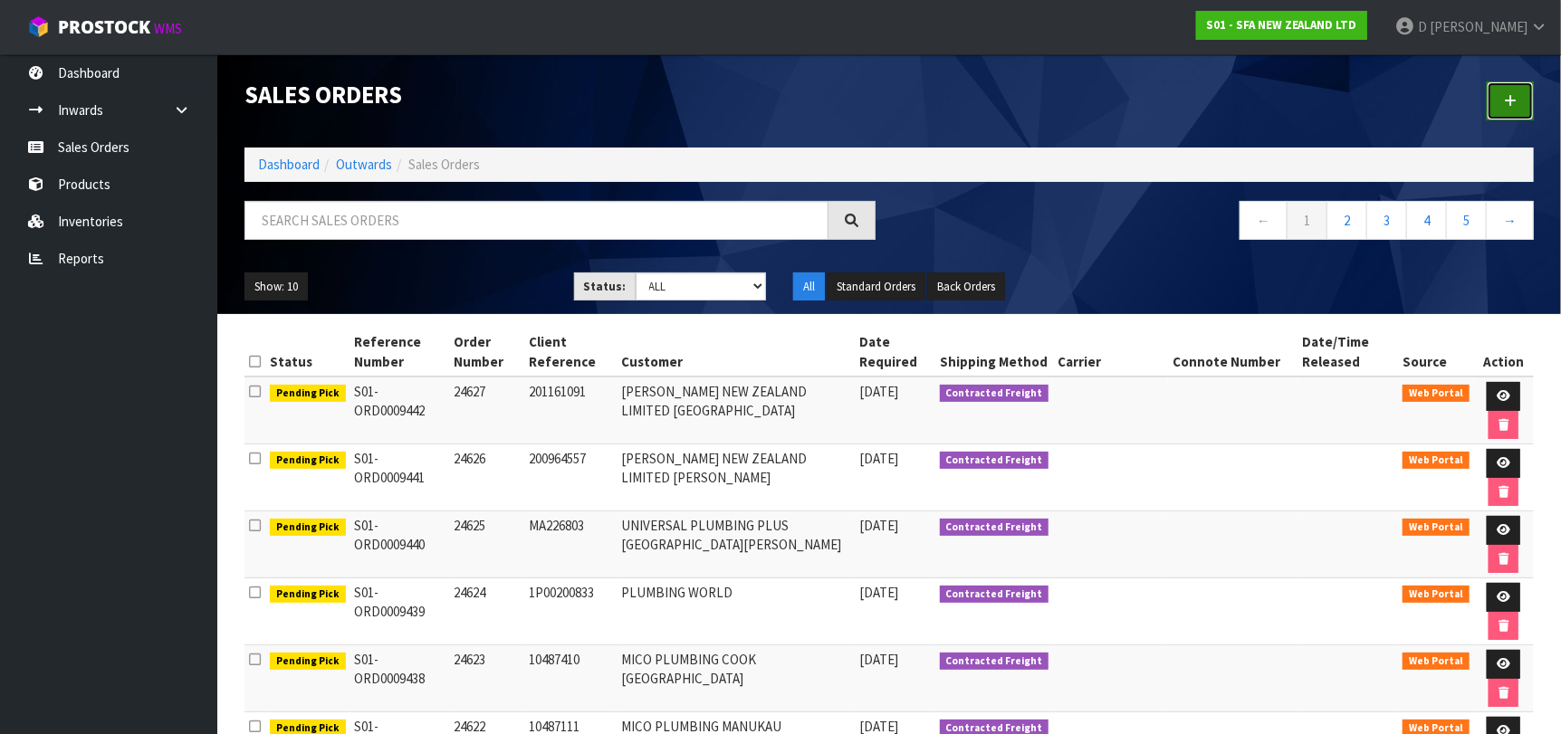
click at [1507, 101] on icon at bounding box center [1510, 101] width 13 height 14
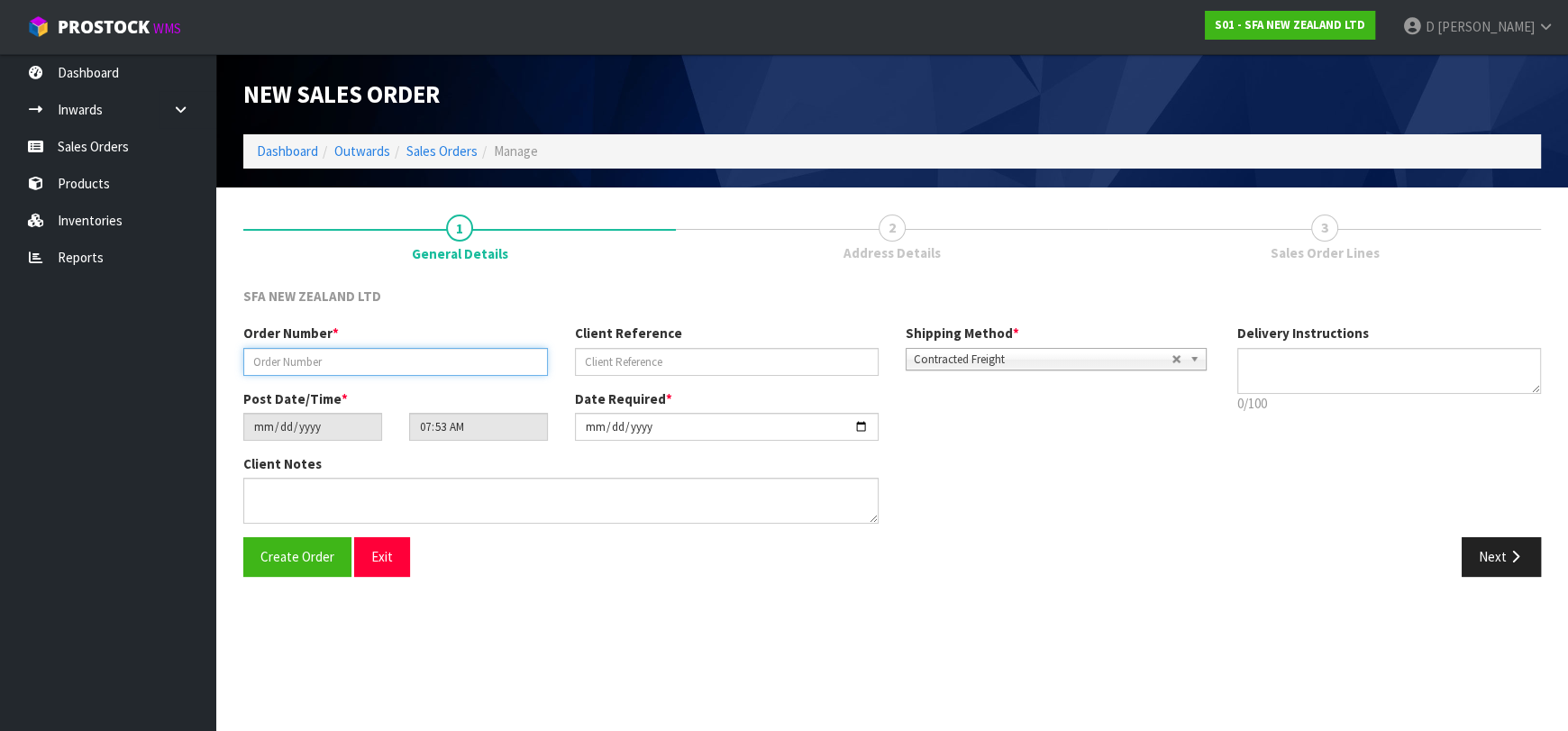
click at [347, 366] on input "text" at bounding box center [395, 362] width 305 height 28
type input "24628"
paste input "74538"
type input "74538"
click at [1496, 556] on button "Next" at bounding box center [1501, 557] width 80 height 39
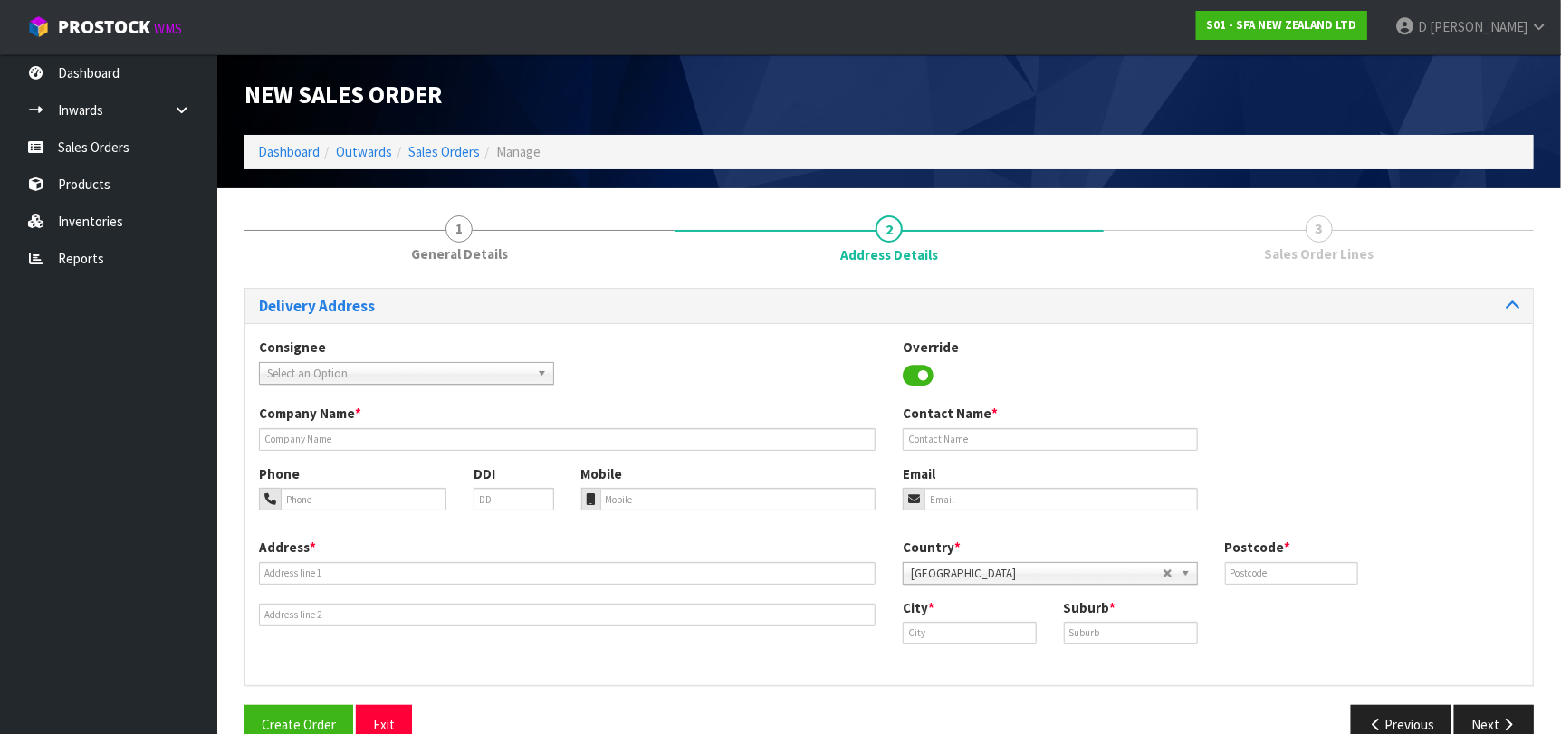
click at [398, 365] on span "Select an Option" at bounding box center [398, 374] width 263 height 22
type input "CITYRI"
type input "CITYWIDE PLUMBING SERVICES"
type input "GROUND FLOOR [STREET_ADDRESS]"
type input "0632"
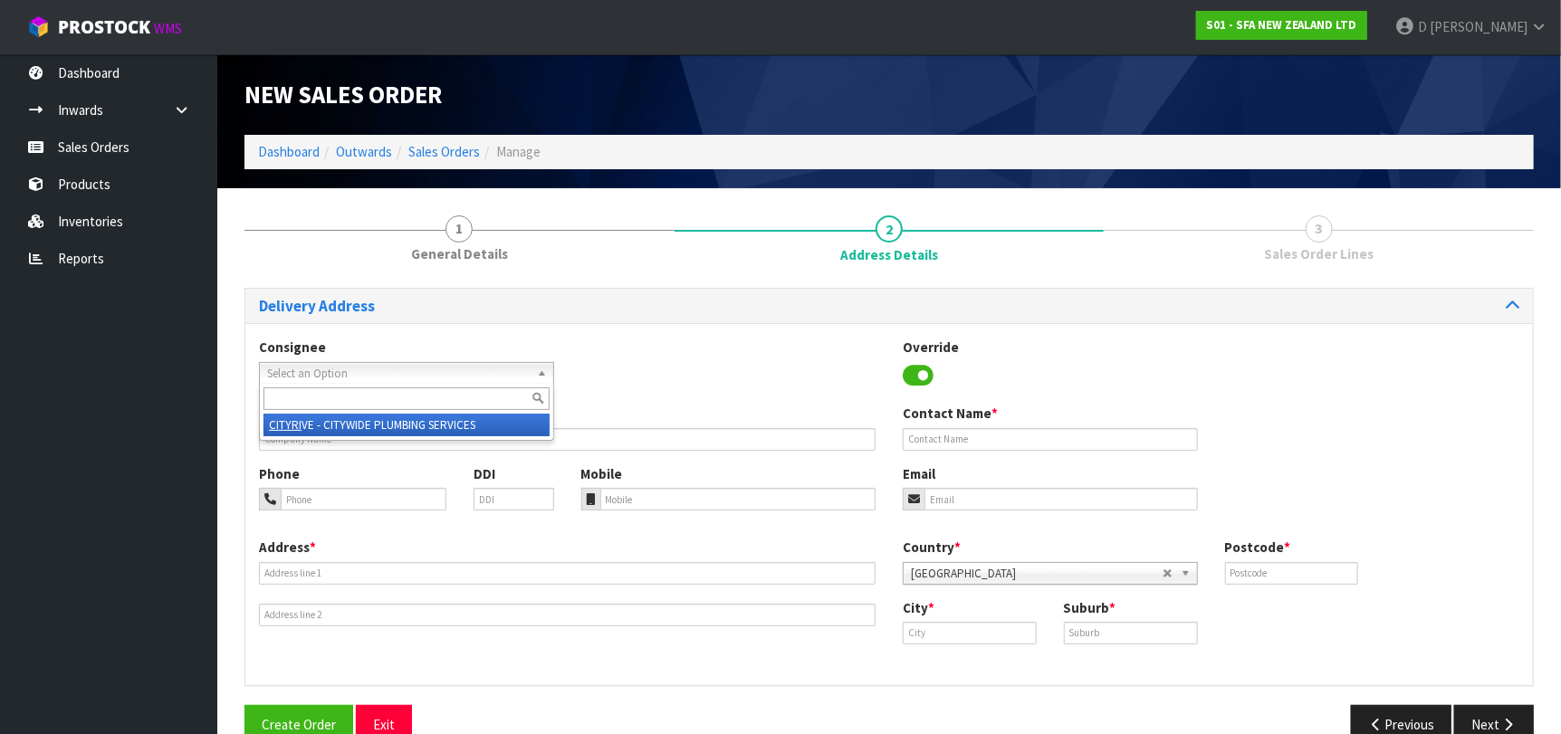
type input "[GEOGRAPHIC_DATA]"
type input "ROSEDALE"
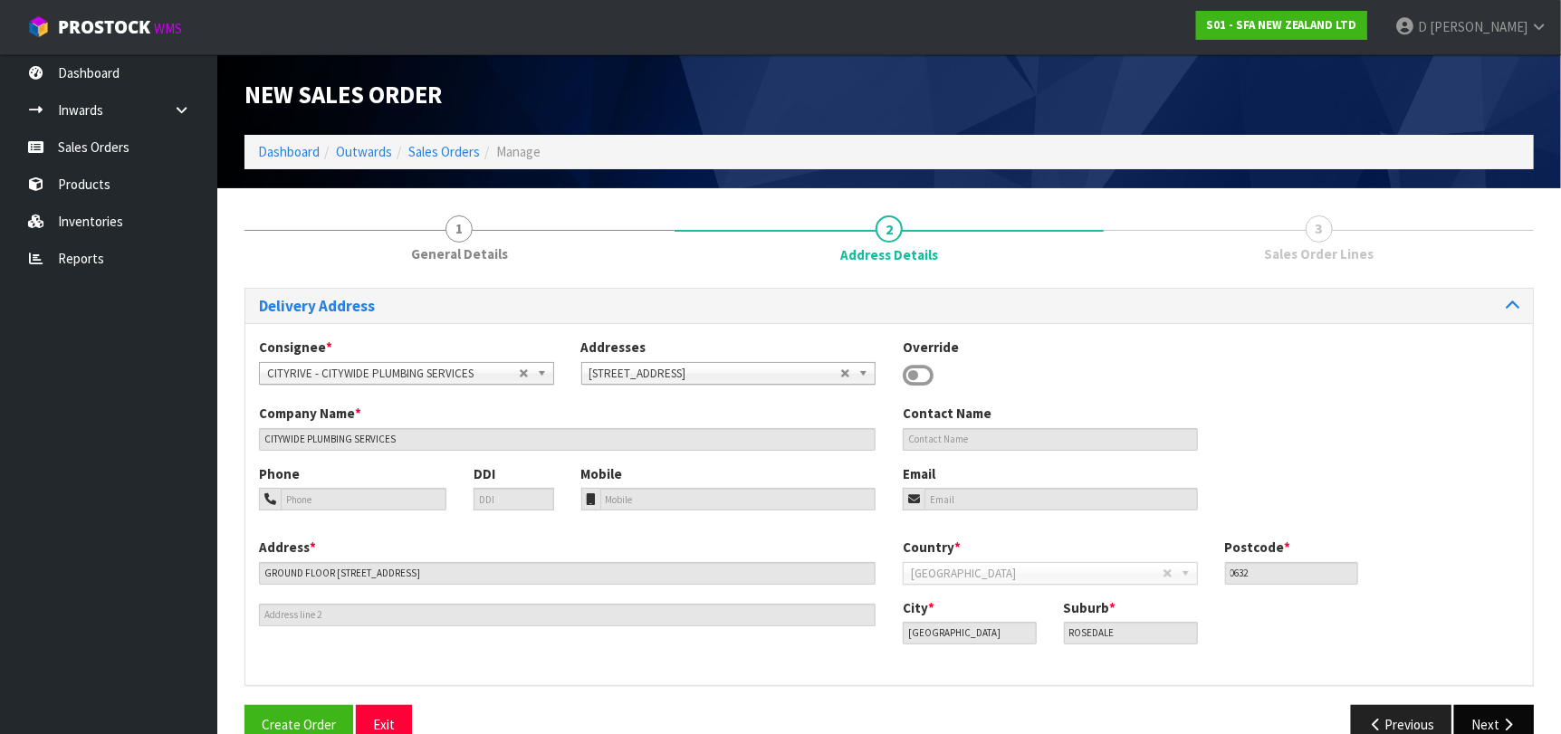
click at [1520, 703] on div "Delivery Address Consignee * 000001.BAY MECHANICS - BAY MECHANICS 000001A - BRA…" at bounding box center [888, 523] width 1289 height 471
drag, startPoint x: 1502, startPoint y: 715, endPoint x: 821, endPoint y: 622, distance: 687.1
click at [1501, 716] on button "Next" at bounding box center [1494, 724] width 80 height 39
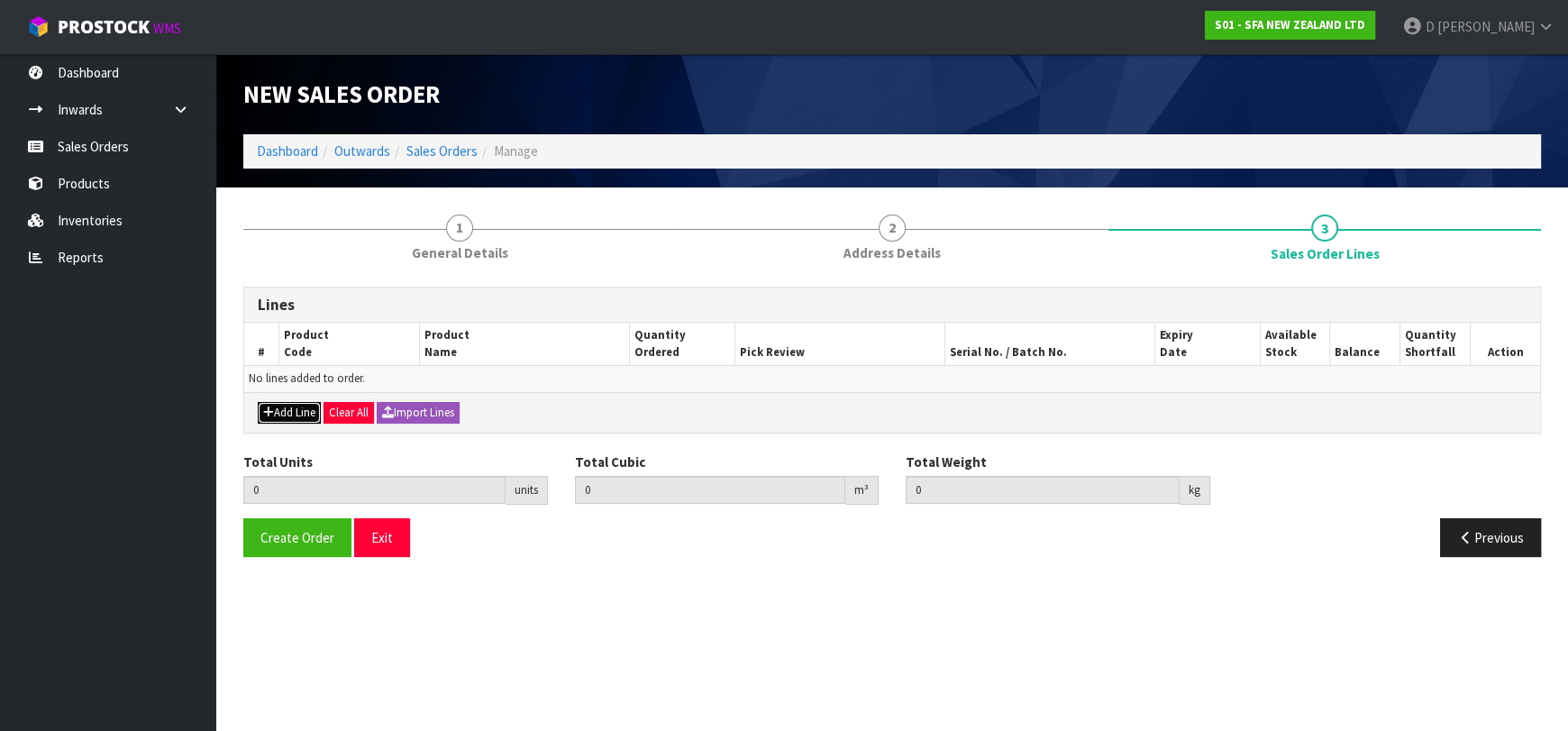
drag, startPoint x: 283, startPoint y: 413, endPoint x: 297, endPoint y: 397, distance: 21.3
click at [285, 410] on button "Add Line" at bounding box center [289, 413] width 63 height 22
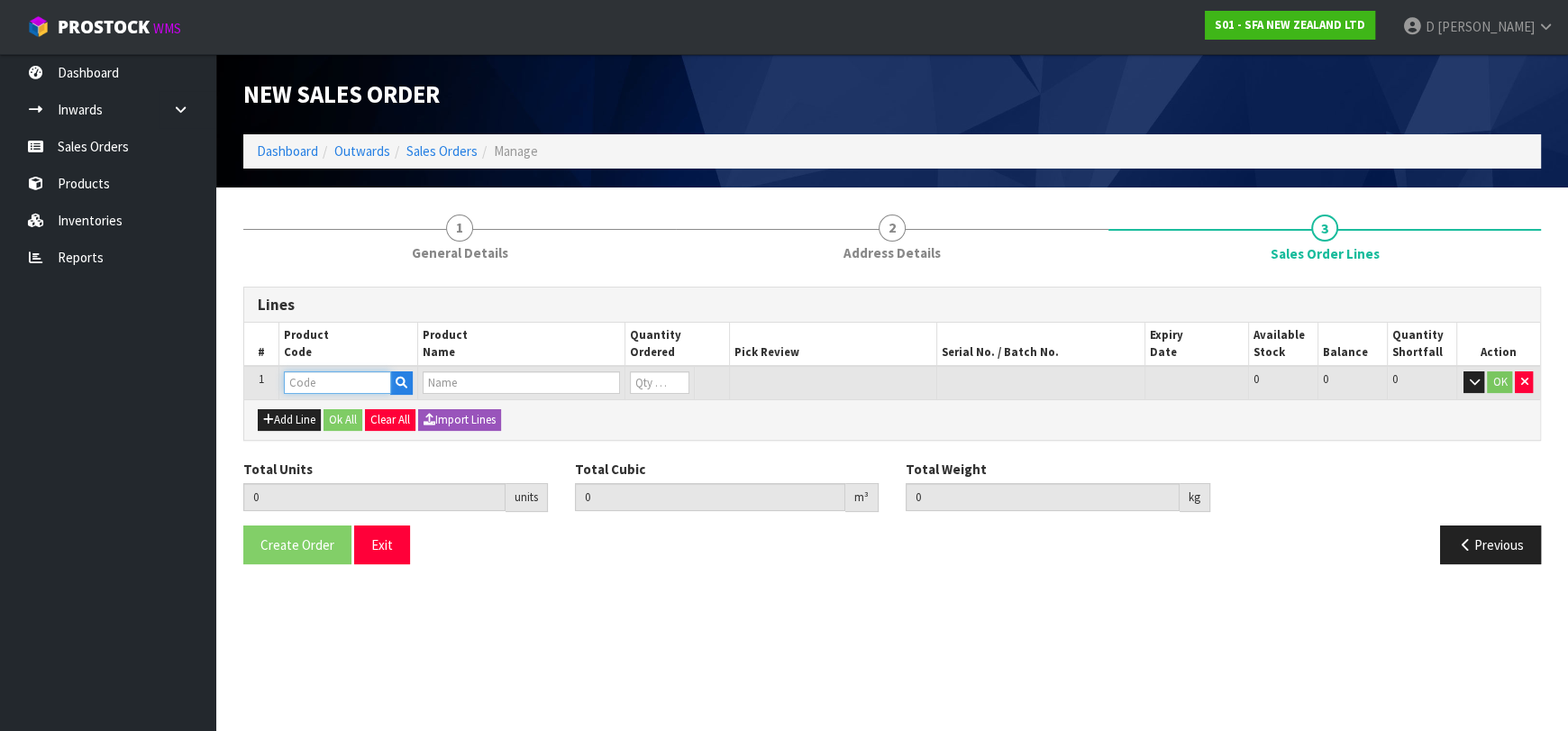
click at [310, 384] on input "text" at bounding box center [337, 382] width 108 height 23
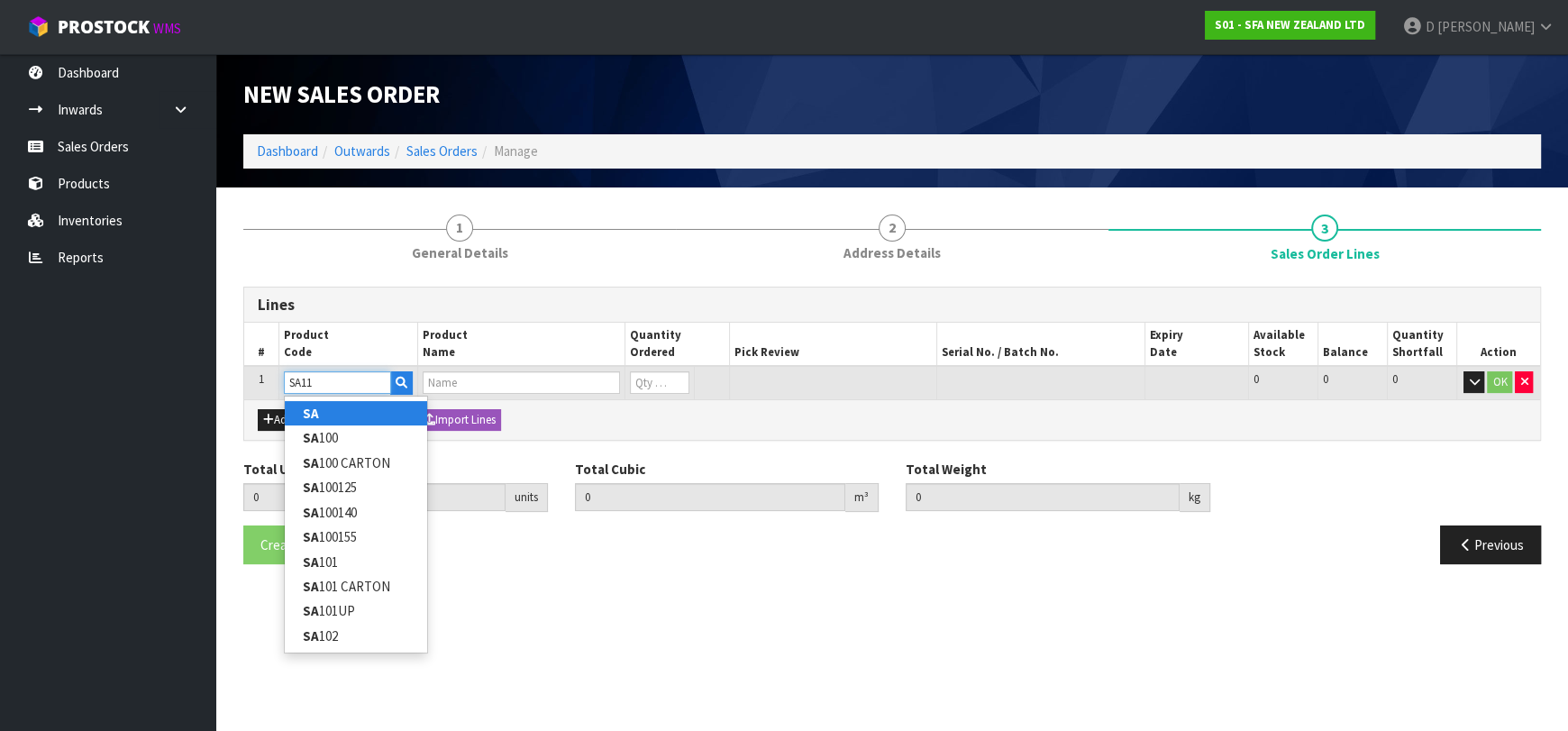
type input "SA113"
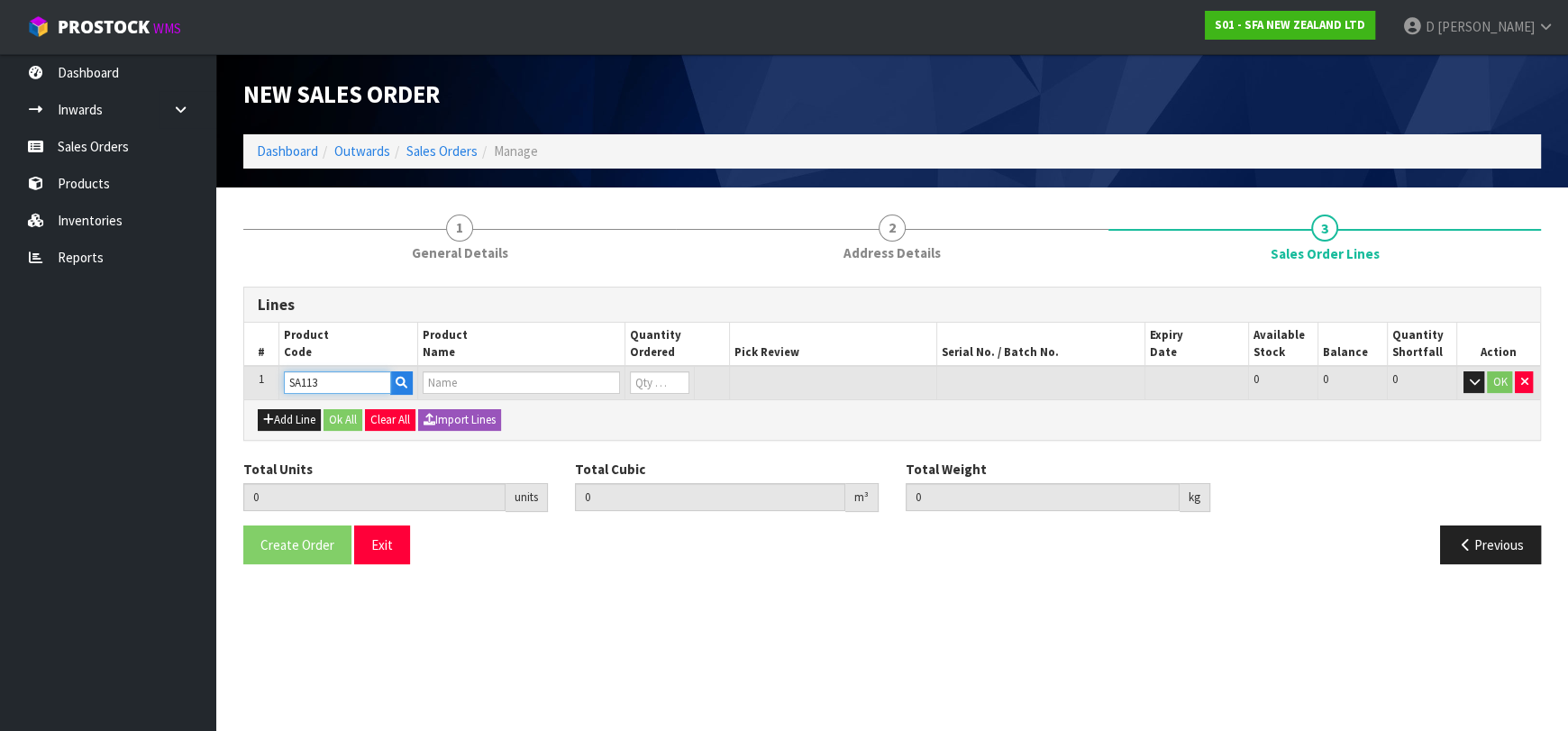
type input "0.000000"
type input "0.000"
type input "SANIFLOOR OPTION 1 WATER PUMP"
type input "0"
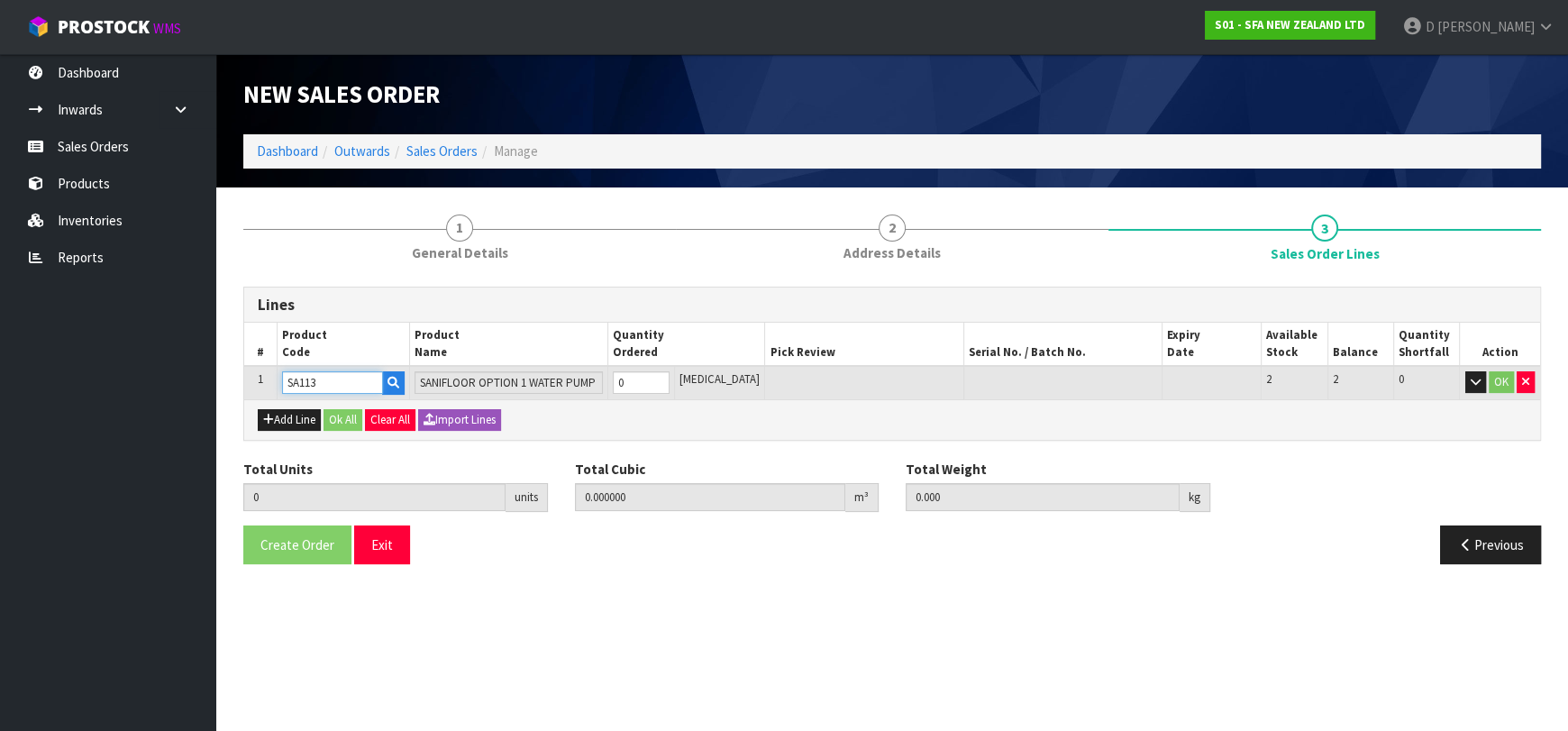
type input "SA113"
type input "1"
type input "0.035875"
type input "9"
type input "1"
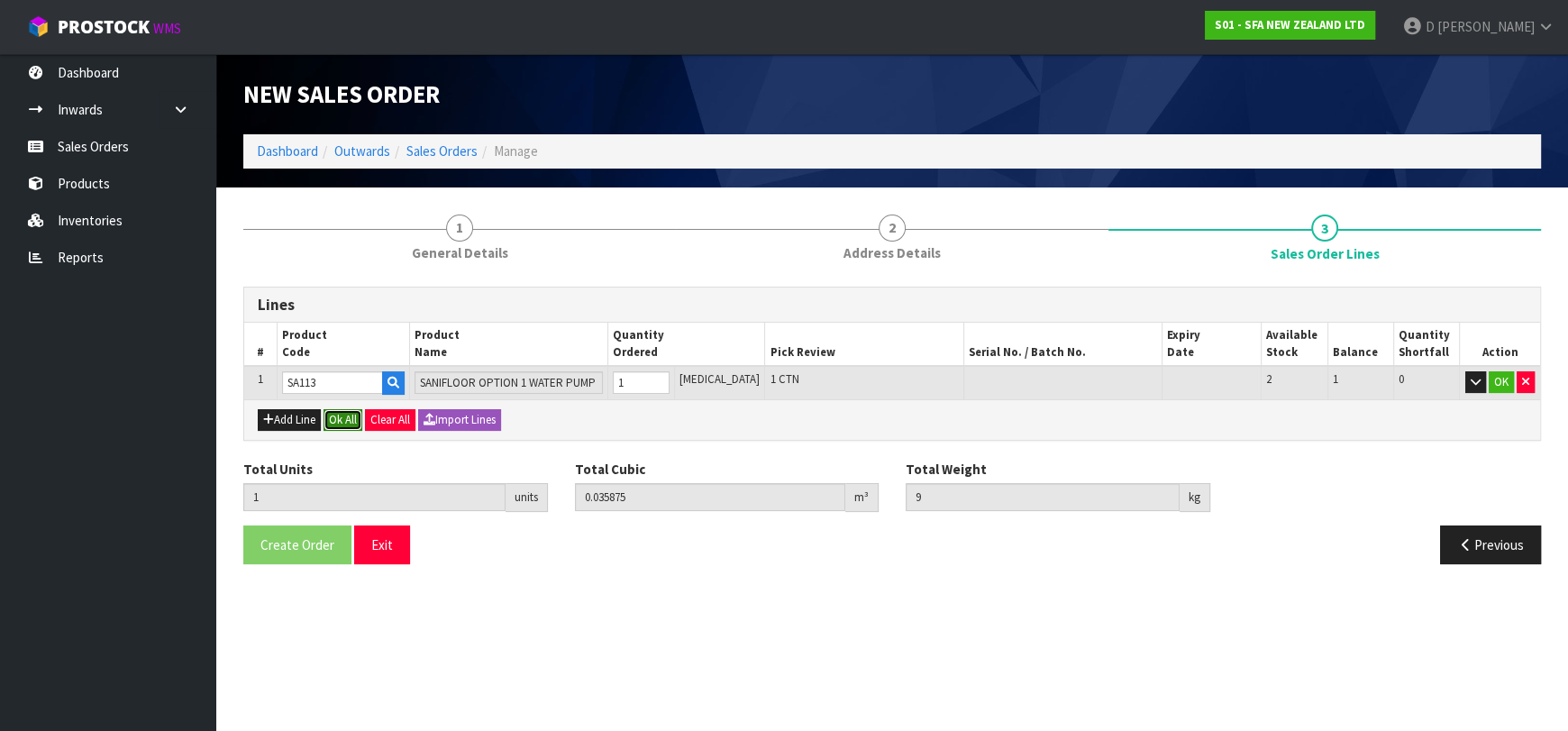
click at [336, 418] on button "Ok All" at bounding box center [342, 420] width 39 height 22
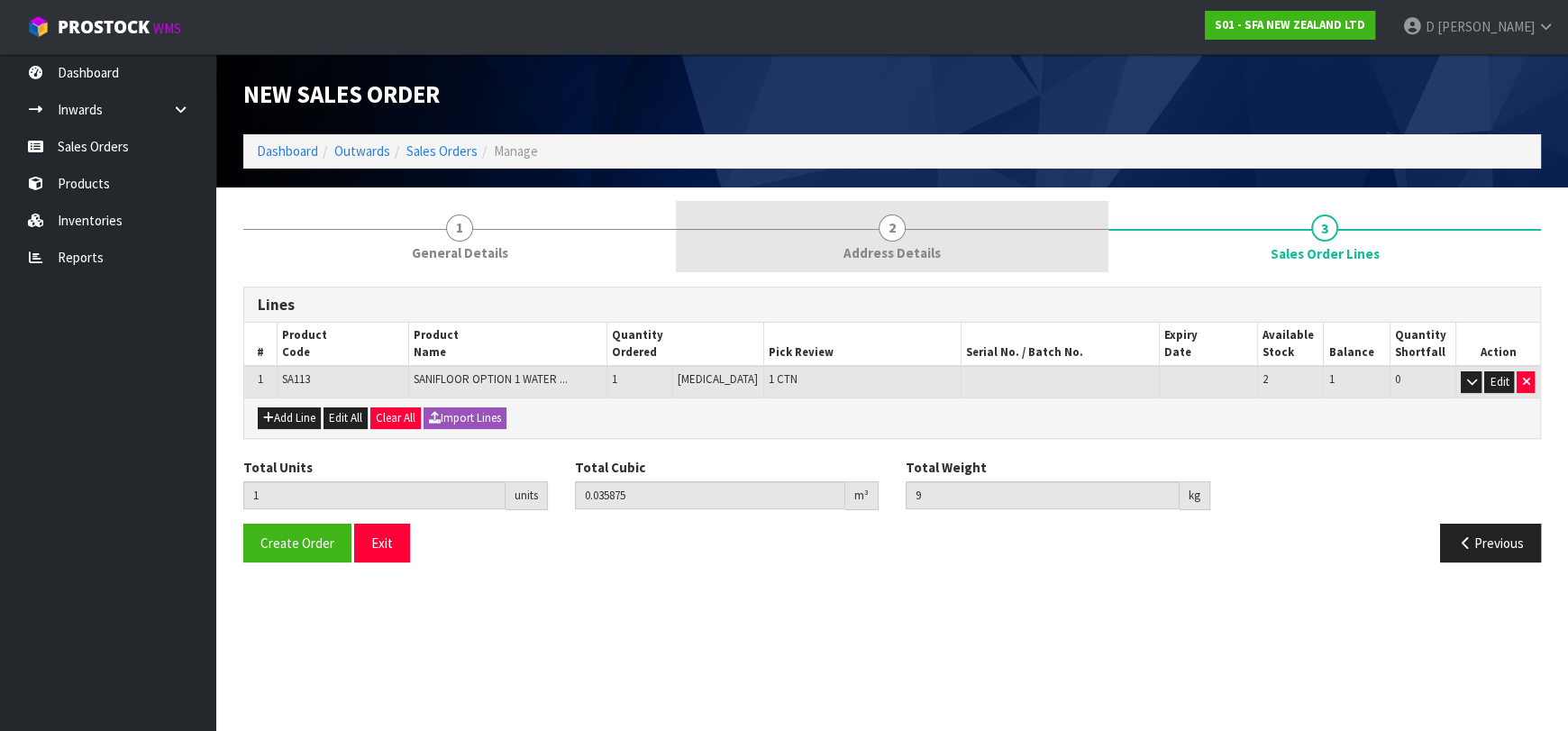
drag, startPoint x: 888, startPoint y: 253, endPoint x: 839, endPoint y: 267, distance: 51.0
click at [887, 254] on span "Address Details" at bounding box center [892, 252] width 98 height 19
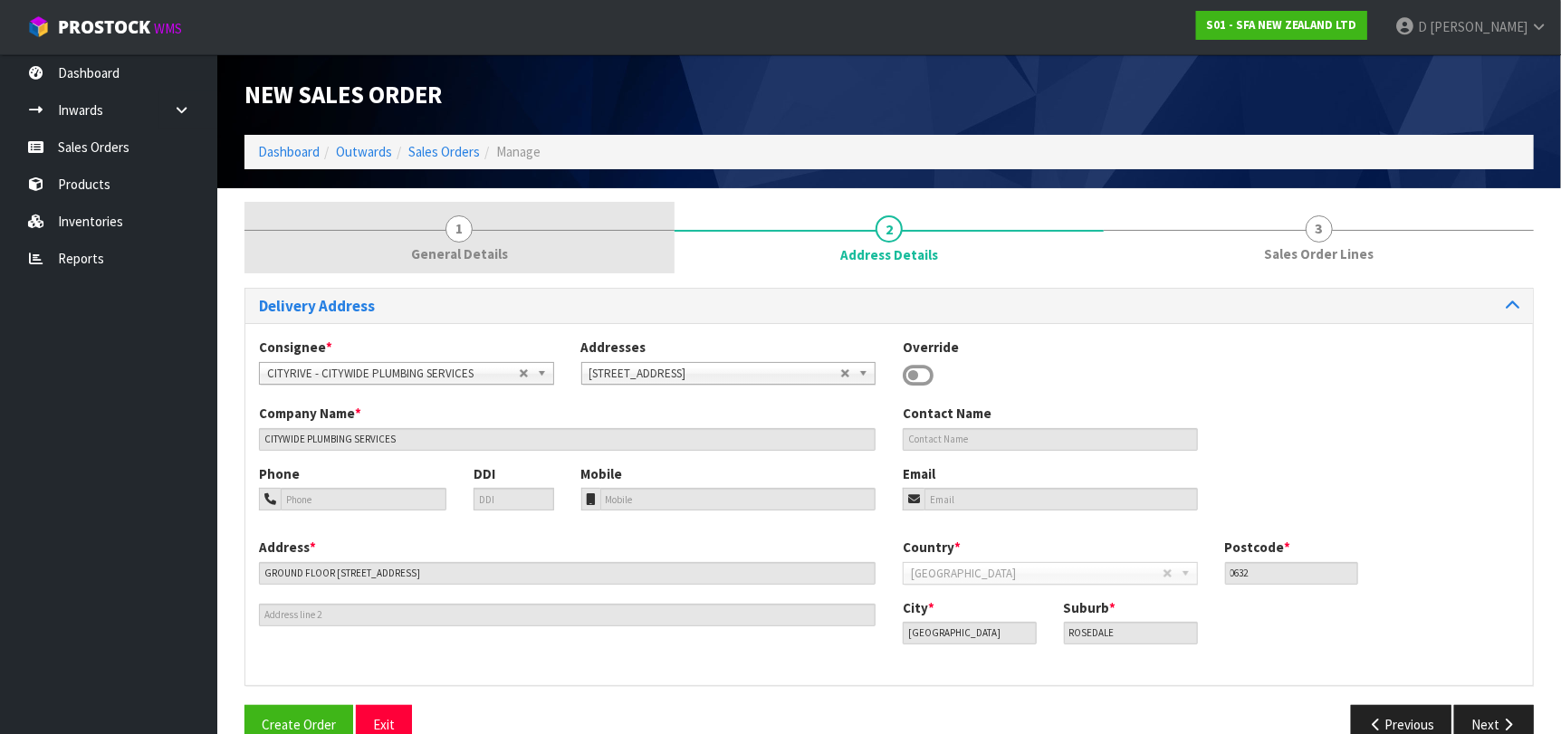
click at [484, 262] on span "General Details" at bounding box center [459, 253] width 97 height 19
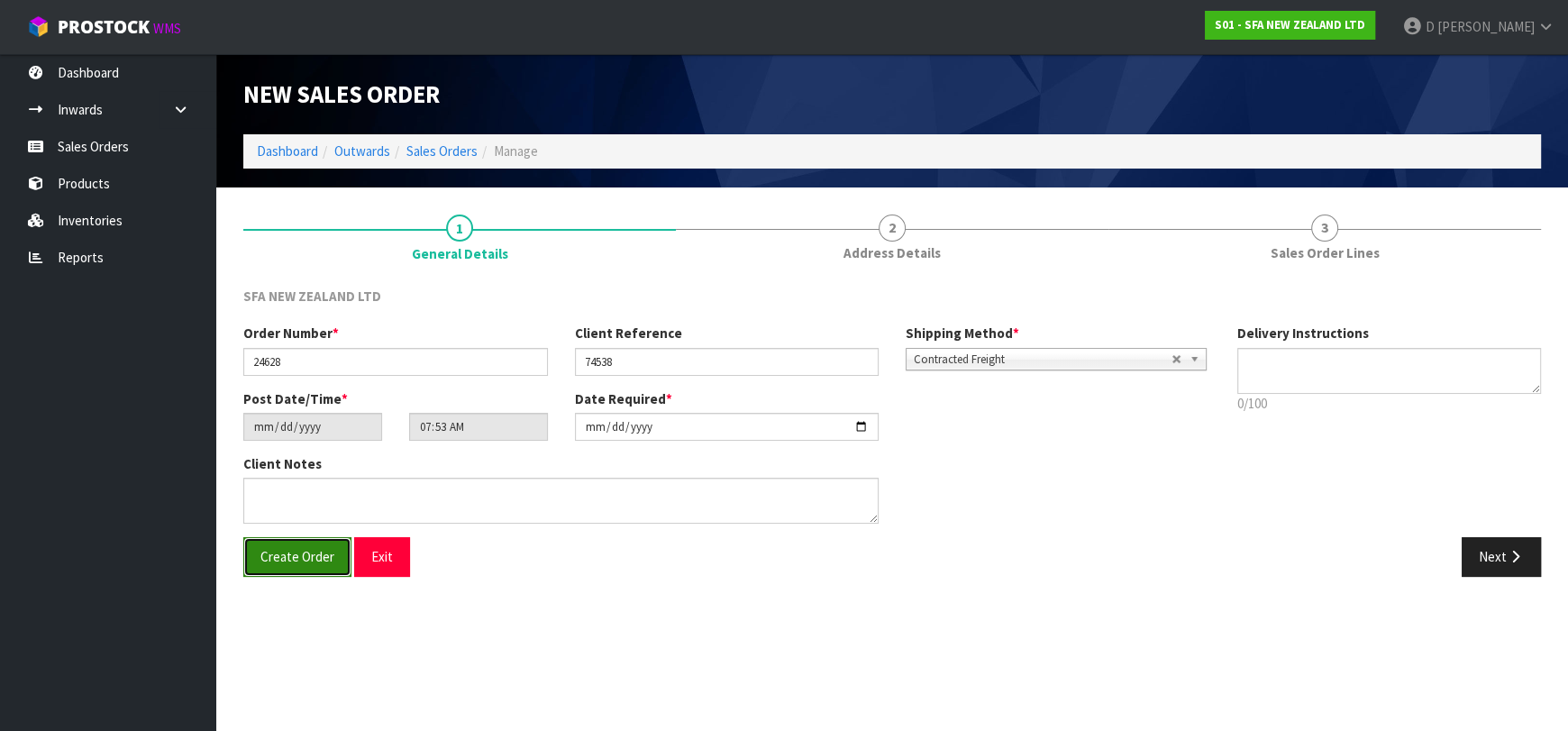
click at [302, 560] on span "Create Order" at bounding box center [298, 556] width 74 height 17
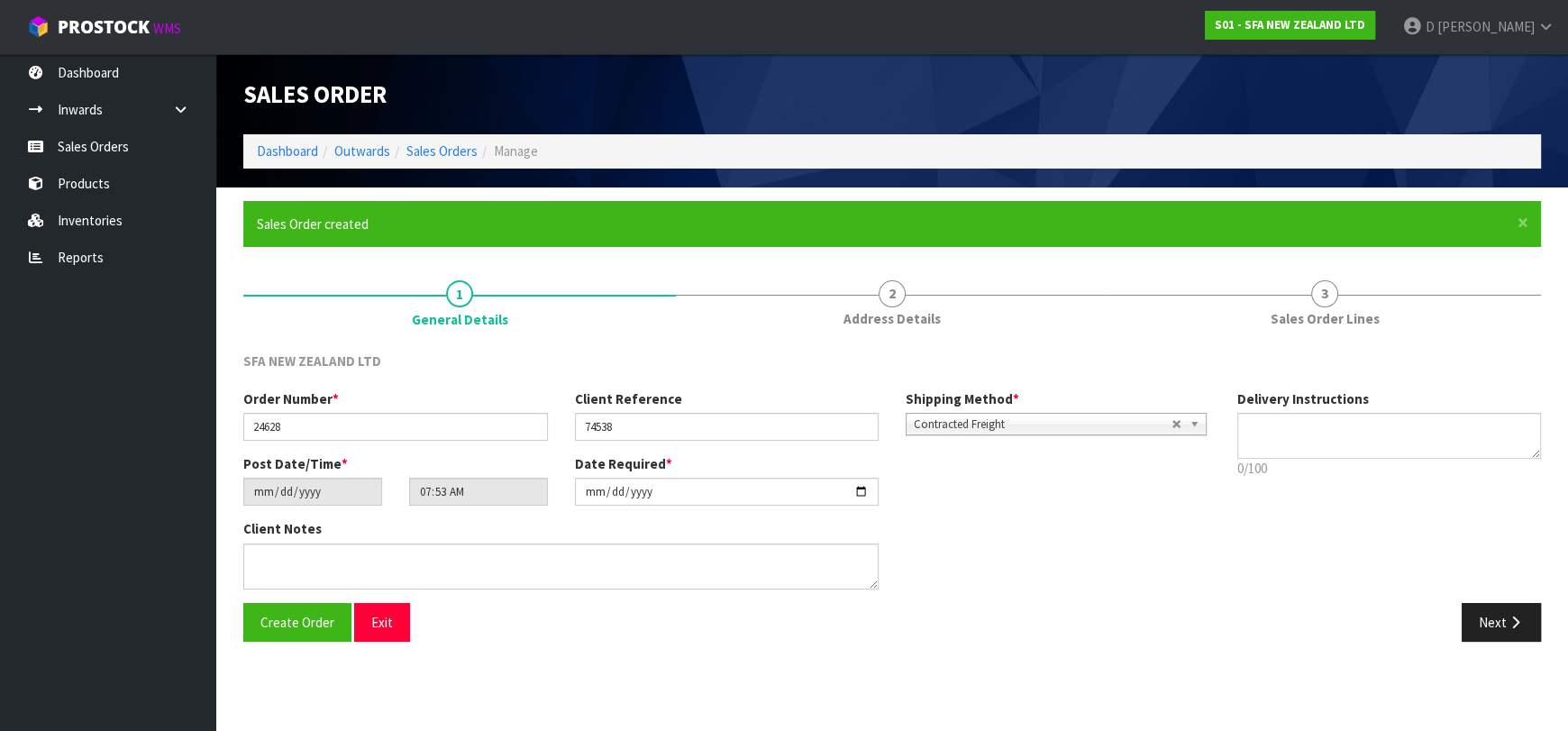
type input "09:53:00.000"
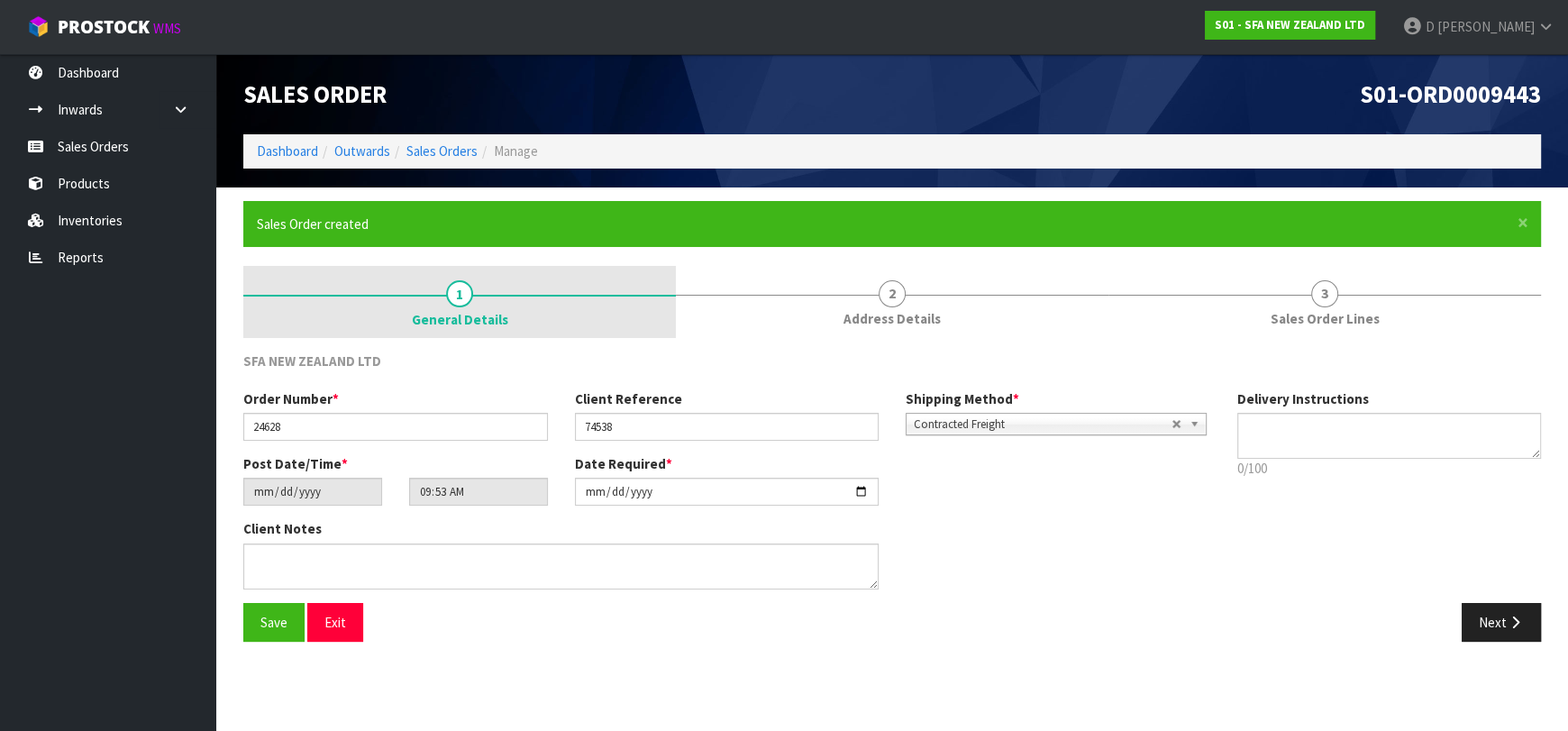
drag, startPoint x: 194, startPoint y: 384, endPoint x: 322, endPoint y: 313, distance: 146.4
click at [190, 384] on ul "Dashboard Inwards Purchase Orders Receipts Sales Orders Products Inventories Re…" at bounding box center [108, 392] width 216 height 677
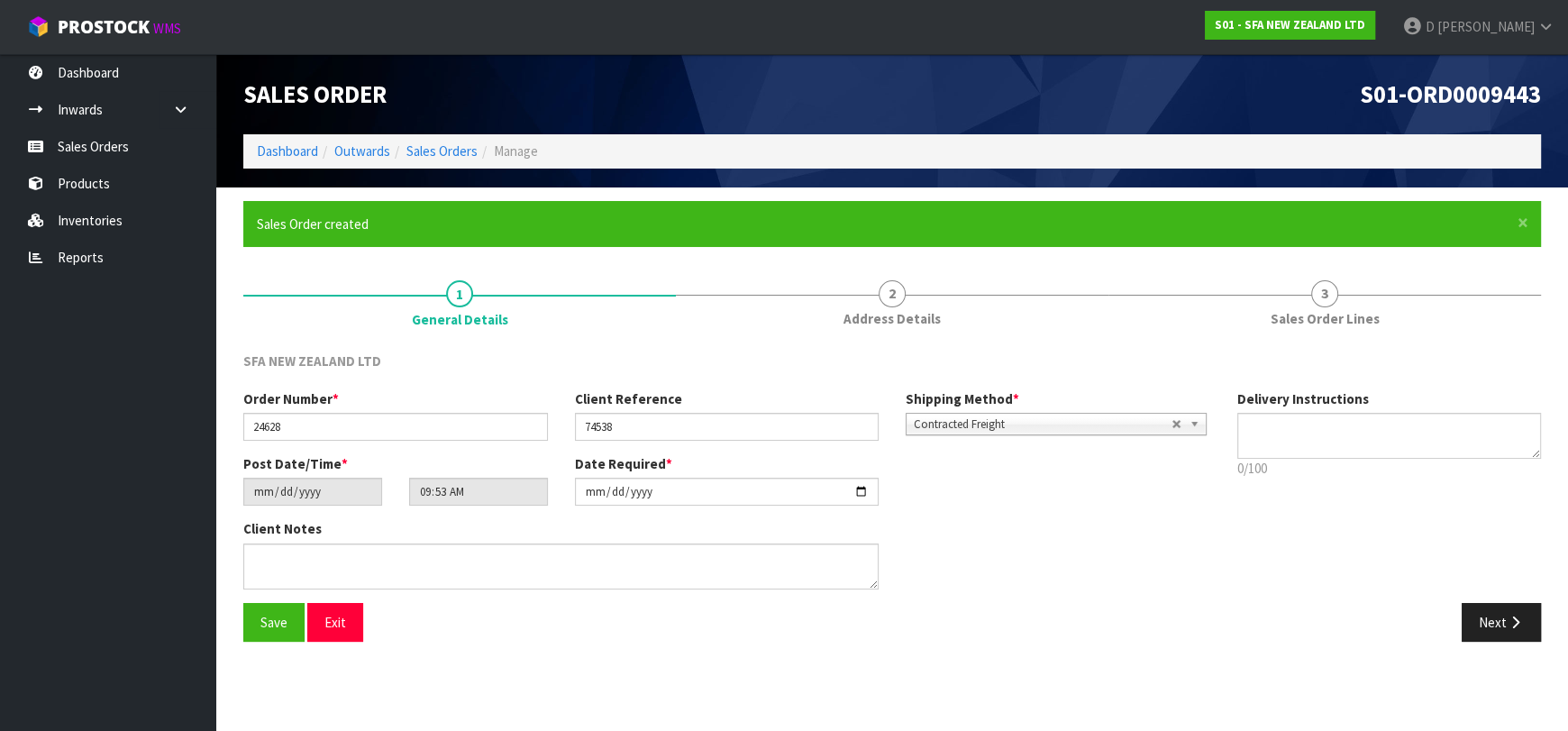
click at [53, 388] on ul "Dashboard Inwards Purchase Orders Receipts Sales Orders Products Inventories Re…" at bounding box center [108, 392] width 216 height 677
click at [622, 700] on section "Edit Sales Order S01-ORD0009443 Dashboard Outwards Sales Orders Manage Sales Or…" at bounding box center [784, 366] width 1568 height 731
click at [386, 707] on section "Edit Sales Order S01-ORD0009443 Dashboard Outwards Sales Orders Manage Sales Or…" at bounding box center [784, 366] width 1568 height 731
click at [357, 677] on section "Edit Sales Order S01-ORD0009443 Dashboard Outwards Sales Orders Manage Sales Or…" at bounding box center [784, 366] width 1568 height 731
click at [106, 382] on ul "Dashboard Inwards Purchase Orders Receipts Sales Orders Products Inventories Re…" at bounding box center [108, 392] width 216 height 677
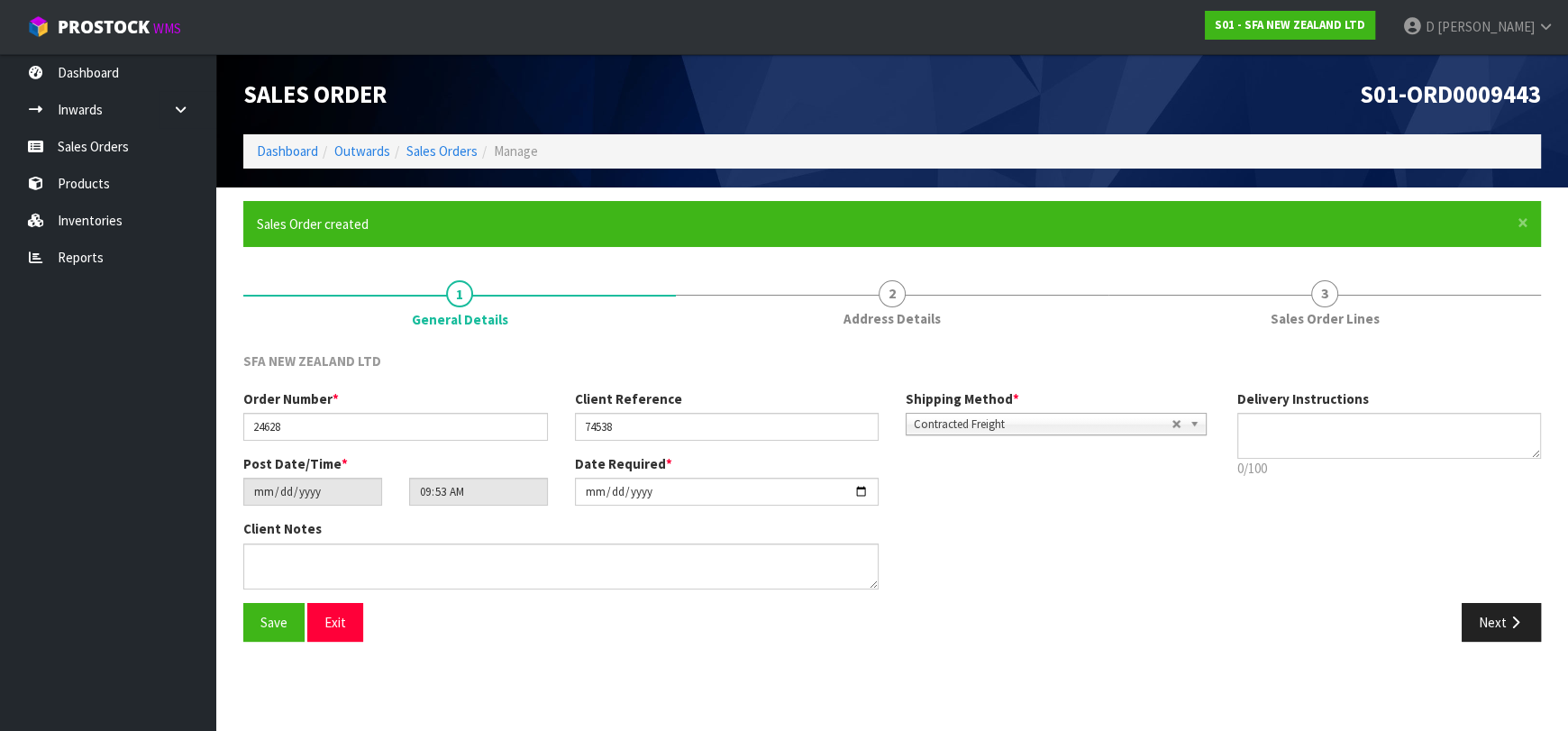
click at [904, 551] on div "Client Notes" at bounding box center [727, 560] width 995 height 83
click at [147, 346] on ul "Dashboard Inwards Purchase Orders Receipts Sales Orders Products Inventories Re…" at bounding box center [108, 392] width 216 height 677
